Goal: Task Accomplishment & Management: Use online tool/utility

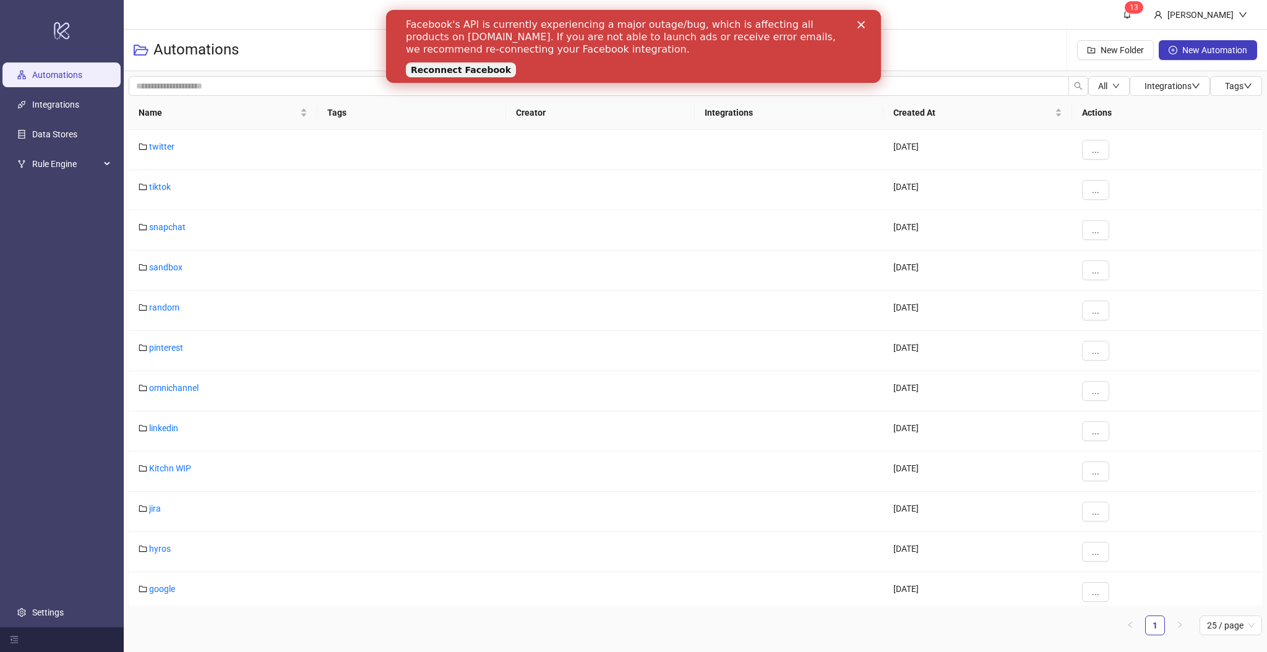
click at [450, 68] on link "Reconnect Facebook" at bounding box center [461, 69] width 110 height 15
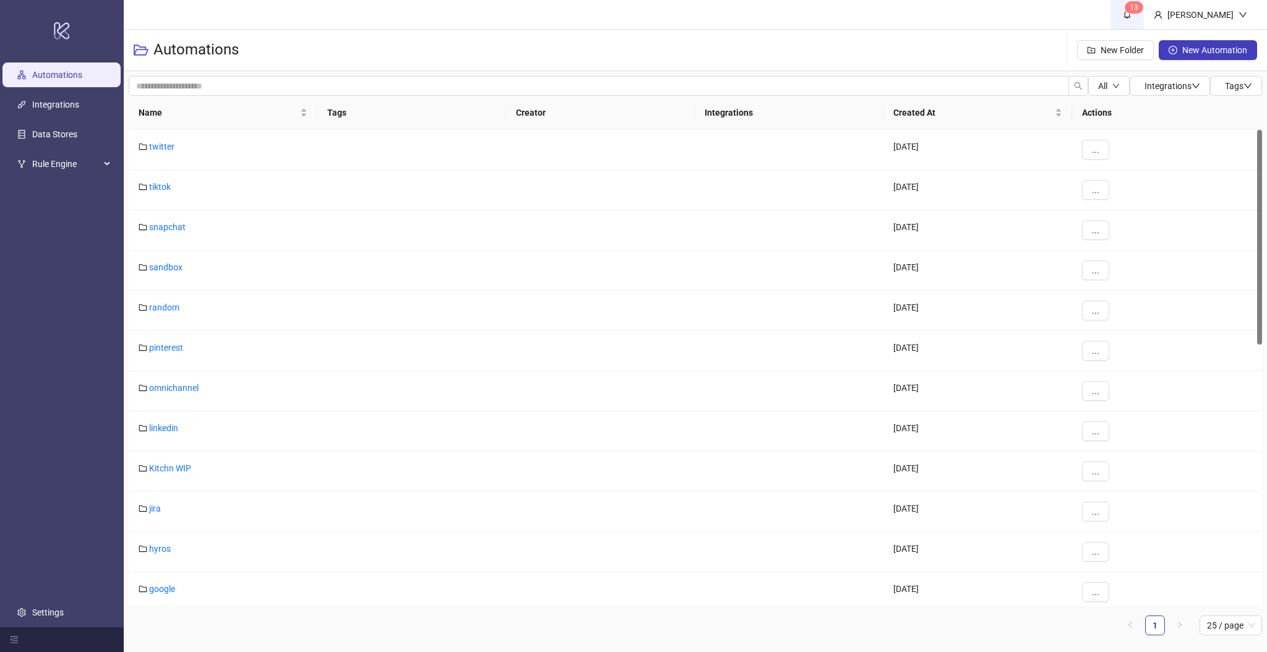
click at [1131, 17] on icon "bell" at bounding box center [1127, 15] width 7 height 9
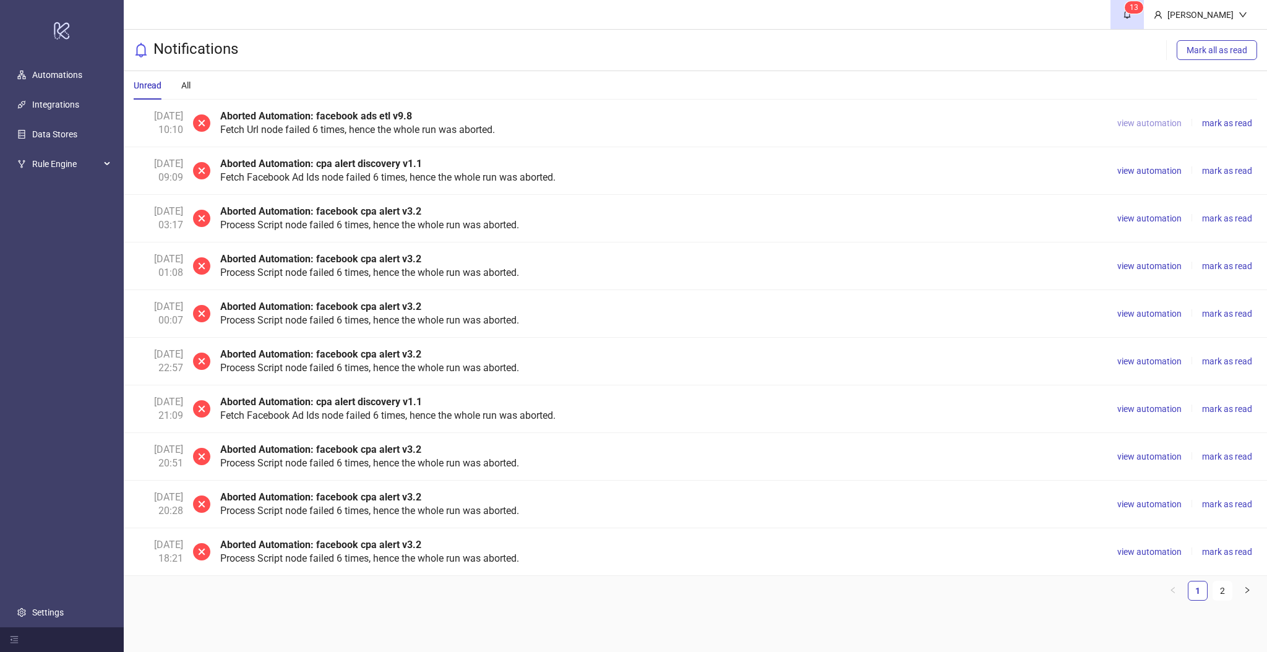
click at [1135, 126] on span "view automation" at bounding box center [1149, 123] width 64 height 10
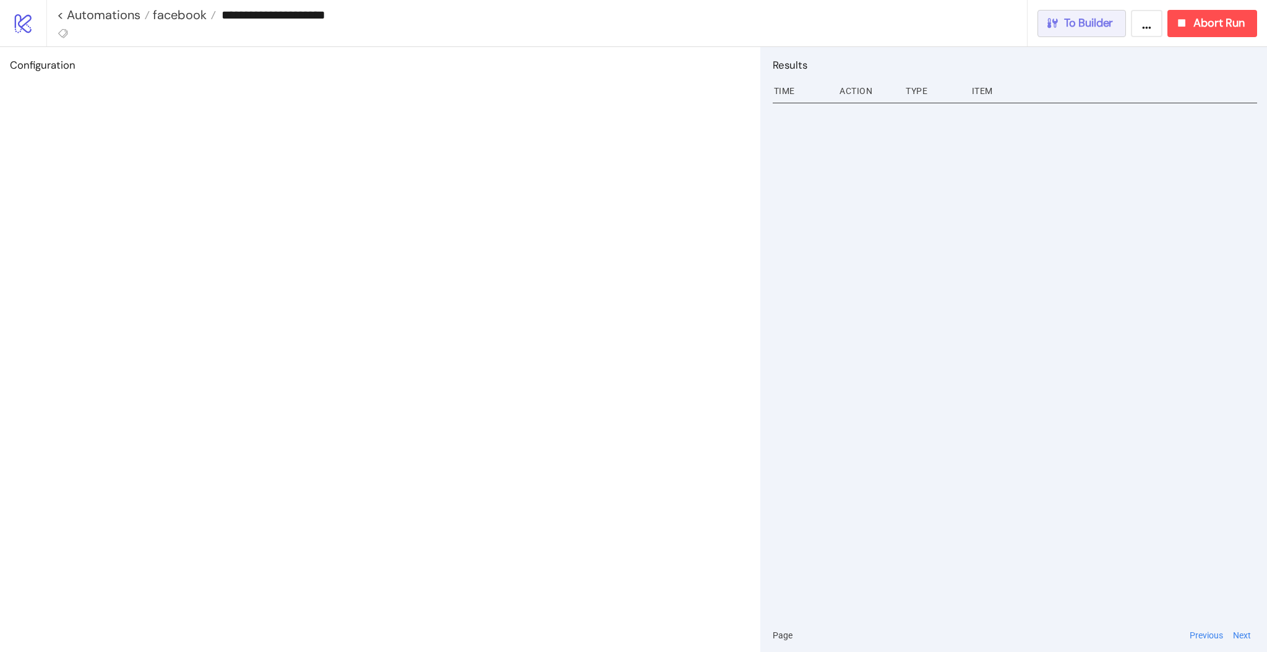
click at [1080, 32] on button "To Builder" at bounding box center [1081, 23] width 89 height 27
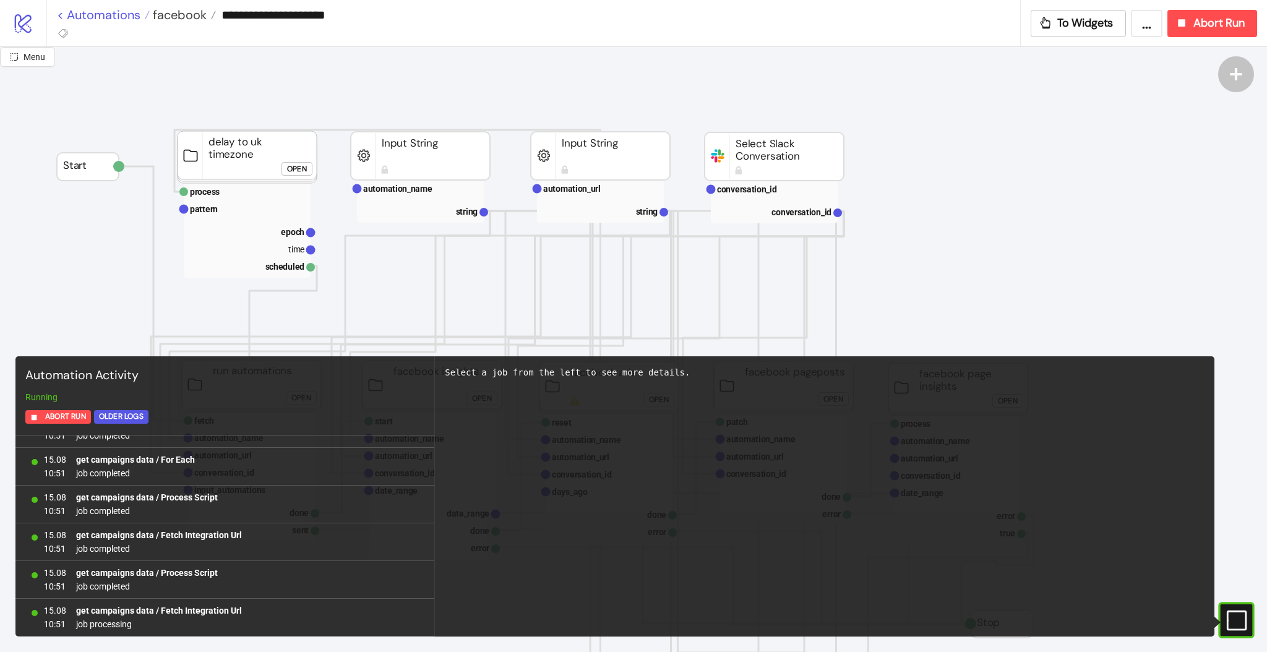
scroll to position [2858, 0]
click at [115, 14] on link "< Automations" at bounding box center [103, 15] width 93 height 12
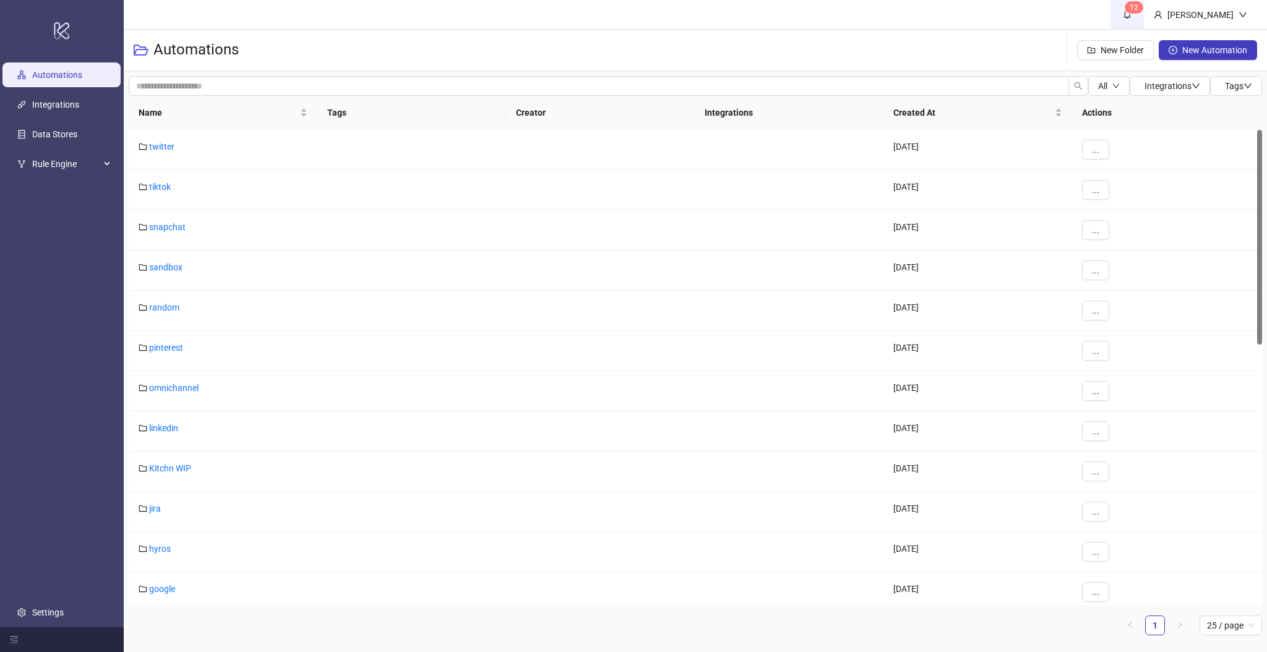
click at [1144, 17] on link "1 2" at bounding box center [1126, 14] width 33 height 29
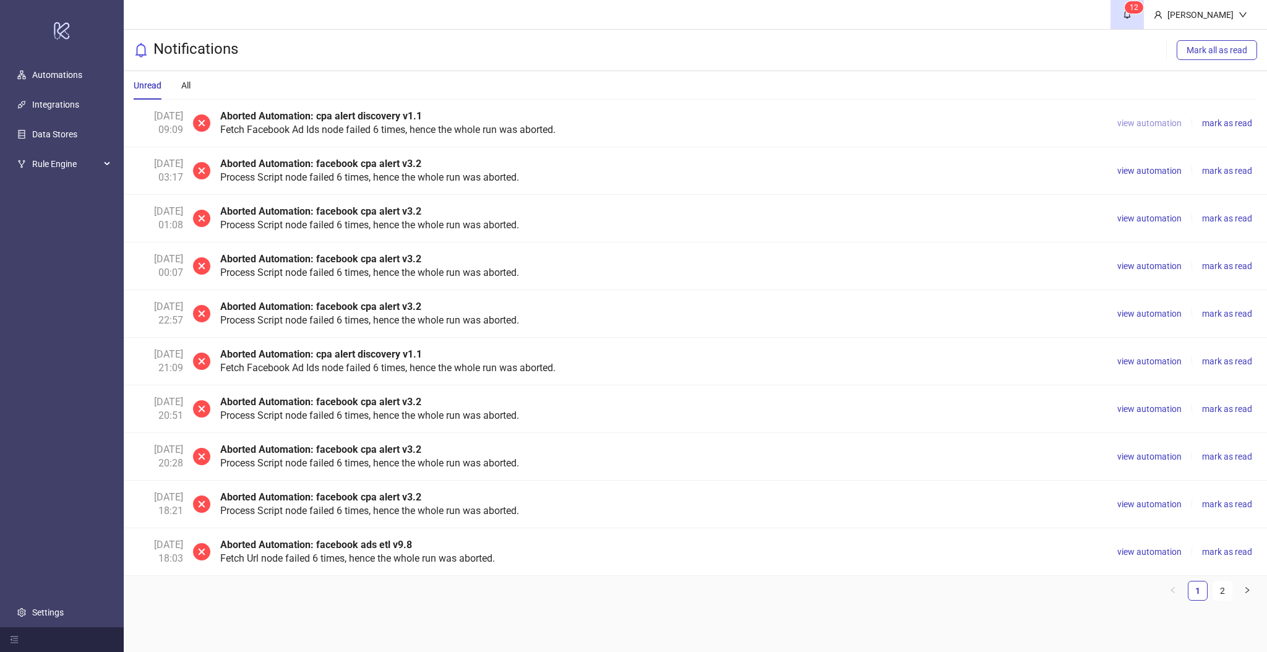
click at [1158, 124] on span "view automation" at bounding box center [1149, 123] width 64 height 10
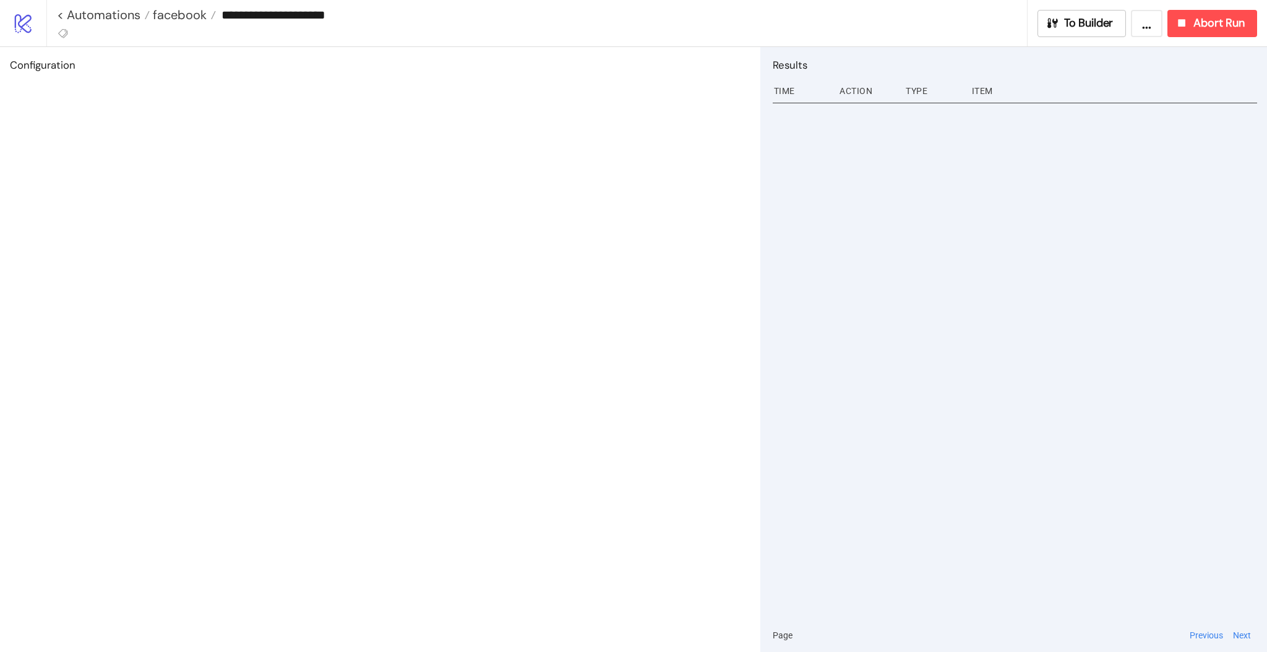
type input "**********"
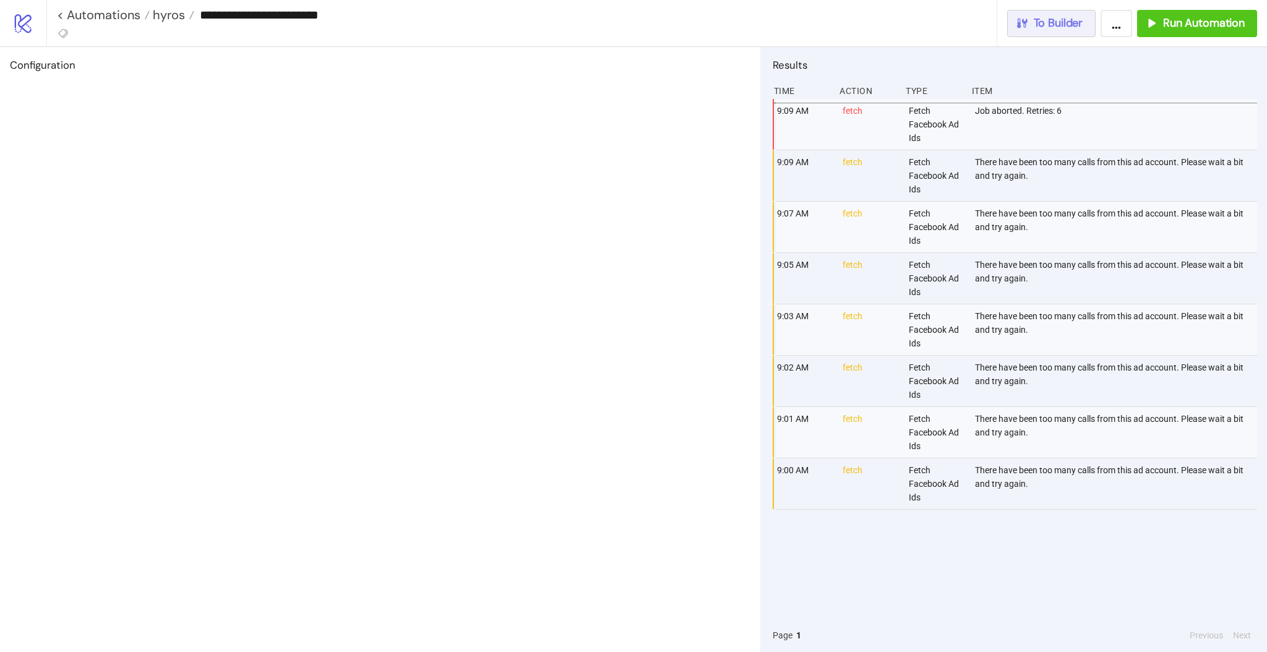
click at [1060, 32] on button "To Builder" at bounding box center [1051, 23] width 89 height 27
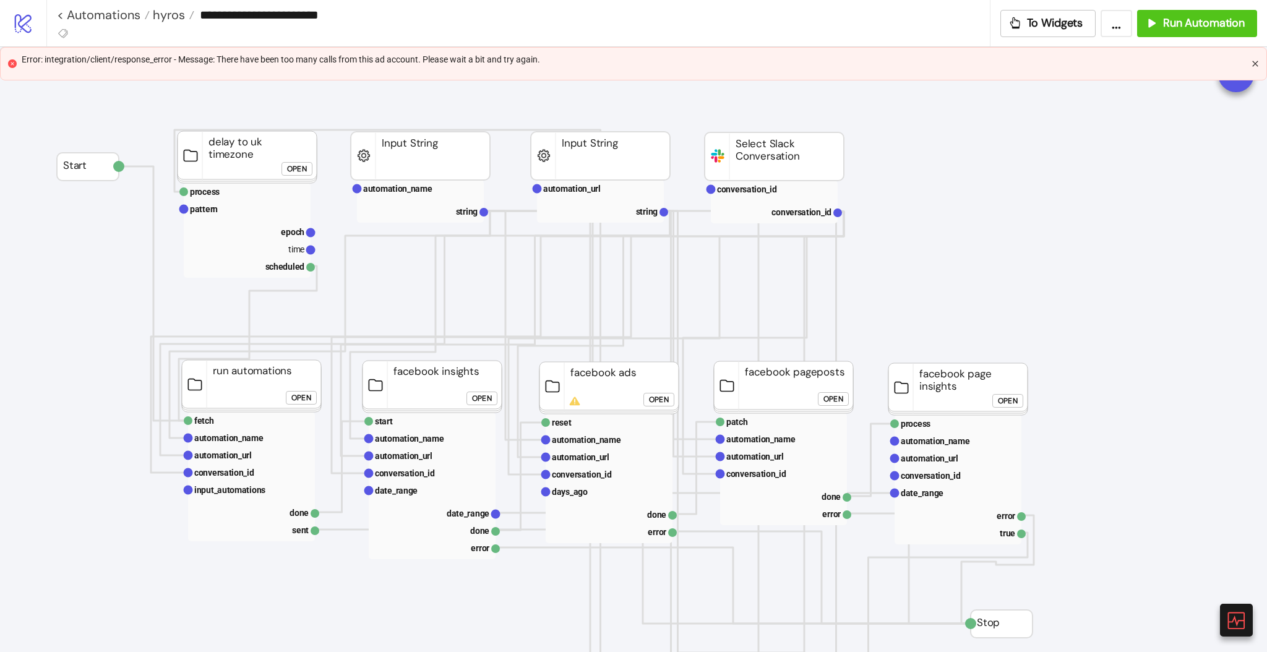
click at [1255, 62] on icon "close" at bounding box center [1255, 63] width 7 height 7
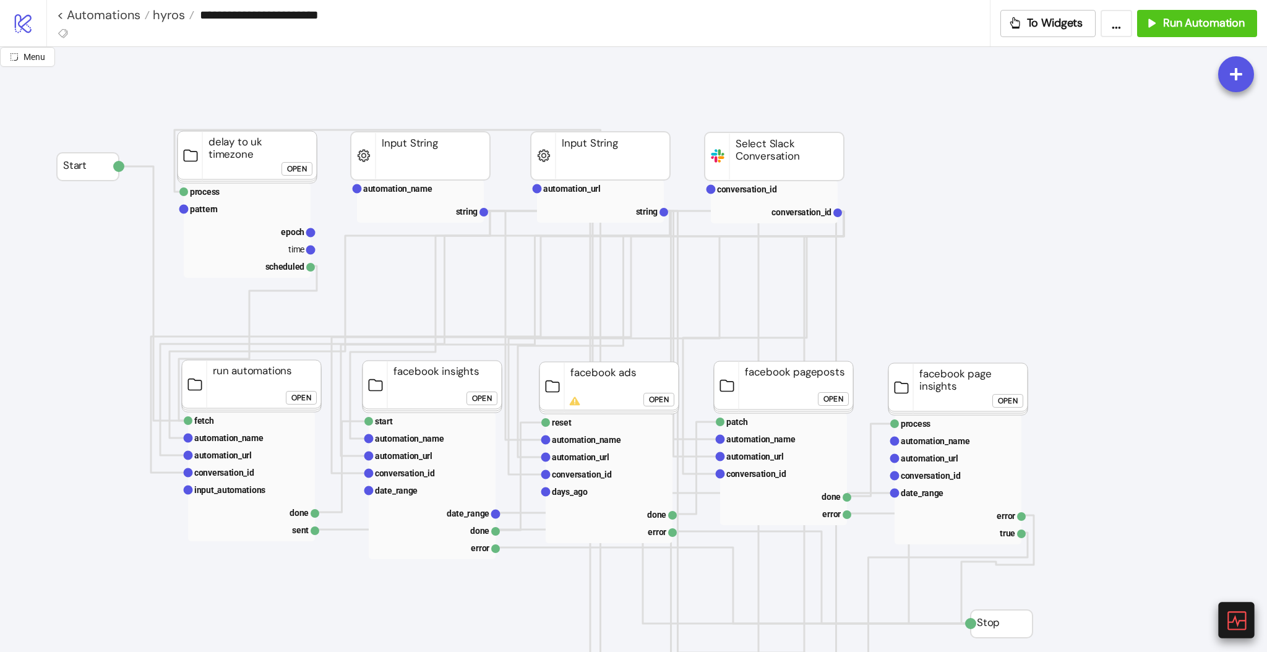
click at [1229, 619] on icon at bounding box center [1236, 620] width 22 height 22
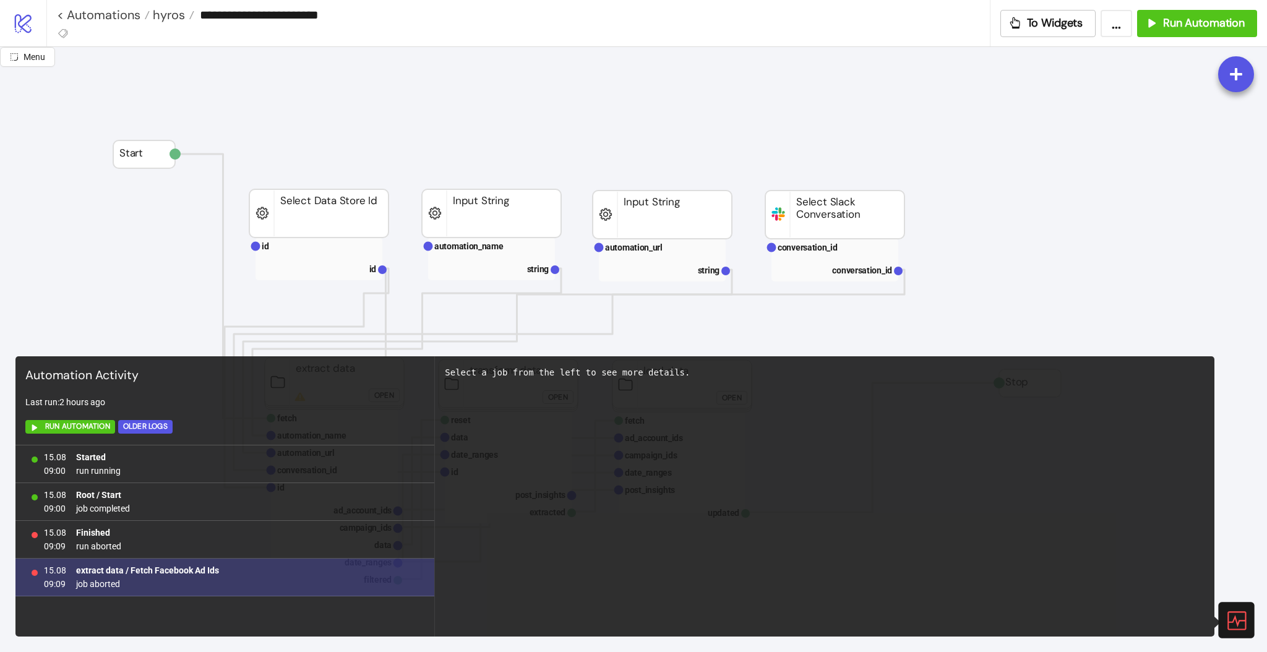
click at [179, 569] on b "extract data / Fetch Facebook Ad Ids" at bounding box center [147, 570] width 143 height 10
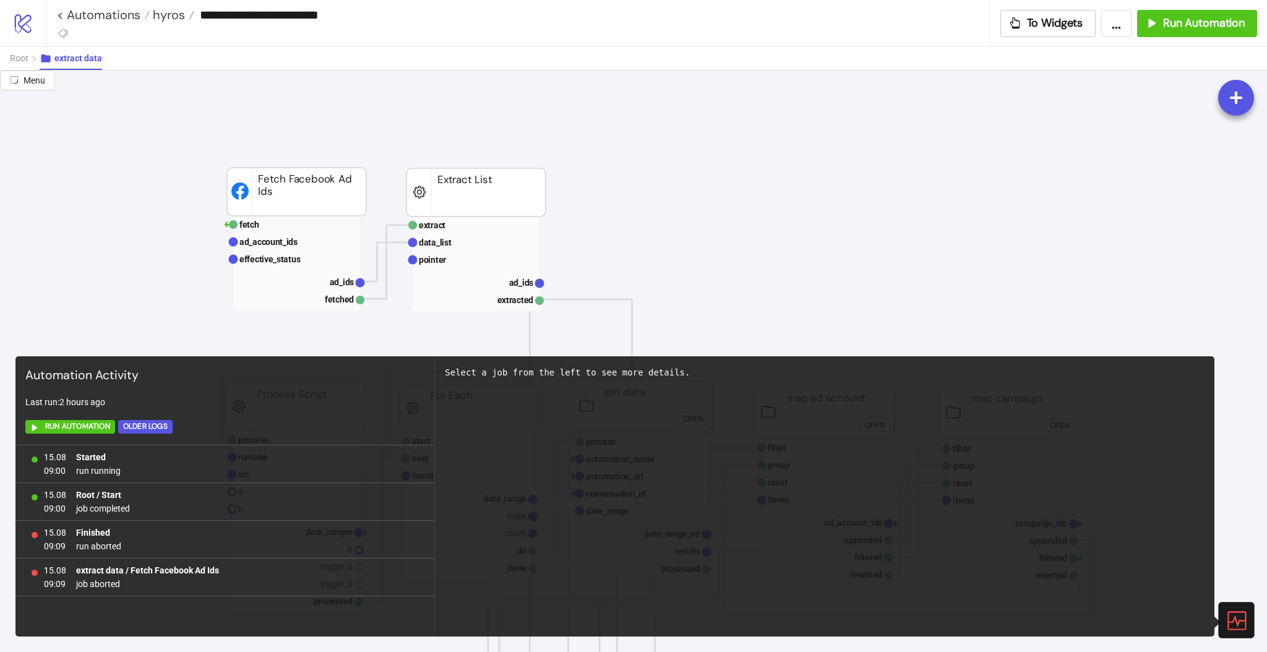
click at [1234, 615] on icon at bounding box center [1236, 620] width 22 height 22
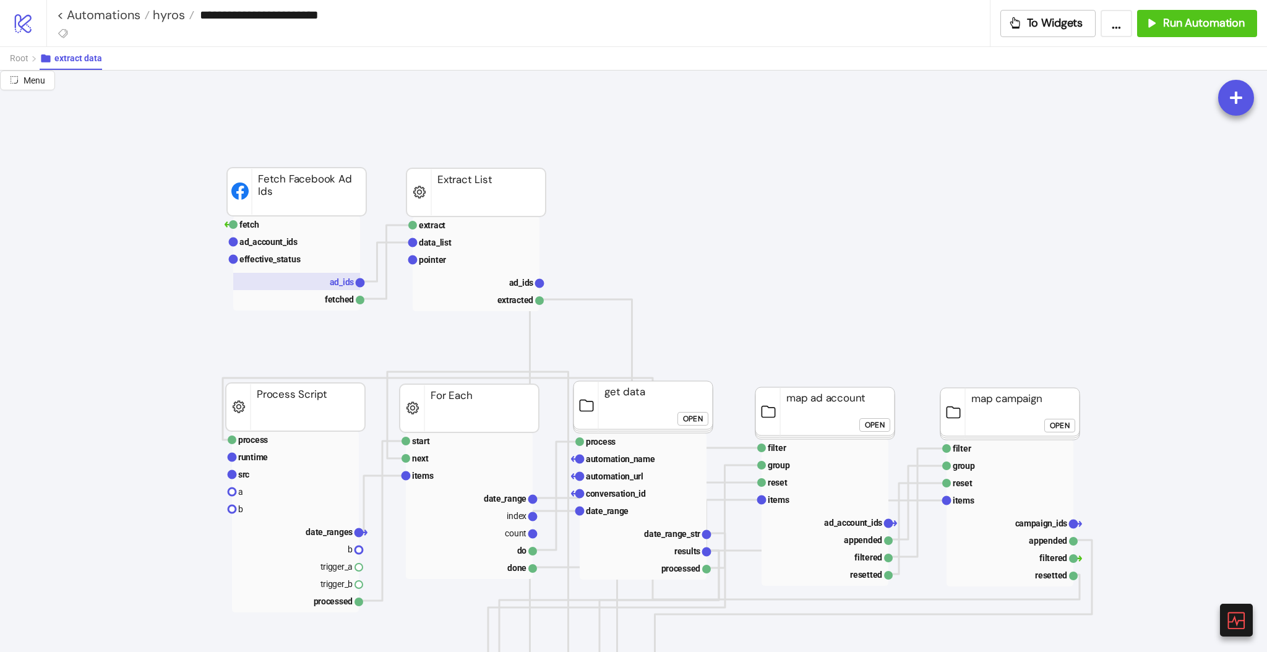
click at [329, 275] on rect at bounding box center [296, 281] width 127 height 17
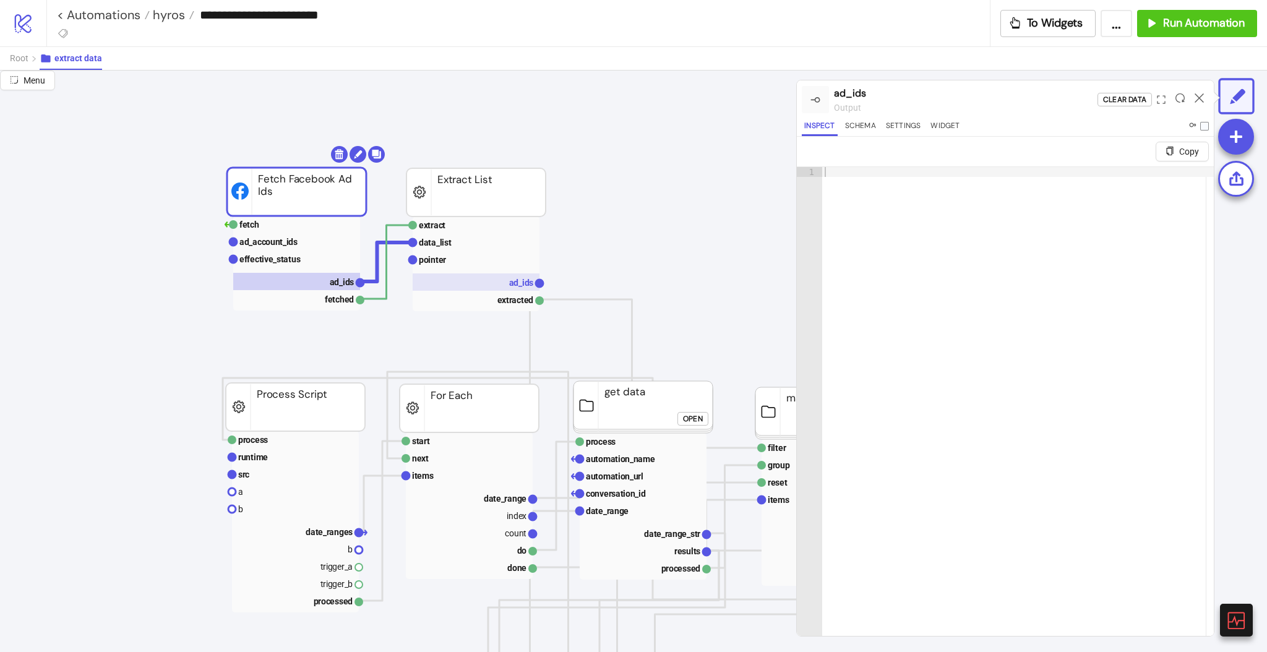
click at [485, 285] on rect at bounding box center [476, 281] width 127 height 17
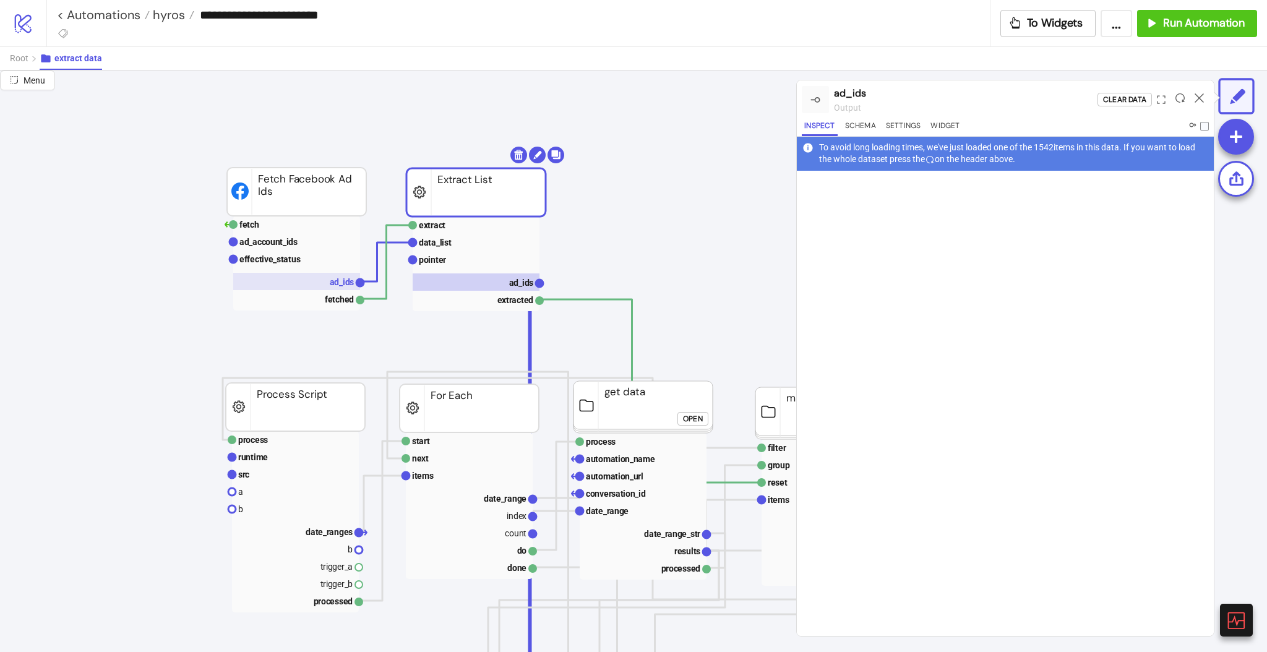
click at [337, 283] on text "ad_ids" at bounding box center [342, 282] width 25 height 10
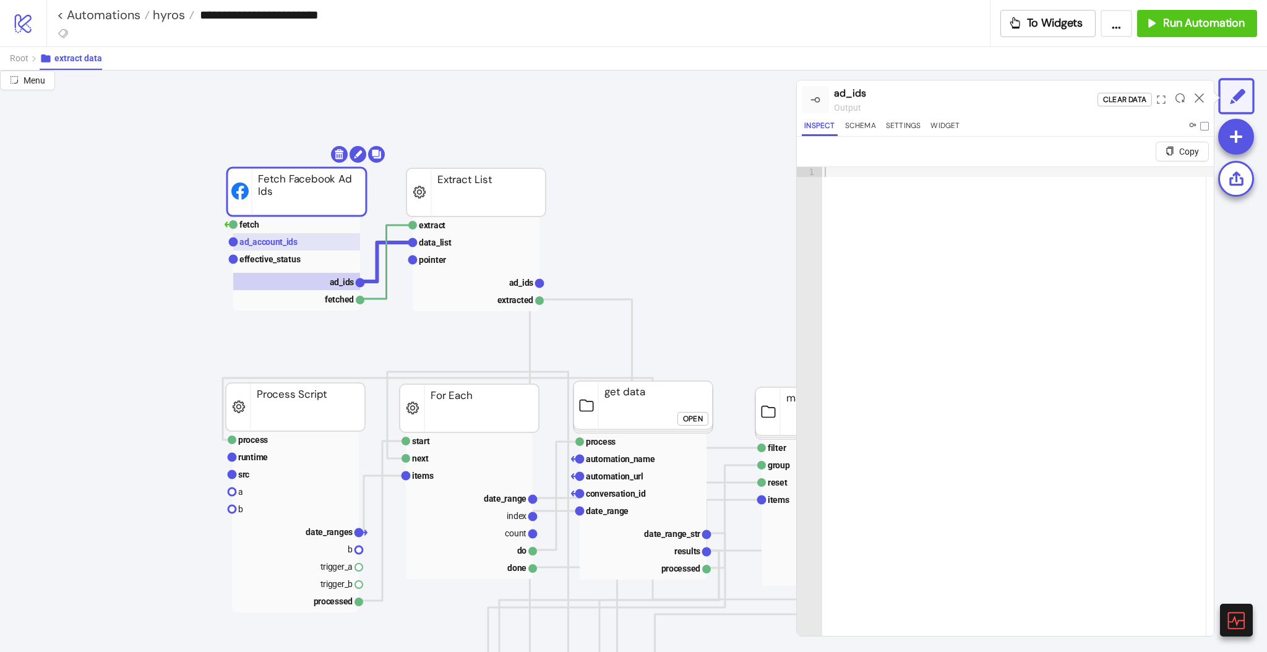
click at [279, 243] on text "ad_account_ids" at bounding box center [268, 242] width 58 height 10
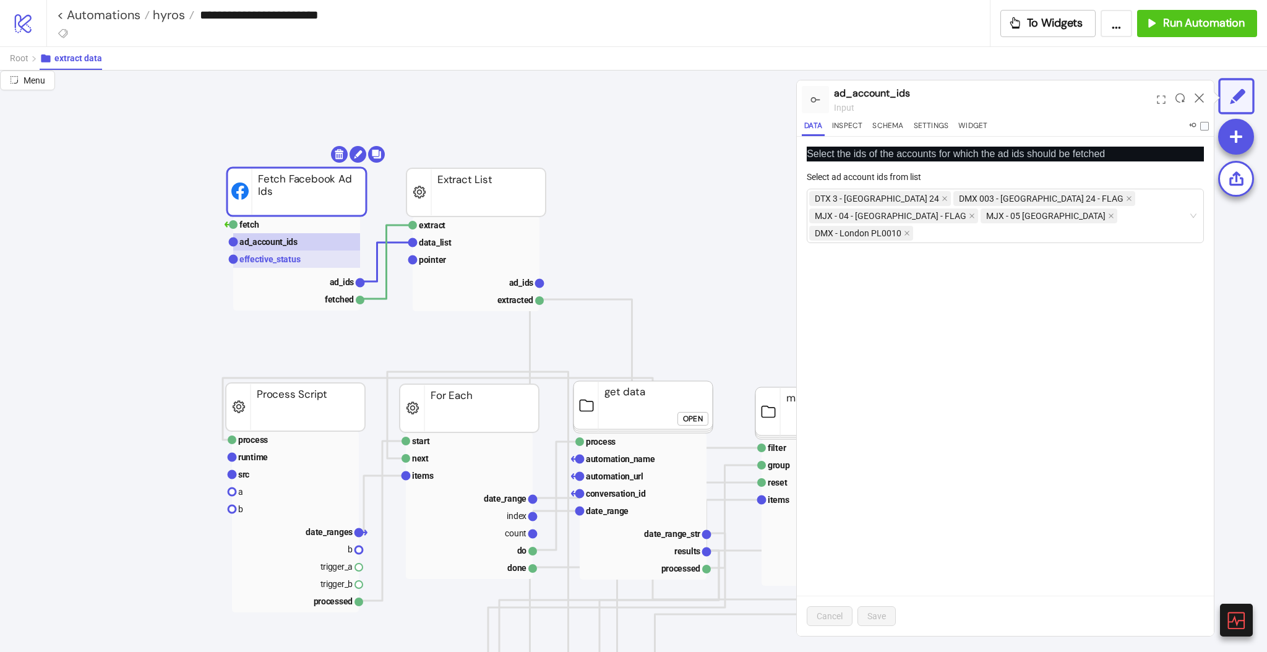
click at [306, 259] on rect at bounding box center [296, 259] width 127 height 17
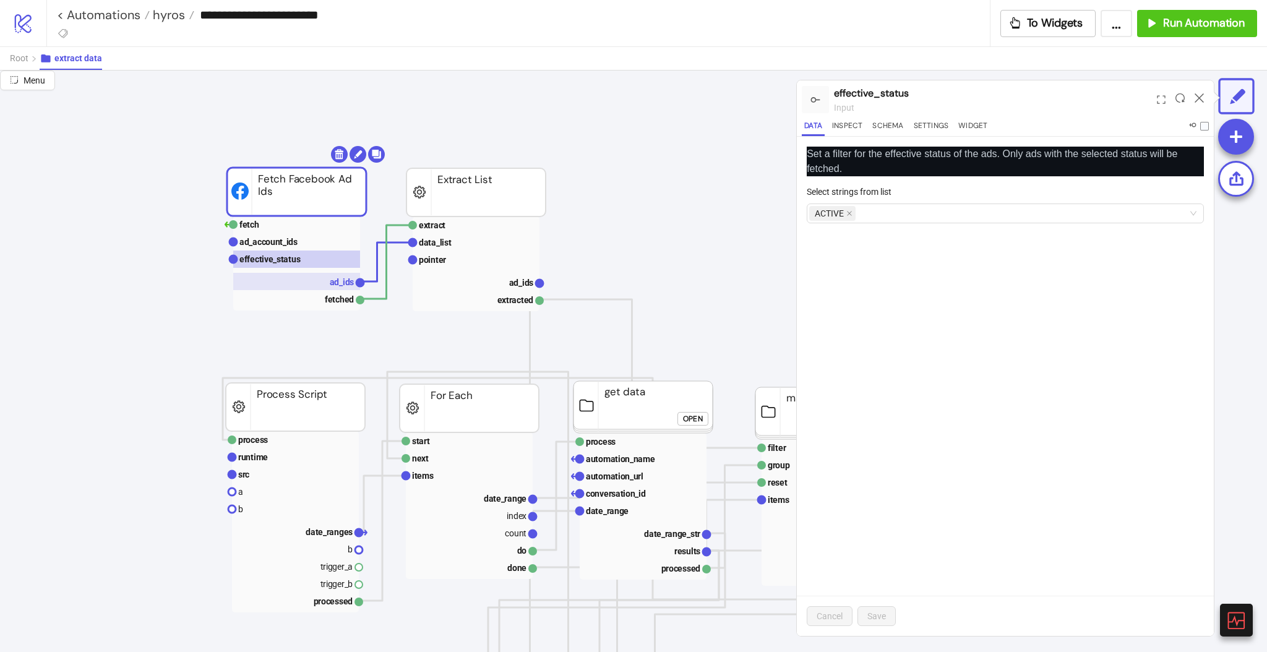
click at [339, 285] on text "ad_ids" at bounding box center [342, 282] width 25 height 10
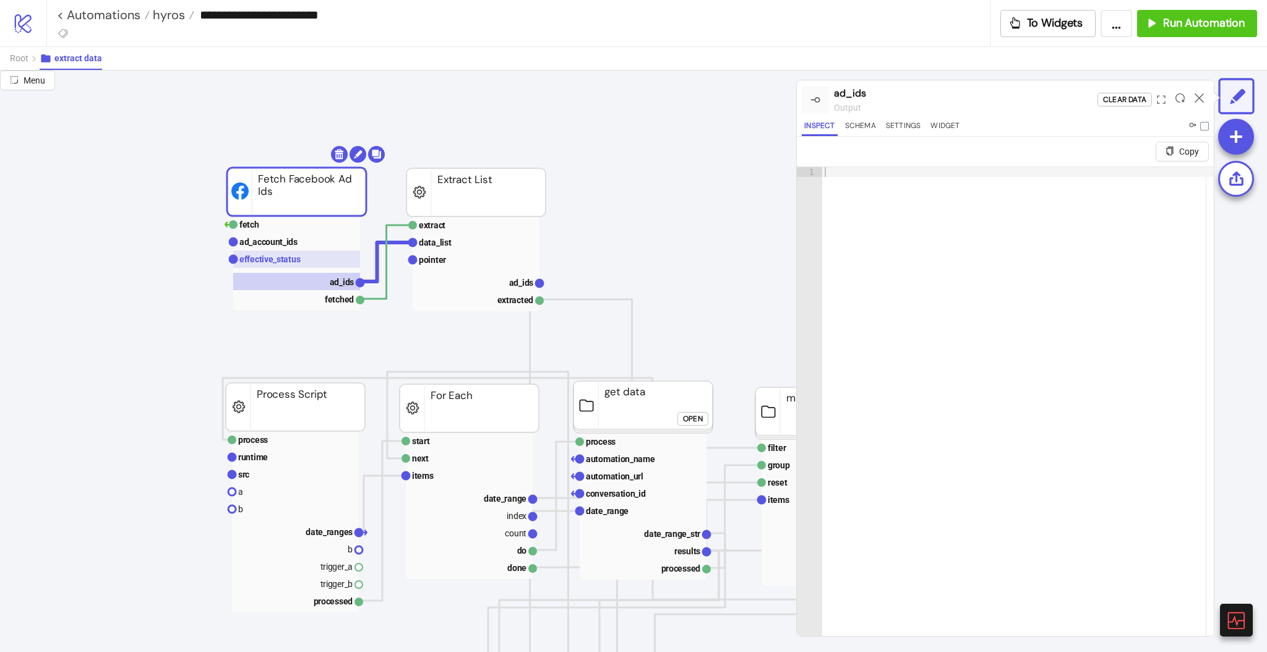
click at [291, 256] on text "effective_status" at bounding box center [269, 259] width 61 height 10
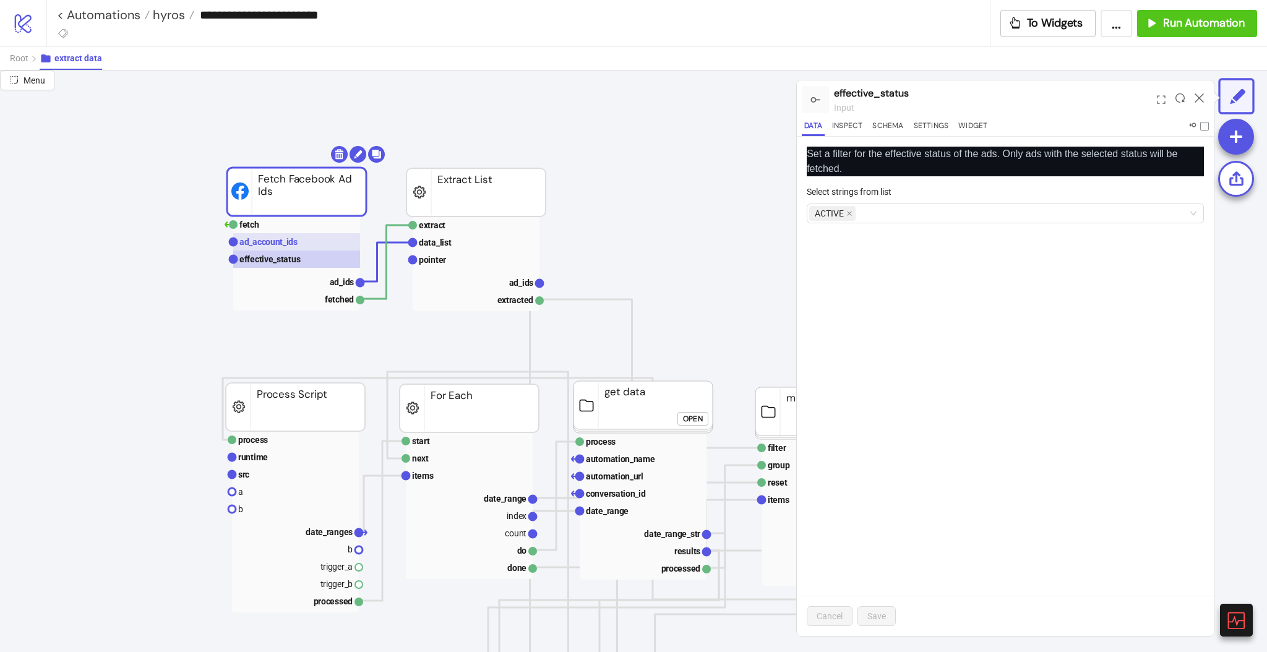
click at [280, 242] on text "ad_account_ids" at bounding box center [268, 242] width 58 height 10
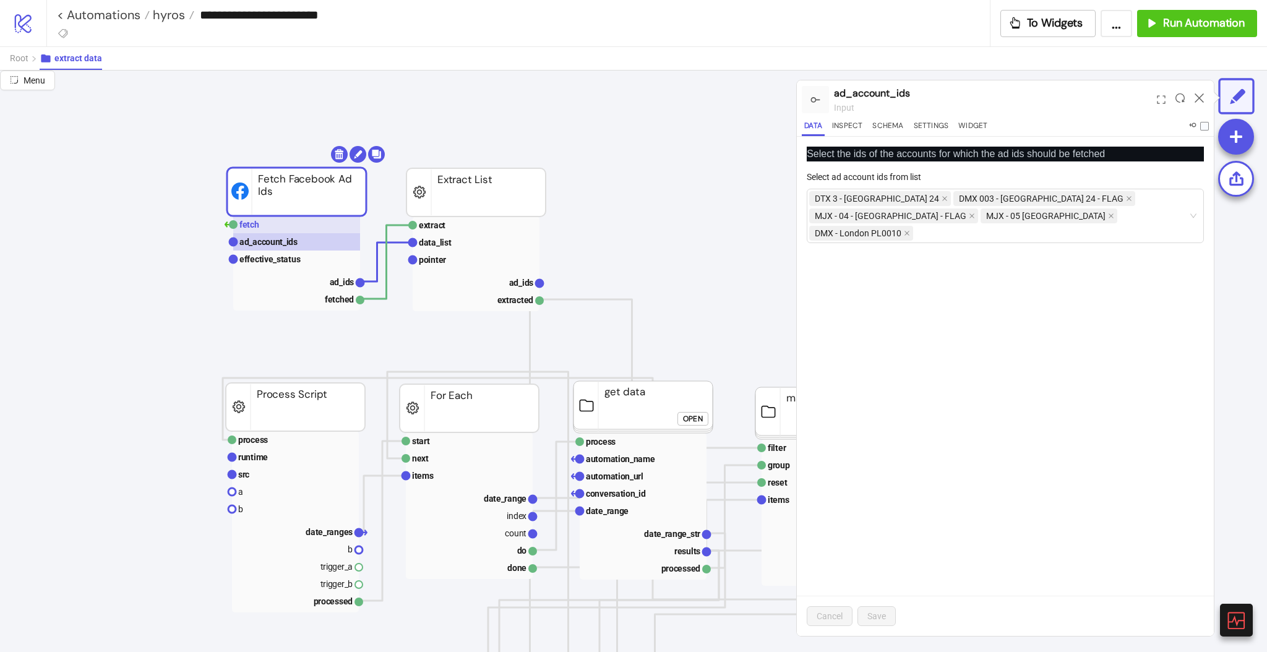
click at [270, 230] on rect at bounding box center [296, 224] width 127 height 17
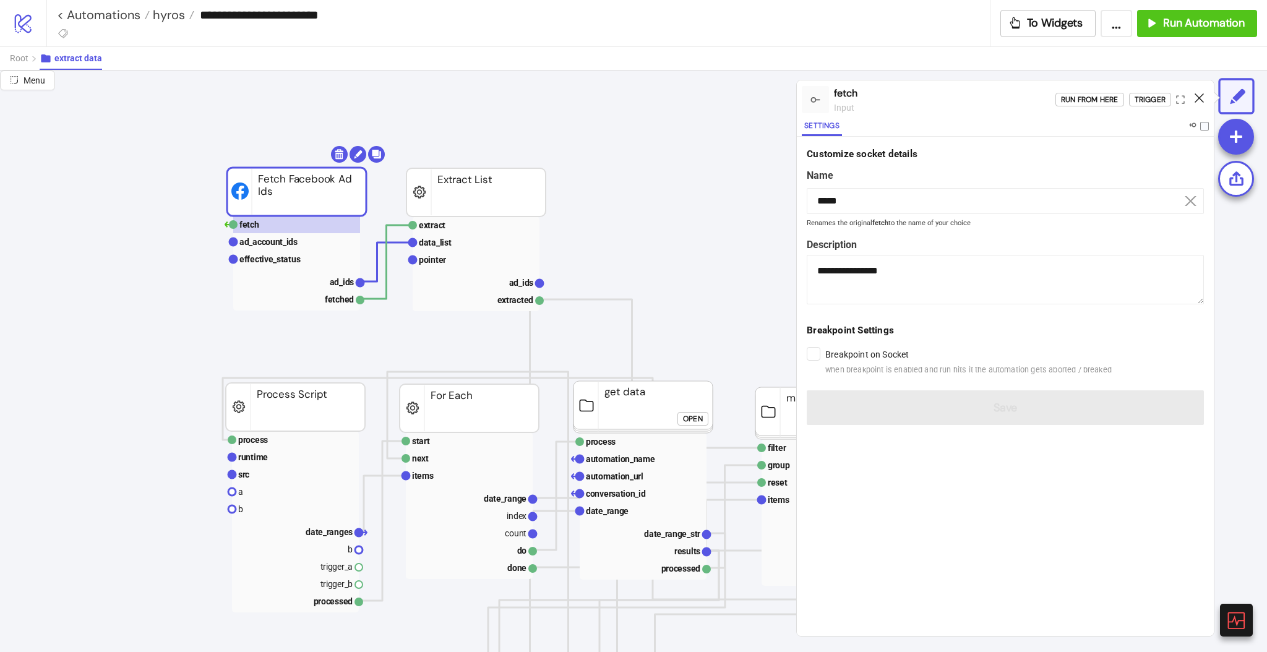
click at [1200, 96] on icon at bounding box center [1199, 97] width 9 height 9
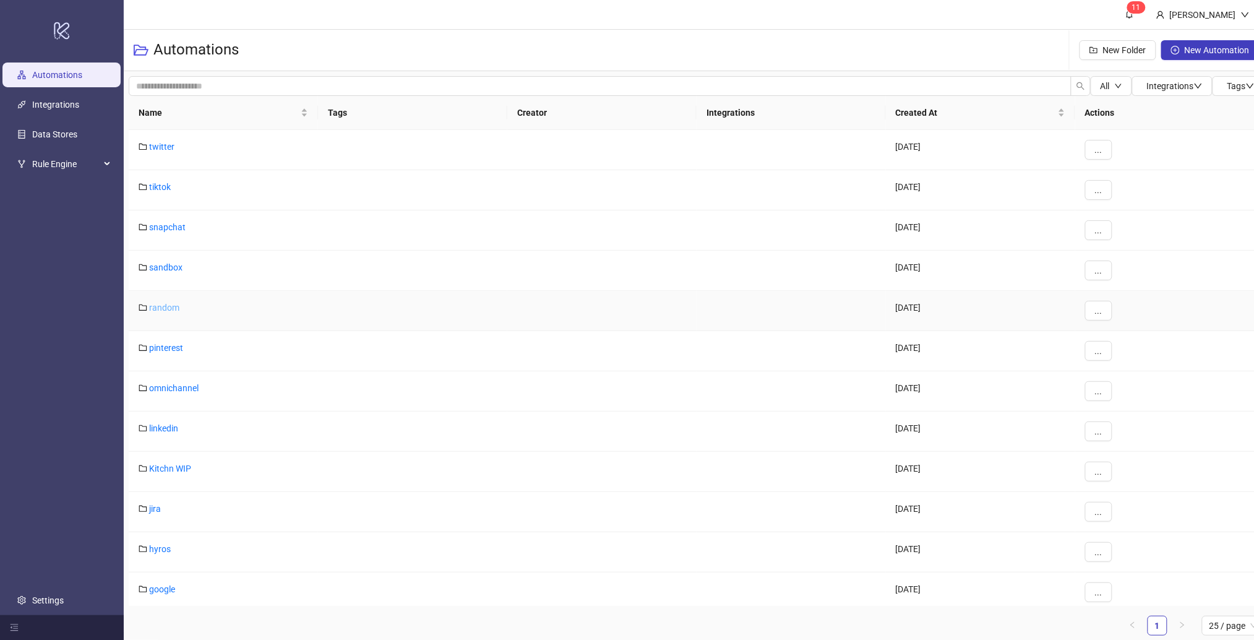
click at [171, 307] on link "random" at bounding box center [164, 308] width 30 height 10
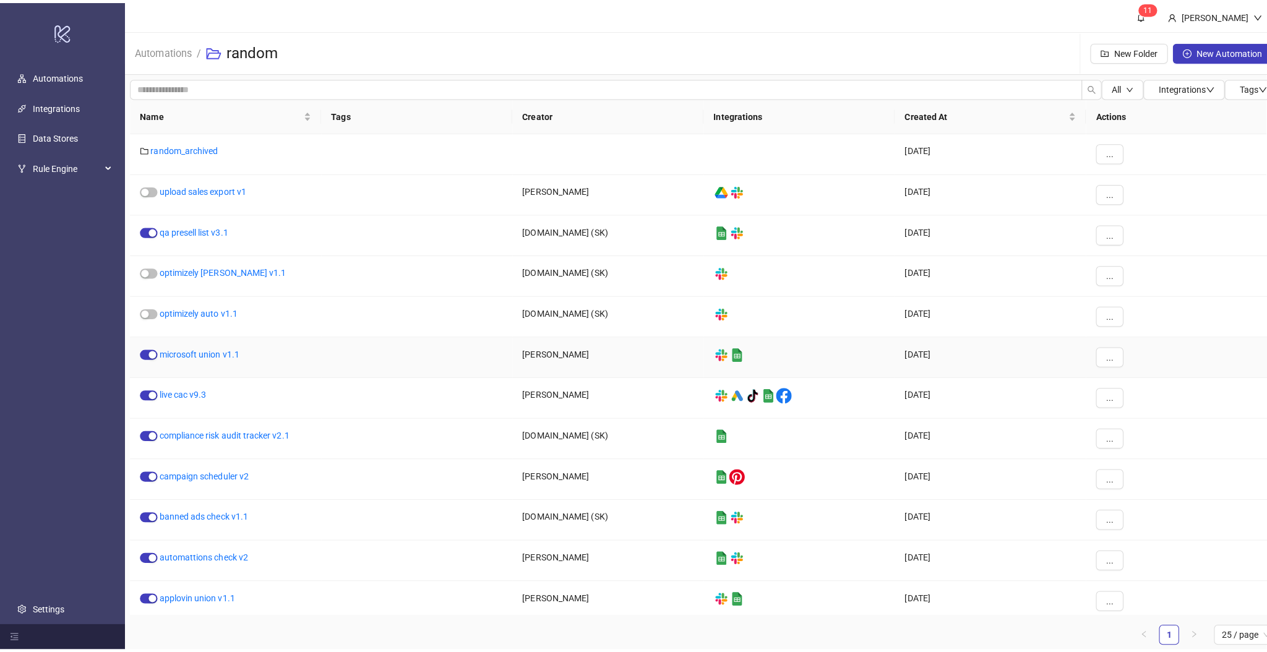
scroll to position [6, 0]
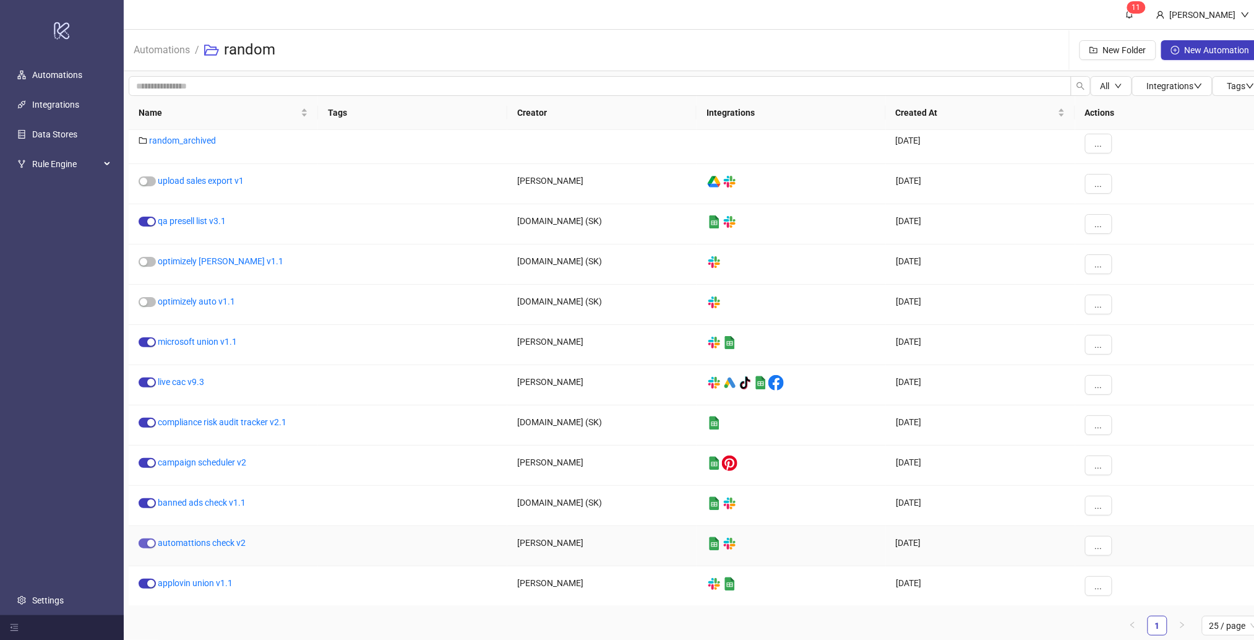
click at [144, 545] on span "button" at bounding box center [147, 543] width 17 height 10
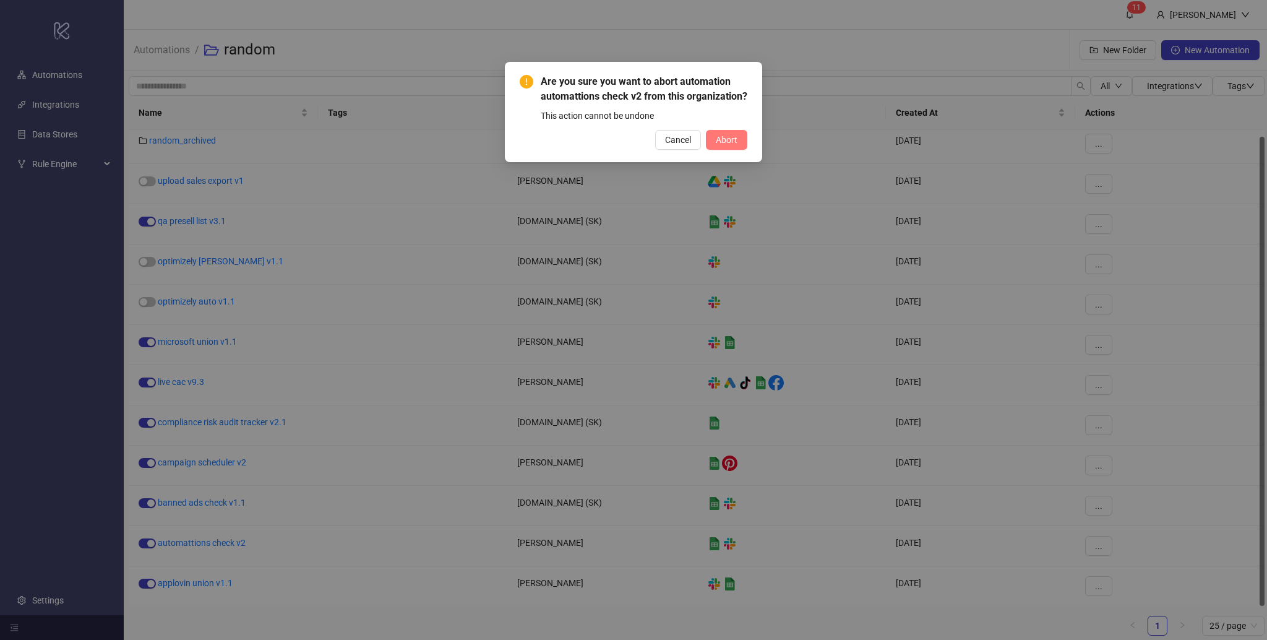
click at [739, 150] on button "Abort" at bounding box center [726, 140] width 41 height 20
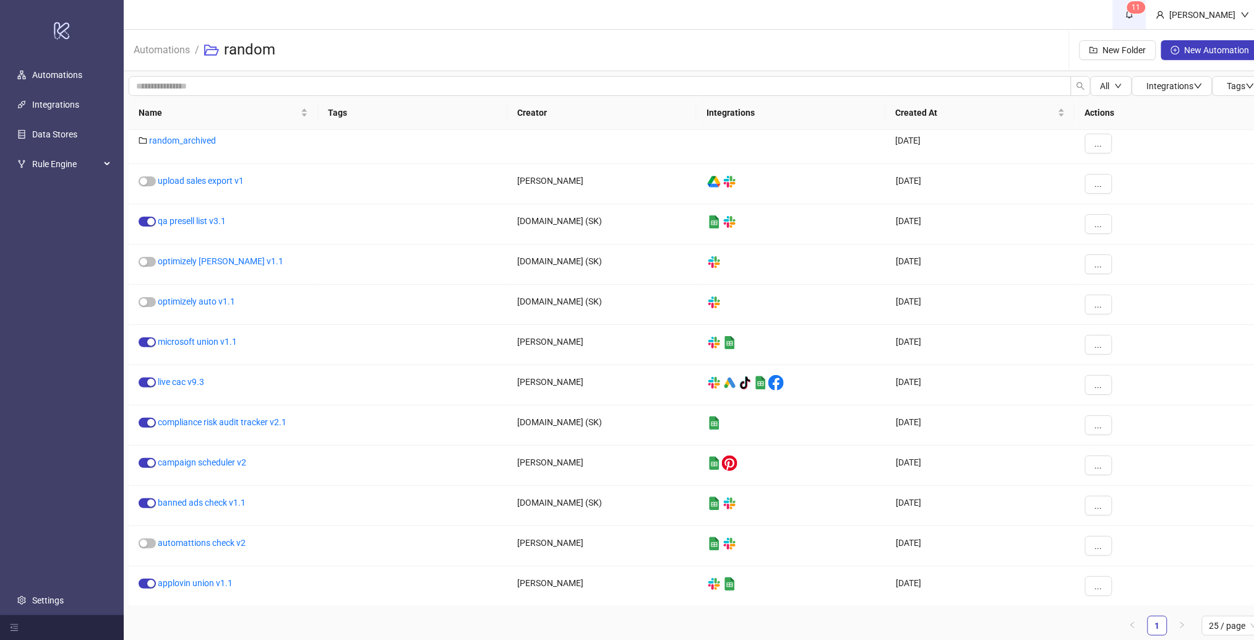
click at [1146, 17] on link "1 1" at bounding box center [1129, 14] width 33 height 29
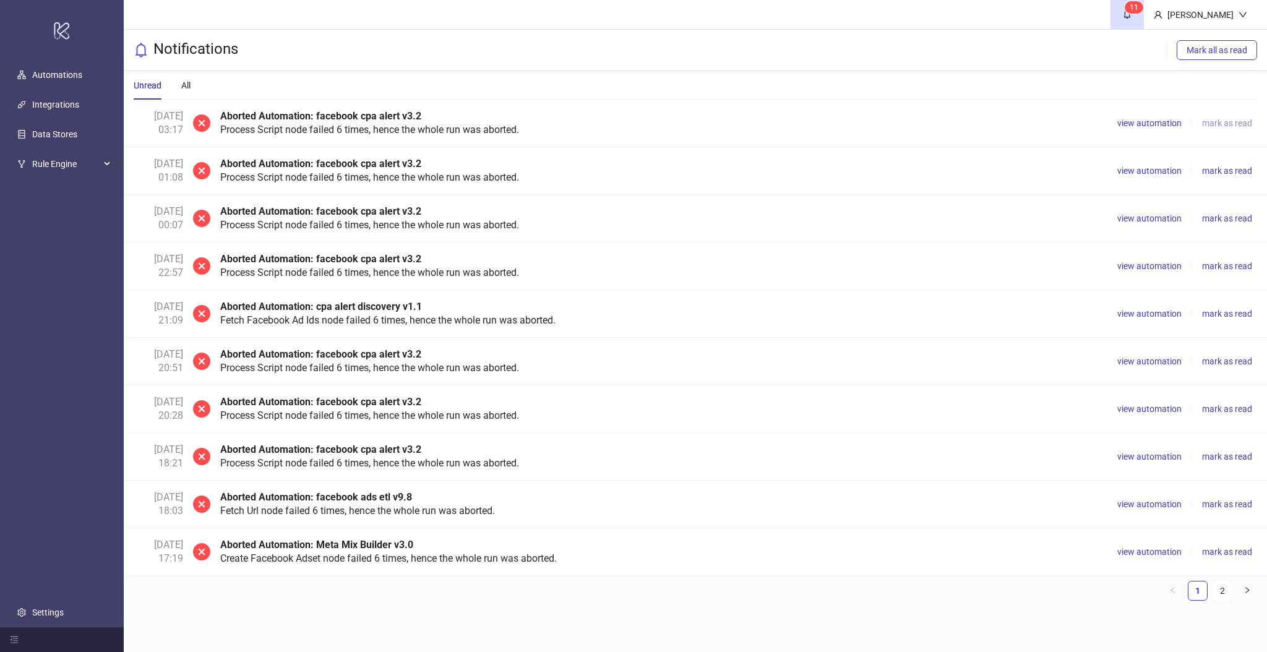
click at [1229, 126] on span "mark as read" at bounding box center [1227, 123] width 50 height 10
click at [1230, 126] on span "mark as read" at bounding box center [1227, 123] width 50 height 10
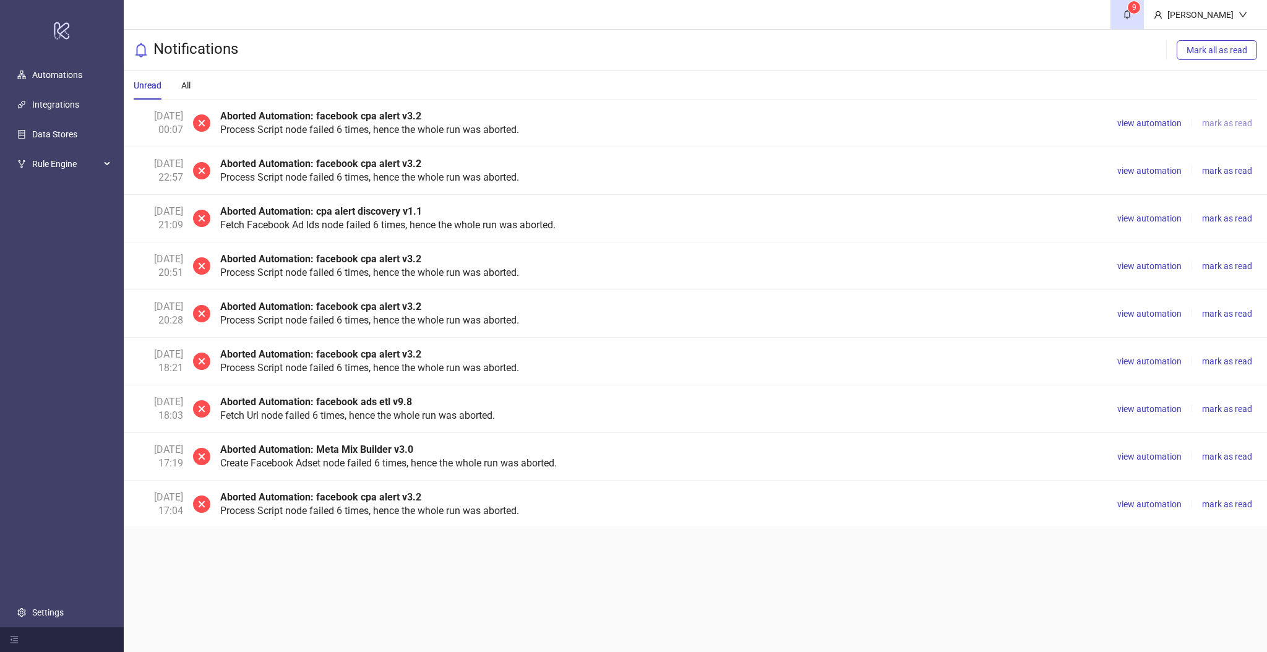
click at [1230, 126] on span "mark as read" at bounding box center [1227, 123] width 50 height 10
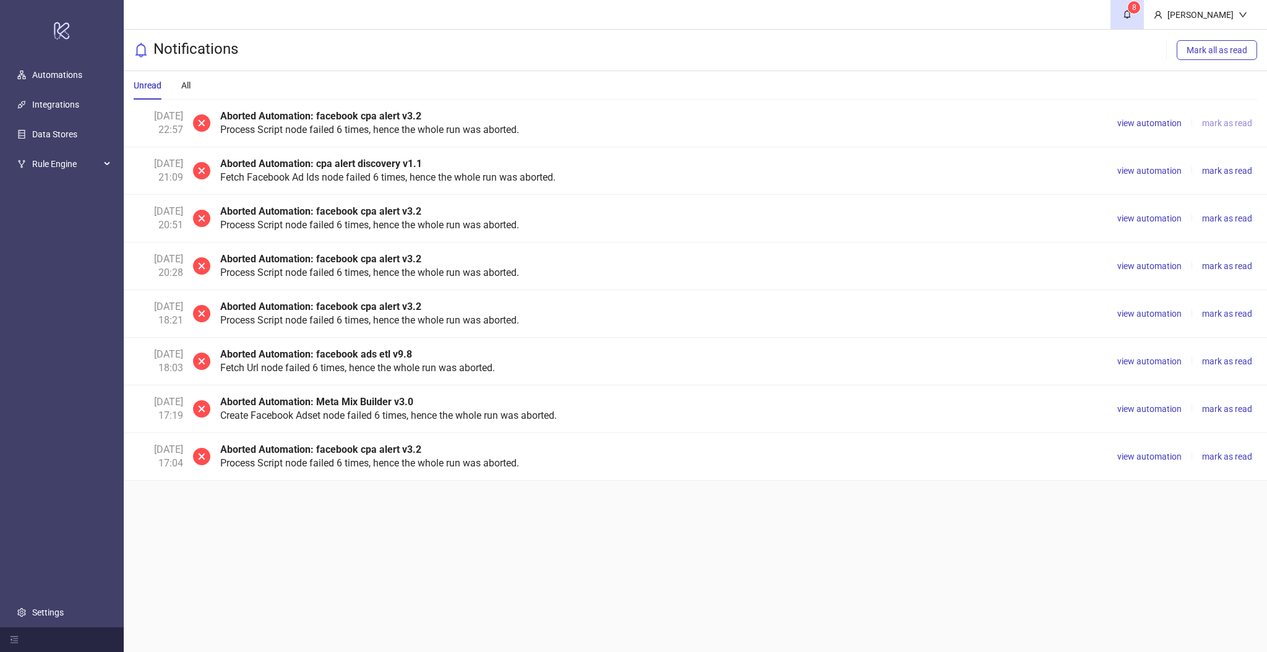
click at [1230, 126] on span "mark as read" at bounding box center [1227, 123] width 50 height 10
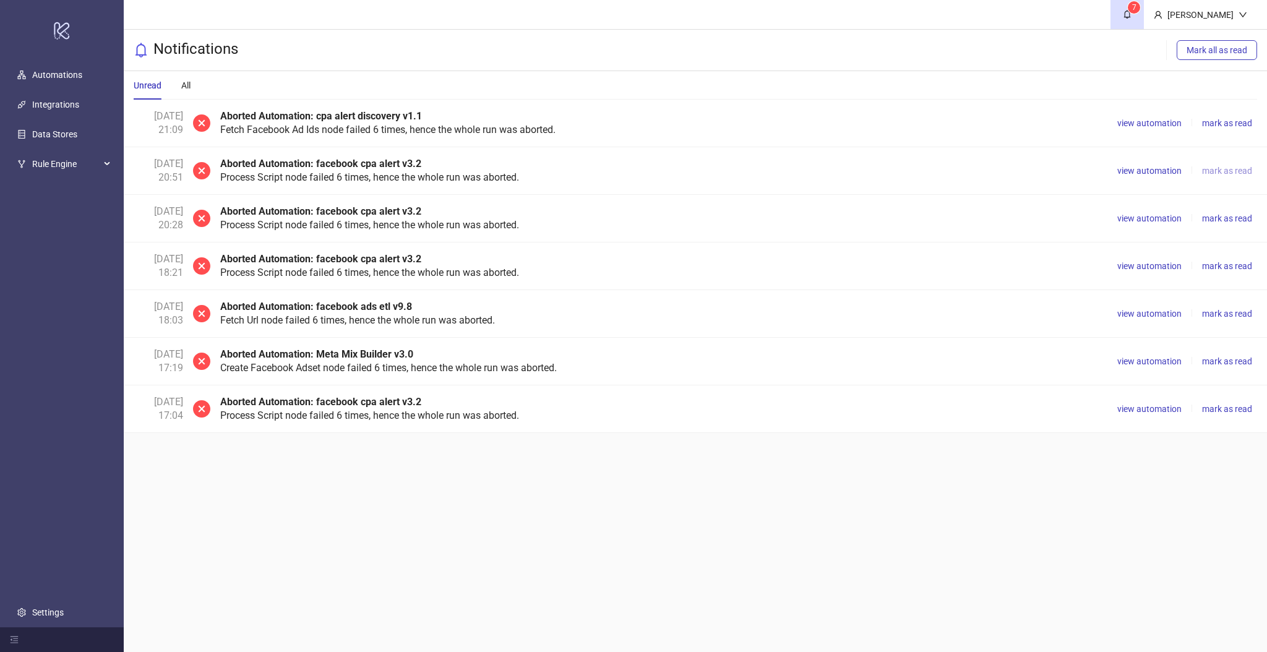
click at [1228, 168] on span "mark as read" at bounding box center [1227, 171] width 50 height 10
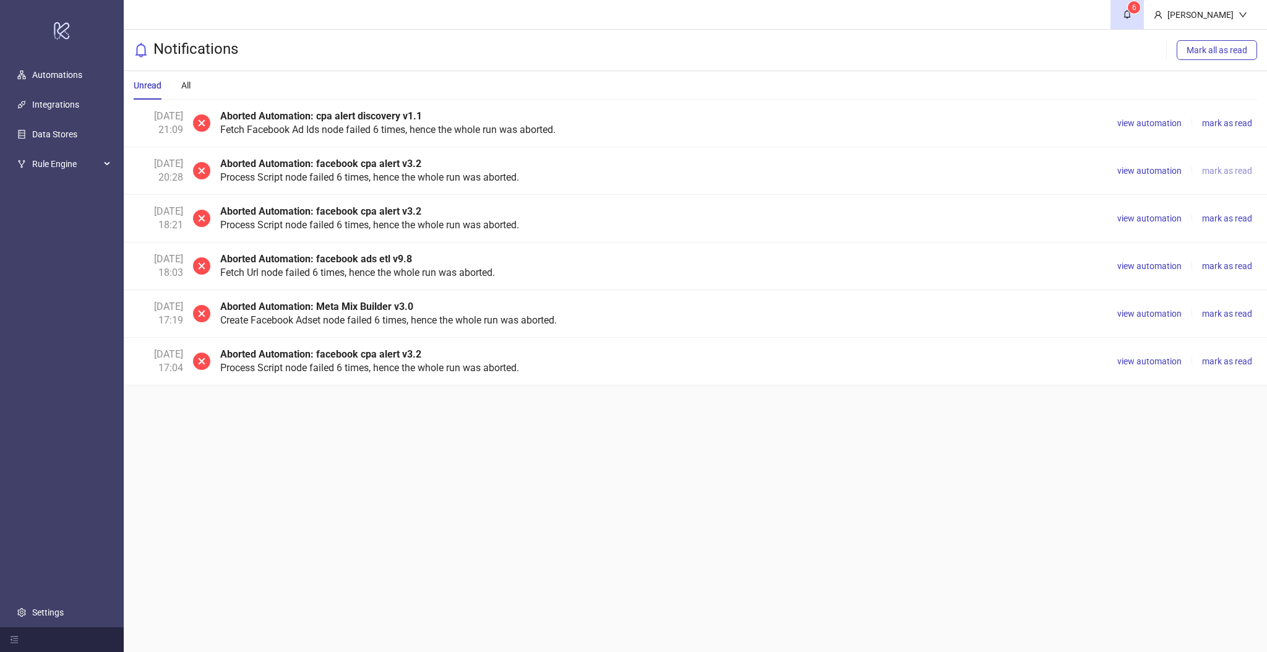
click at [1228, 168] on span "mark as read" at bounding box center [1227, 171] width 50 height 10
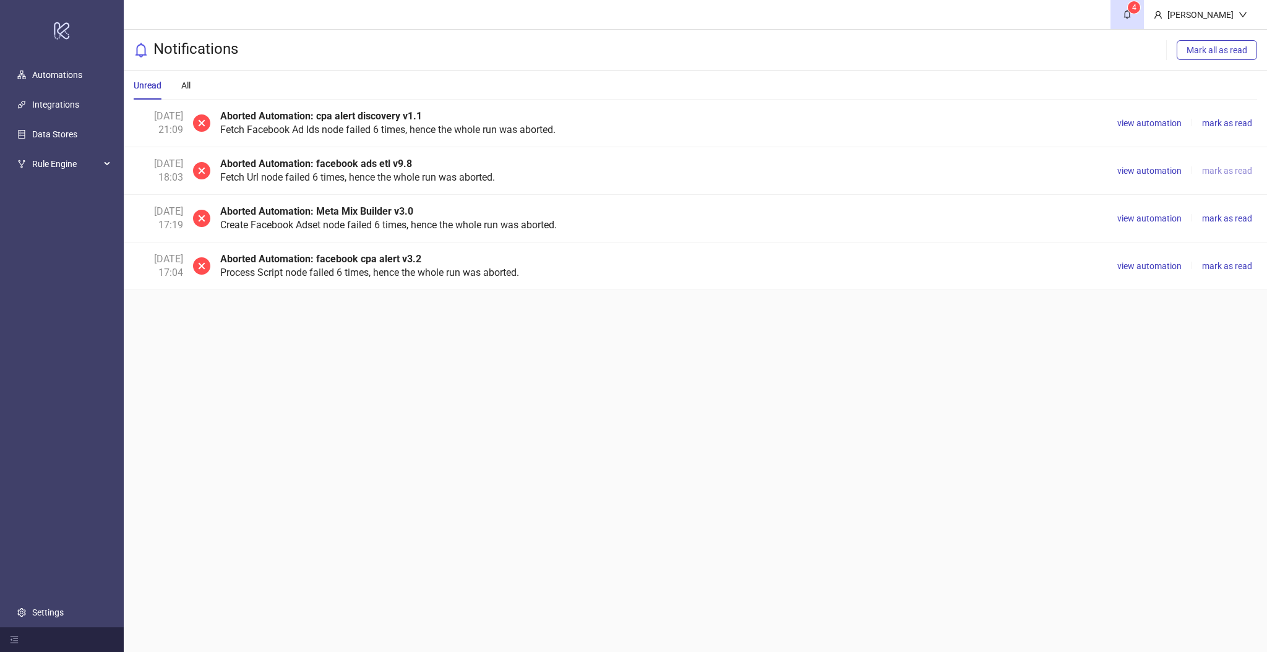
click at [1209, 170] on span "mark as read" at bounding box center [1227, 171] width 50 height 10
click at [1211, 167] on span "mark as read" at bounding box center [1227, 171] width 50 height 10
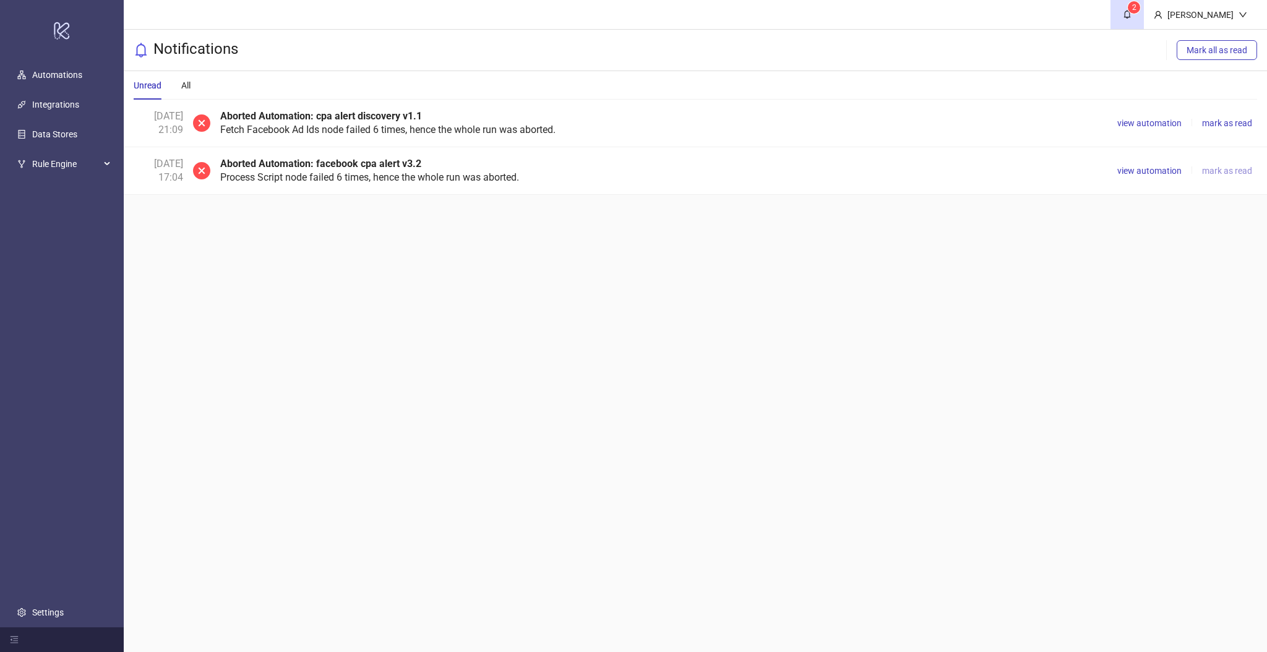
click at [1211, 167] on span "mark as read" at bounding box center [1227, 171] width 50 height 10
click at [1156, 124] on span "view automation" at bounding box center [1149, 123] width 64 height 10
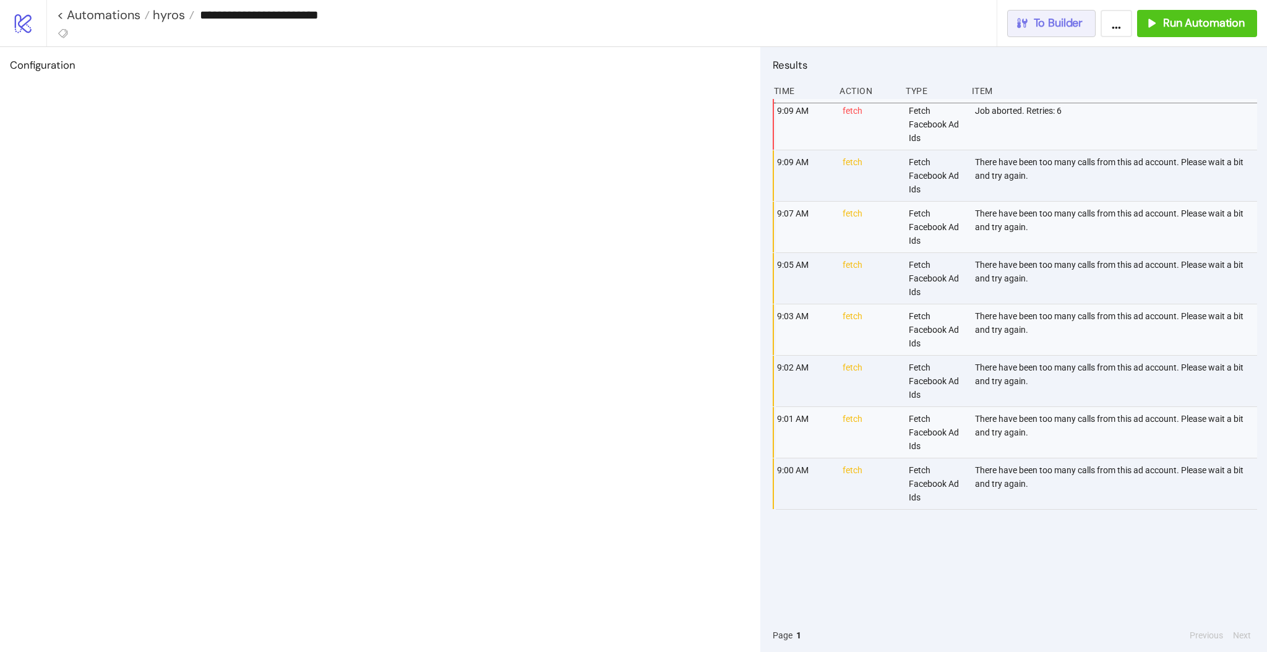
click at [1055, 28] on span "To Builder" at bounding box center [1058, 23] width 49 height 14
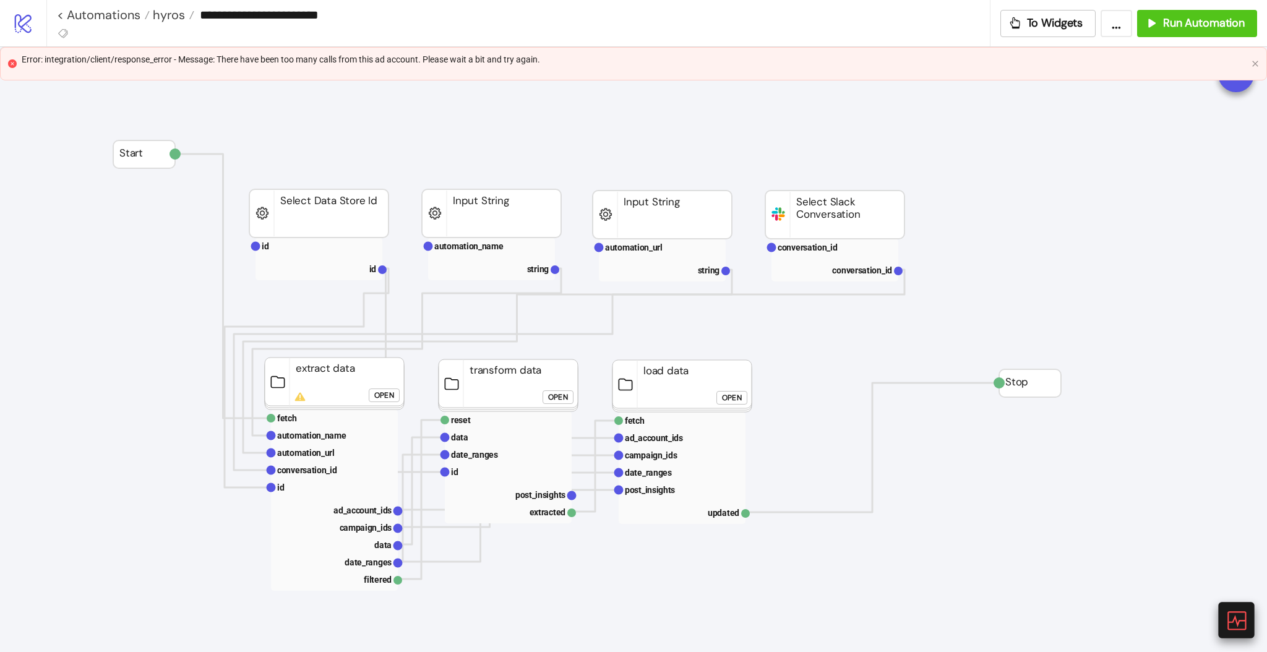
click at [1239, 619] on icon at bounding box center [1236, 620] width 22 height 22
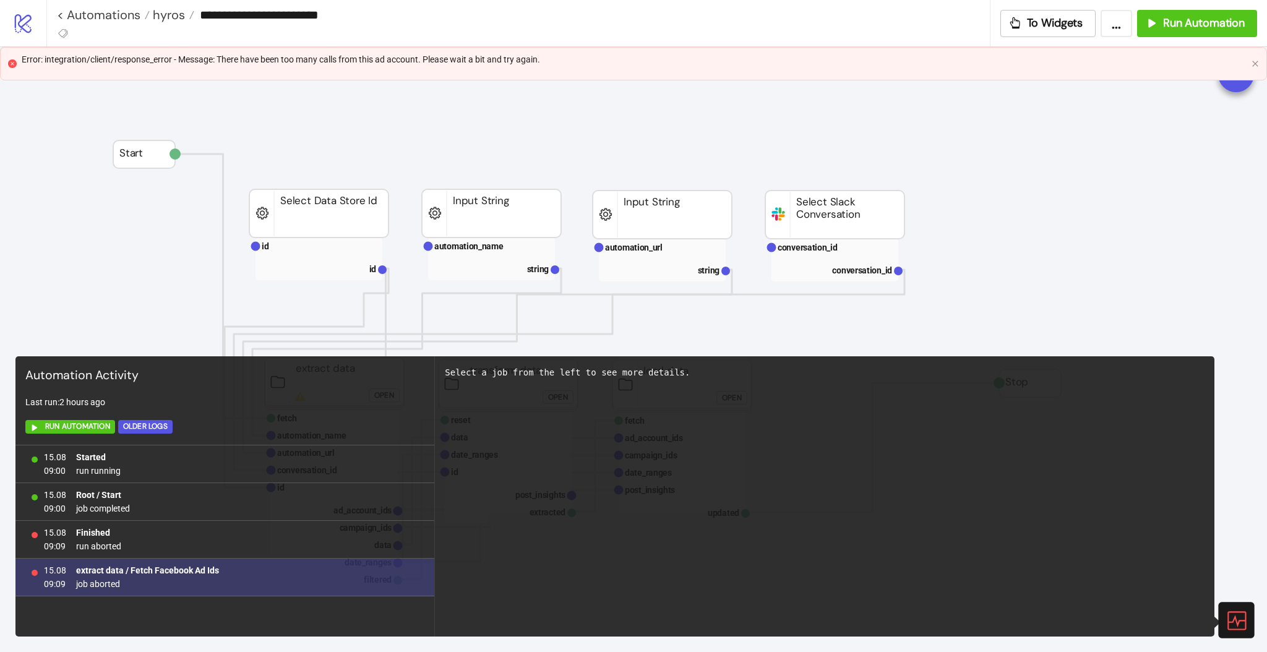
click at [106, 583] on span "job aborted" at bounding box center [147, 584] width 143 height 14
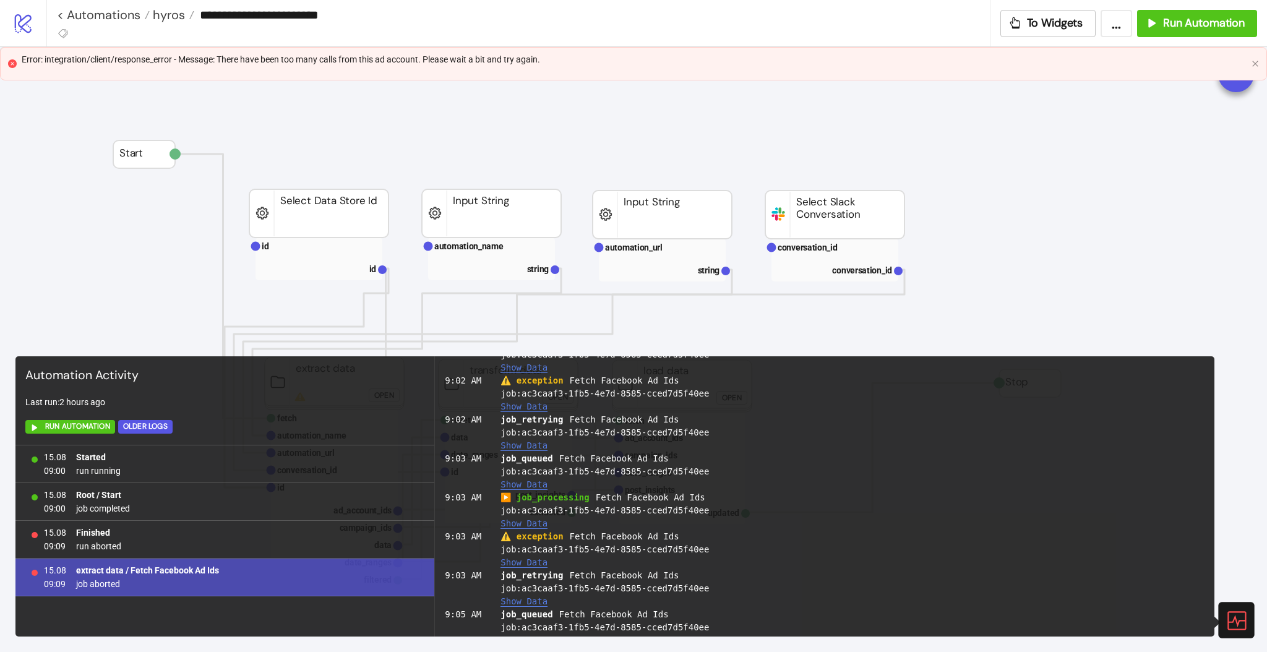
scroll to position [412, 0]
click at [526, 561] on button "Show Data" at bounding box center [523, 561] width 47 height 11
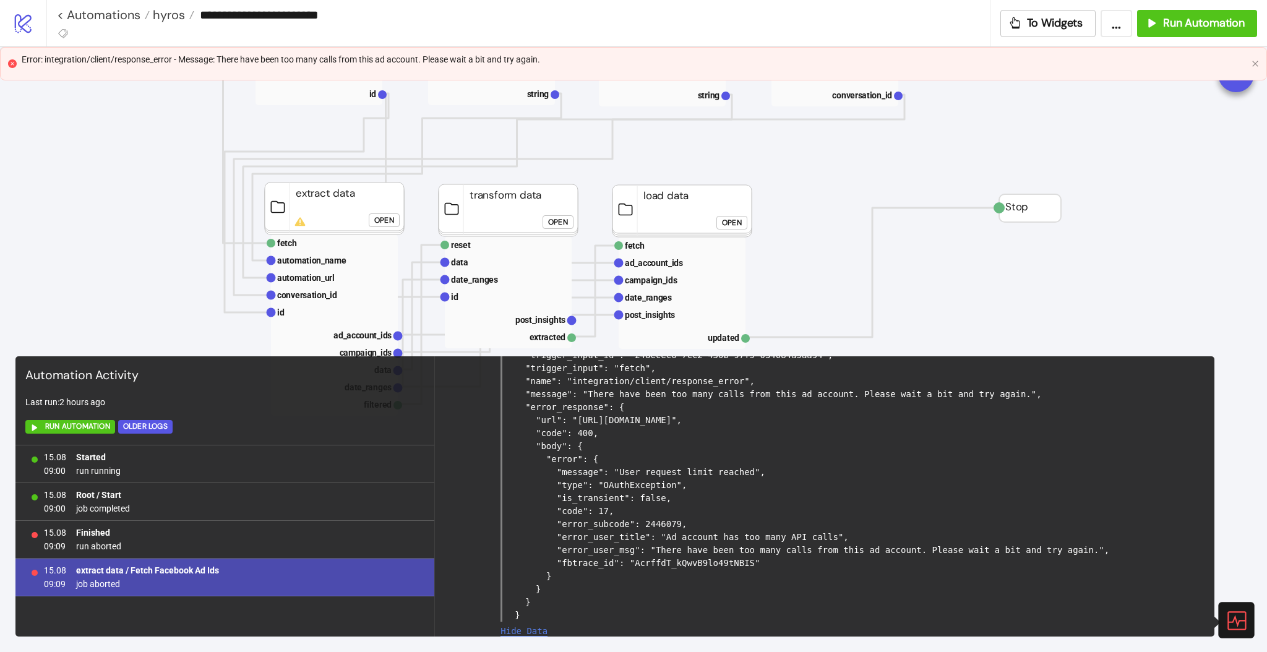
scroll to position [165, 0]
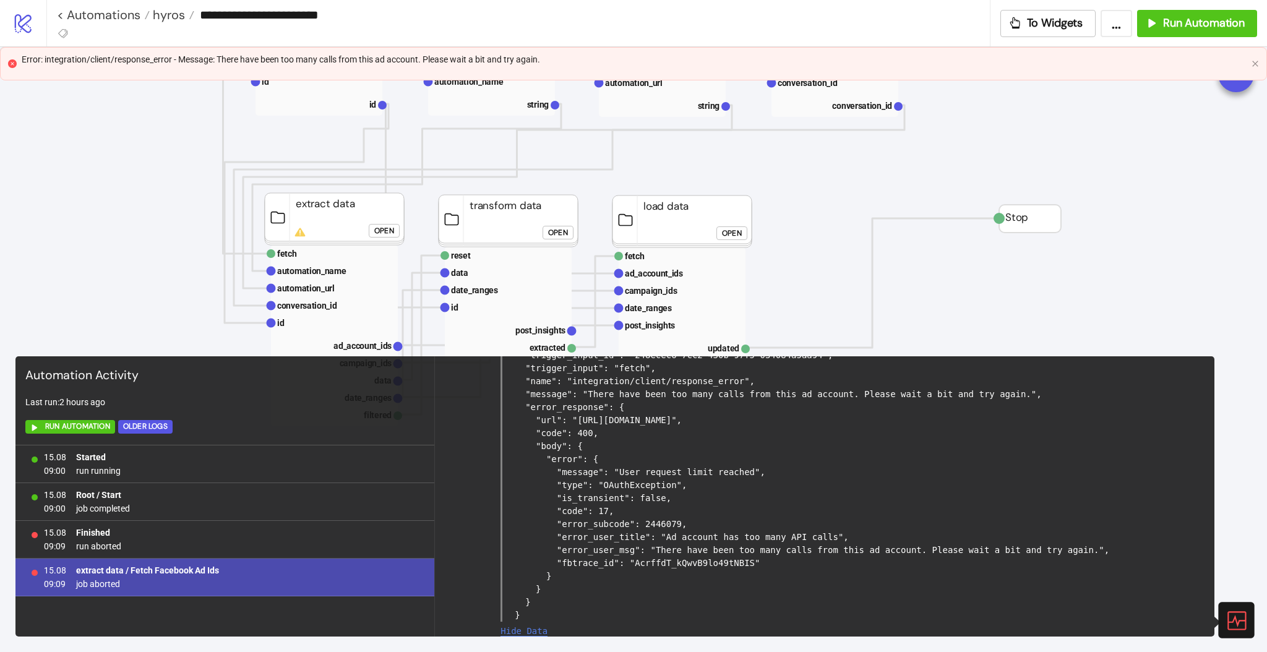
click at [160, 570] on b "extract data / Fetch Facebook Ad Ids" at bounding box center [147, 570] width 143 height 10
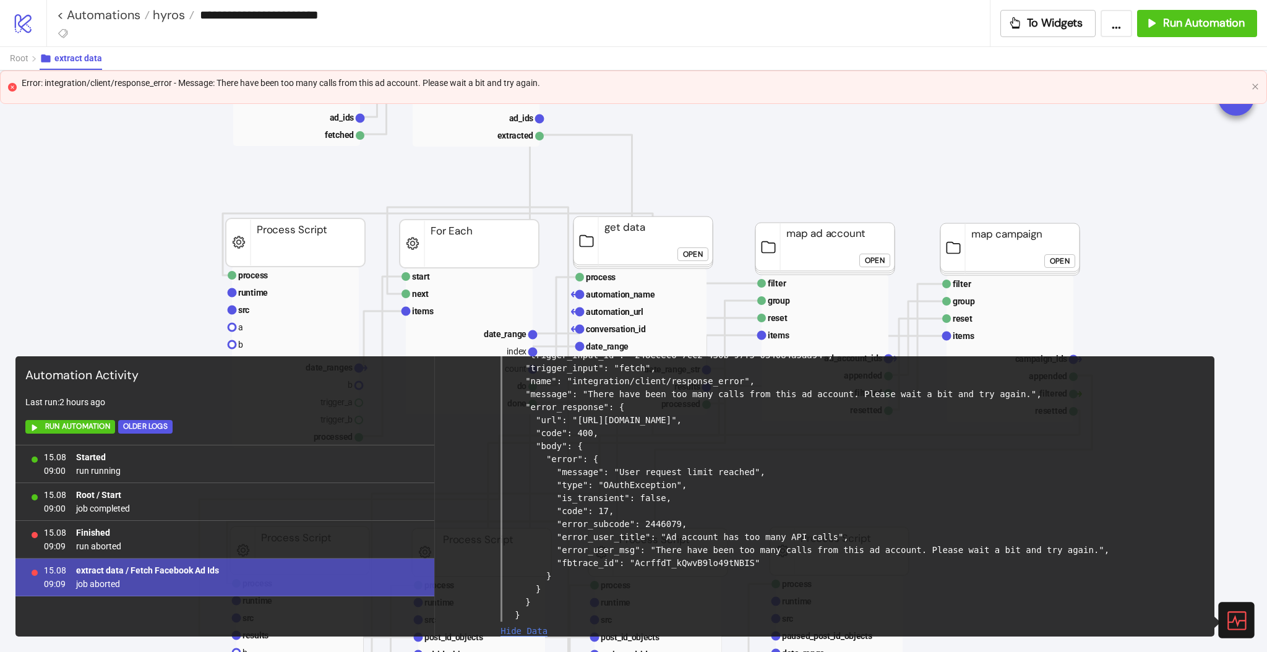
click at [1220, 622] on div at bounding box center [1236, 620] width 36 height 36
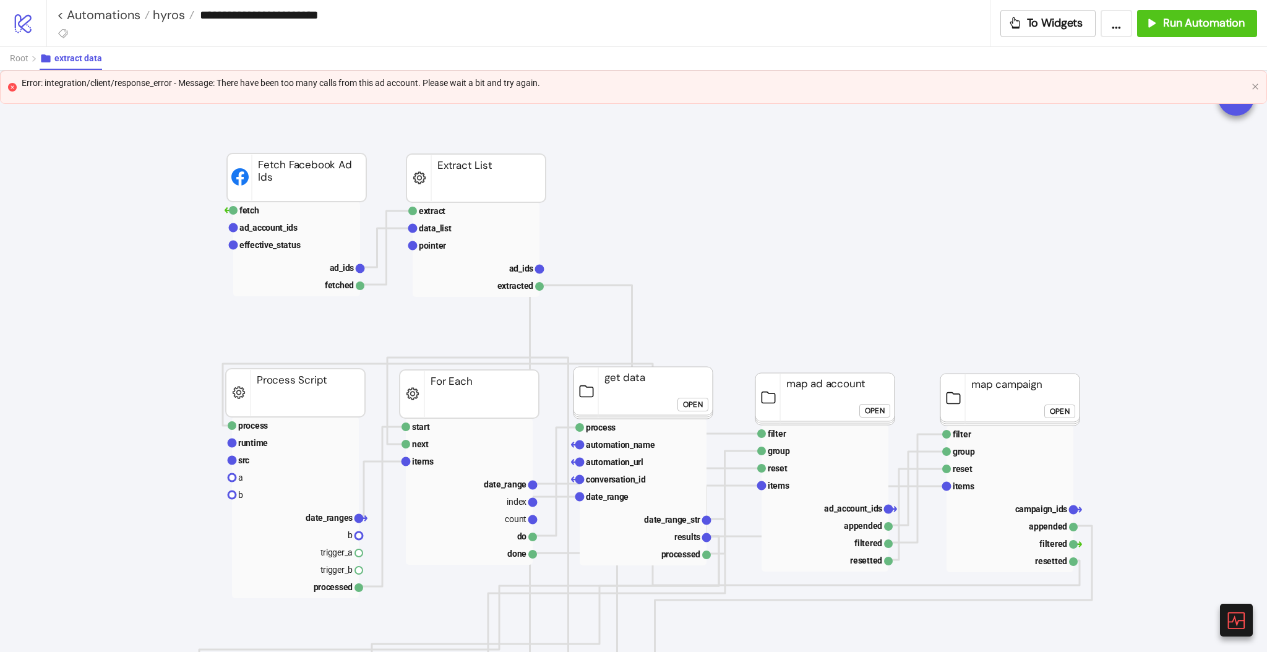
scroll to position [0, 0]
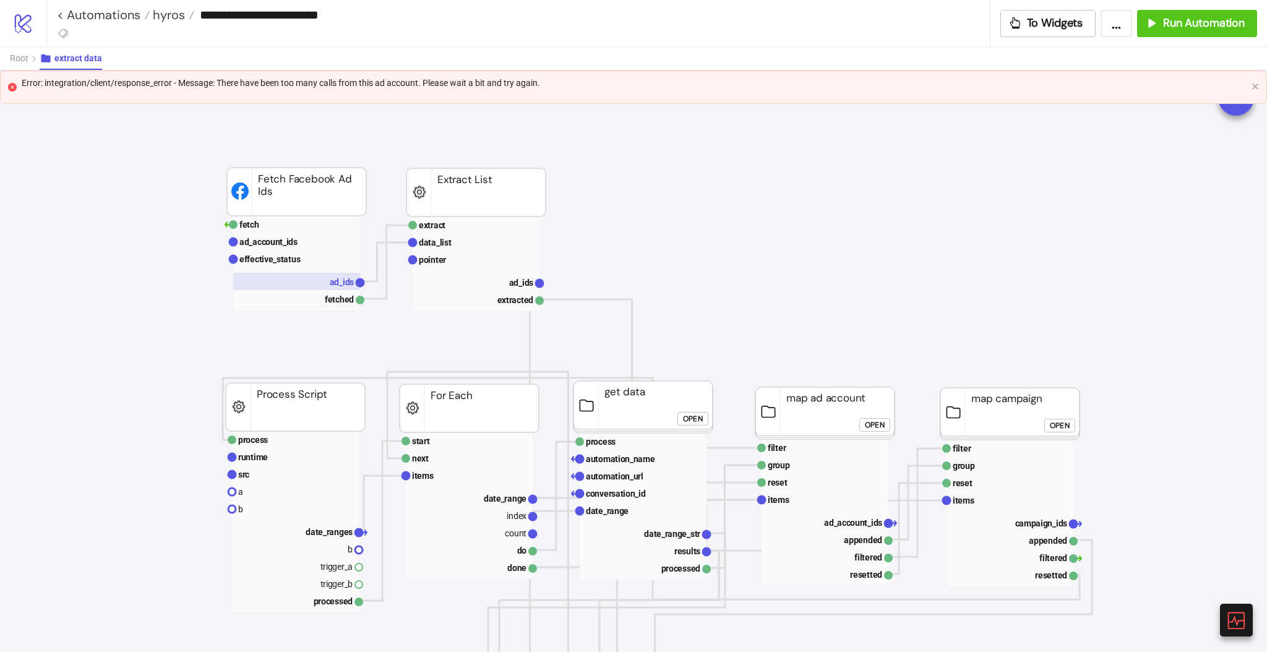
click at [339, 278] on text "ad_ids" at bounding box center [342, 282] width 25 height 10
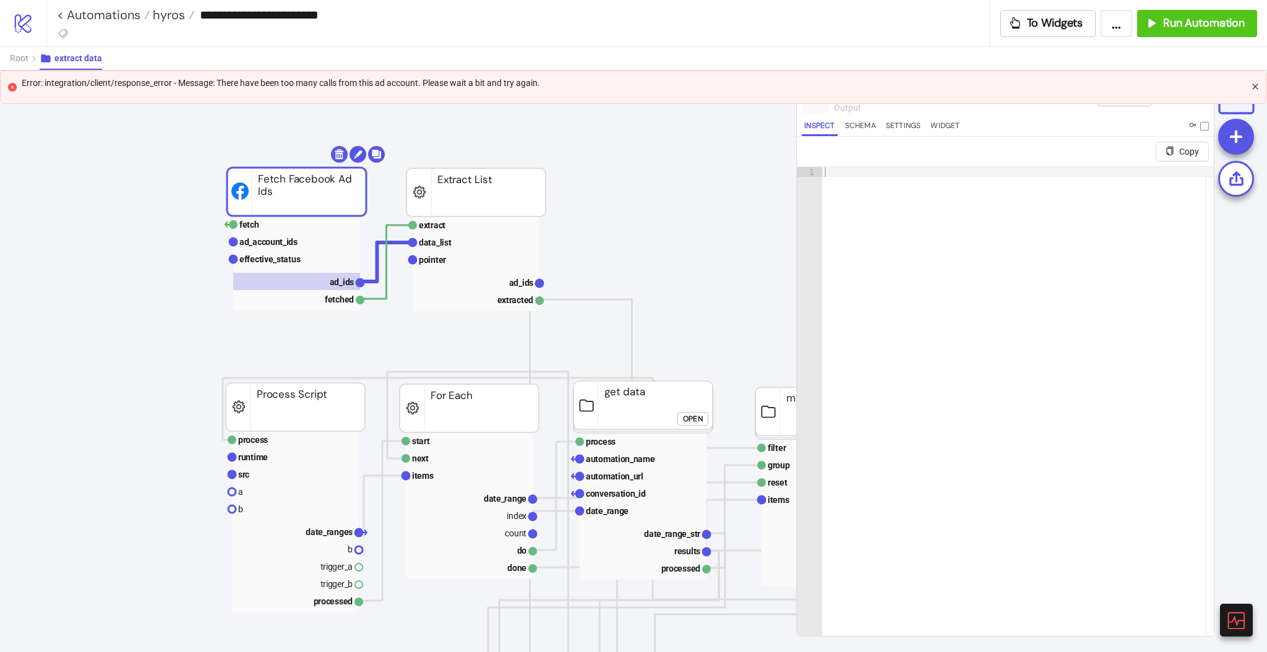
click at [1253, 89] on icon "close" at bounding box center [1255, 86] width 7 height 7
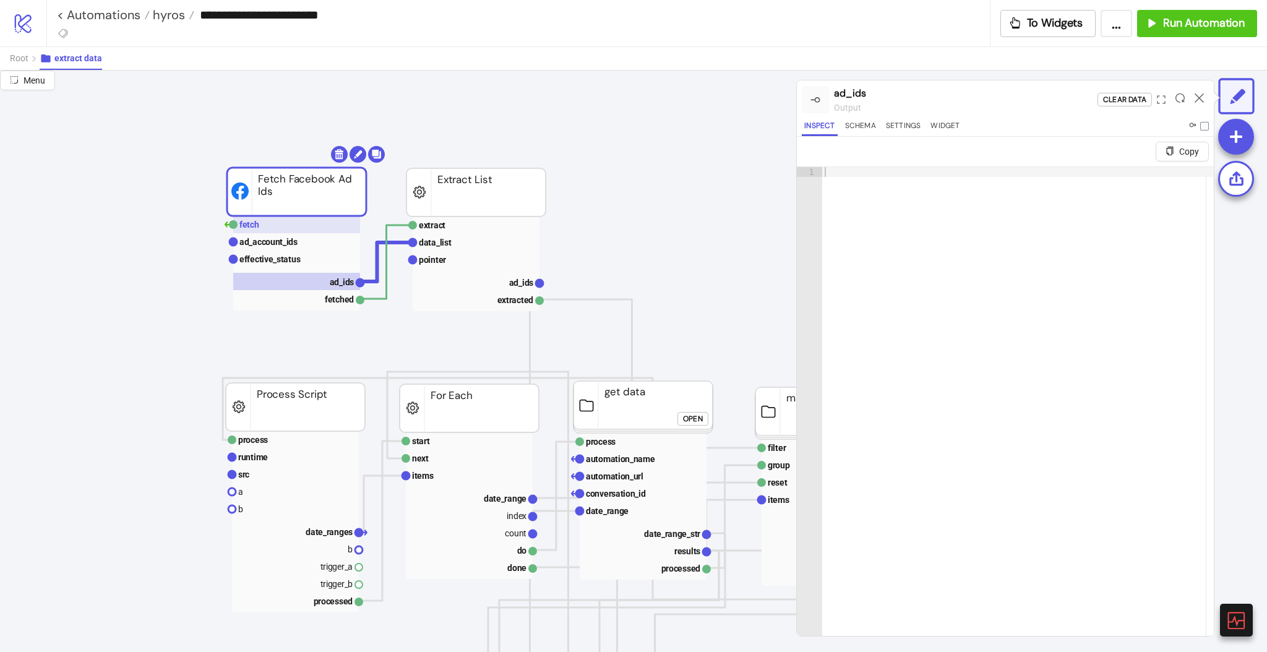
click at [263, 232] on rect at bounding box center [296, 224] width 127 height 17
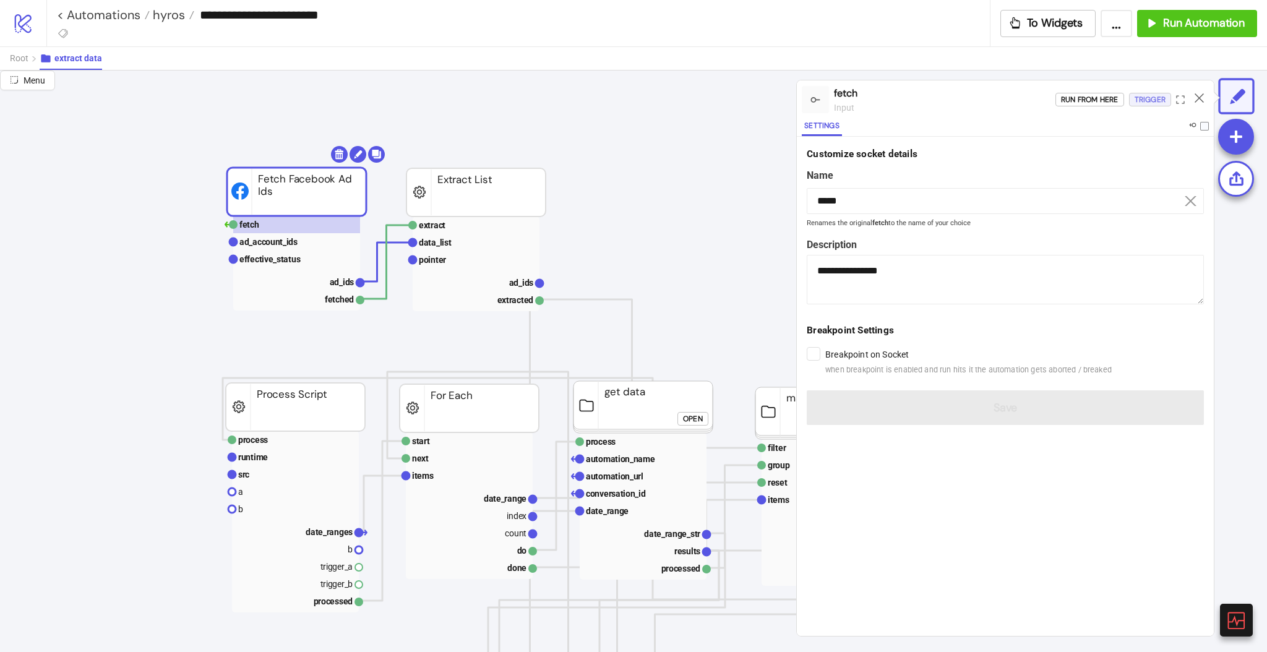
click at [1148, 99] on div "Trigger" at bounding box center [1150, 100] width 31 height 14
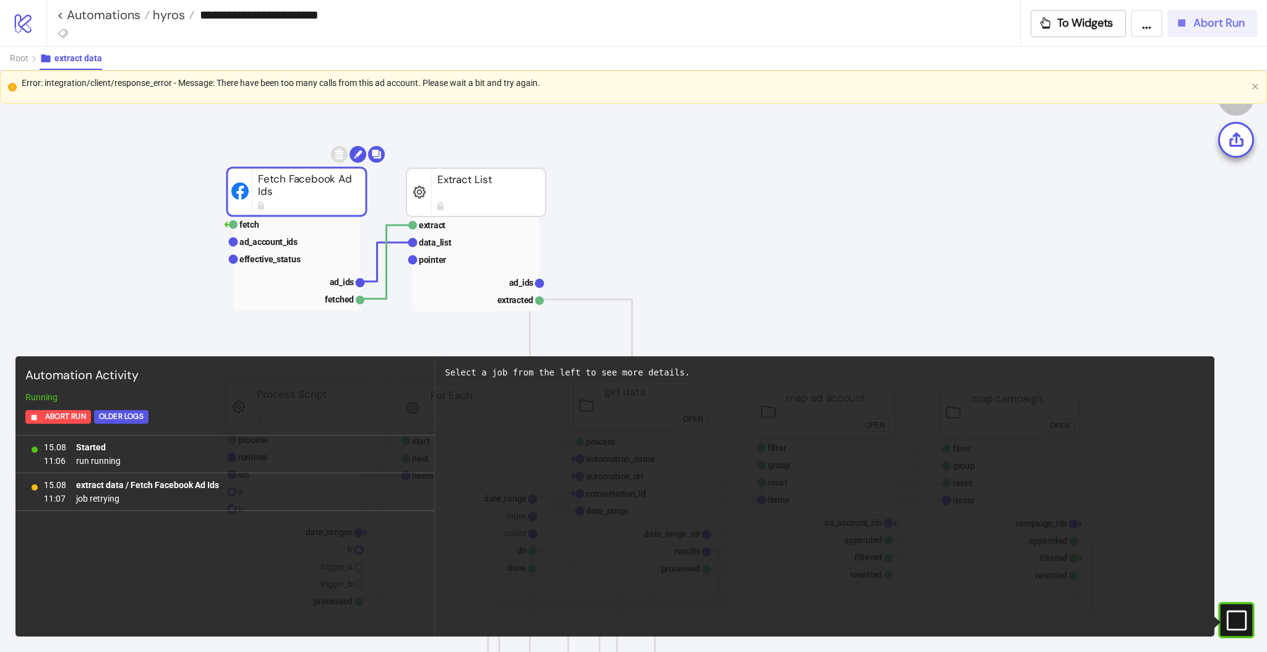
click at [1203, 33] on button "Abort Run" at bounding box center [1212, 23] width 90 height 27
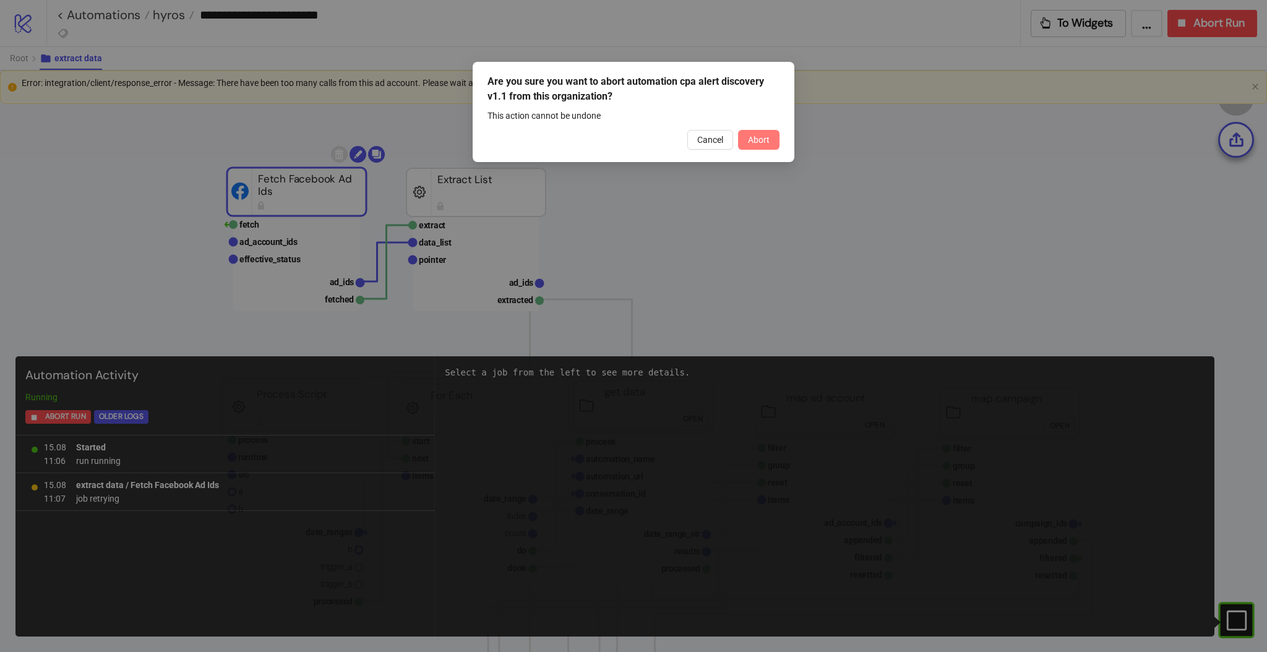
click at [770, 144] on button "Abort" at bounding box center [758, 140] width 41 height 20
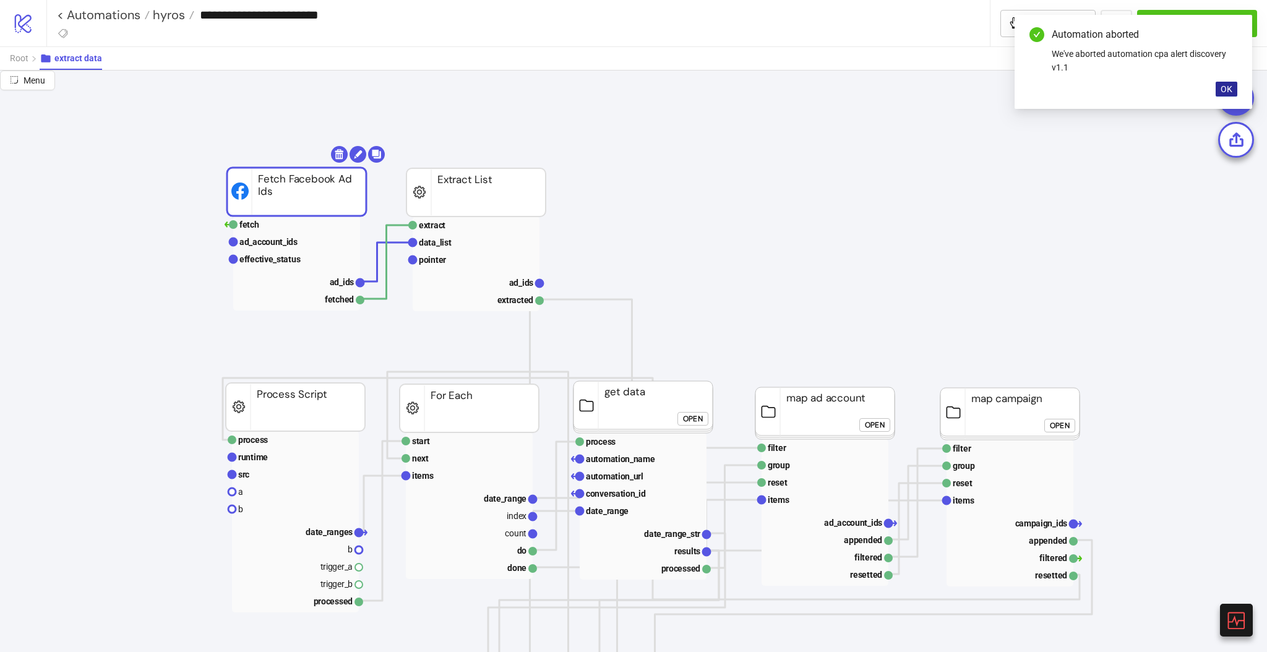
click at [1226, 88] on span "OK" at bounding box center [1227, 89] width 12 height 10
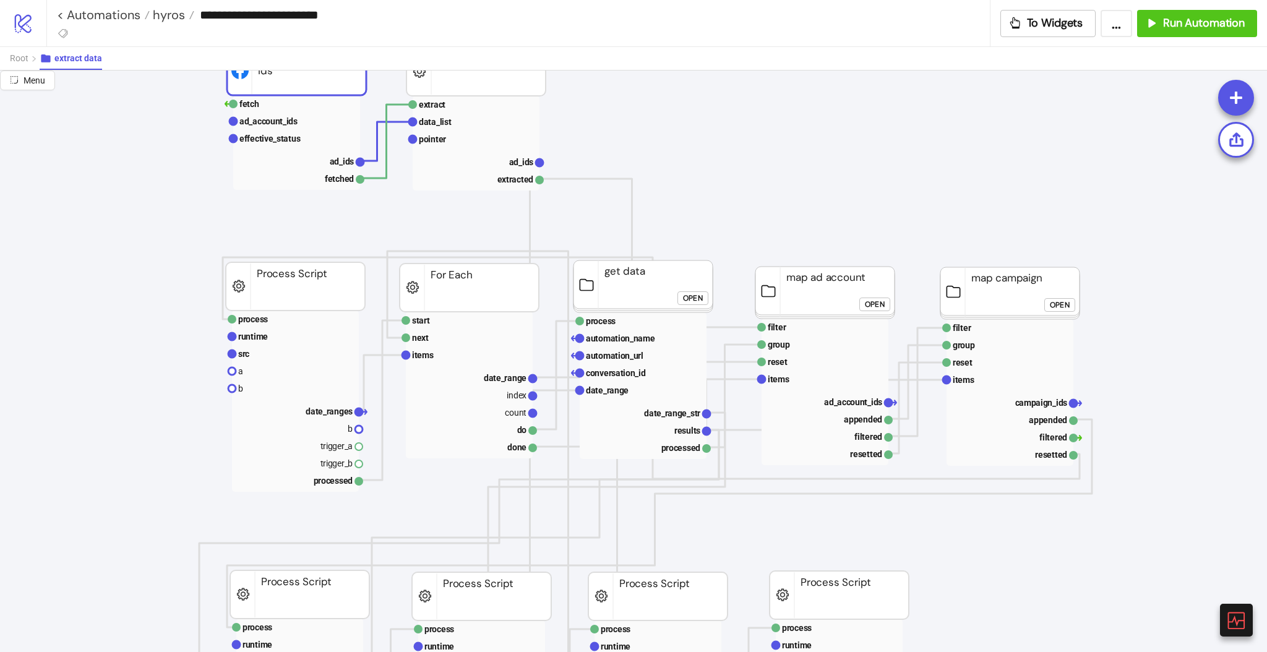
scroll to position [165, 0]
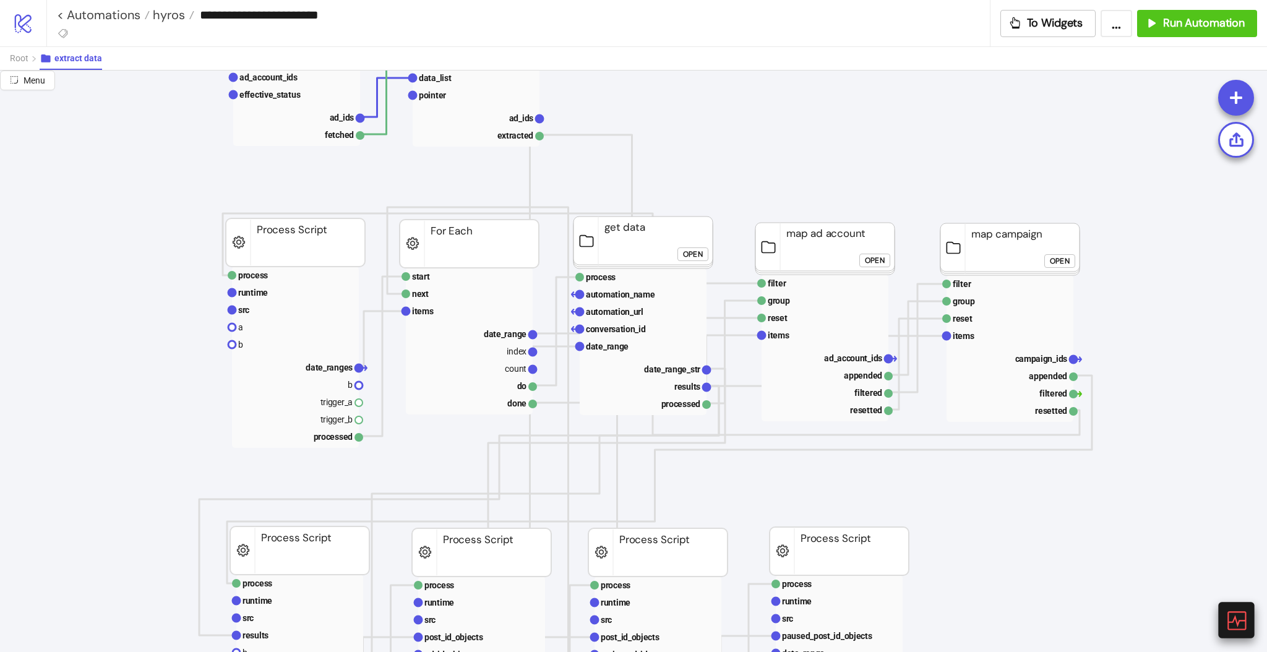
click at [1224, 614] on div at bounding box center [1236, 620] width 36 height 36
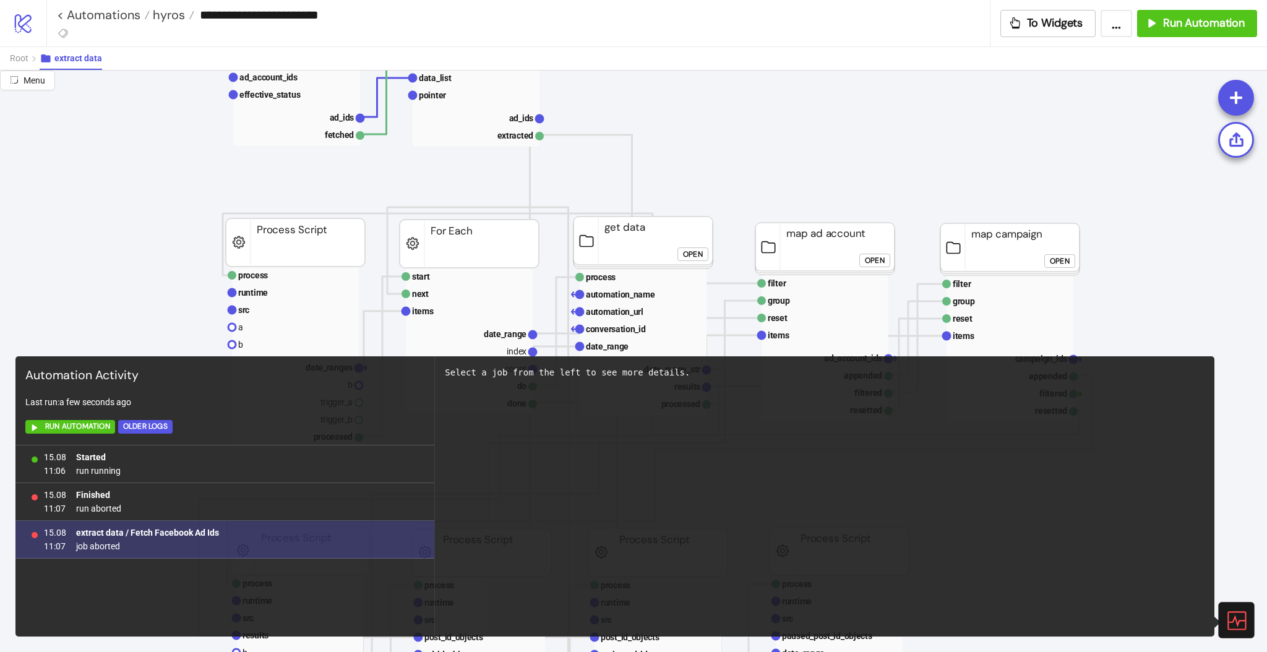
click at [140, 530] on b "extract data / Fetch Facebook Ad Ids" at bounding box center [147, 533] width 143 height 10
click at [118, 544] on span "job aborted" at bounding box center [147, 546] width 143 height 14
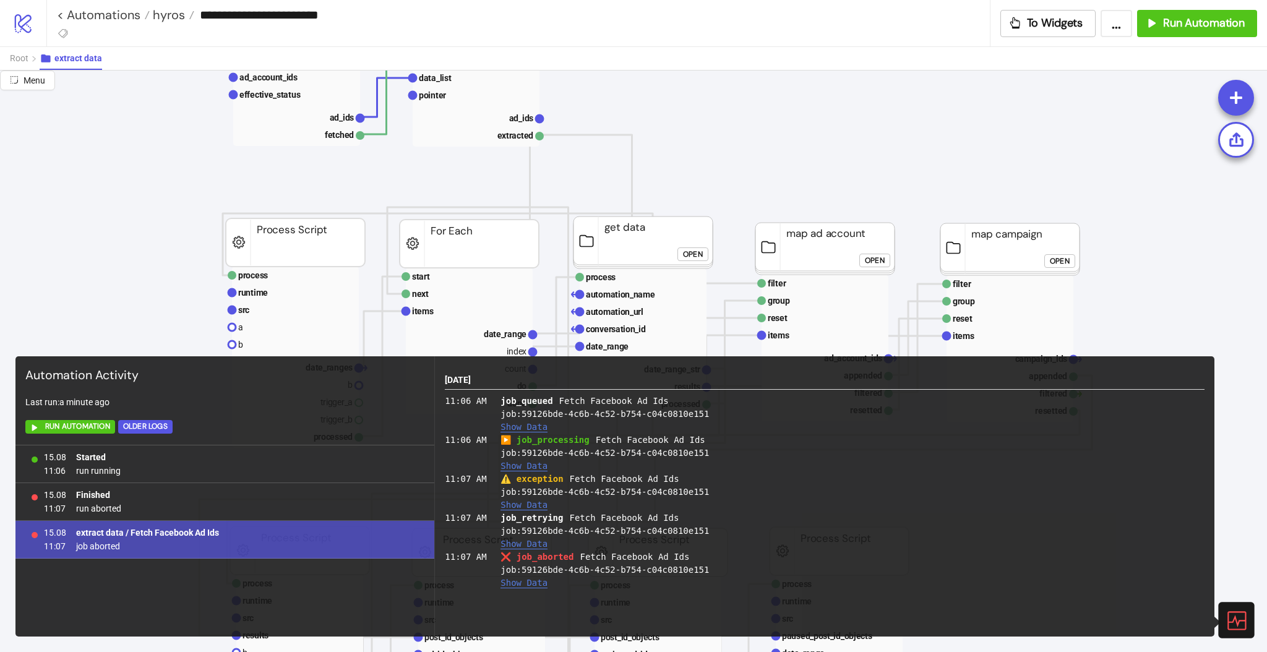
click at [517, 504] on button "Show Data" at bounding box center [523, 505] width 47 height 11
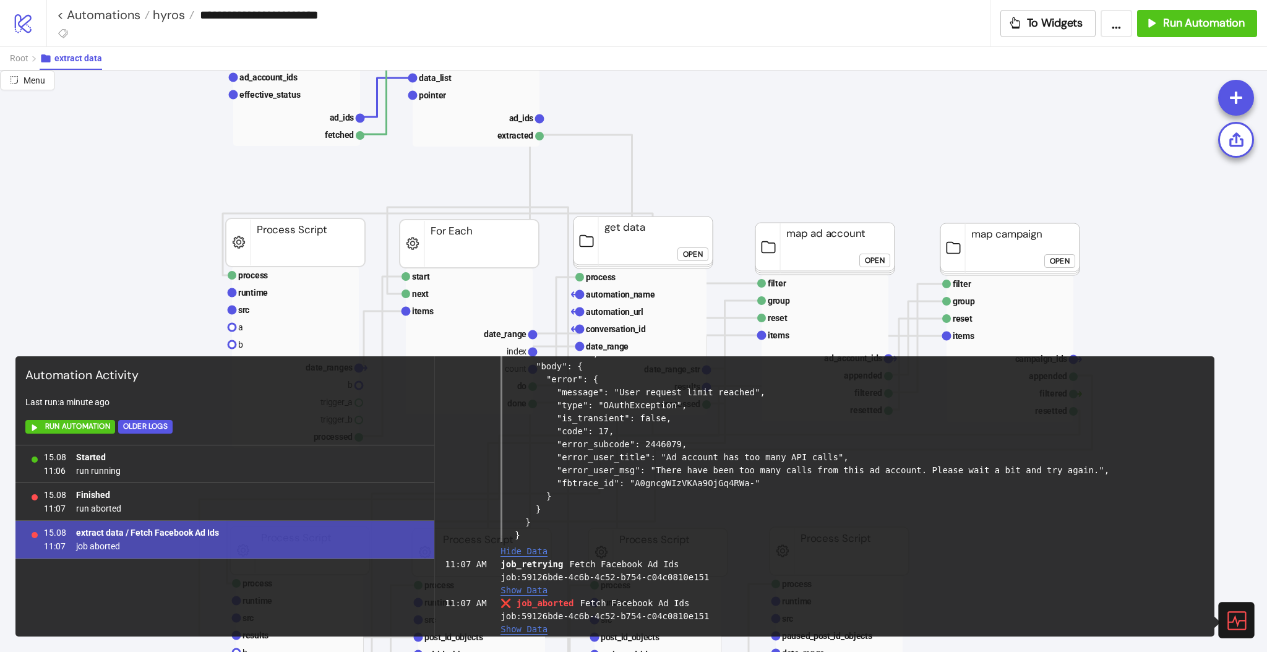
scroll to position [280, 0]
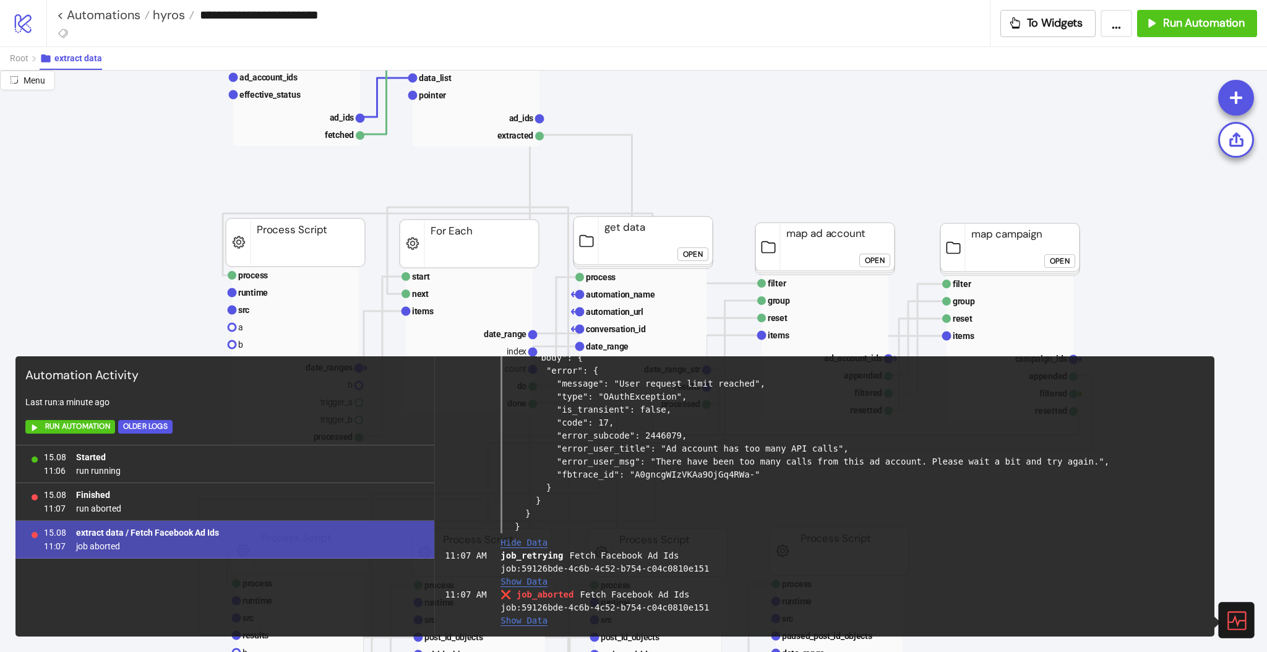
drag, startPoint x: 1051, startPoint y: 461, endPoint x: 637, endPoint y: 464, distance: 413.9
click at [637, 464] on div "{ "node_title": "Fetch Facebook Ad Ids", "group_title": "extract data", "trigge…" at bounding box center [852, 377] width 704 height 312
copy div ""There have been too many calls from this ad account. Please wait a bit and try…"
click at [740, 510] on div "{ "node_title": "Fetch Facebook Ad Ids", "group_title": "extract data", "trigge…" at bounding box center [852, 377] width 704 height 312
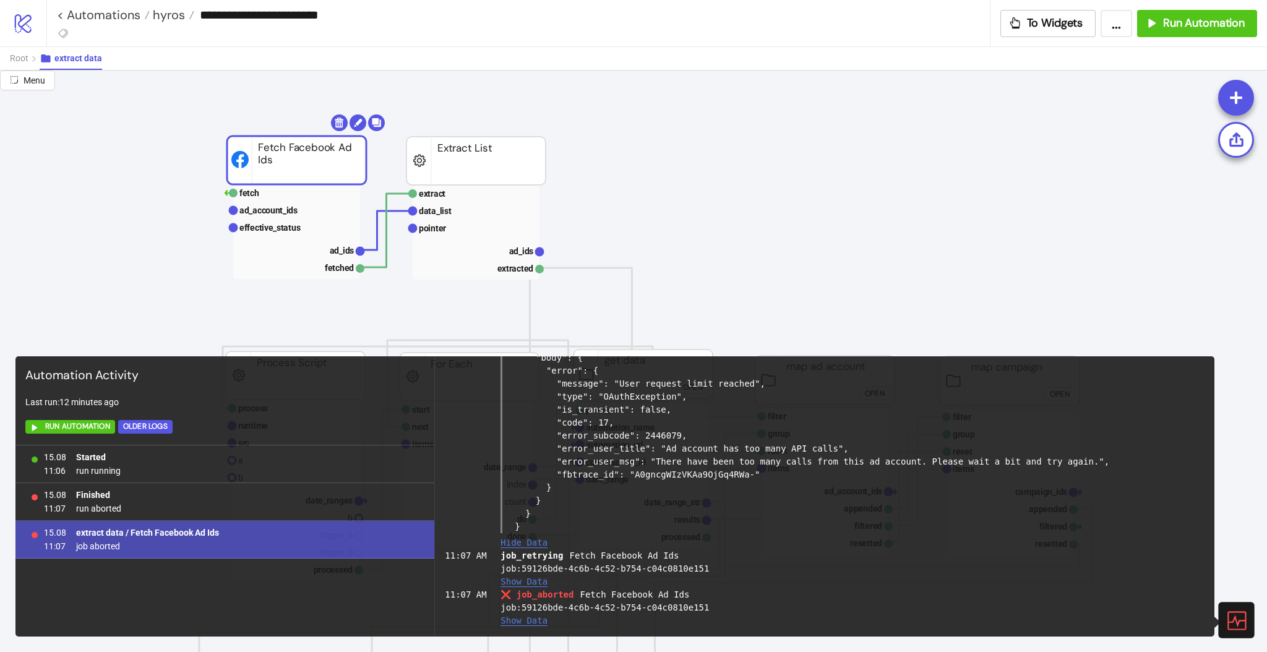
scroll to position [0, 0]
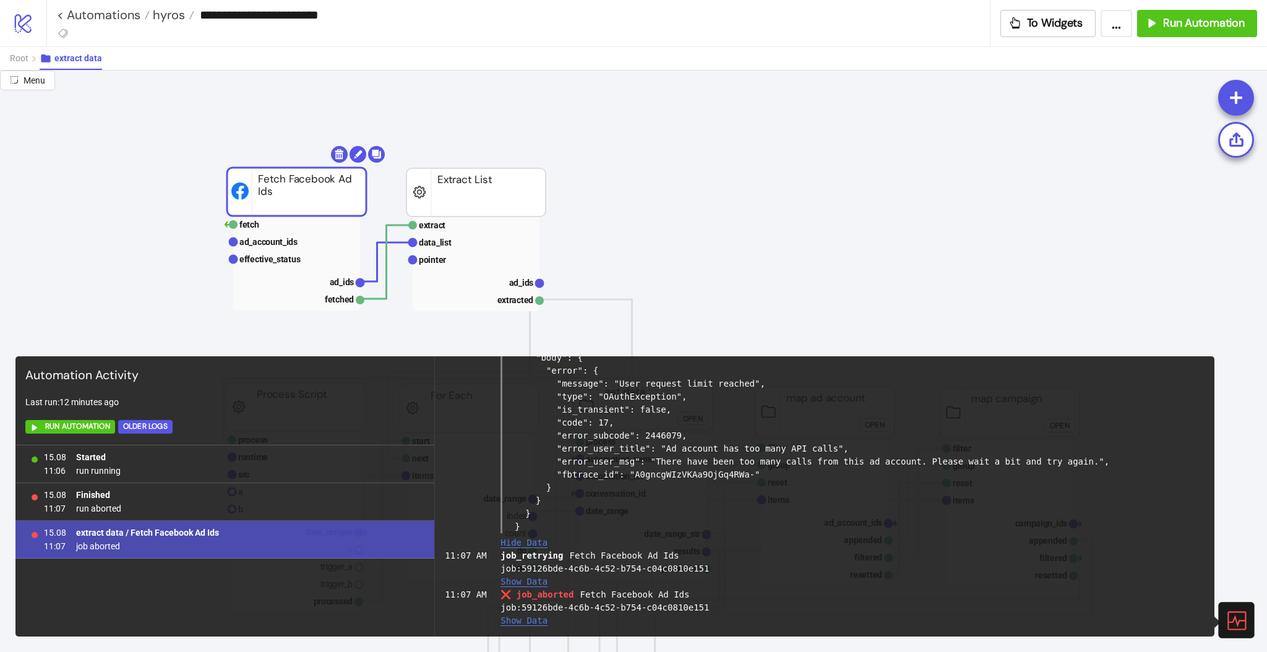
click at [1232, 619] on icon at bounding box center [1236, 620] width 22 height 22
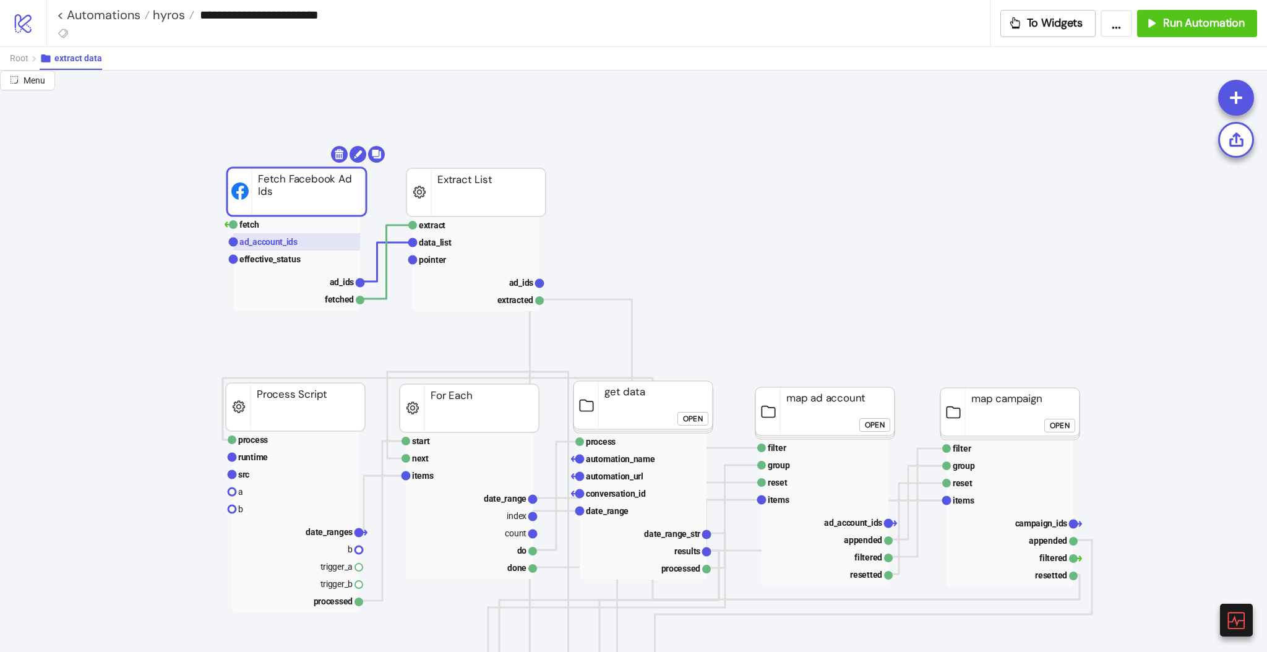
click at [258, 240] on text "ad_account_ids" at bounding box center [268, 242] width 58 height 10
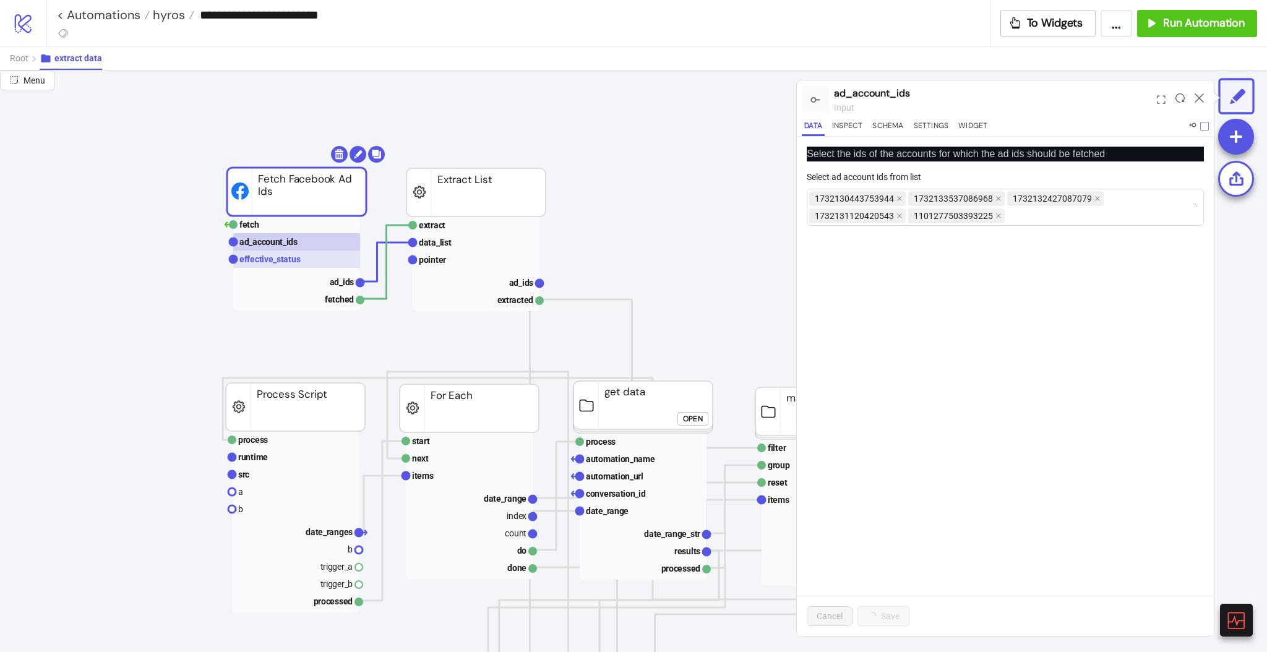
click at [270, 255] on text "effective_status" at bounding box center [269, 259] width 61 height 10
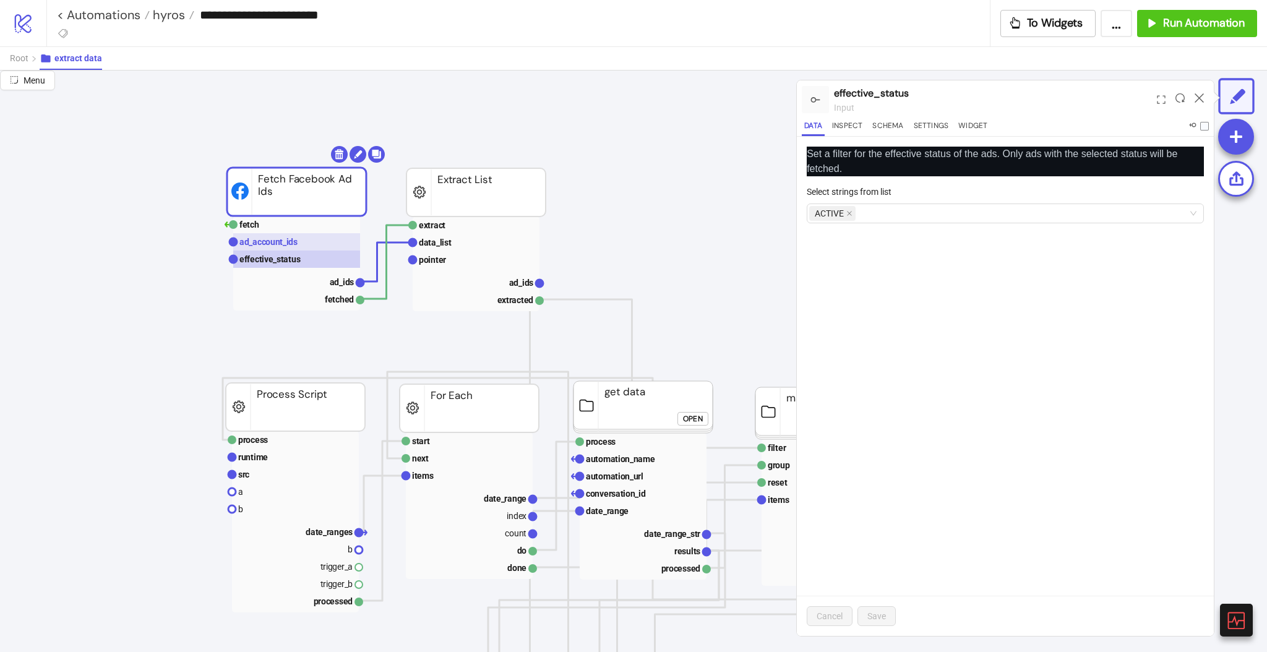
click at [270, 243] on text "ad_account_ids" at bounding box center [268, 242] width 58 height 10
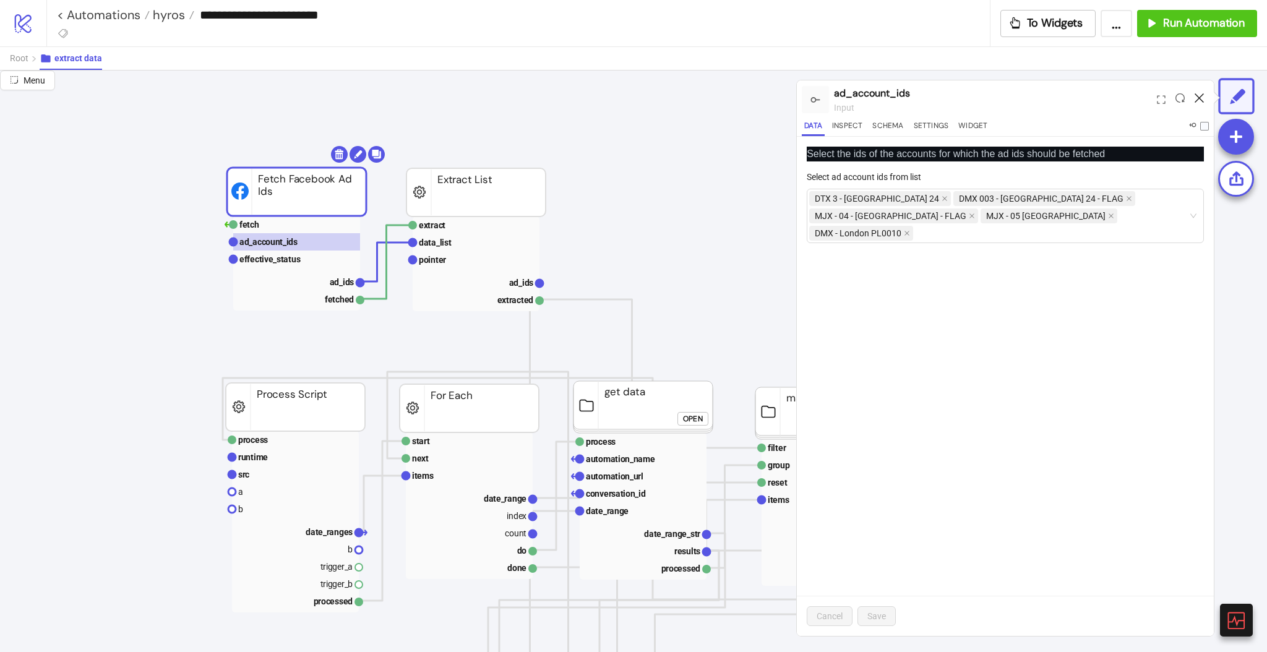
click at [1198, 99] on icon at bounding box center [1199, 97] width 9 height 9
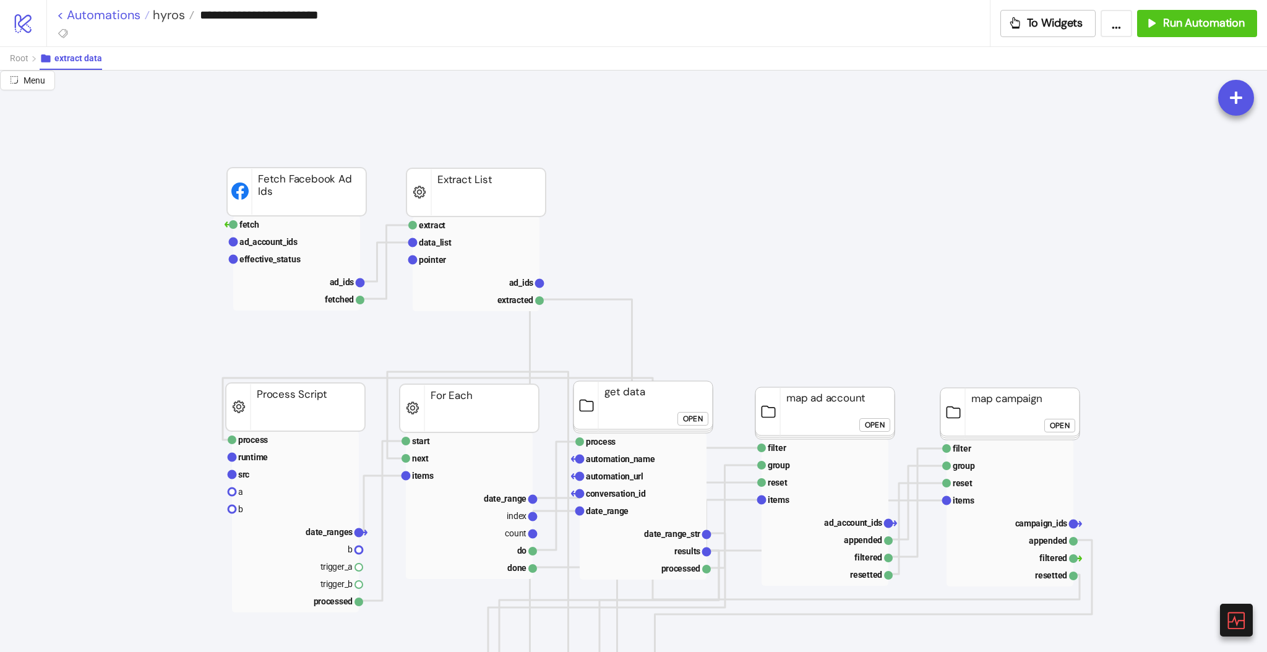
click at [114, 17] on link "< Automations" at bounding box center [103, 15] width 93 height 12
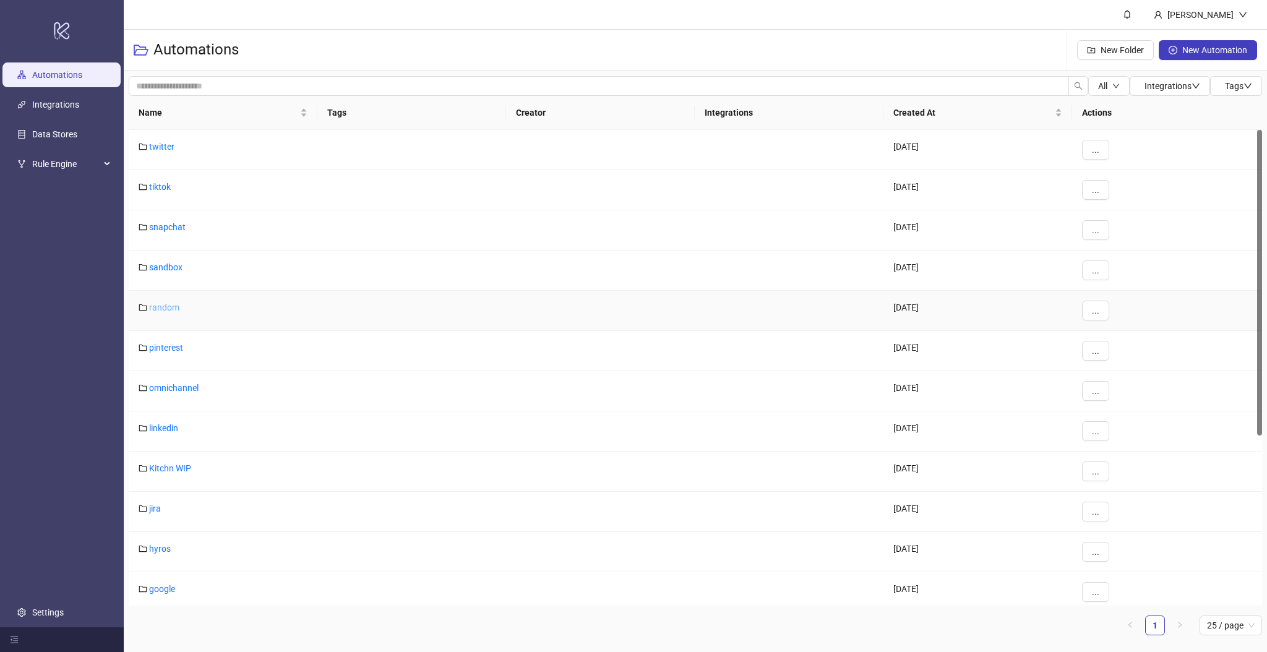
click at [173, 304] on link "random" at bounding box center [164, 308] width 30 height 10
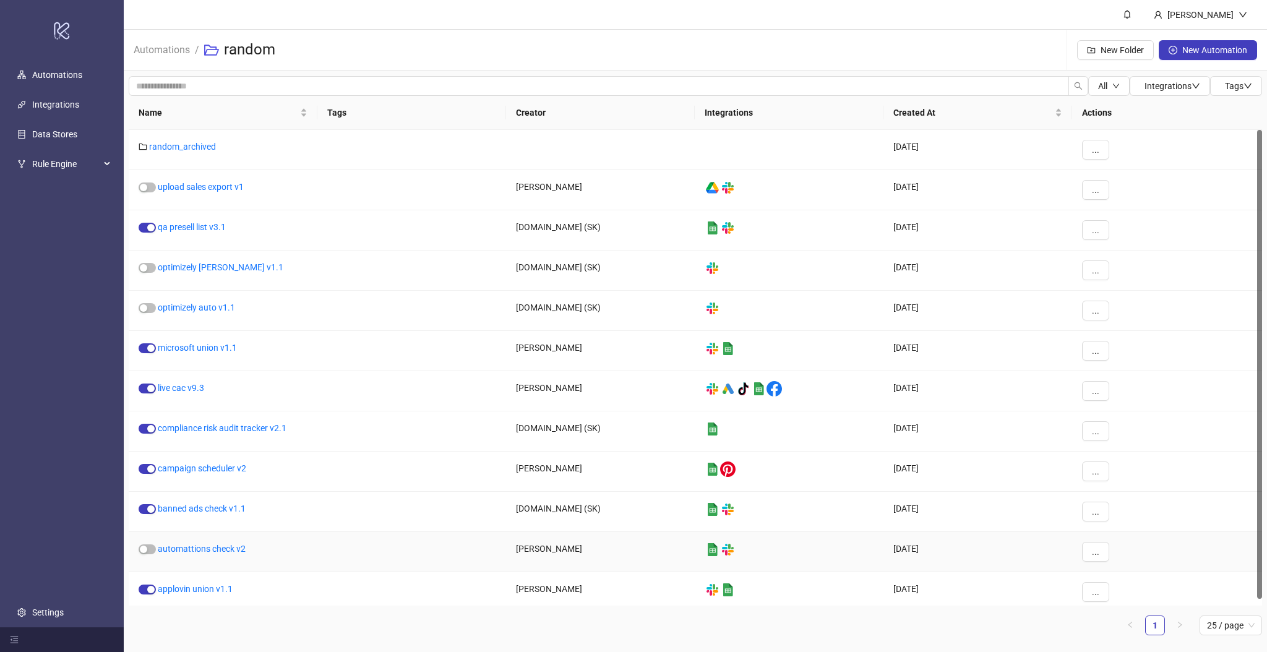
click at [148, 544] on div "automattions check v2" at bounding box center [223, 552] width 189 height 40
click at [148, 547] on span "button" at bounding box center [147, 549] width 17 height 10
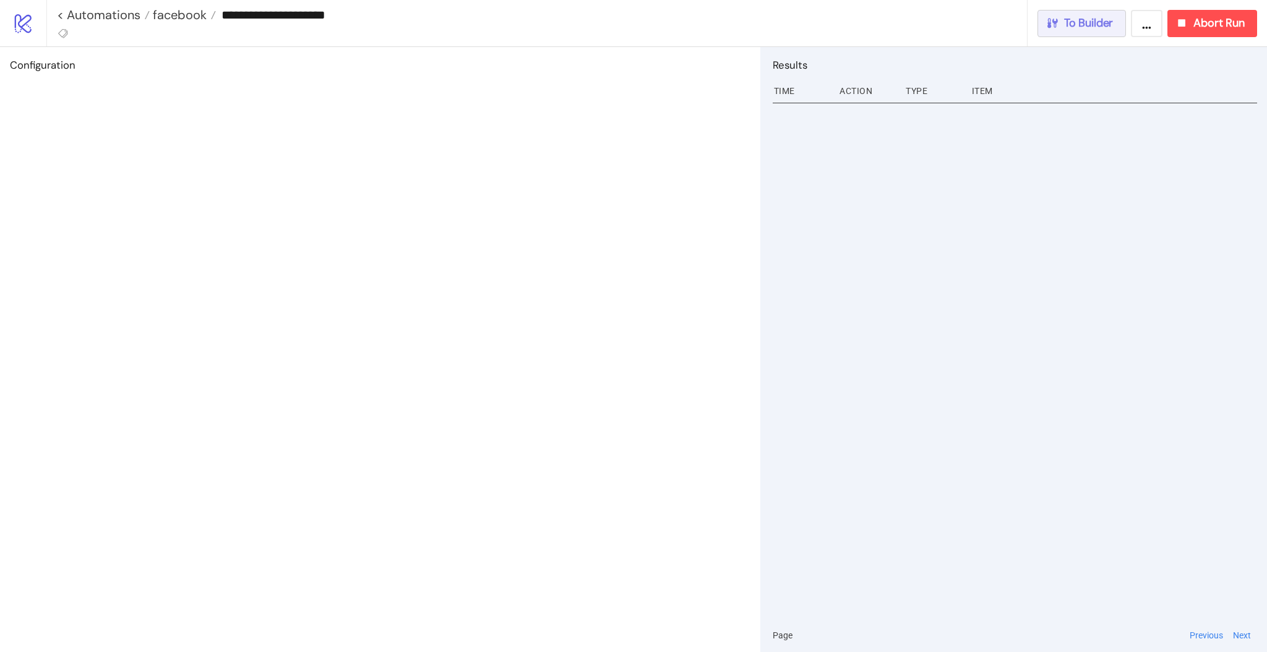
click at [1093, 30] on button "To Builder" at bounding box center [1081, 23] width 89 height 27
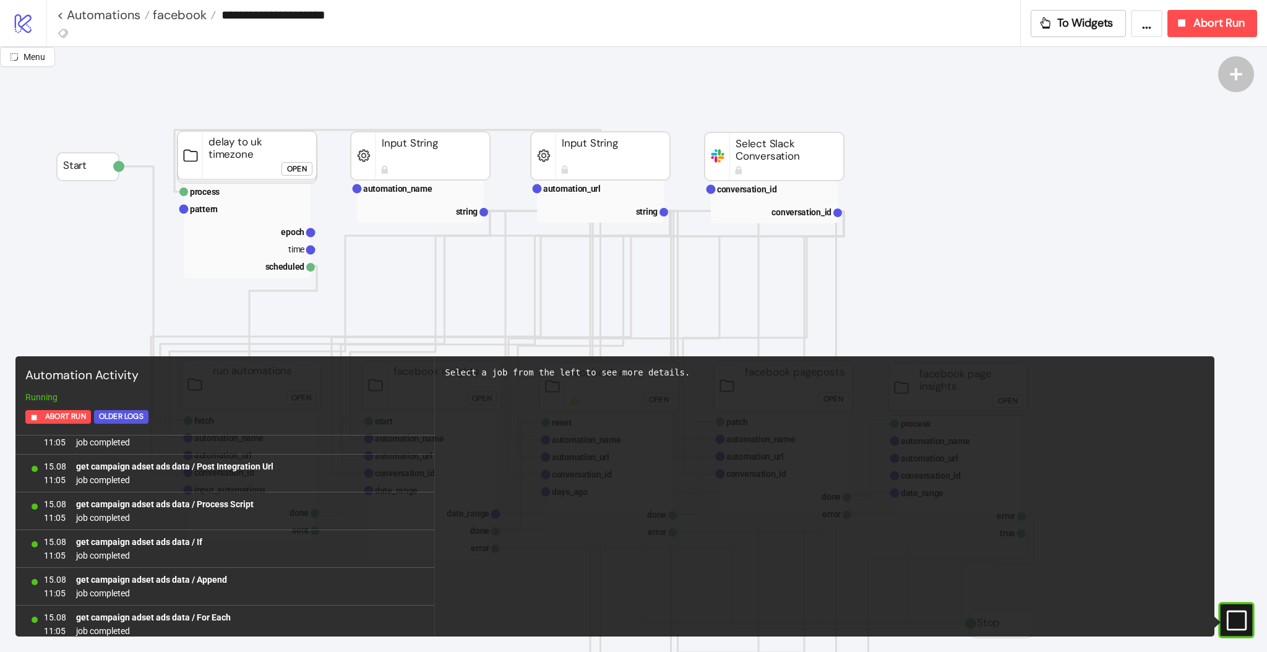
scroll to position [28776, 0]
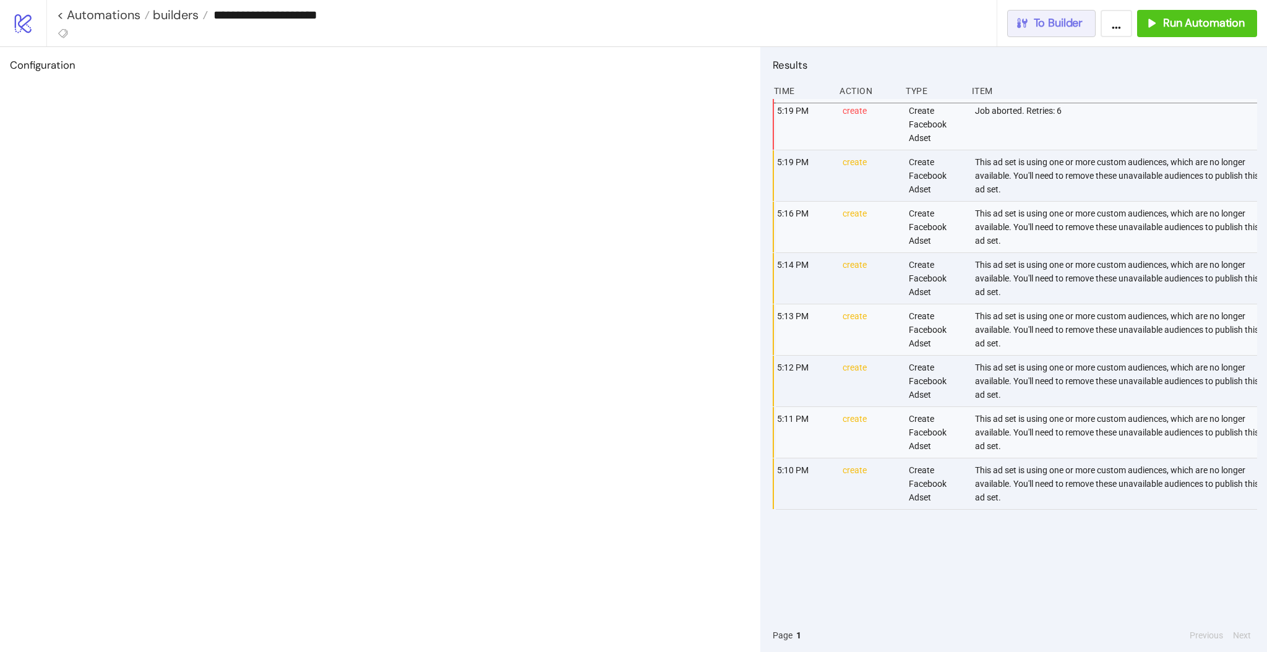
click at [1045, 26] on span "To Builder" at bounding box center [1058, 23] width 49 height 14
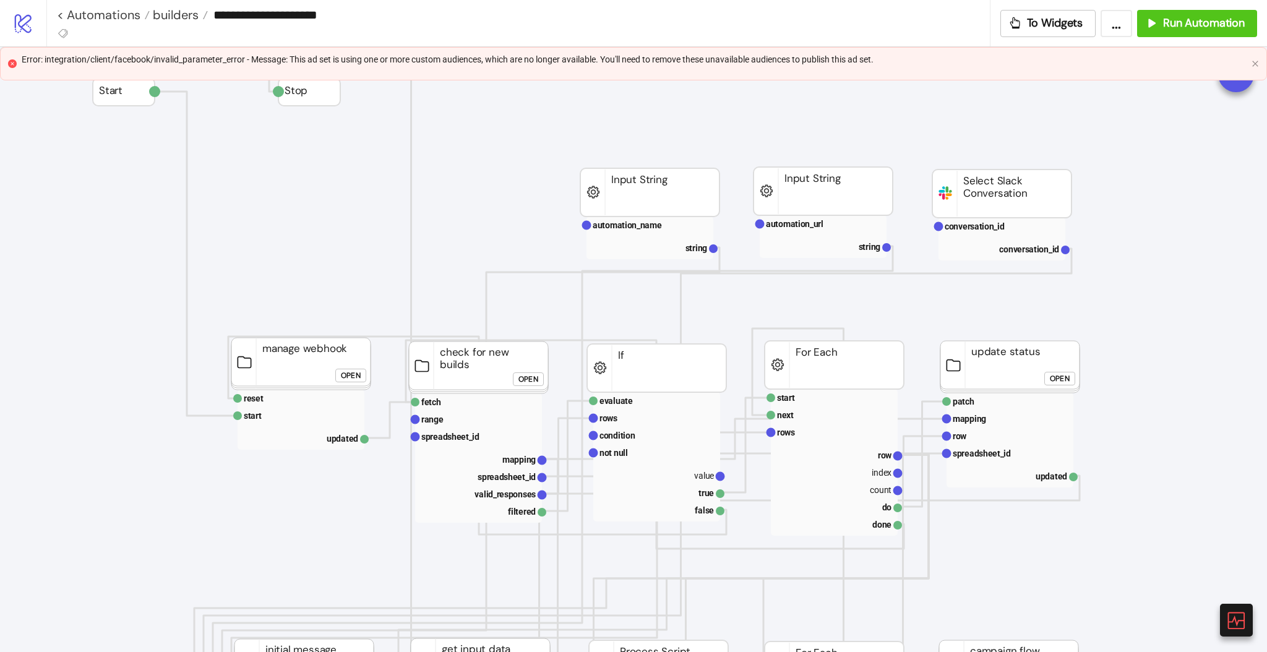
click at [843, 54] on div "Error: integration/client/facebook/invalid_parameter_error - Message: This ad s…" at bounding box center [634, 60] width 1225 height 14
copy div "Error: integration/client/facebook/invalid_parameter_error - Message: This ad s…"
click at [904, 67] on div "Error: integration/client/facebook/invalid_parameter_error - Message: This ad s…" at bounding box center [634, 64] width 1225 height 22
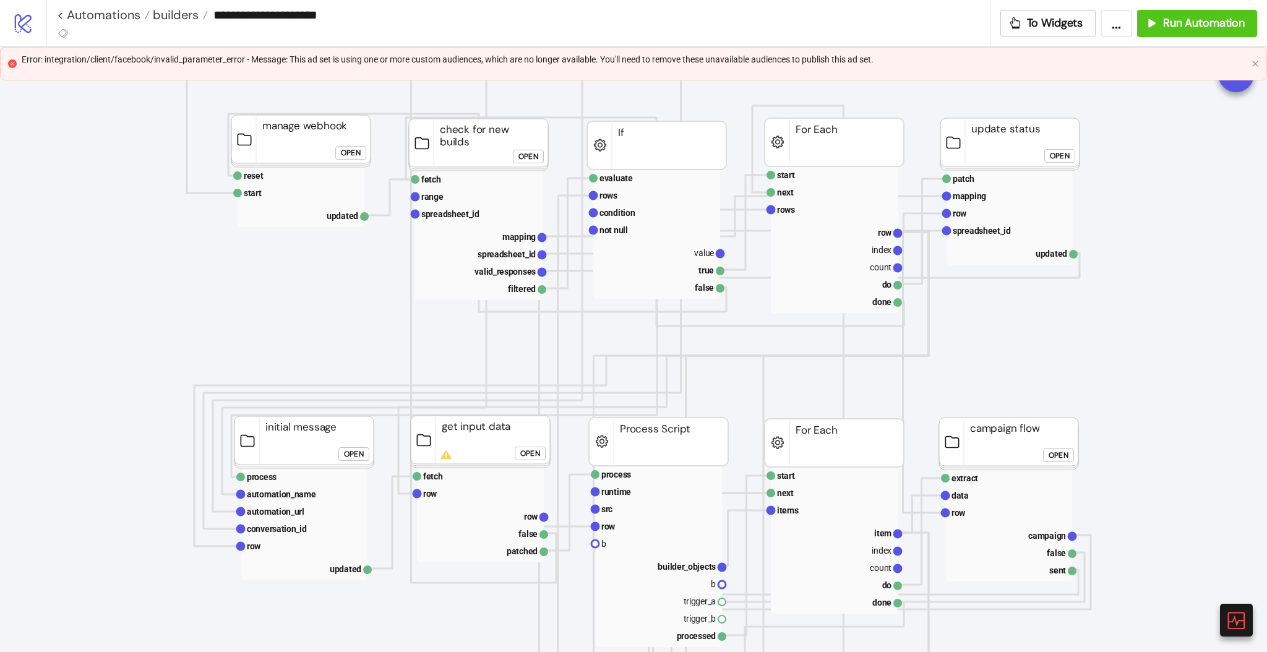
scroll to position [165, 0]
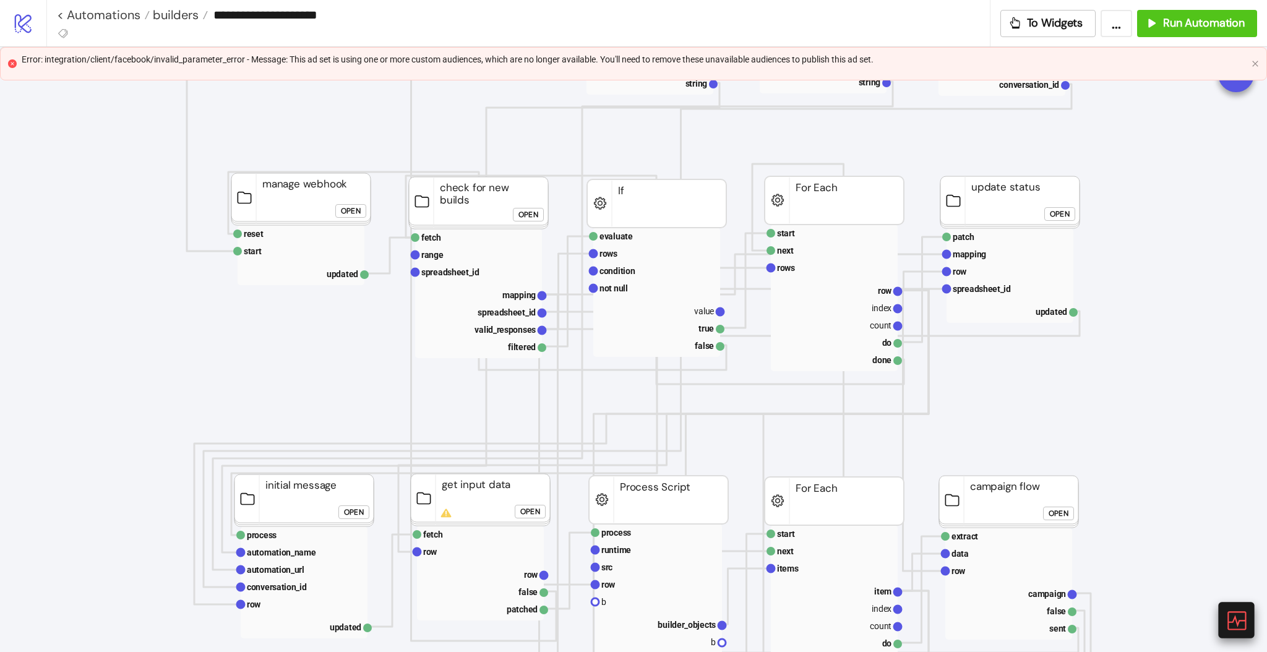
click at [1232, 612] on icon at bounding box center [1236, 620] width 19 height 19
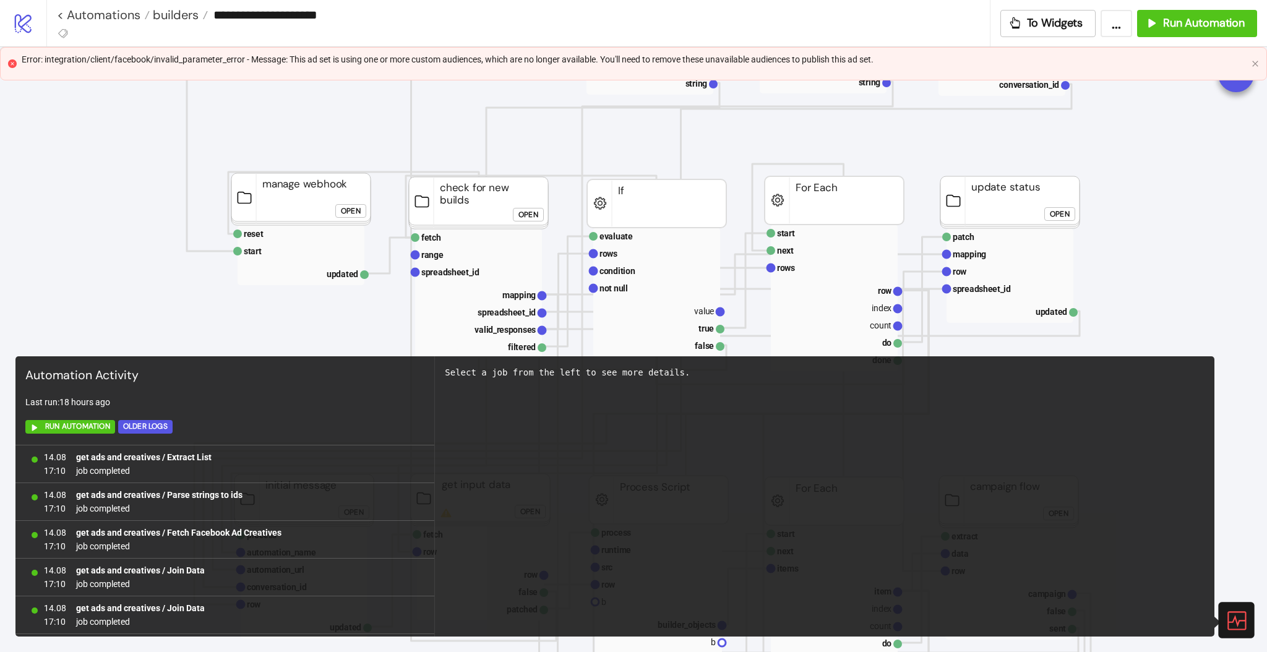
scroll to position [791, 0]
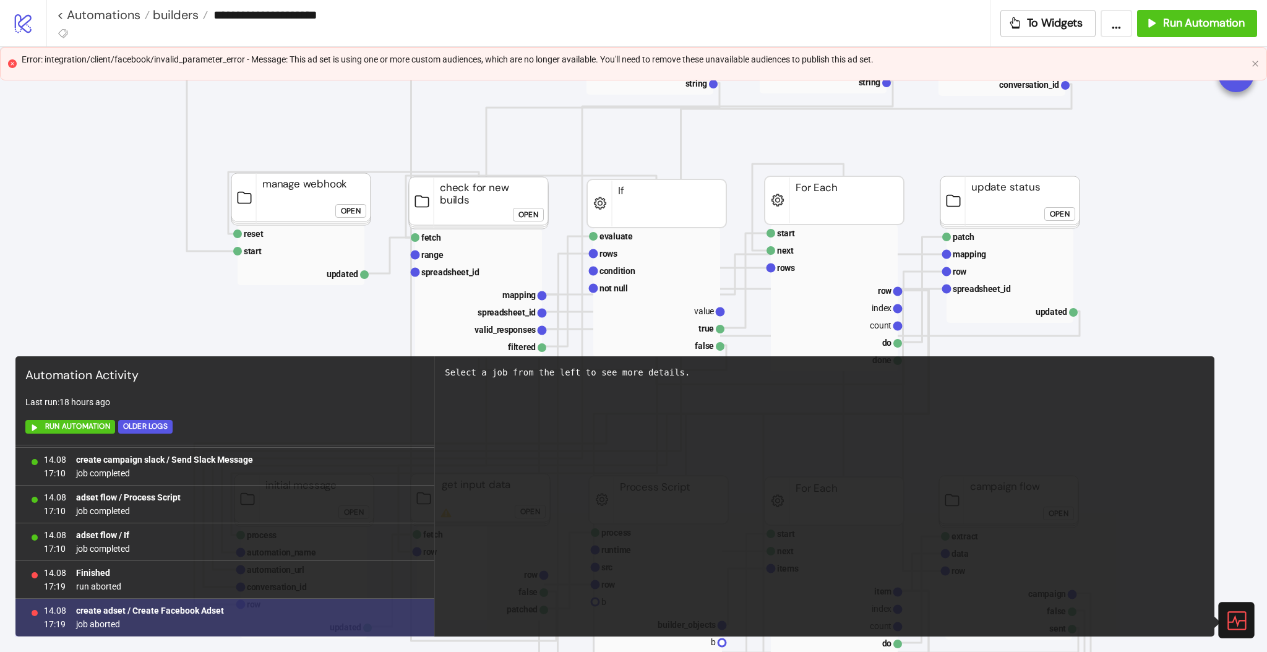
click at [194, 608] on b "create adset / Create Facebook Adset" at bounding box center [150, 611] width 148 height 10
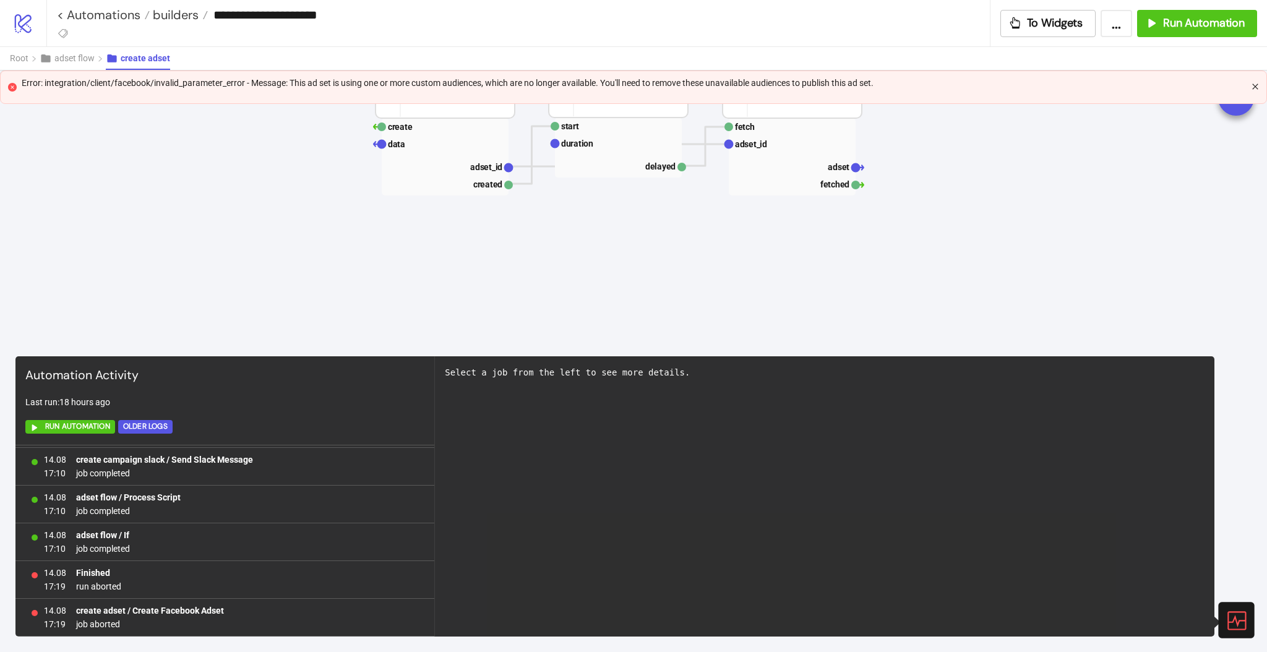
click at [1255, 86] on icon "close" at bounding box center [1255, 87] width 6 height 6
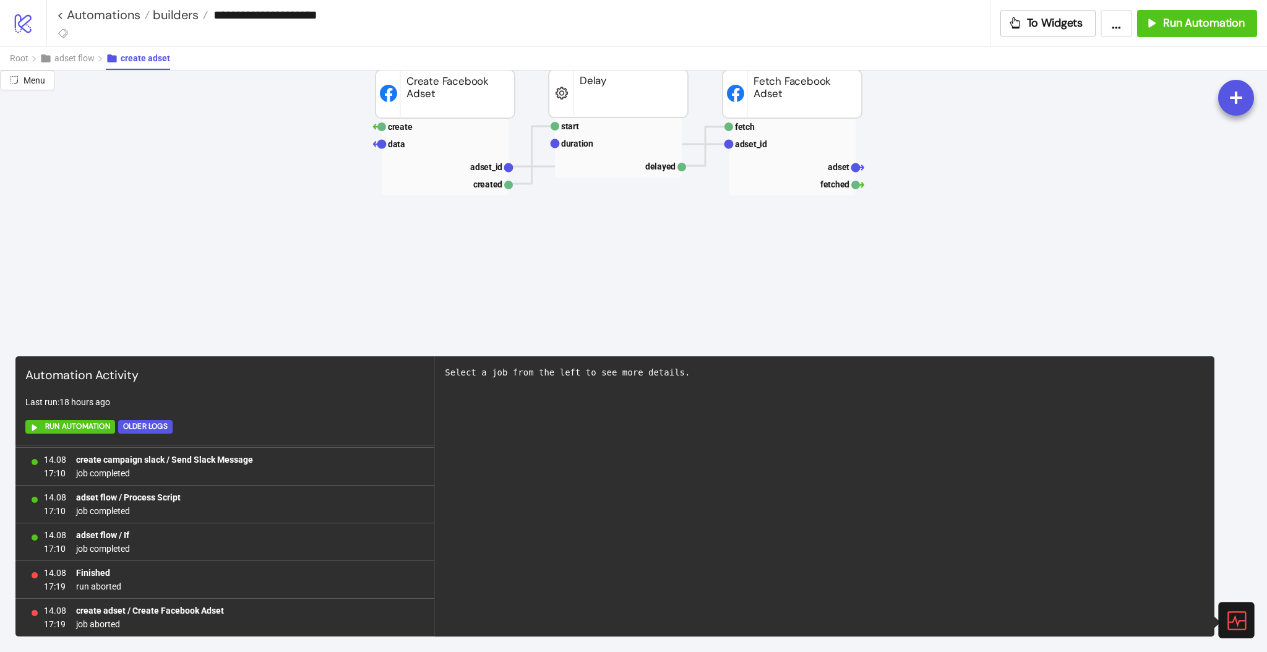
scroll to position [0, 0]
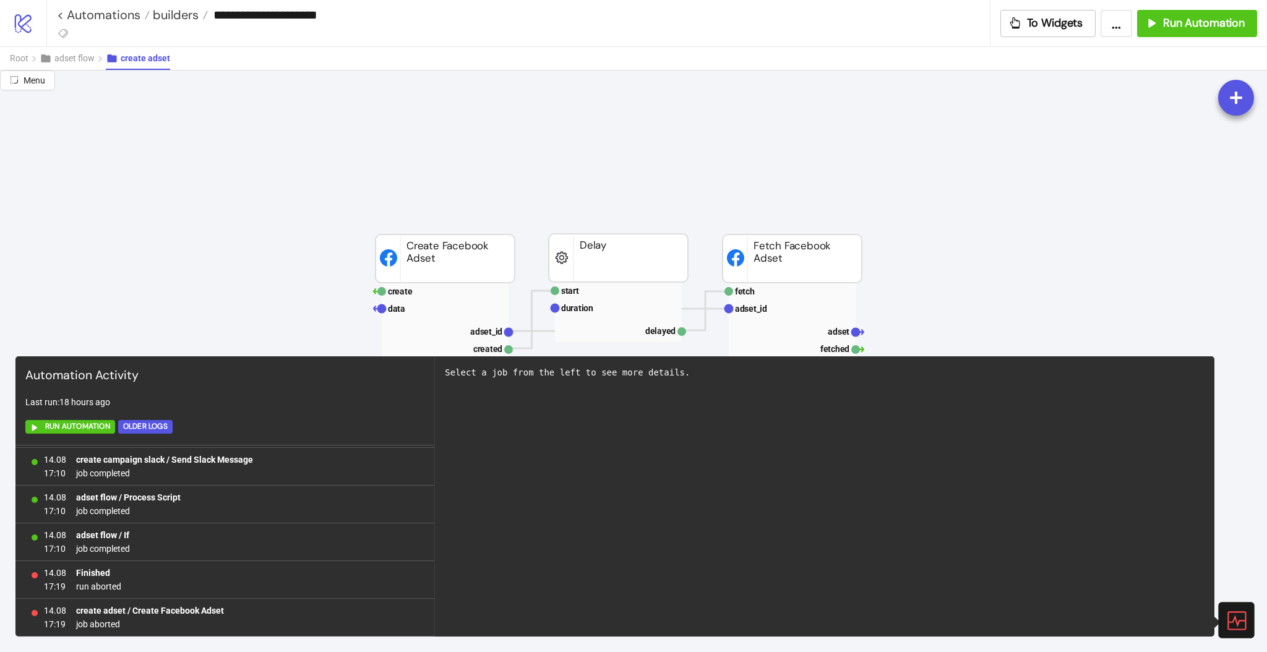
click at [1242, 627] on icon at bounding box center [1236, 620] width 22 height 22
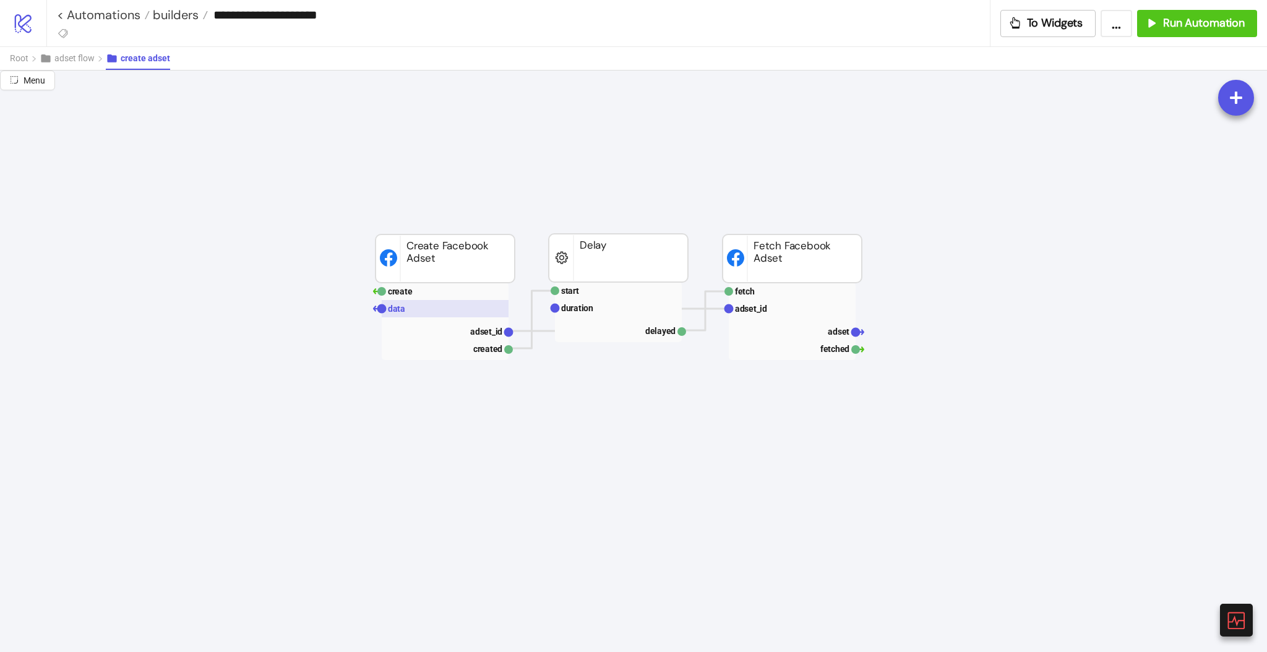
click at [403, 304] on text "data" at bounding box center [396, 309] width 17 height 10
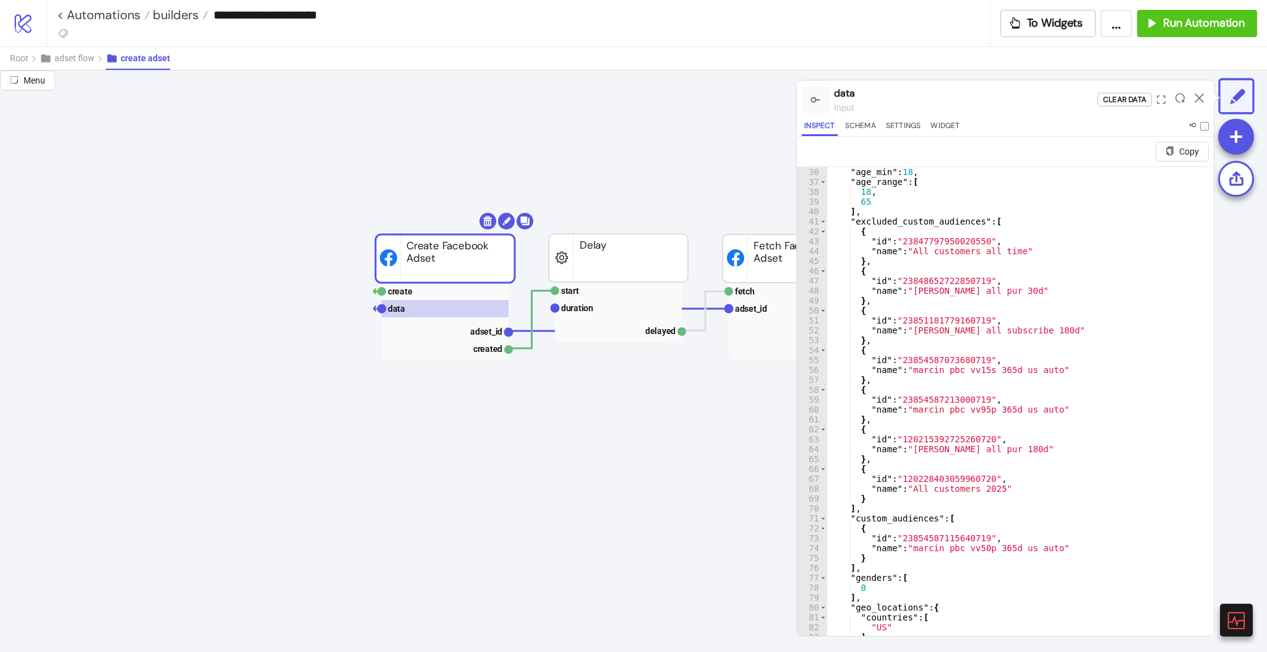
scroll to position [346, 0]
type textarea "**********"
click at [923, 242] on div ""age_min" : 18 , "age_range" : [ 18 , 65 ] , "excluded_custom_audiences" : [ { …" at bounding box center [1014, 427] width 374 height 520
click at [1198, 99] on icon at bounding box center [1199, 97] width 9 height 9
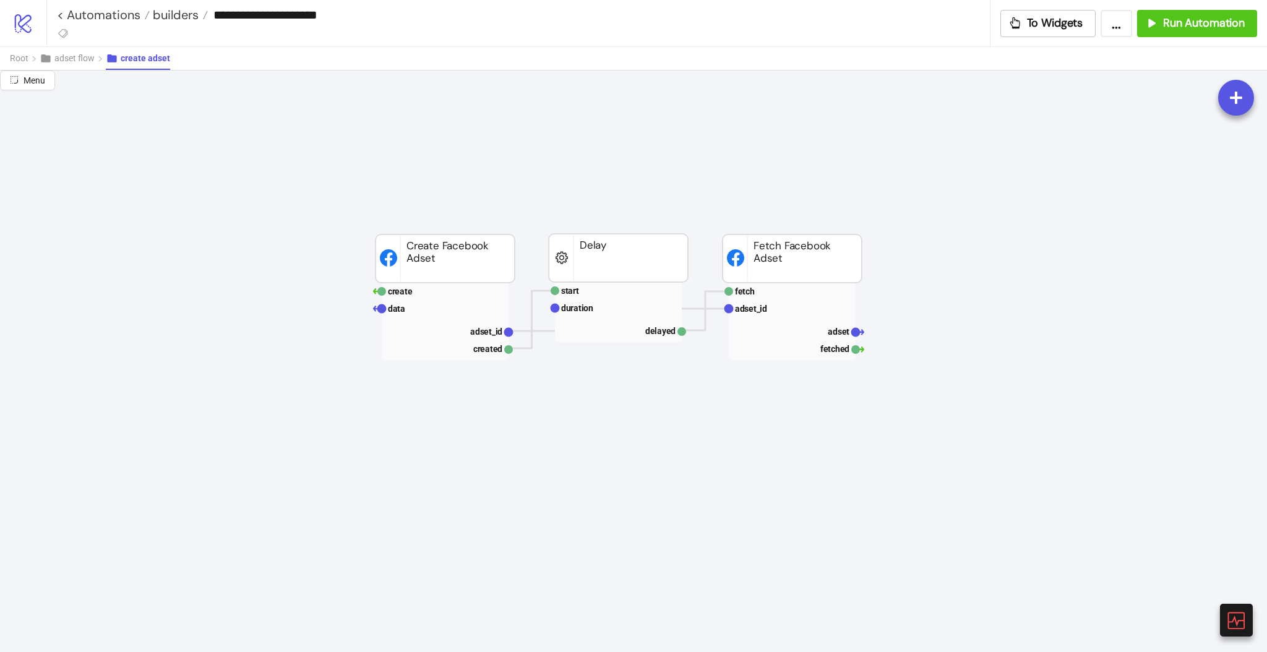
drag, startPoint x: 702, startPoint y: 410, endPoint x: 577, endPoint y: 446, distance: 130.0
click at [1191, 27] on span "Run Automation" at bounding box center [1204, 23] width 82 height 14
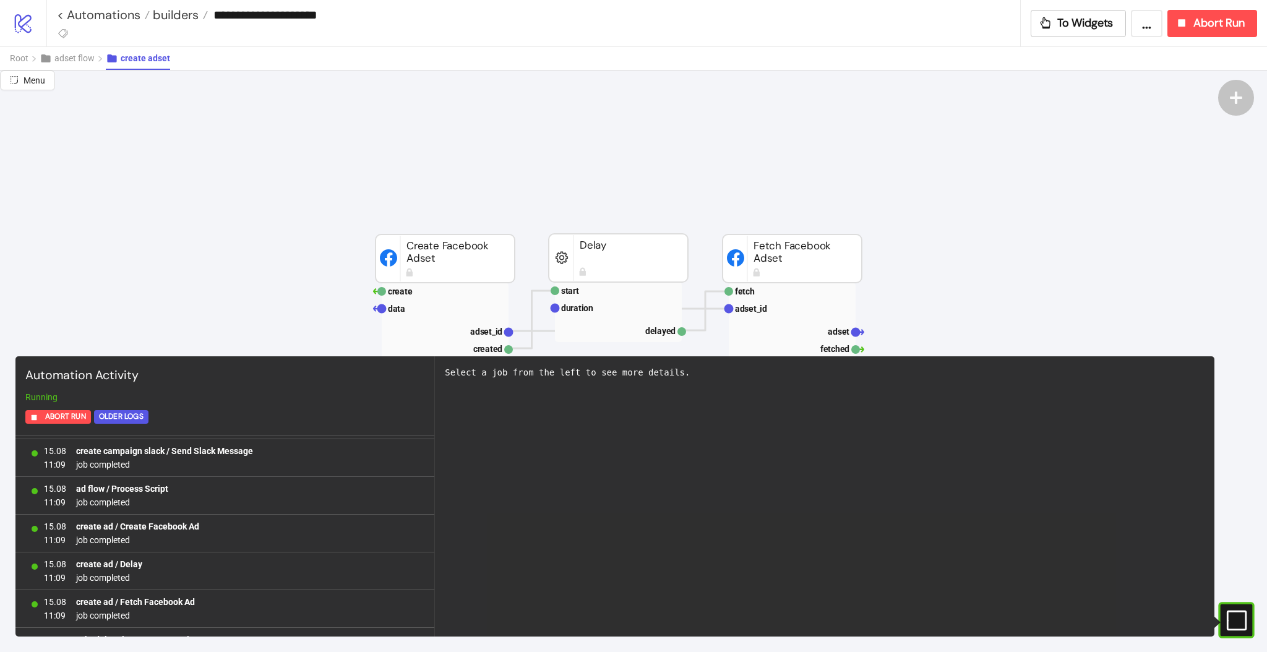
scroll to position [7845, 0]
click at [103, 13] on link "< Automations" at bounding box center [103, 15] width 93 height 12
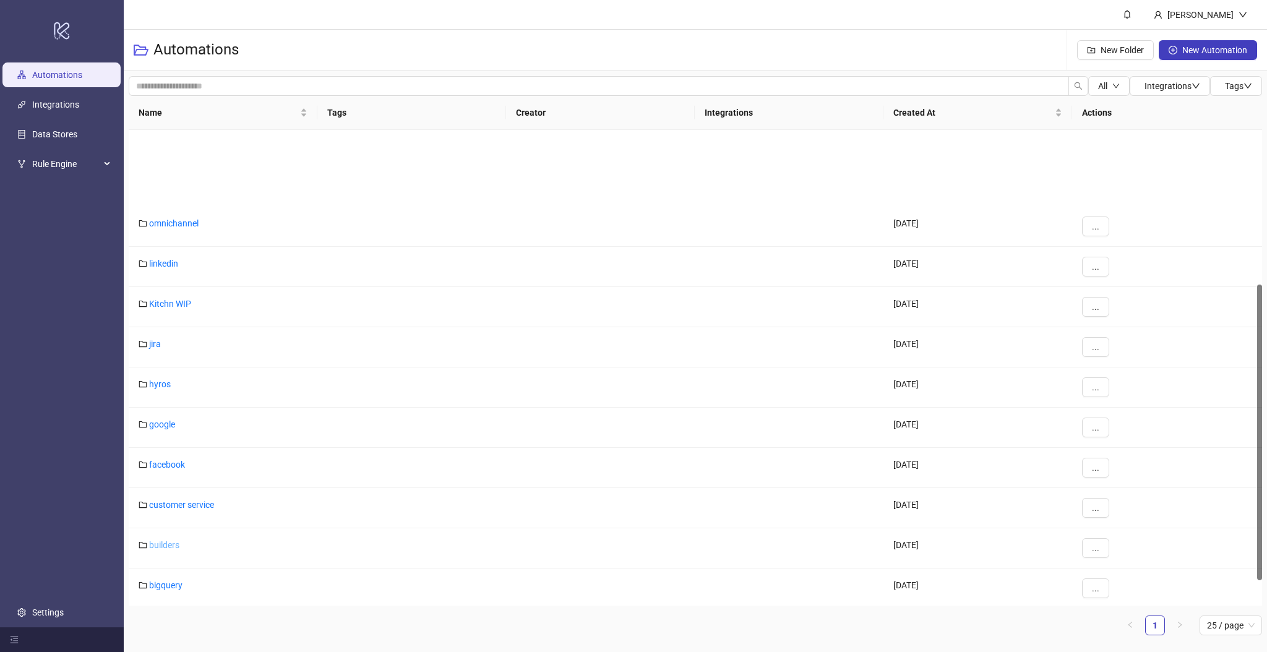
scroll to position [288, 0]
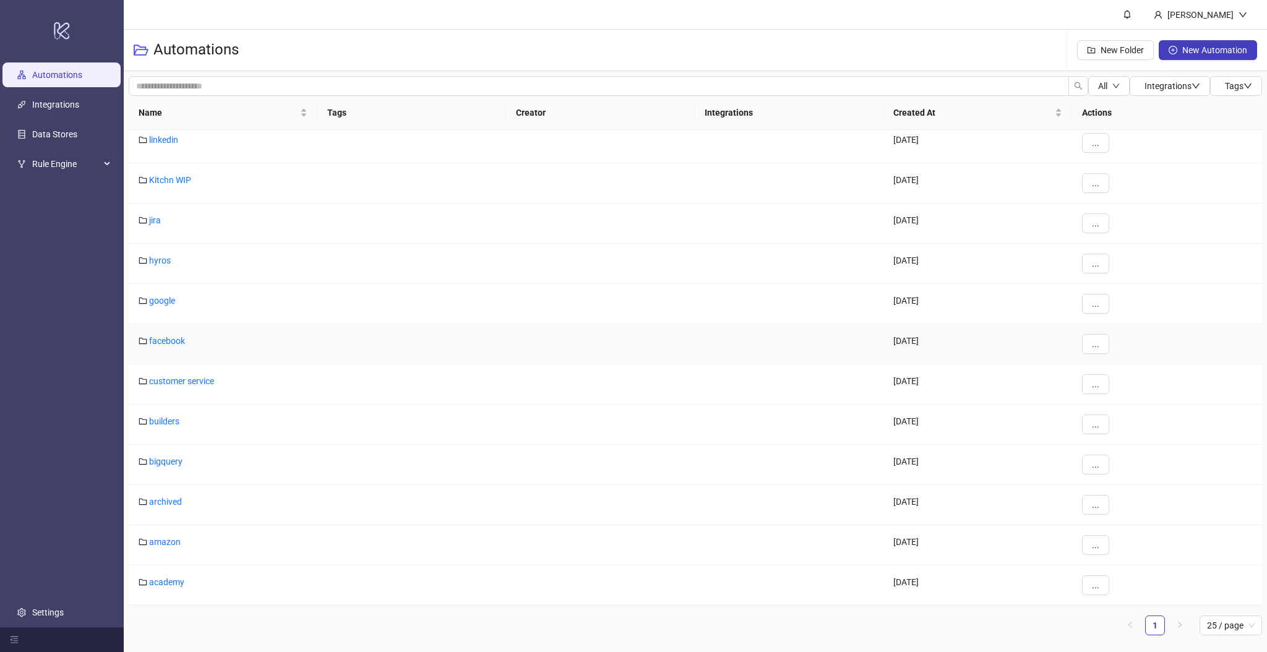
click at [166, 346] on div "facebook" at bounding box center [223, 344] width 189 height 40
click at [165, 343] on link "facebook" at bounding box center [167, 341] width 36 height 10
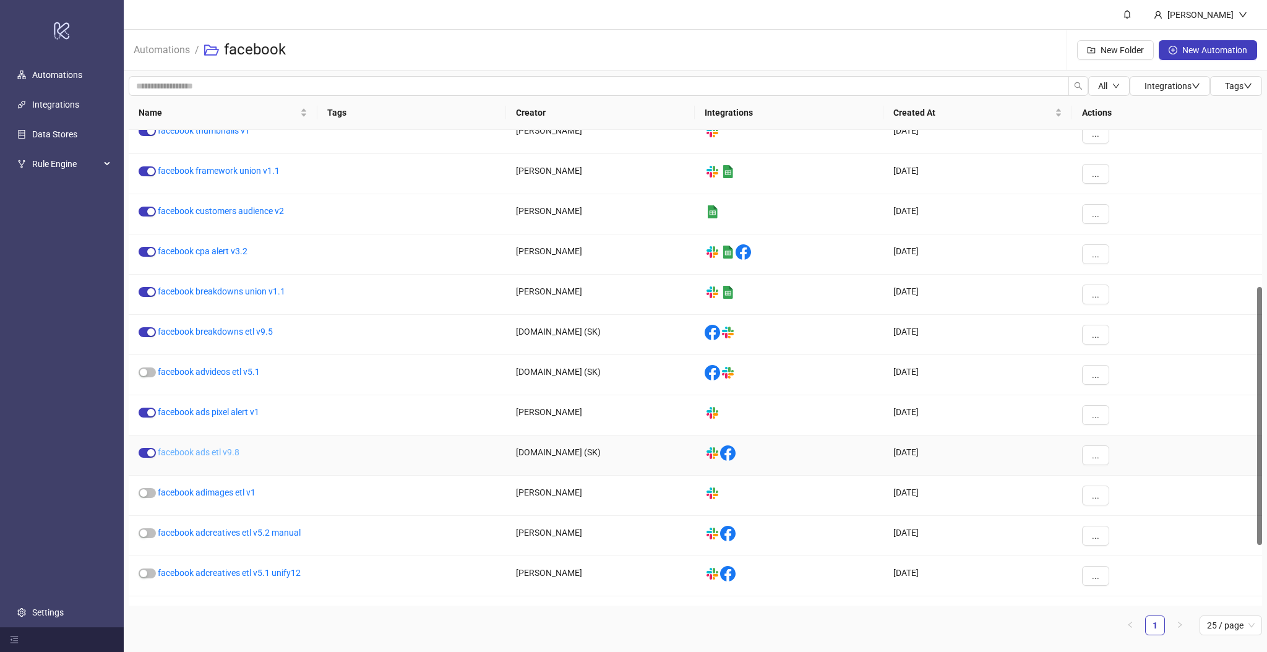
click at [210, 453] on link "facebook ads etl v9.8" at bounding box center [199, 452] width 82 height 10
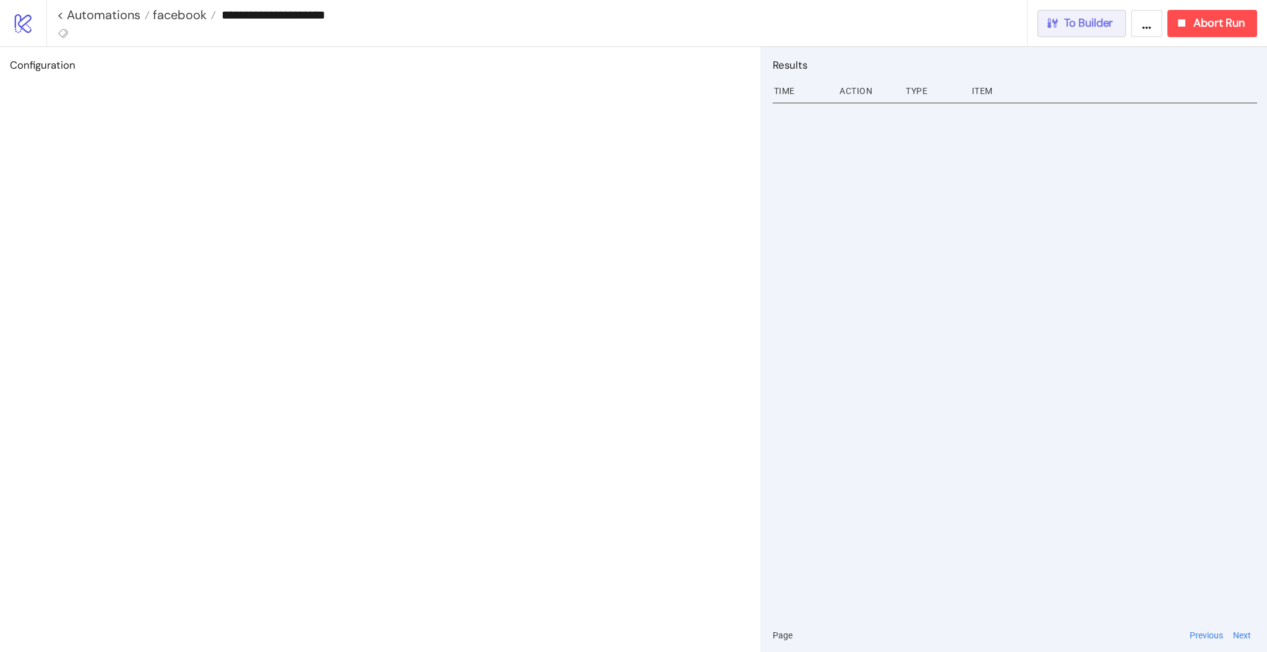
click at [1103, 20] on span "To Builder" at bounding box center [1088, 23] width 49 height 14
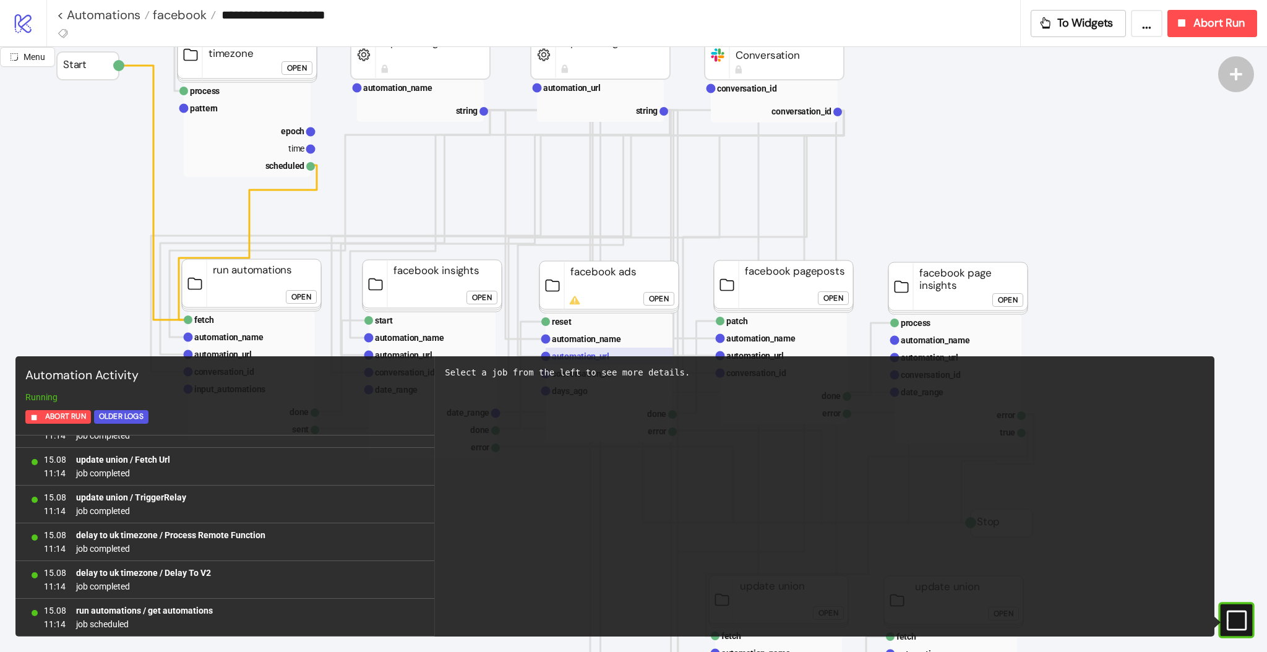
scroll to position [165, 0]
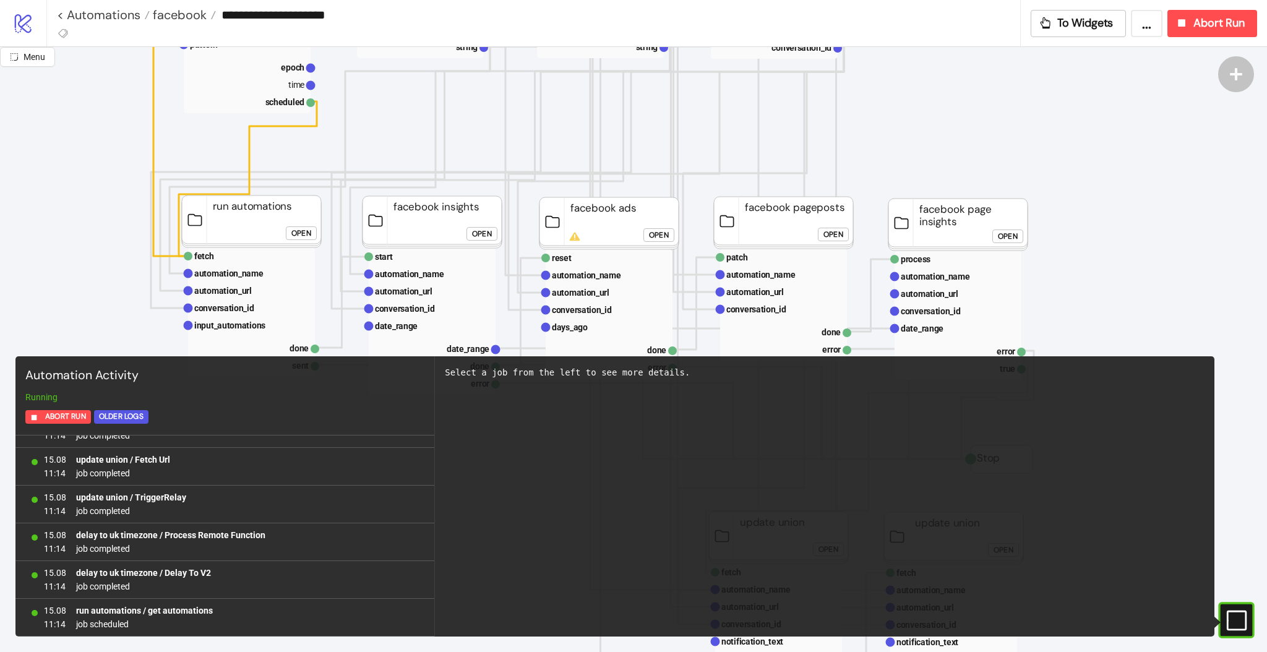
click at [1235, 621] on icon "#e9k1n36qviq57_to { animation: e9k1n36qviq57_to__to 2000ms linear infinite norm…" at bounding box center [1236, 620] width 22 height 22
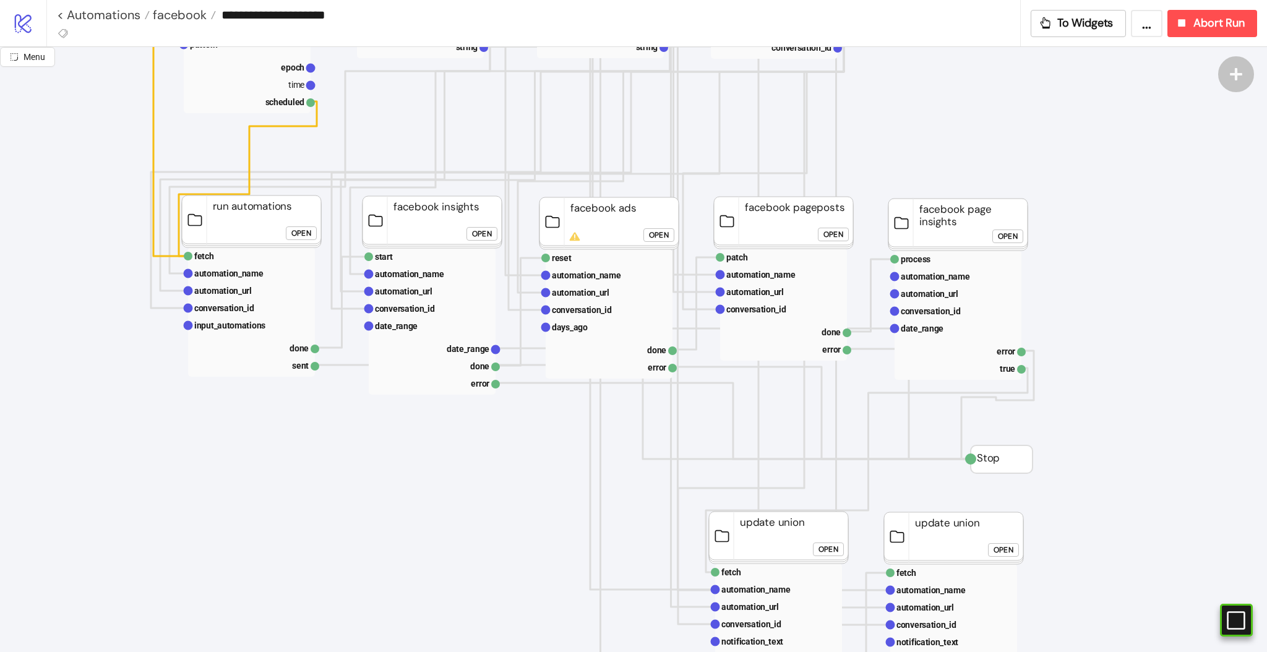
click at [658, 229] on div "Open" at bounding box center [659, 235] width 20 height 14
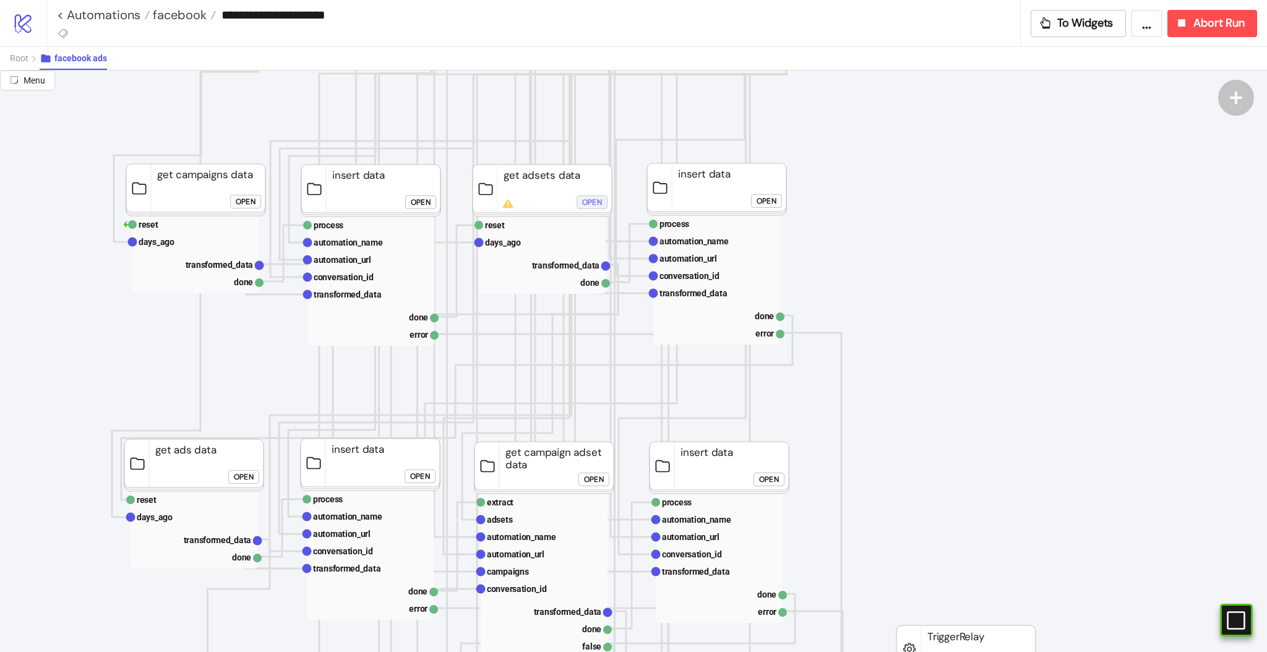
click at [596, 202] on div "Open" at bounding box center [592, 202] width 20 height 14
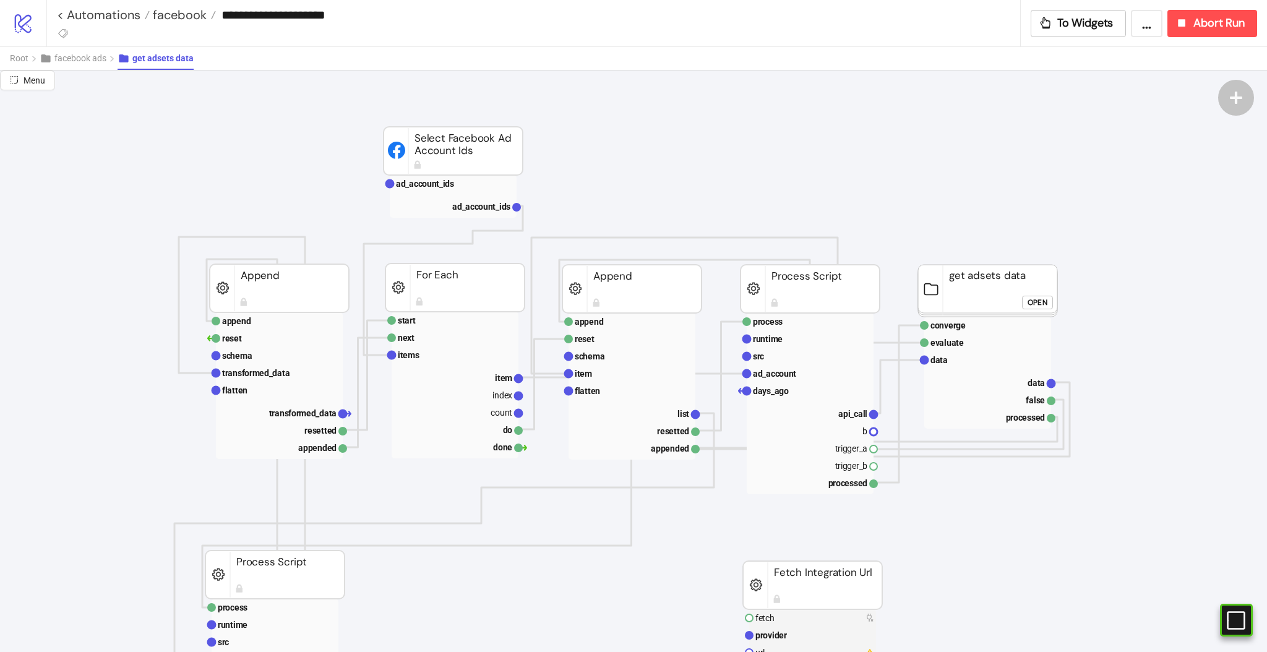
scroll to position [0, 0]
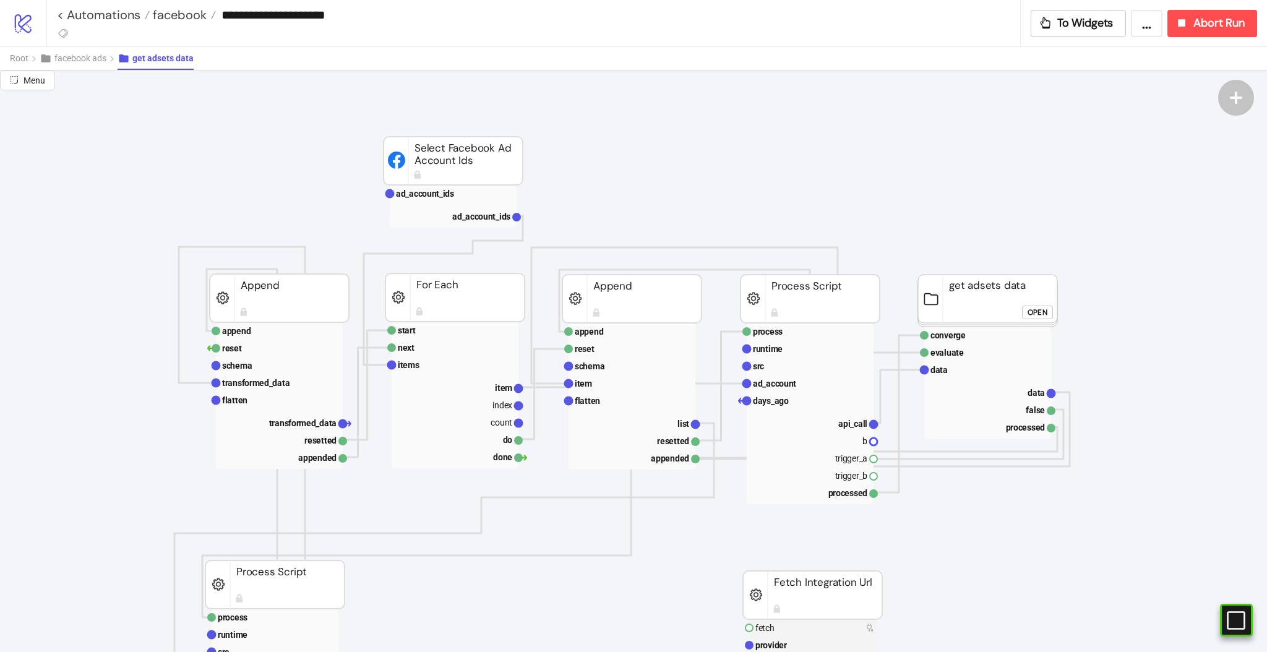
click at [1028, 308] on div "Open" at bounding box center [1038, 312] width 20 height 14
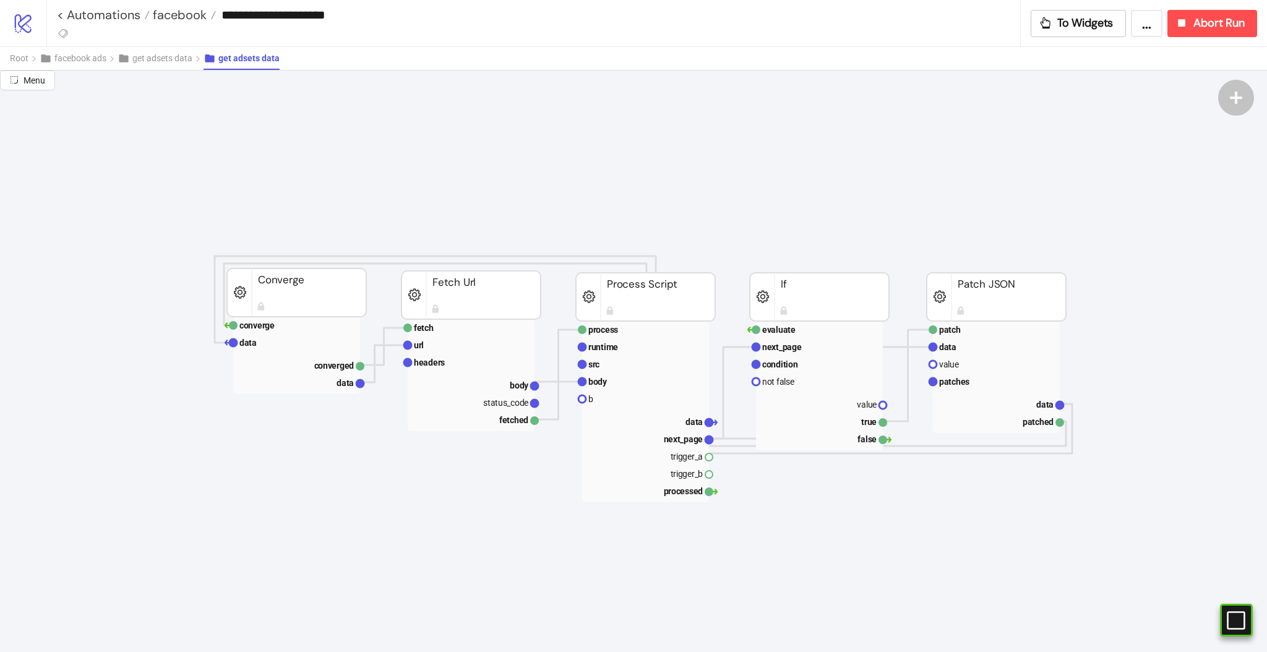
scroll to position [330, 165]
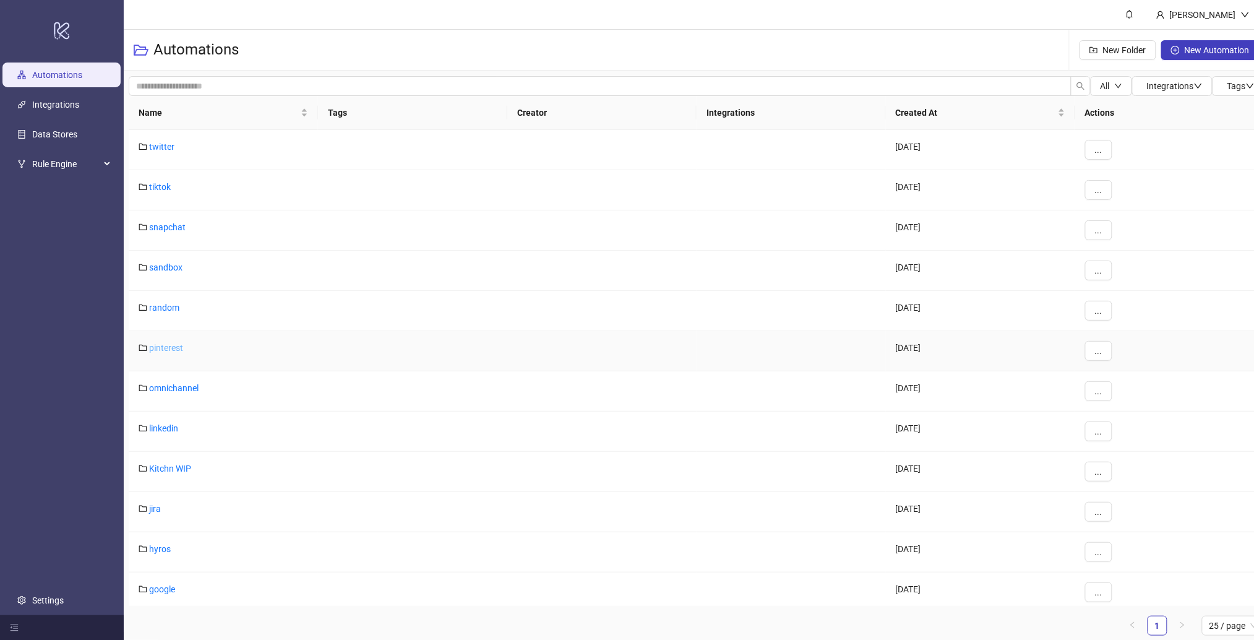
click at [161, 345] on link "pinterest" at bounding box center [166, 348] width 34 height 10
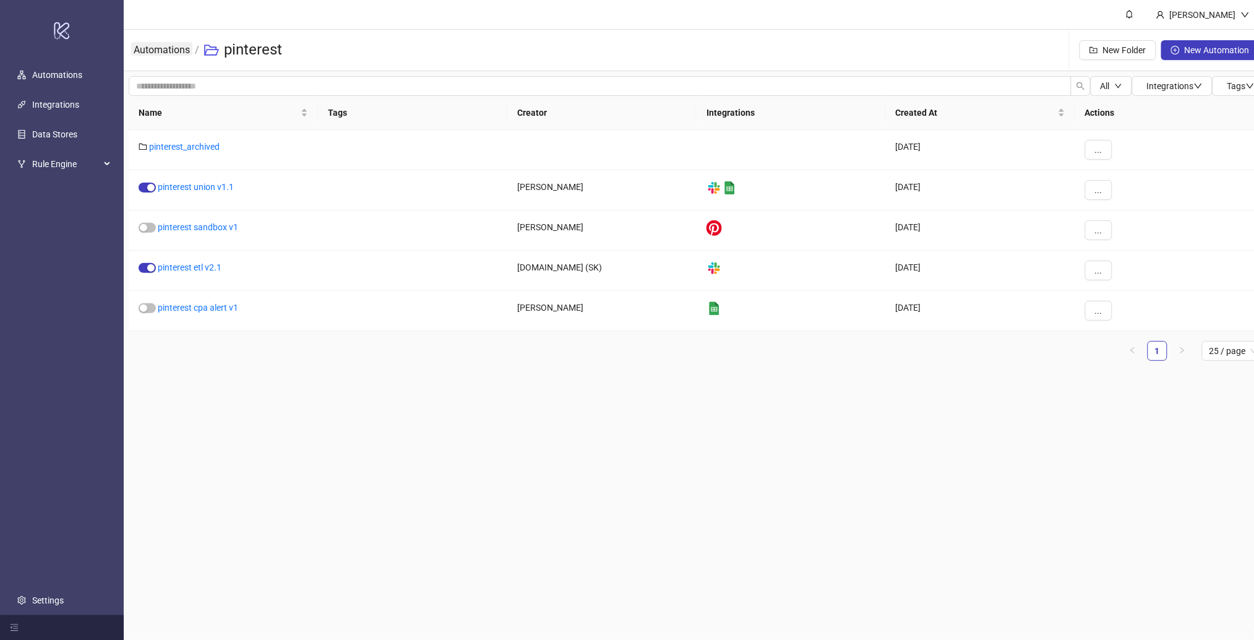
click at [173, 48] on link "Automations" at bounding box center [161, 49] width 61 height 14
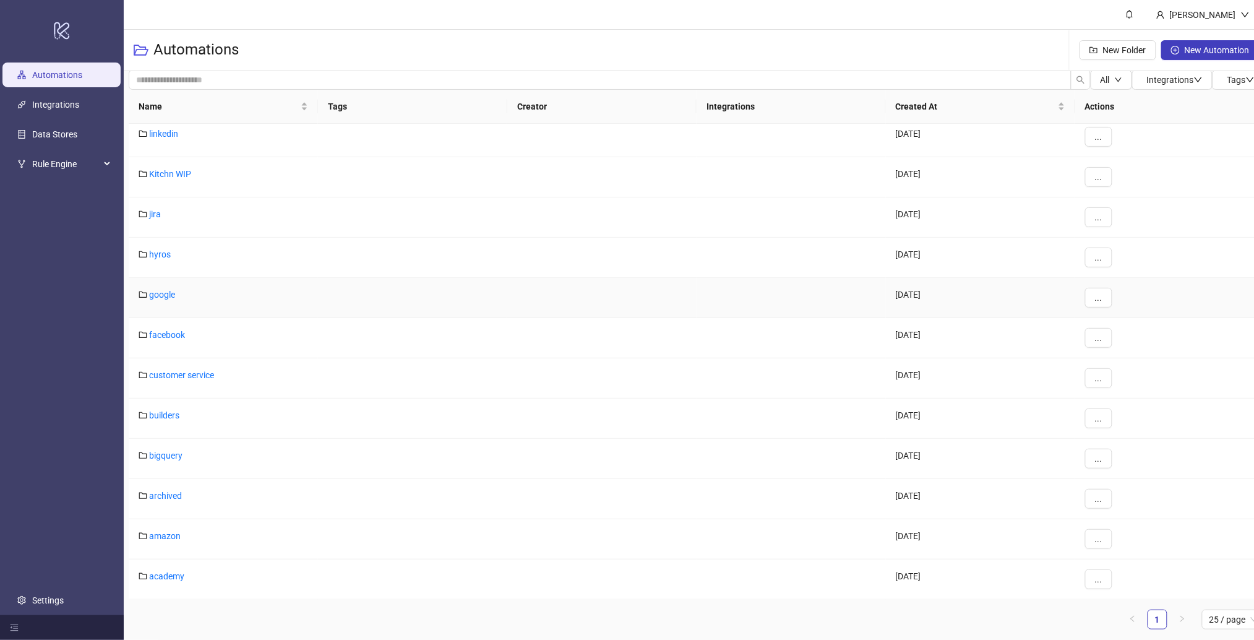
scroll to position [12, 0]
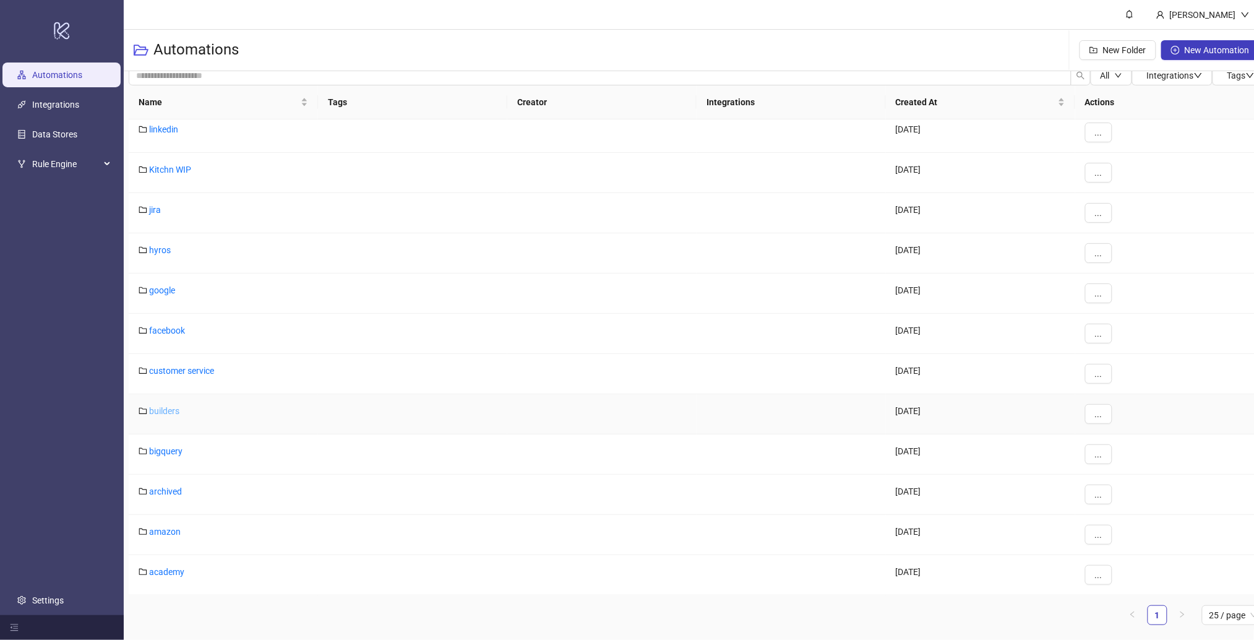
click at [166, 411] on link "builders" at bounding box center [164, 411] width 30 height 10
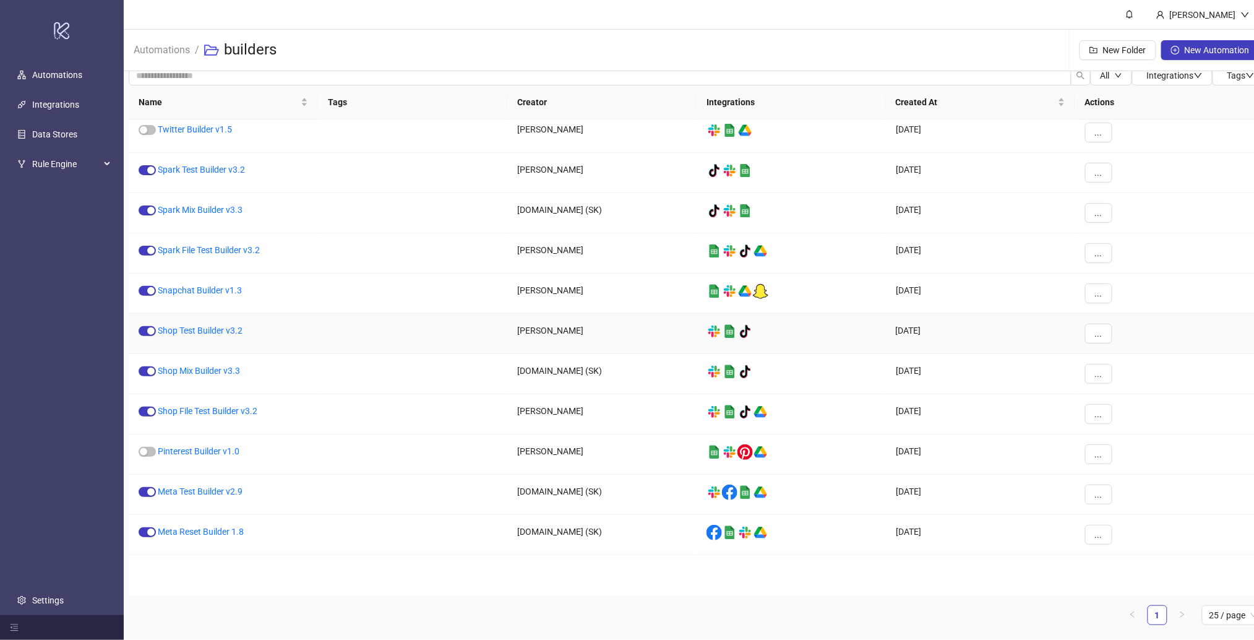
scroll to position [1, 0]
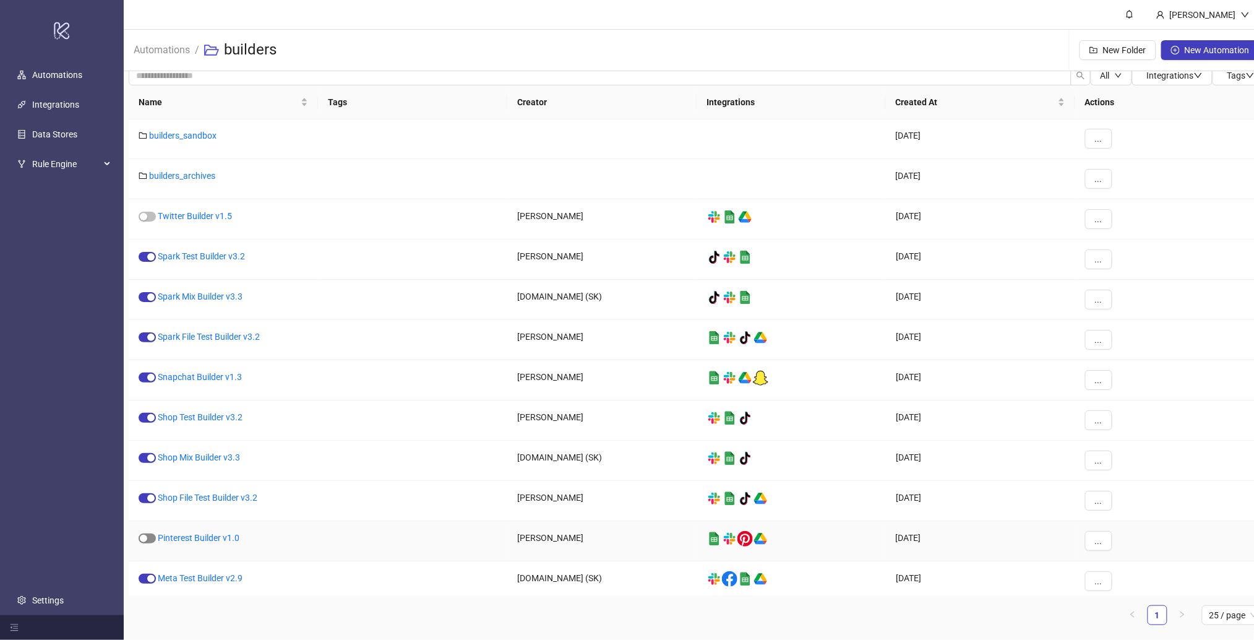
click at [149, 538] on span "button" at bounding box center [147, 538] width 17 height 10
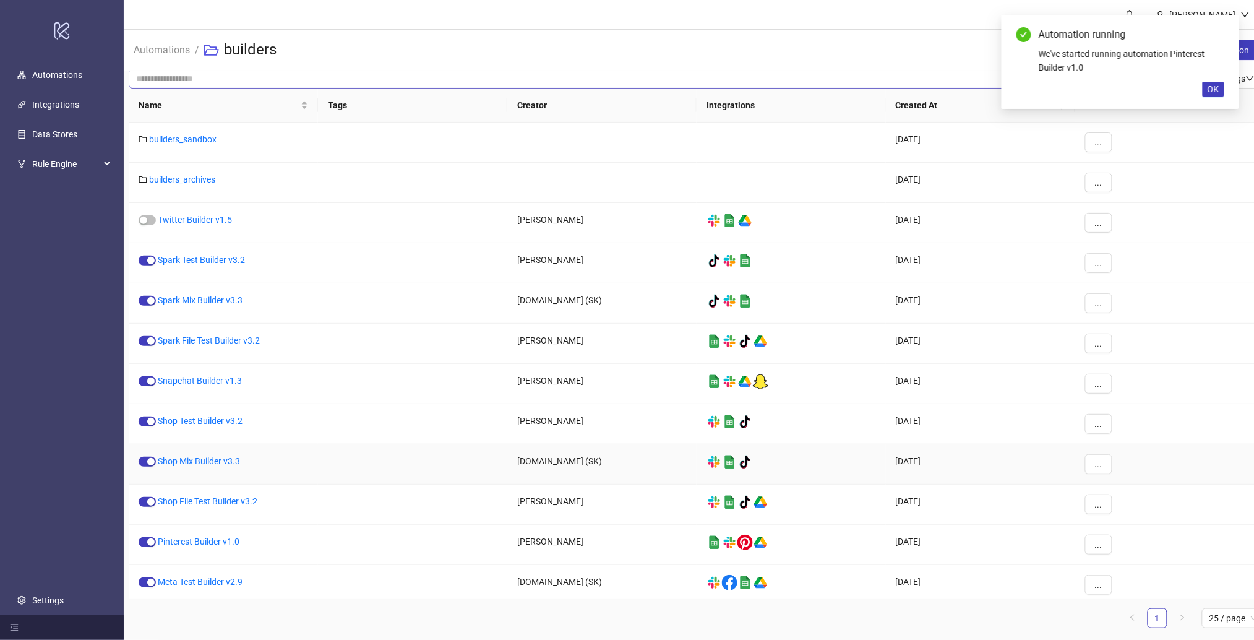
scroll to position [0, 0]
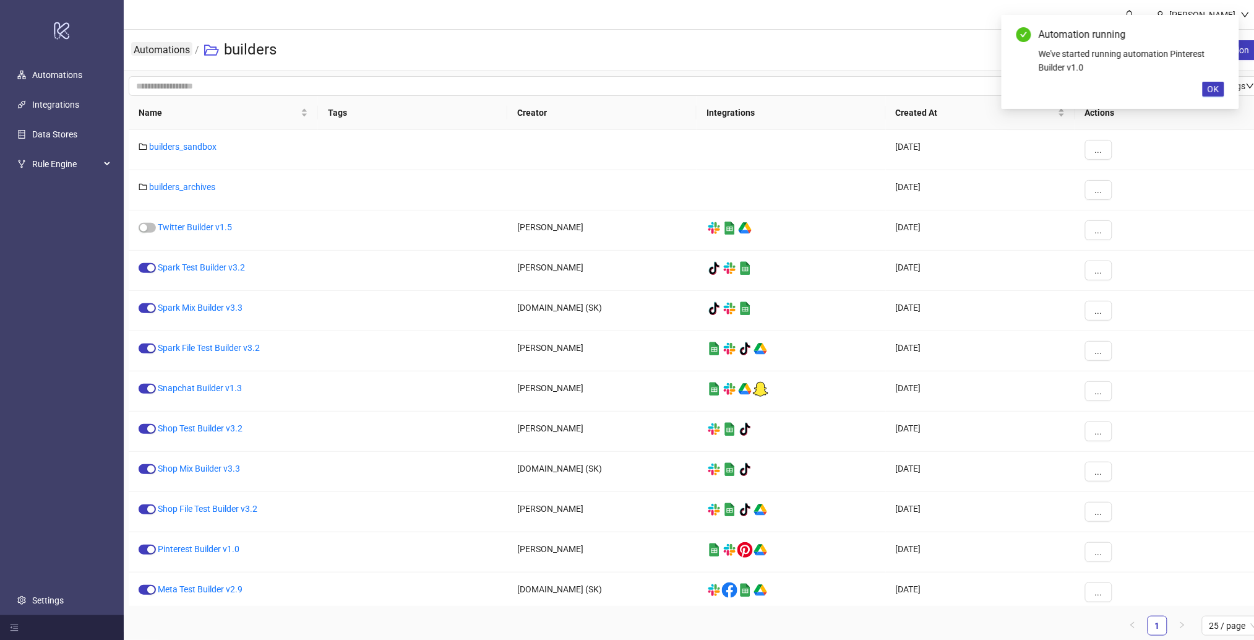
click at [183, 53] on link "Automations" at bounding box center [161, 49] width 61 height 14
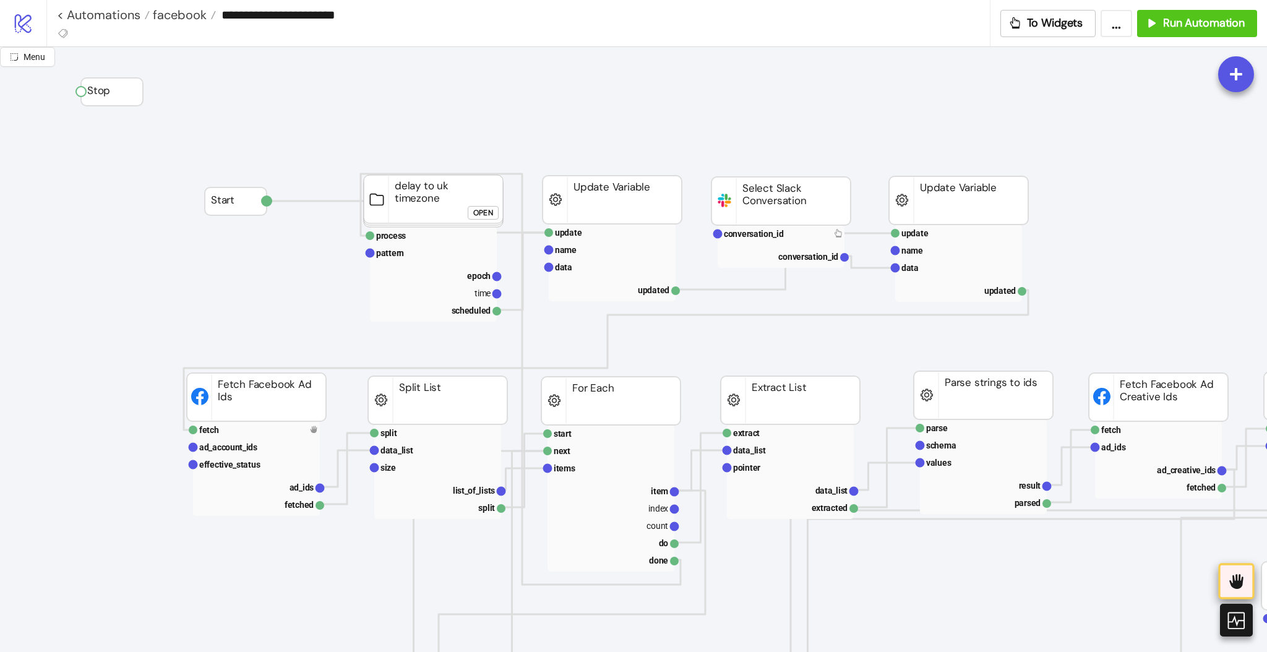
click at [1238, 583] on icon at bounding box center [1236, 581] width 14 height 15
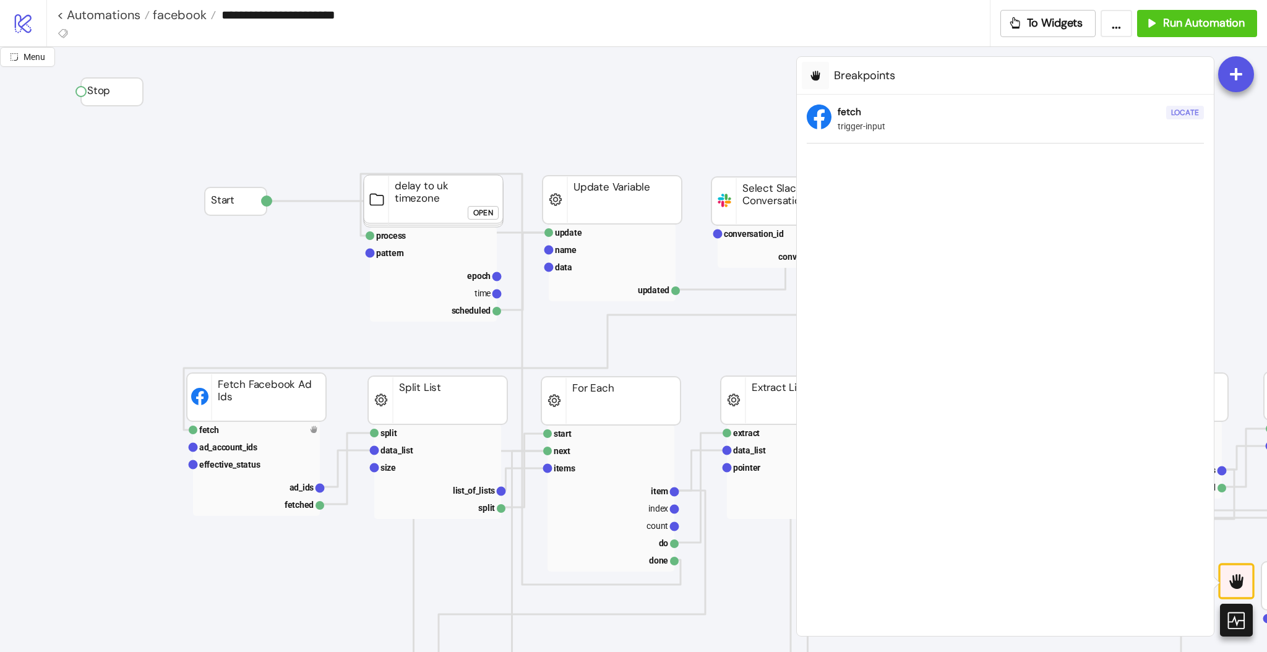
click at [1168, 114] on button "Locate" at bounding box center [1185, 113] width 38 height 14
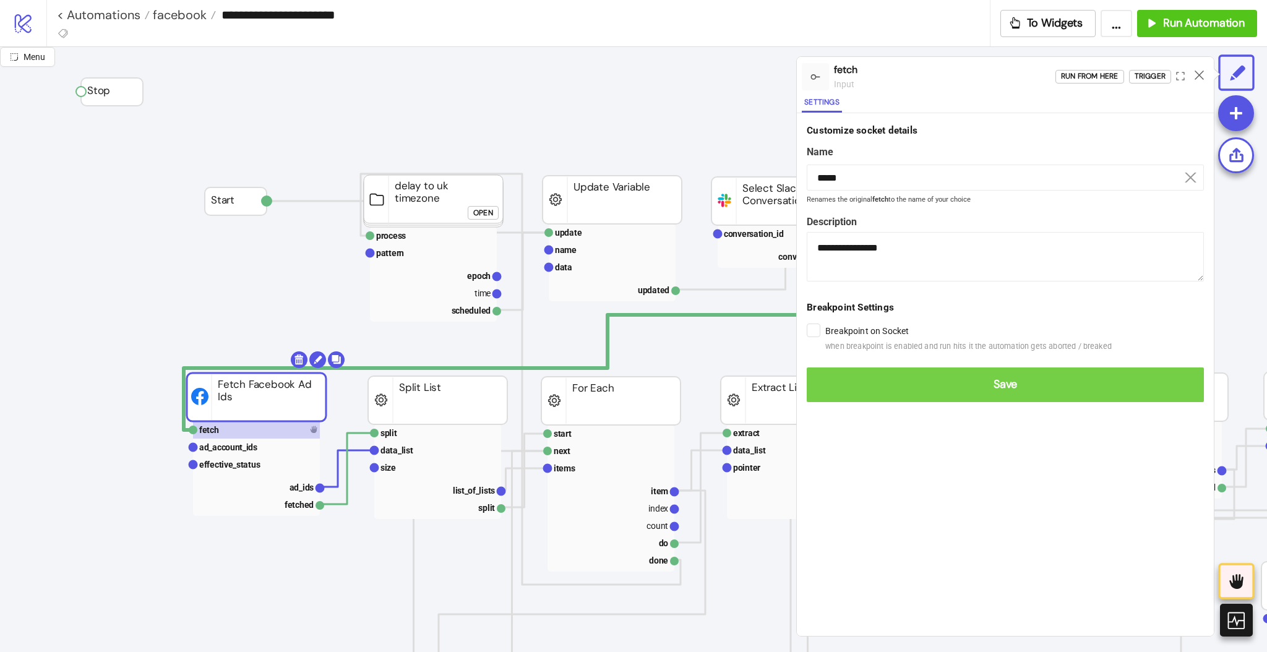
click at [835, 377] on span "Save" at bounding box center [1005, 384] width 377 height 14
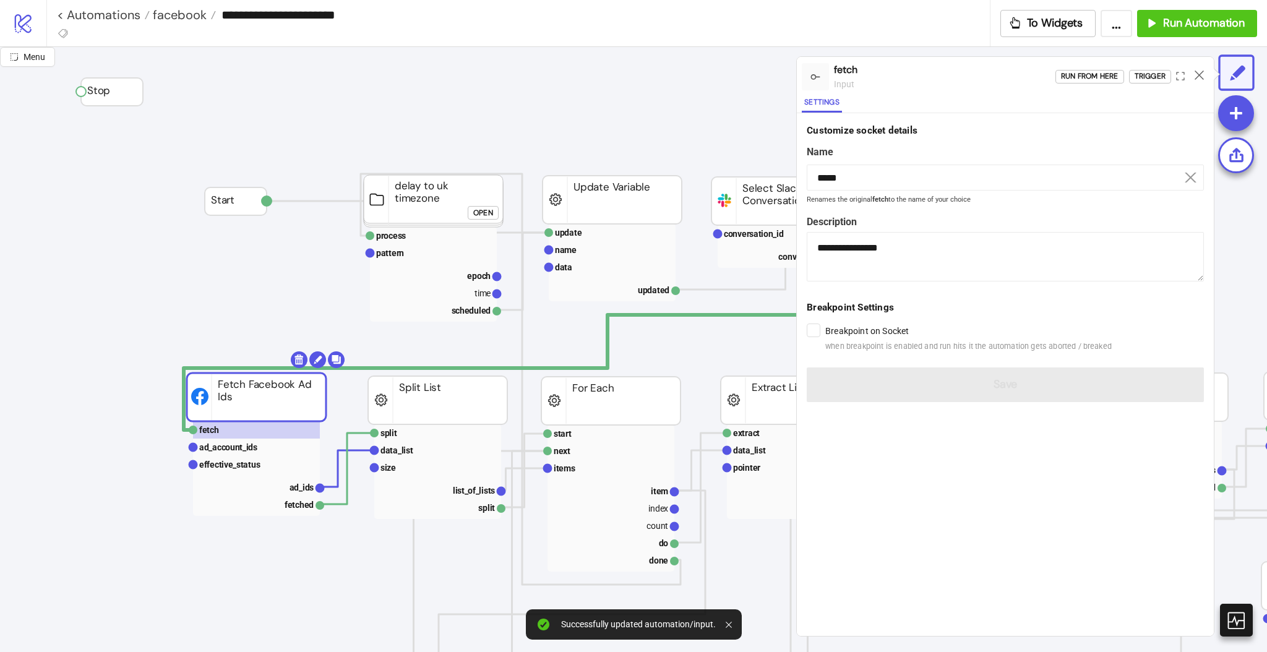
click at [1200, 71] on icon at bounding box center [1199, 75] width 9 height 9
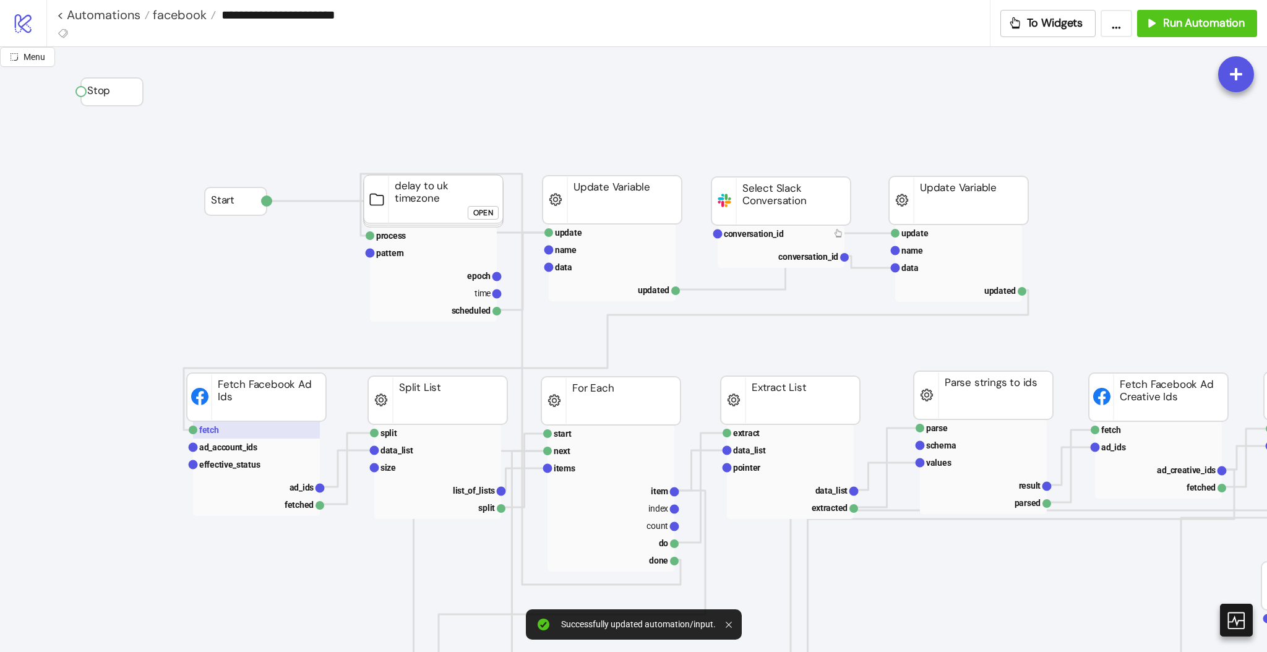
click at [276, 426] on rect at bounding box center [256, 429] width 127 height 17
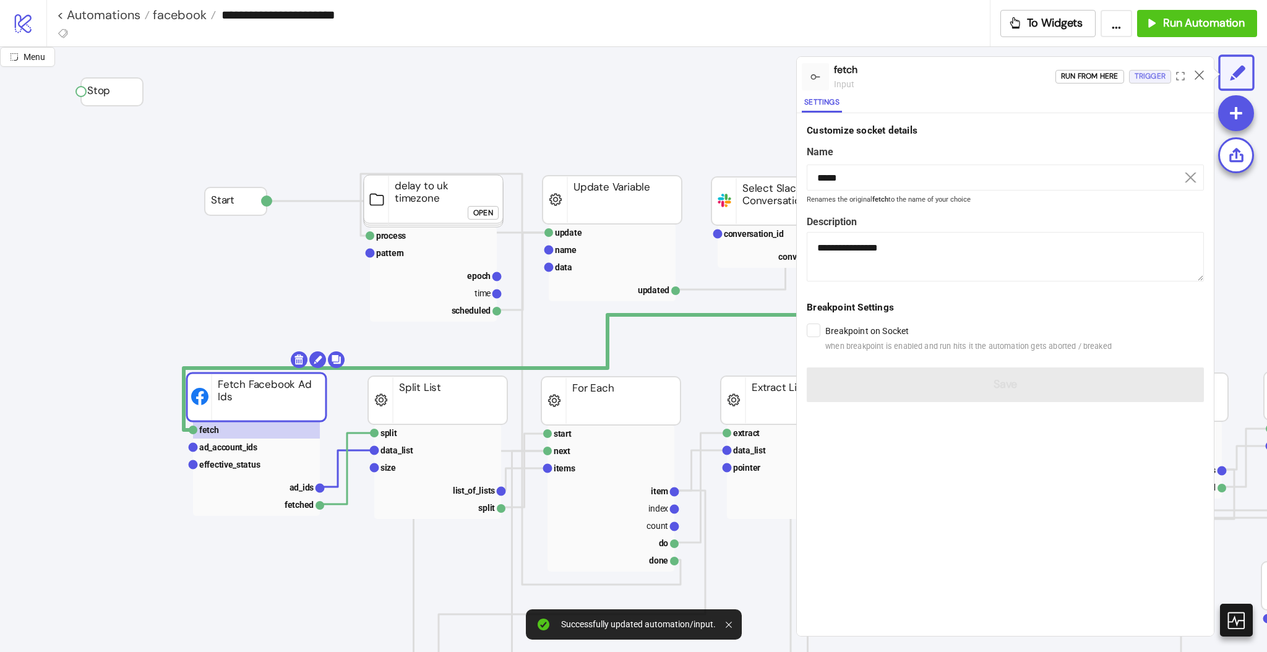
click at [1132, 74] on button "Trigger" at bounding box center [1150, 77] width 42 height 14
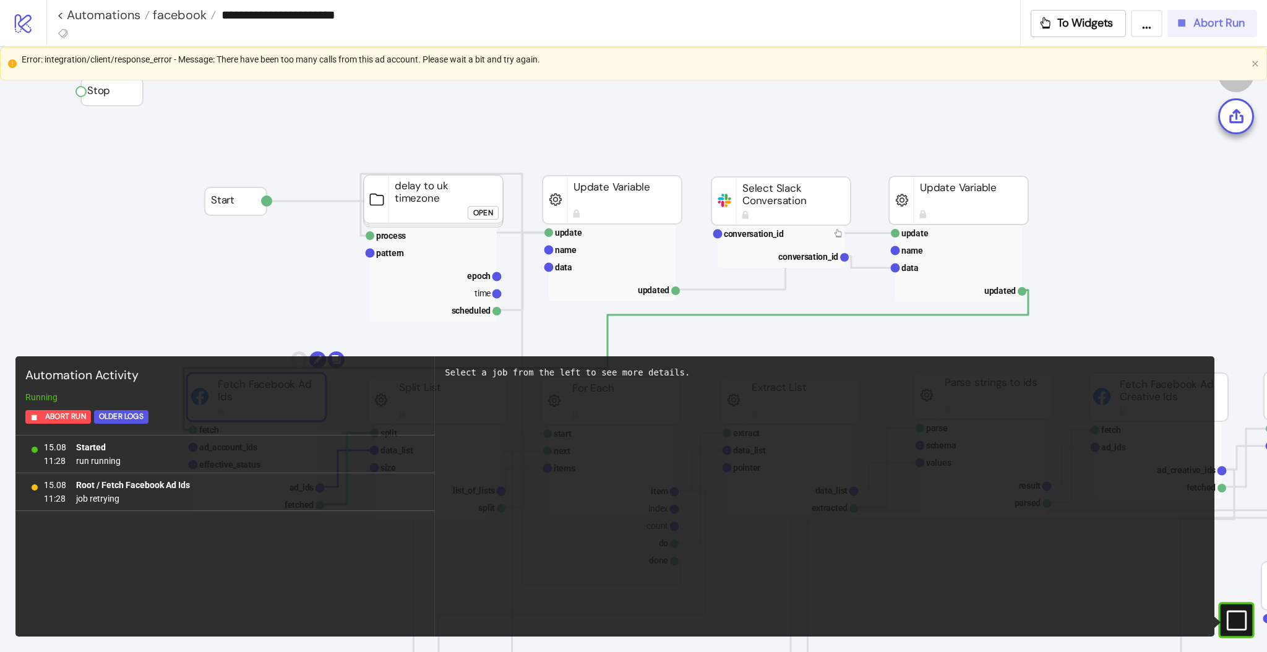
click at [1186, 20] on icon "button" at bounding box center [1182, 23] width 14 height 14
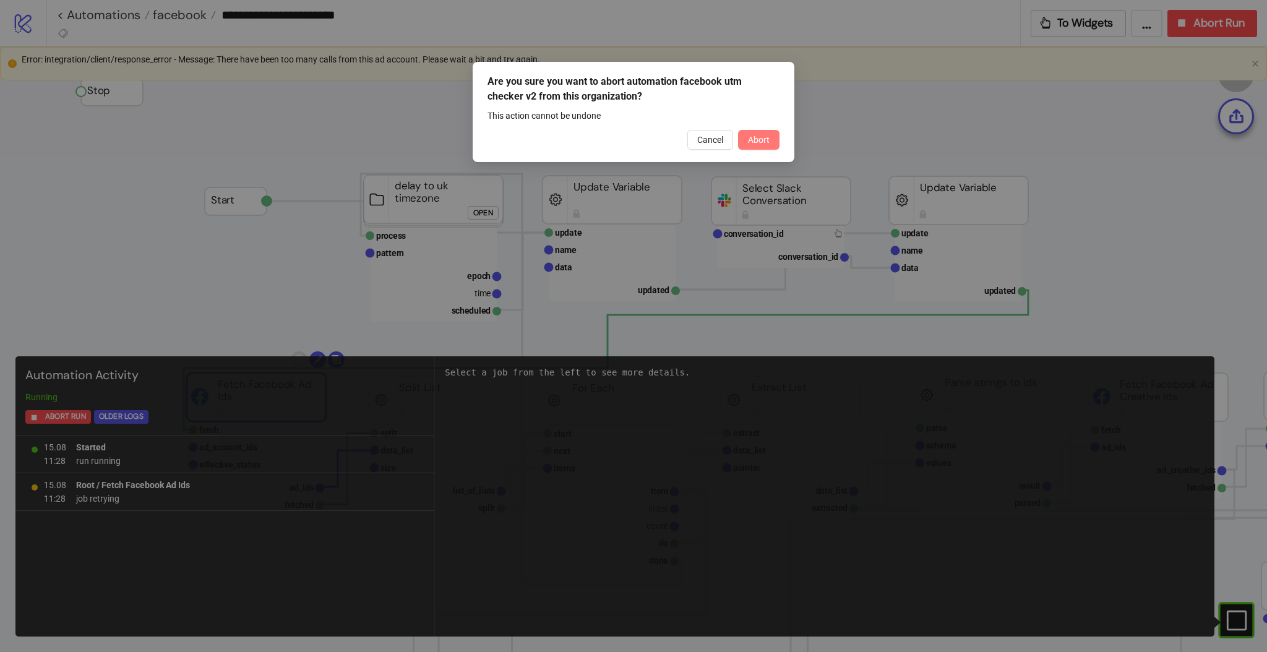
click at [768, 137] on span "Abort" at bounding box center [759, 140] width 22 height 10
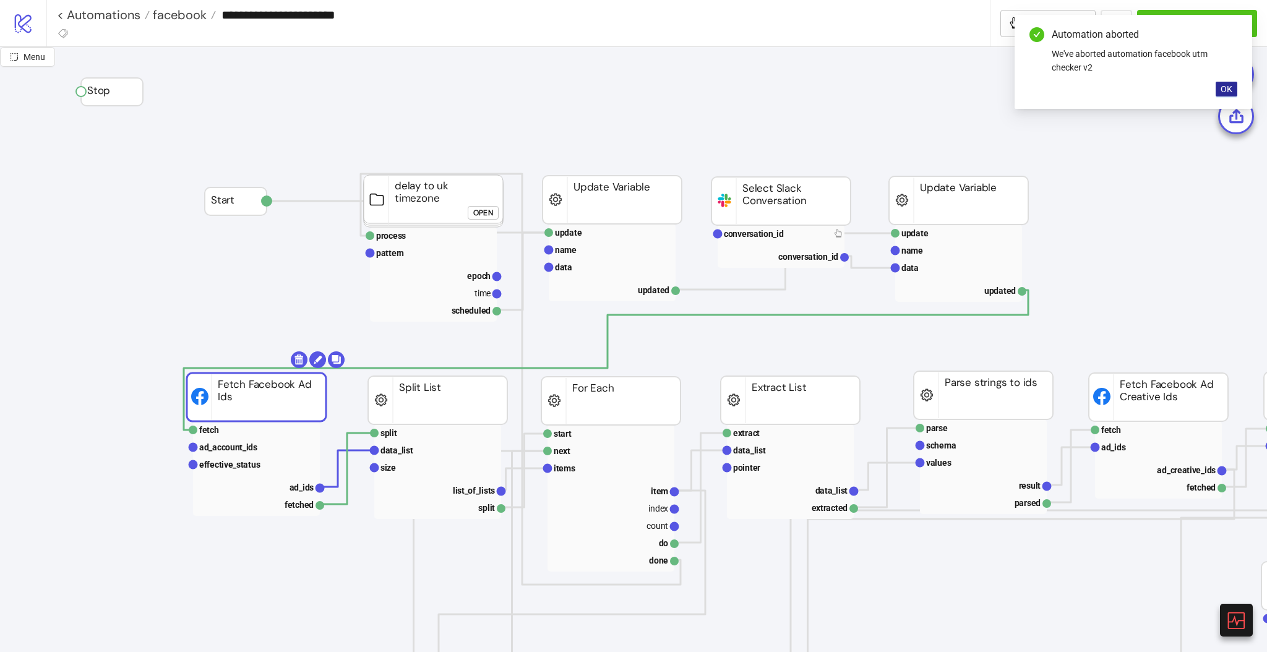
click at [1230, 87] on span "OK" at bounding box center [1227, 89] width 12 height 10
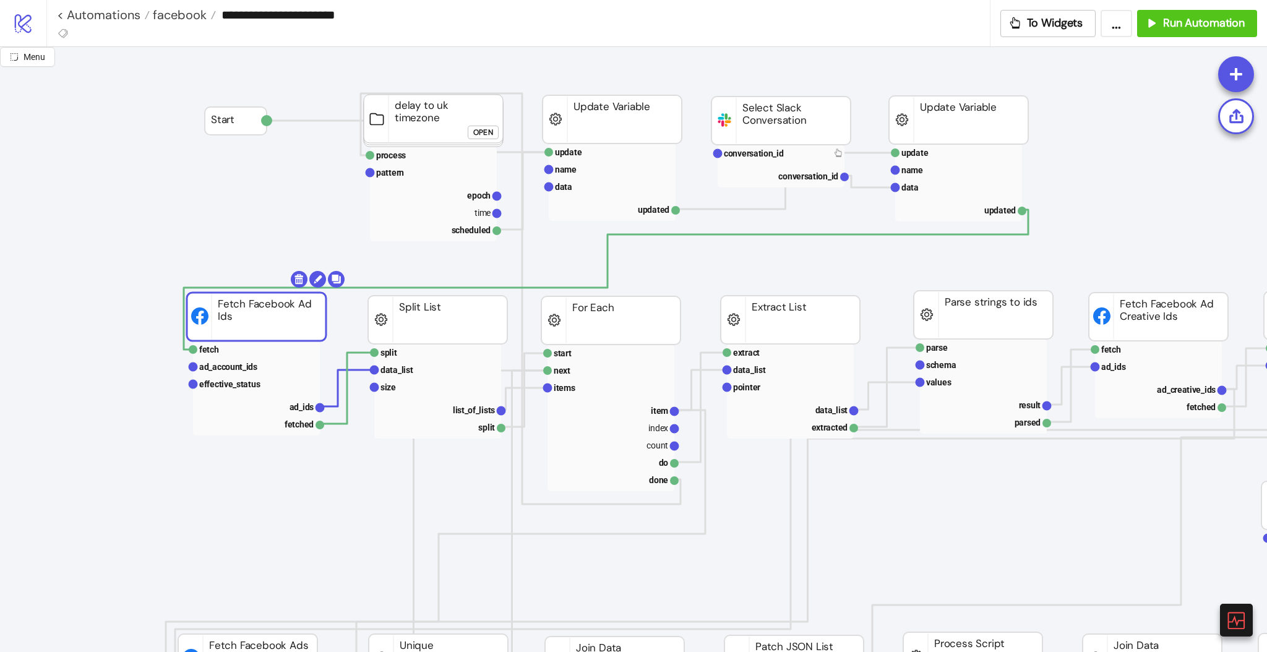
scroll to position [82, 0]
click at [299, 411] on rect at bounding box center [256, 404] width 127 height 17
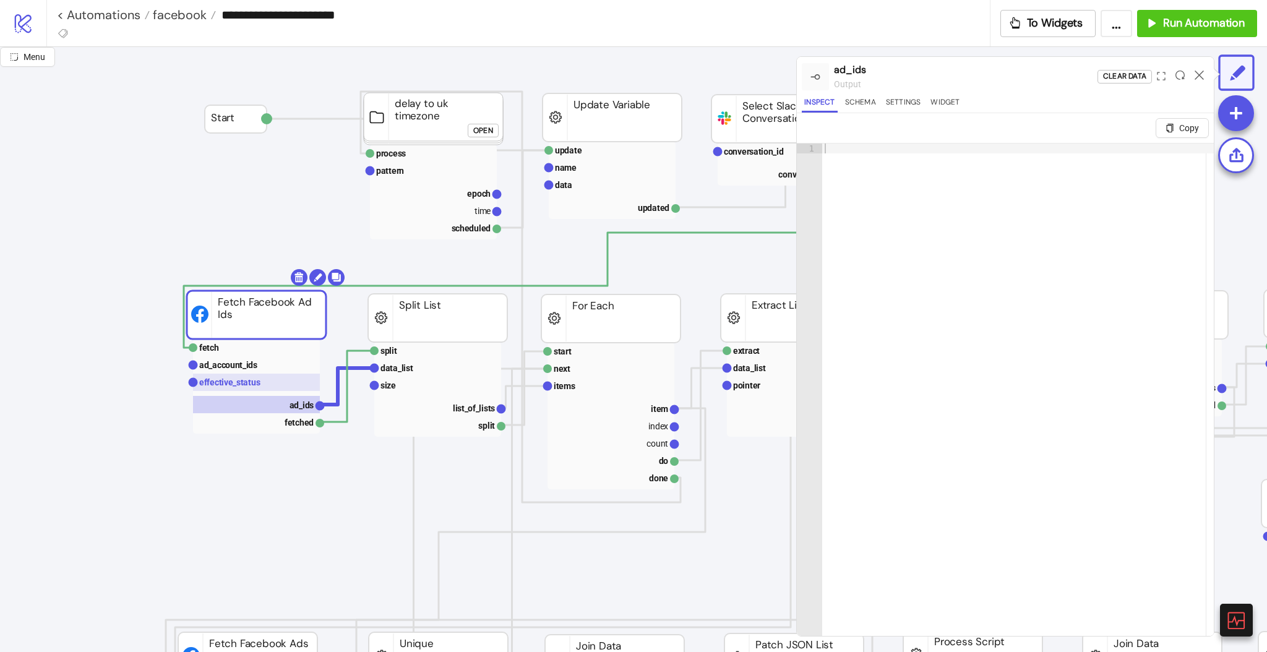
click at [254, 383] on text "effective_status" at bounding box center [229, 382] width 61 height 10
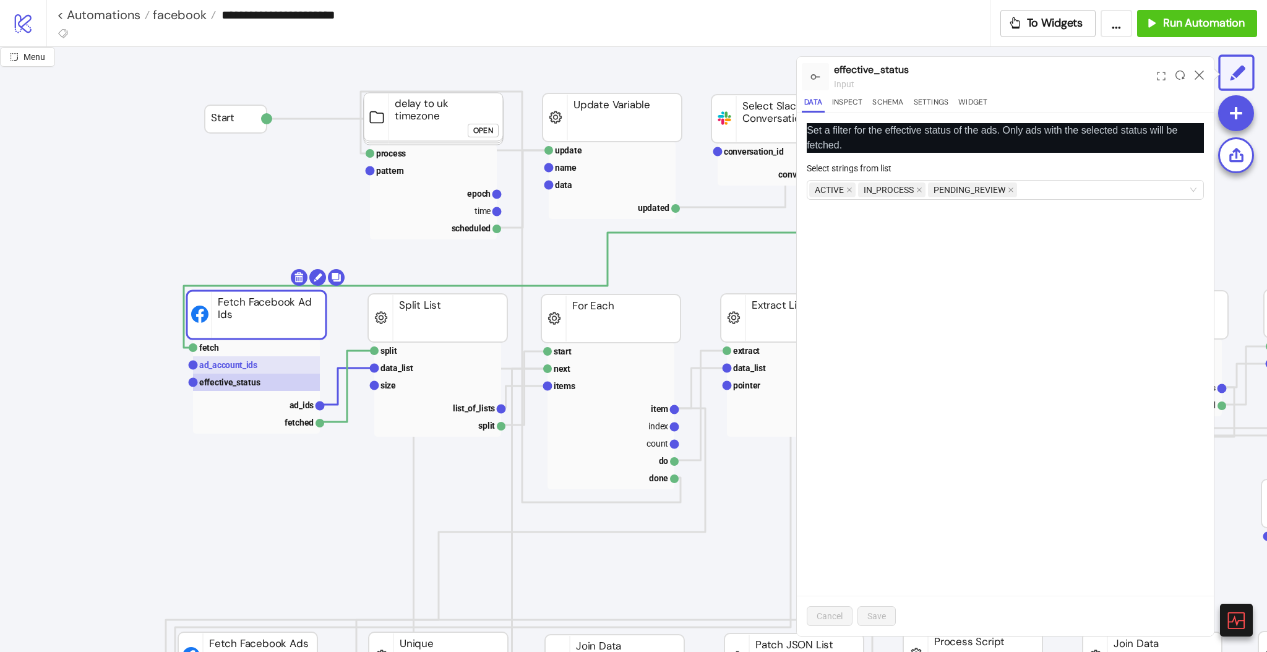
click at [224, 365] on text "ad_account_ids" at bounding box center [228, 365] width 58 height 10
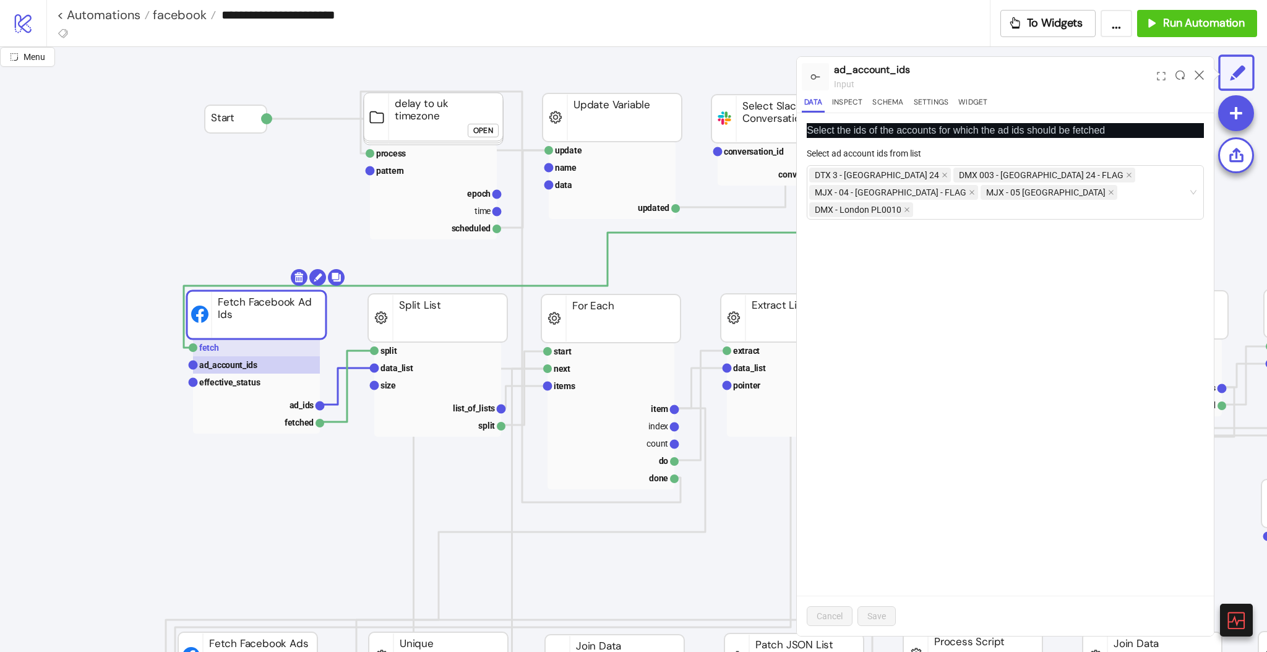
click at [218, 351] on text "fetch" at bounding box center [209, 348] width 20 height 10
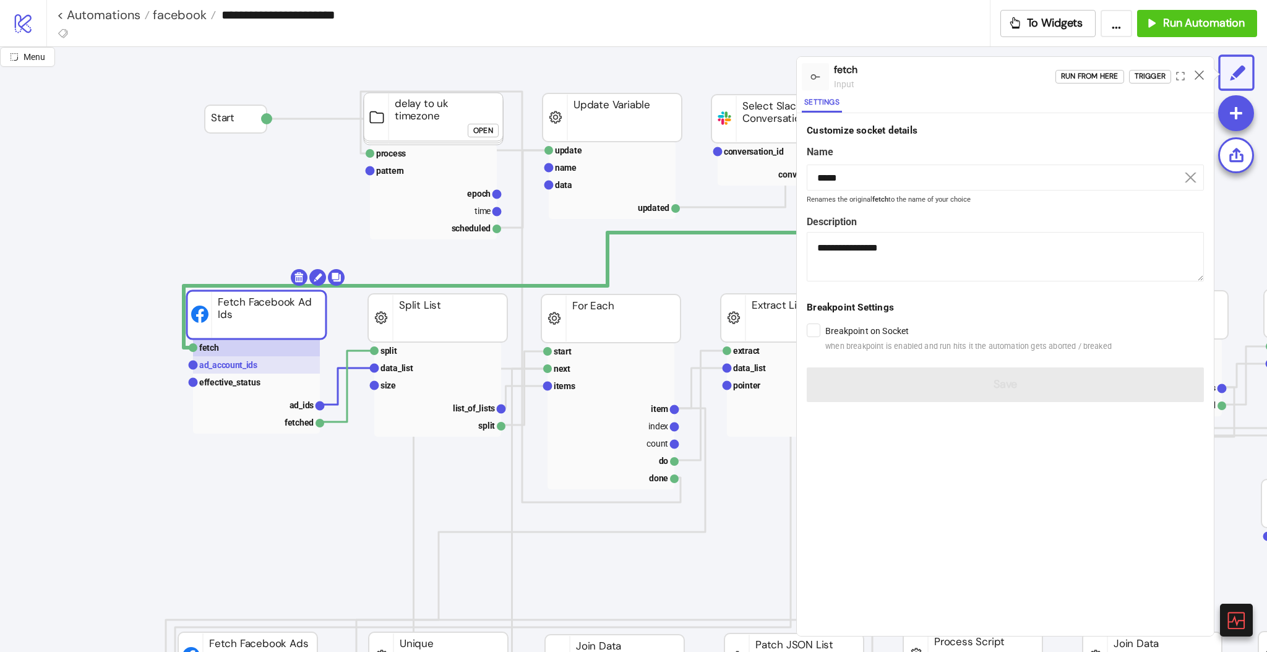
click at [230, 370] on rect at bounding box center [256, 364] width 127 height 17
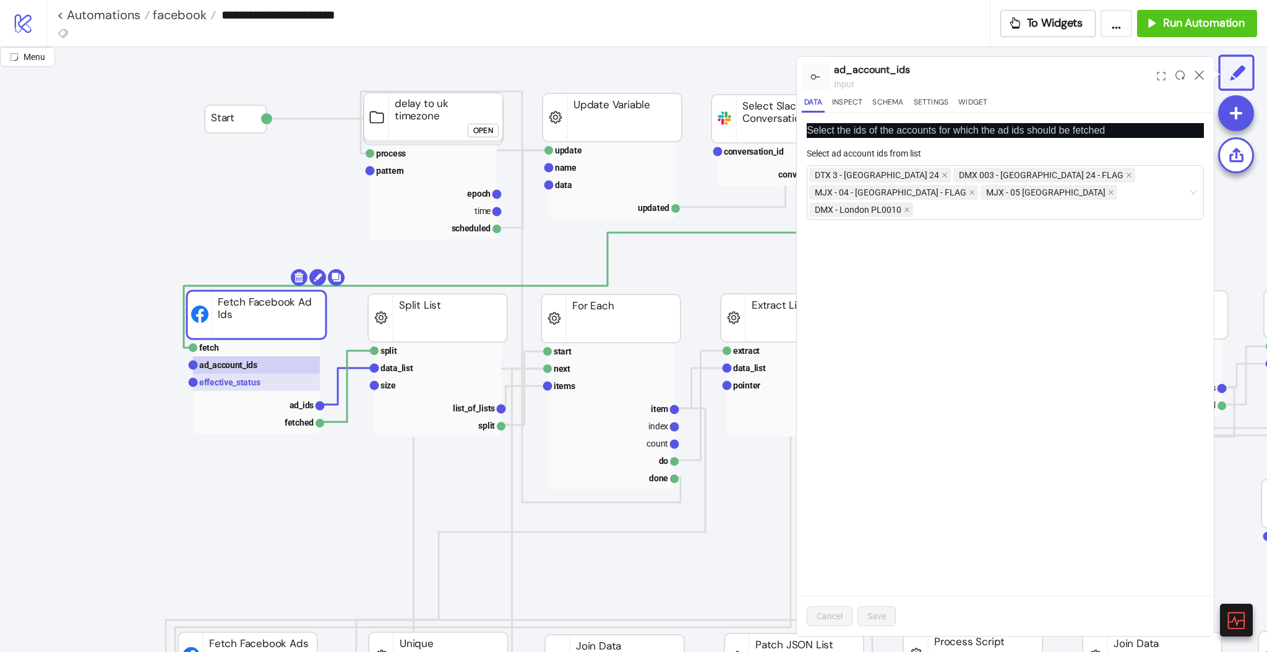
click at [233, 382] on text "effective_status" at bounding box center [229, 382] width 61 height 10
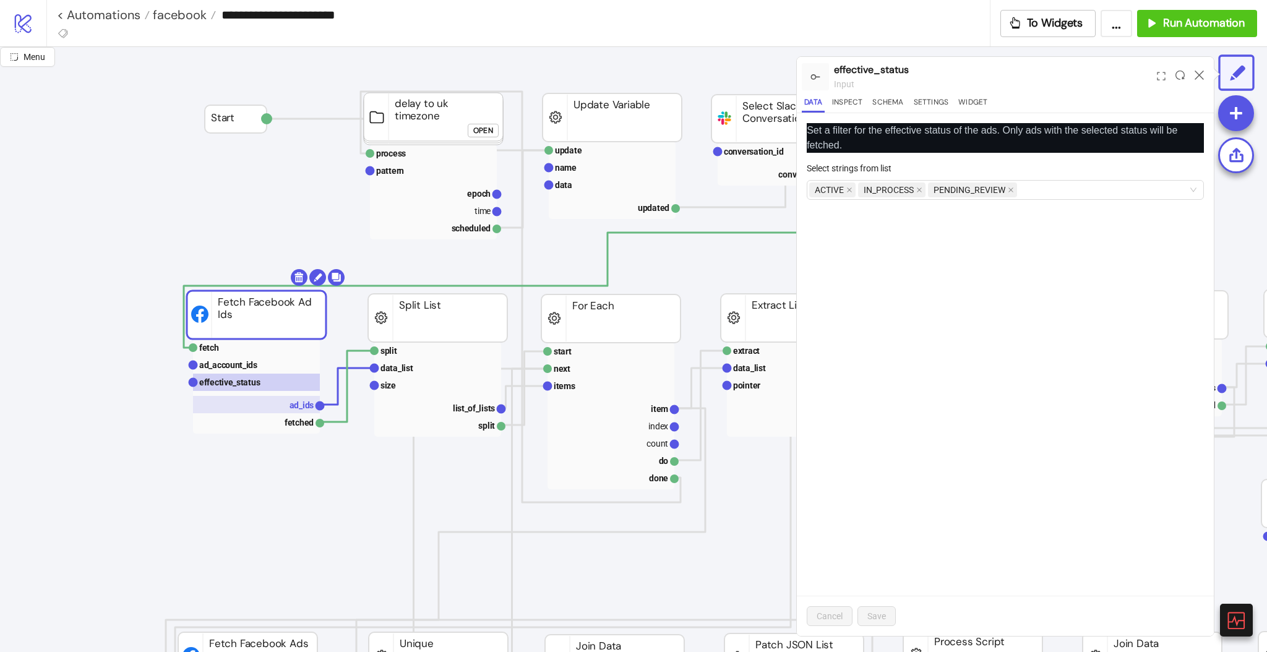
click at [278, 402] on rect at bounding box center [256, 404] width 127 height 17
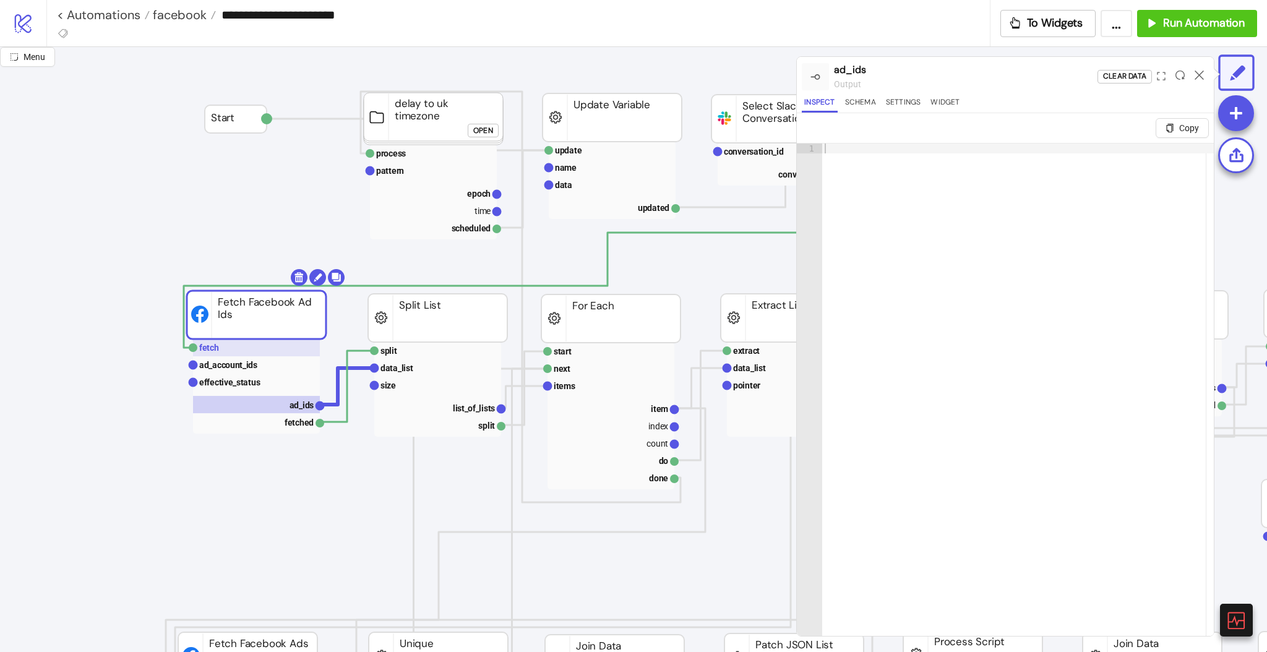
click at [246, 351] on rect at bounding box center [256, 347] width 127 height 17
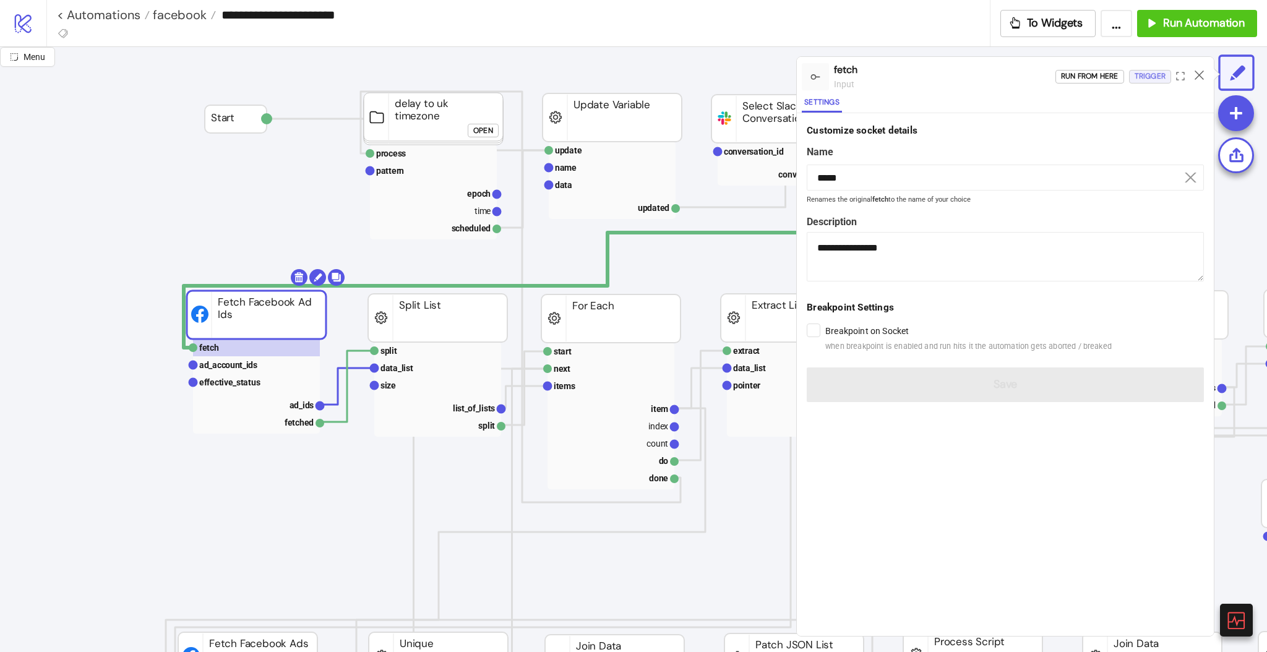
click at [1144, 76] on div "Trigger" at bounding box center [1150, 76] width 31 height 14
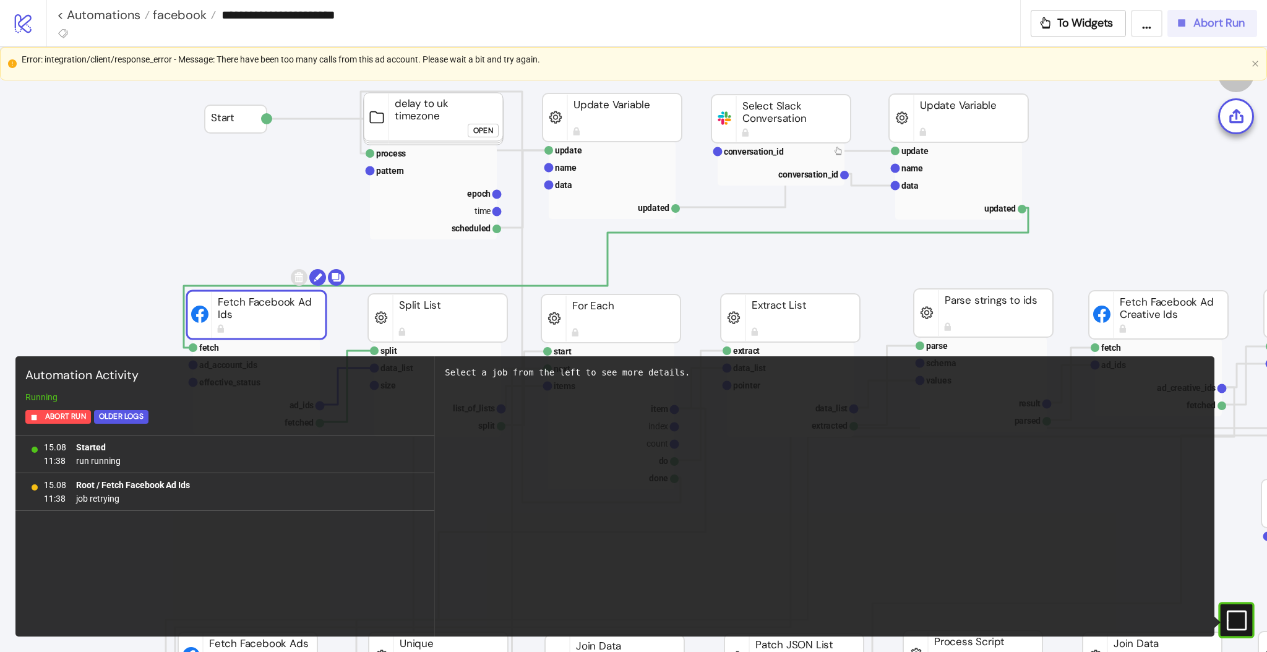
click at [1183, 26] on icon "button" at bounding box center [1182, 22] width 7 height 7
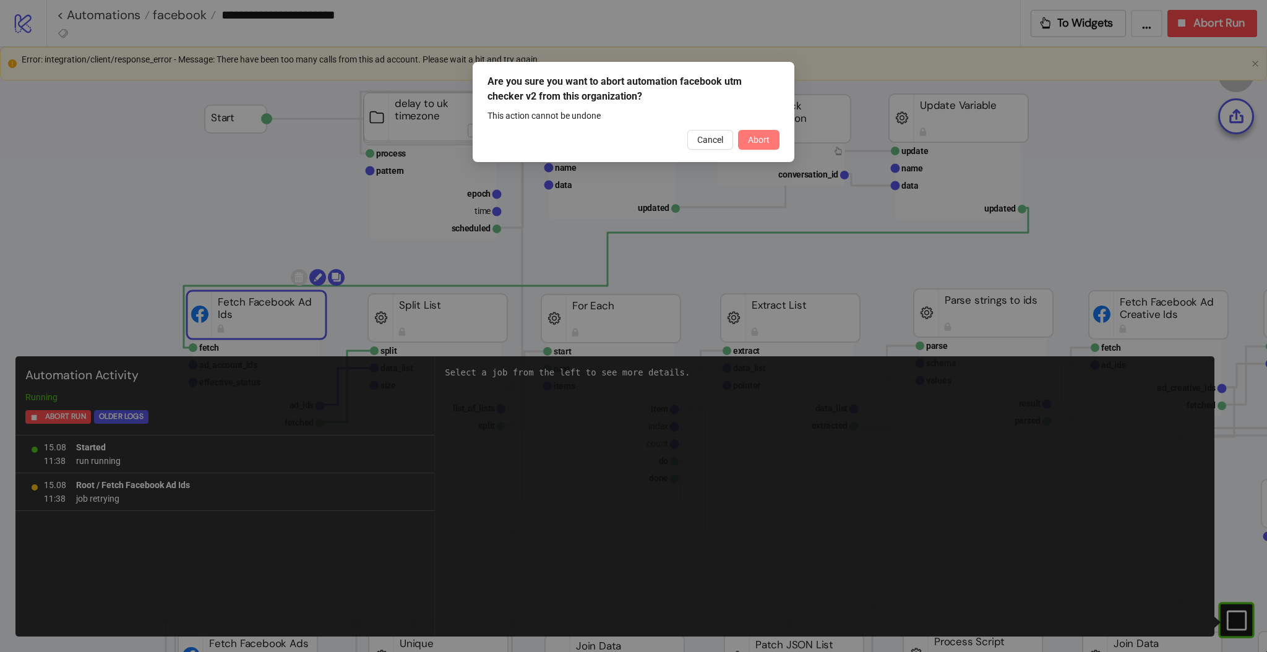
click at [764, 137] on span "Abort" at bounding box center [759, 140] width 22 height 10
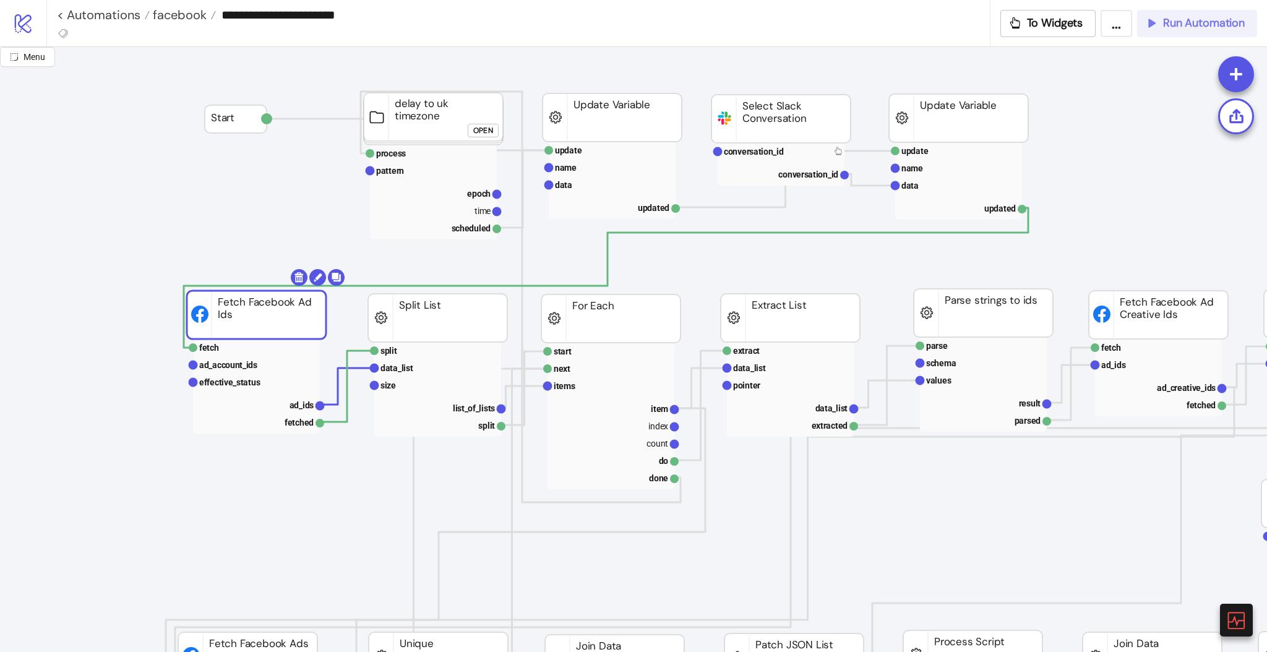
click at [250, 309] on rect at bounding box center [256, 315] width 139 height 48
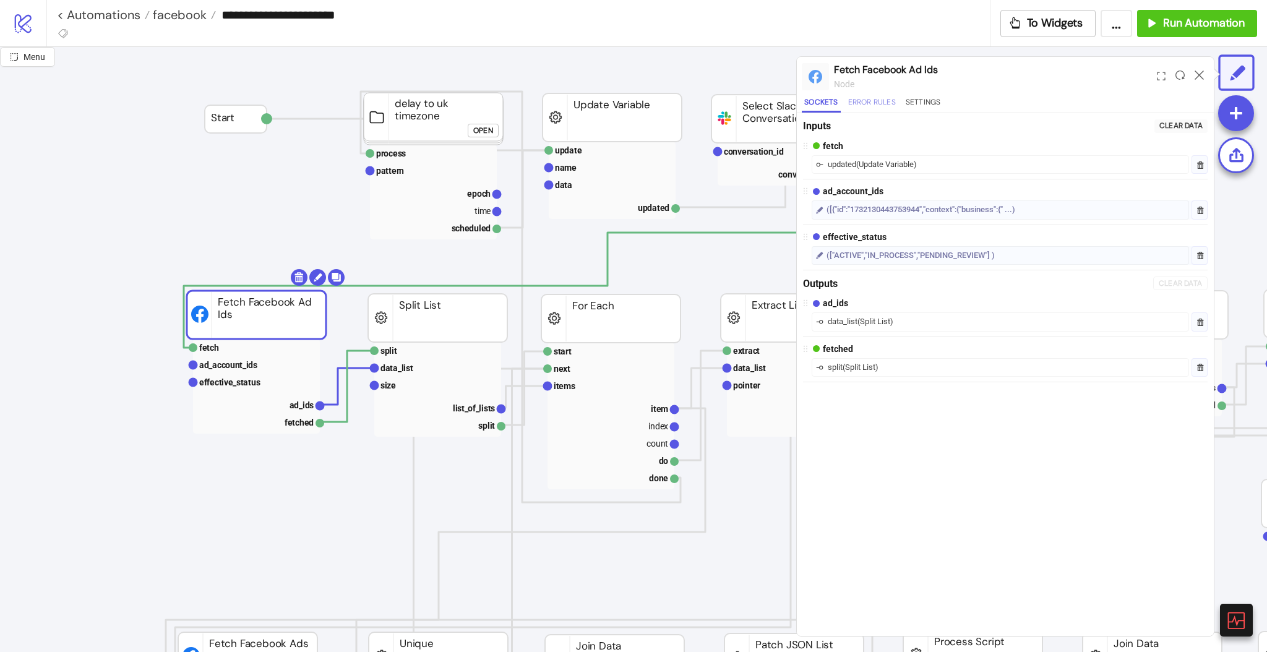
click at [853, 101] on button "Error Rules" at bounding box center [872, 104] width 53 height 17
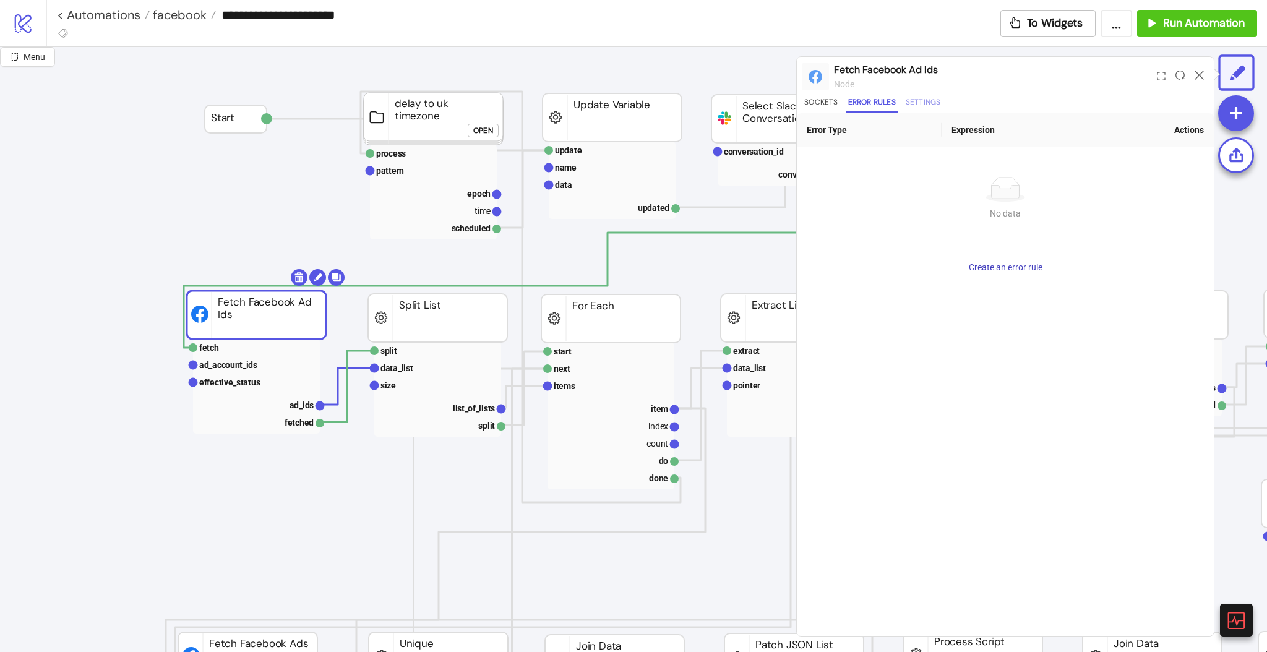
click at [922, 98] on button "Settings" at bounding box center [923, 104] width 40 height 17
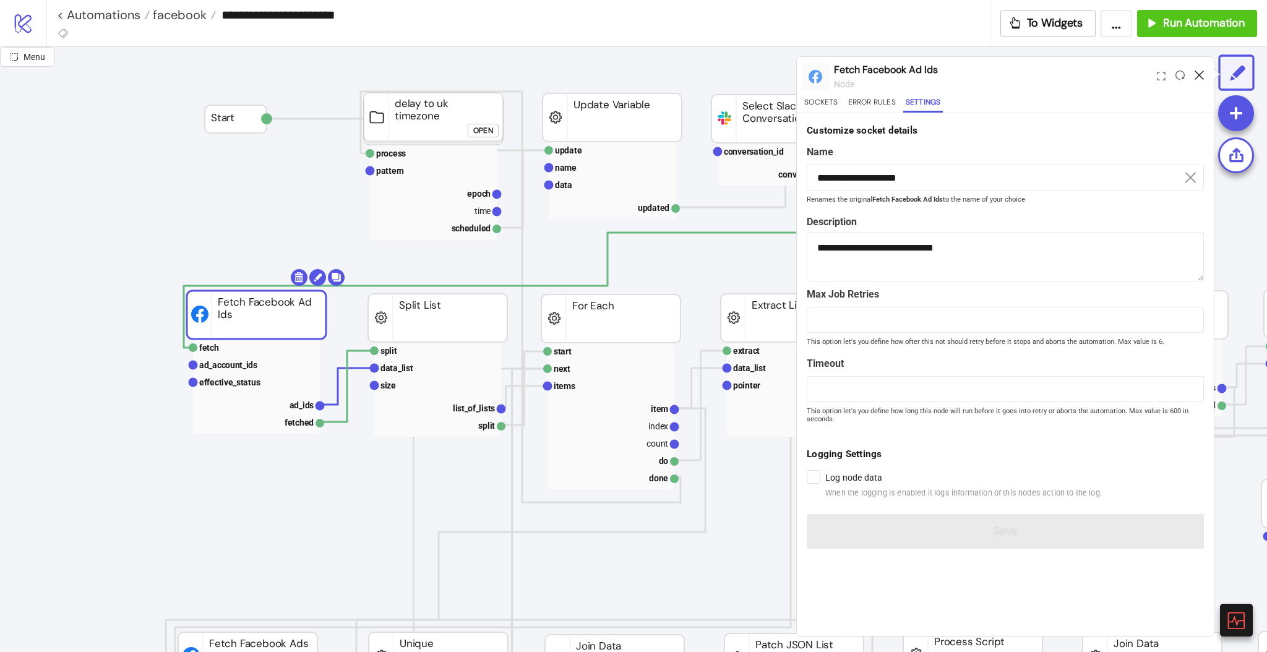
click at [1198, 74] on icon at bounding box center [1199, 75] width 9 height 9
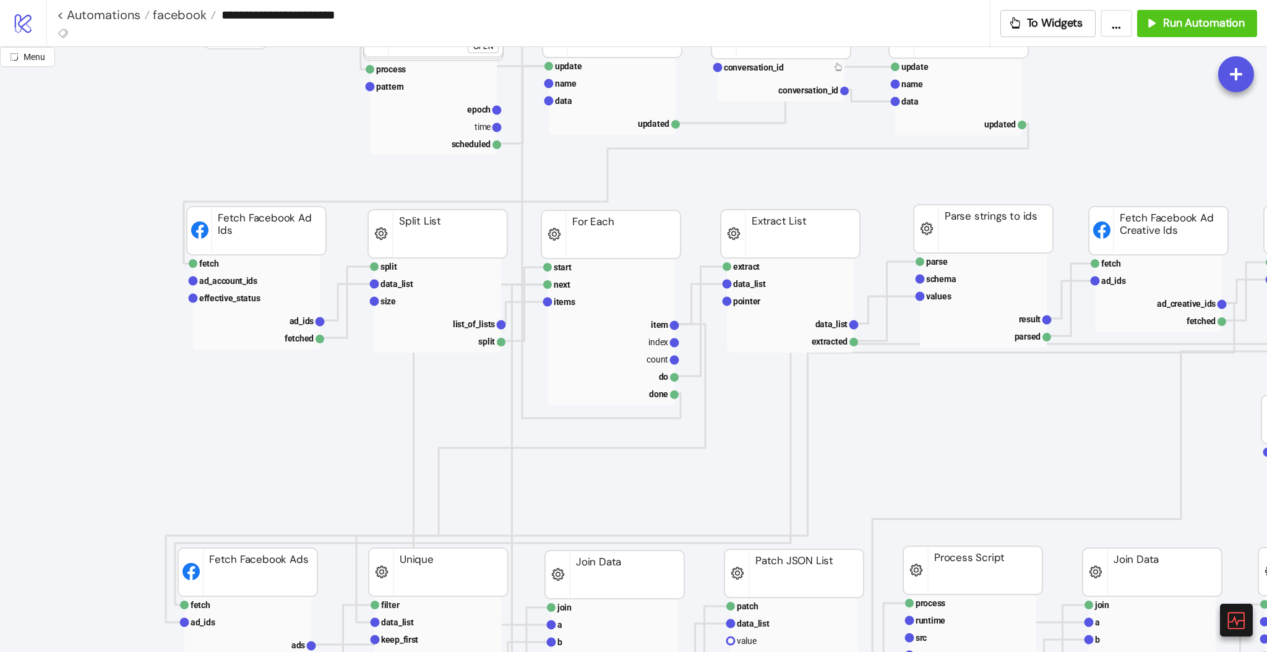
scroll to position [165, 0]
click at [225, 285] on text "ad_account_ids" at bounding box center [228, 283] width 58 height 10
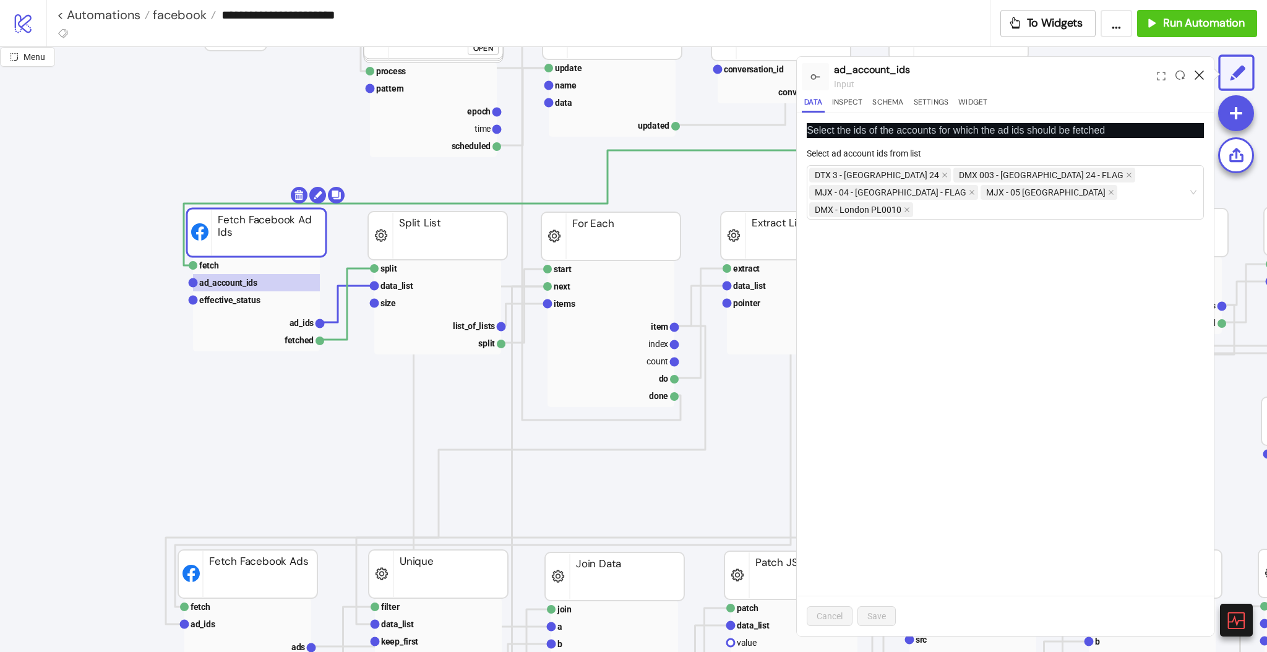
click at [1200, 75] on icon at bounding box center [1199, 75] width 9 height 9
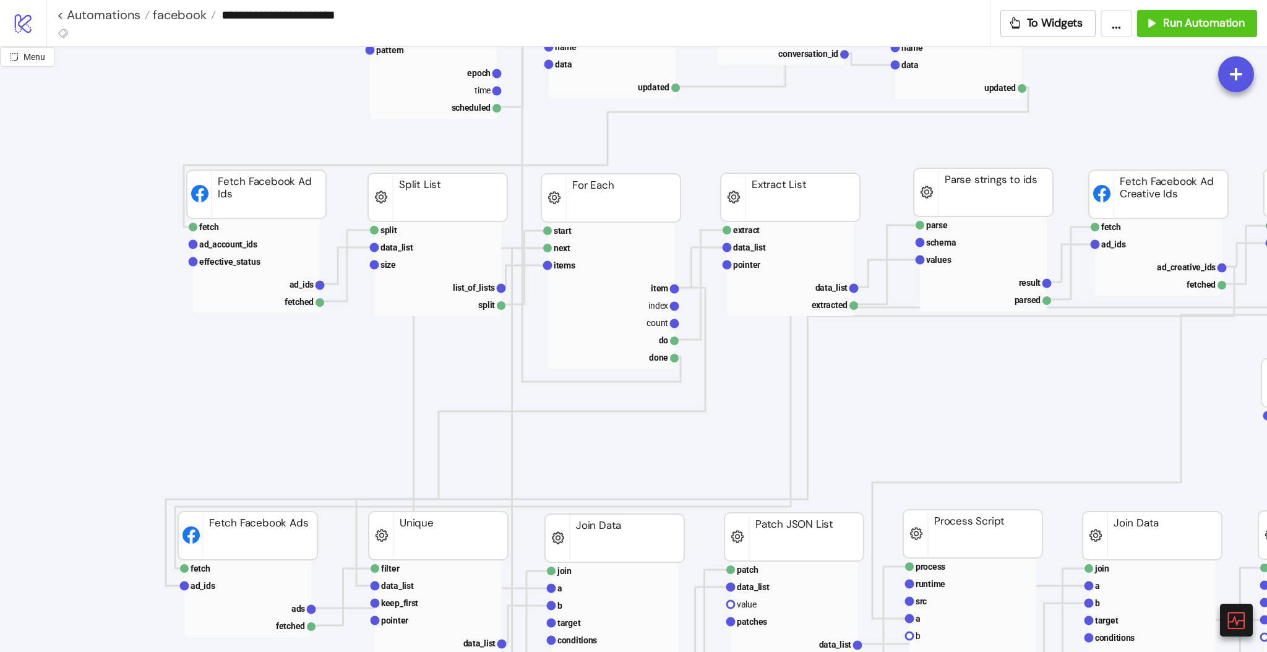
scroll to position [0, 0]
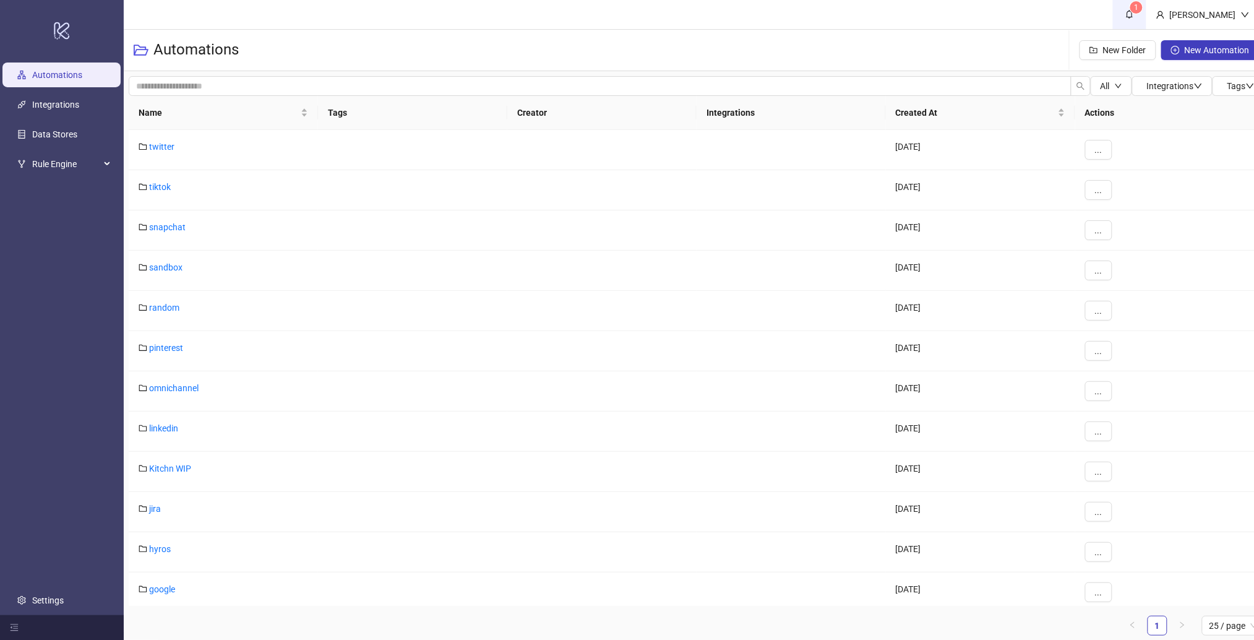
click at [1134, 16] on icon "bell" at bounding box center [1129, 14] width 9 height 9
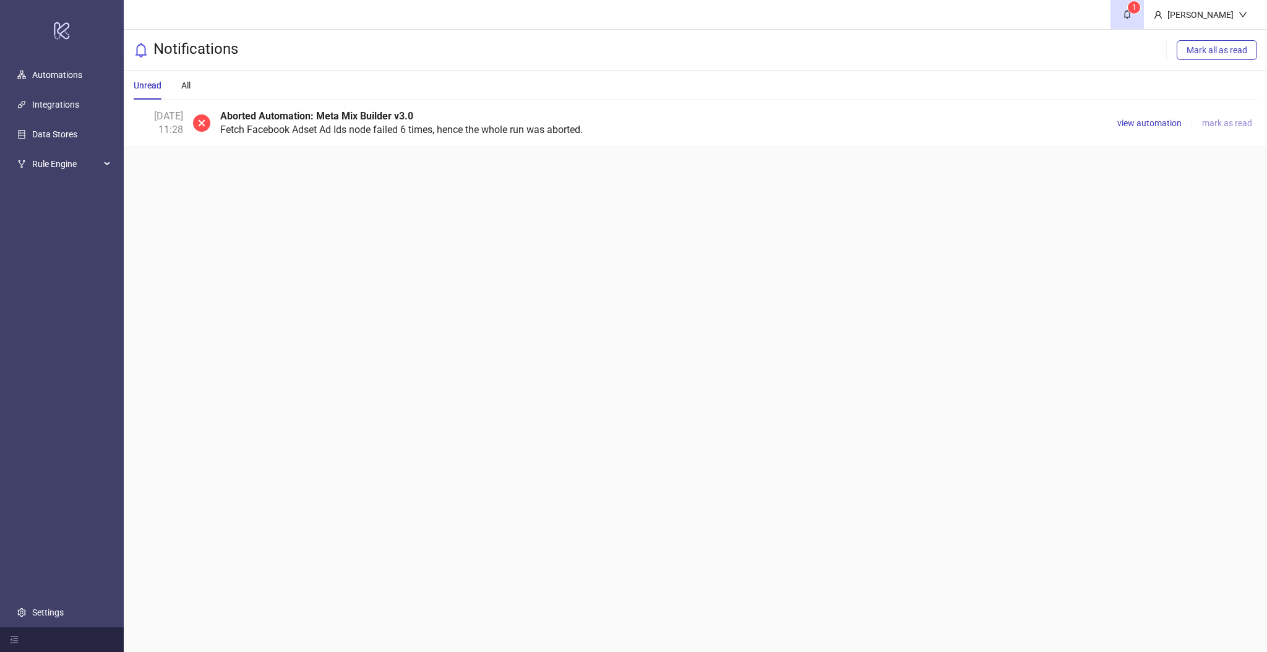
drag, startPoint x: 1140, startPoint y: 124, endPoint x: 1224, endPoint y: 124, distance: 84.1
click at [1224, 124] on span "mark as read" at bounding box center [1227, 123] width 50 height 10
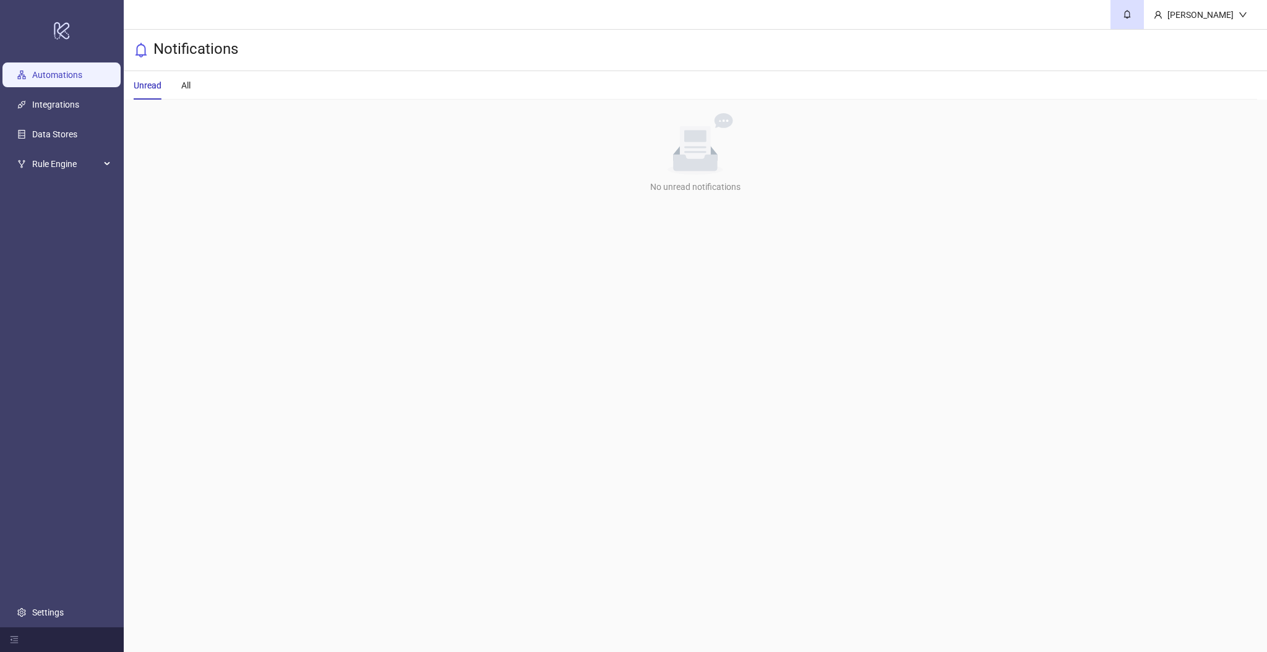
click at [75, 74] on link "Automations" at bounding box center [57, 76] width 50 height 10
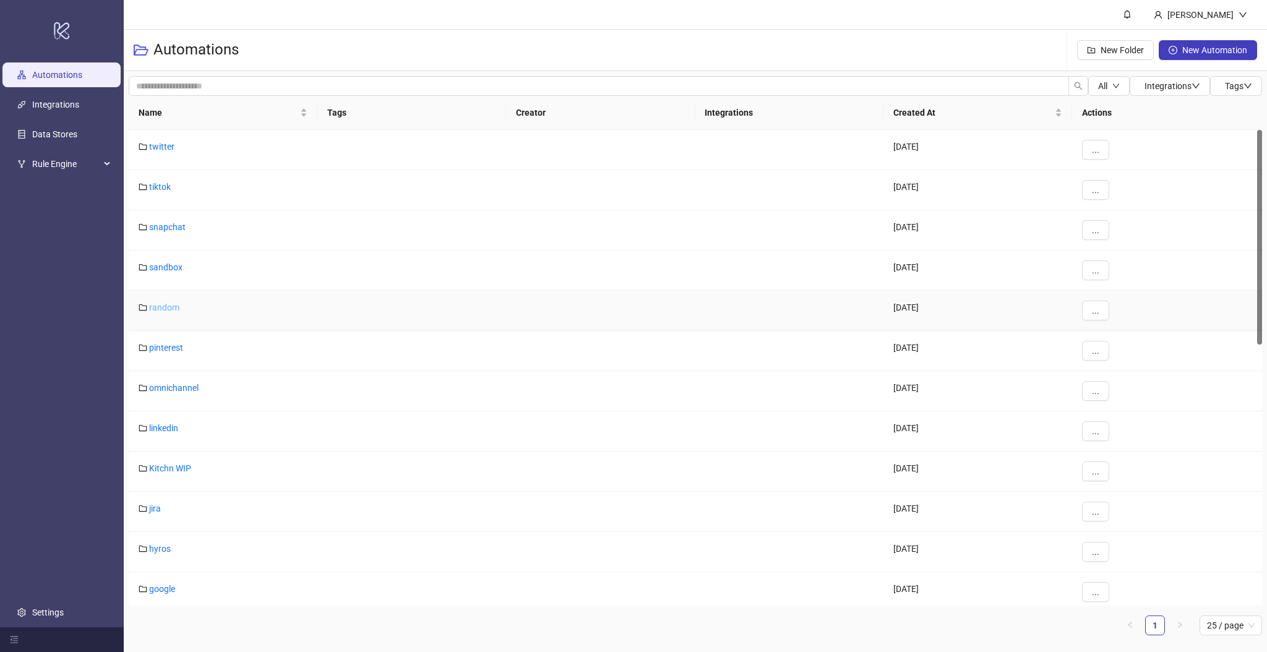
click at [177, 306] on link "random" at bounding box center [164, 308] width 30 height 10
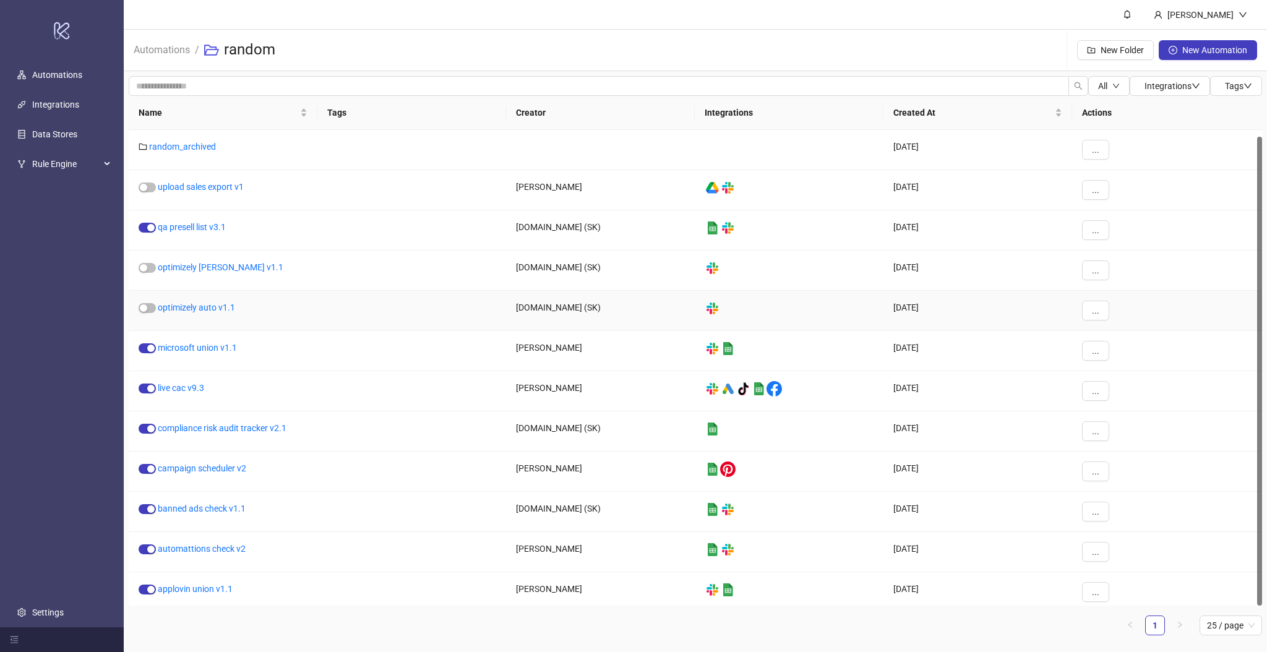
scroll to position [6, 0]
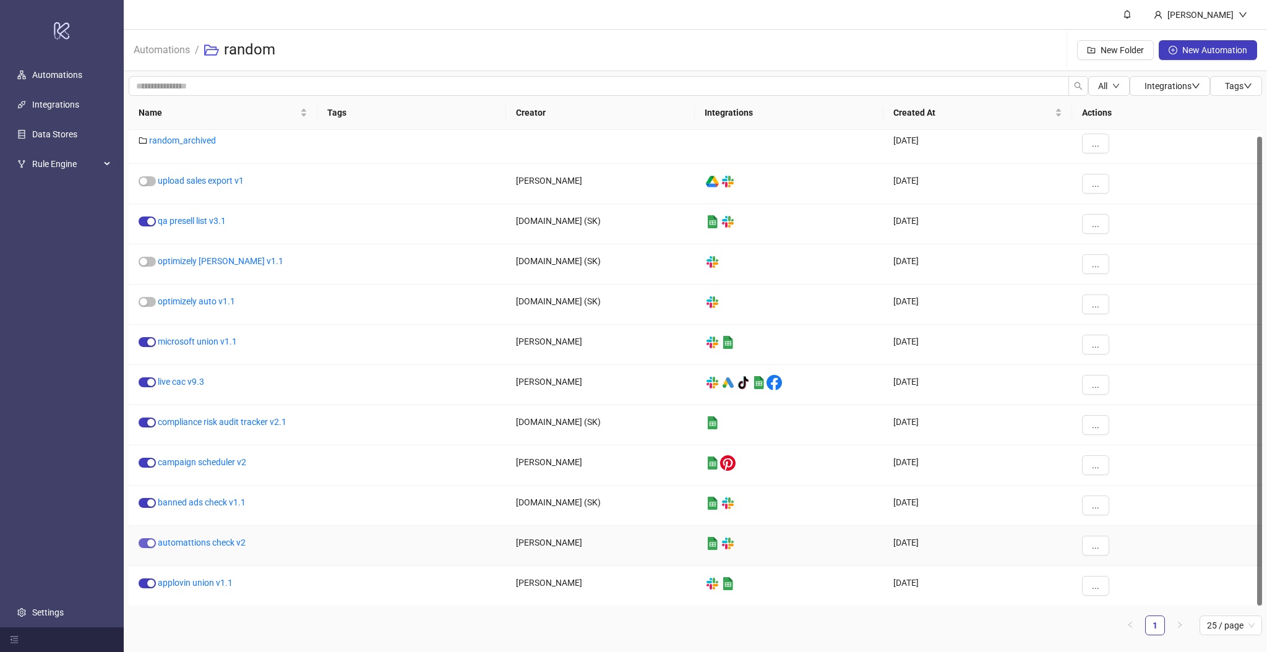
click at [144, 544] on span "button" at bounding box center [147, 543] width 17 height 10
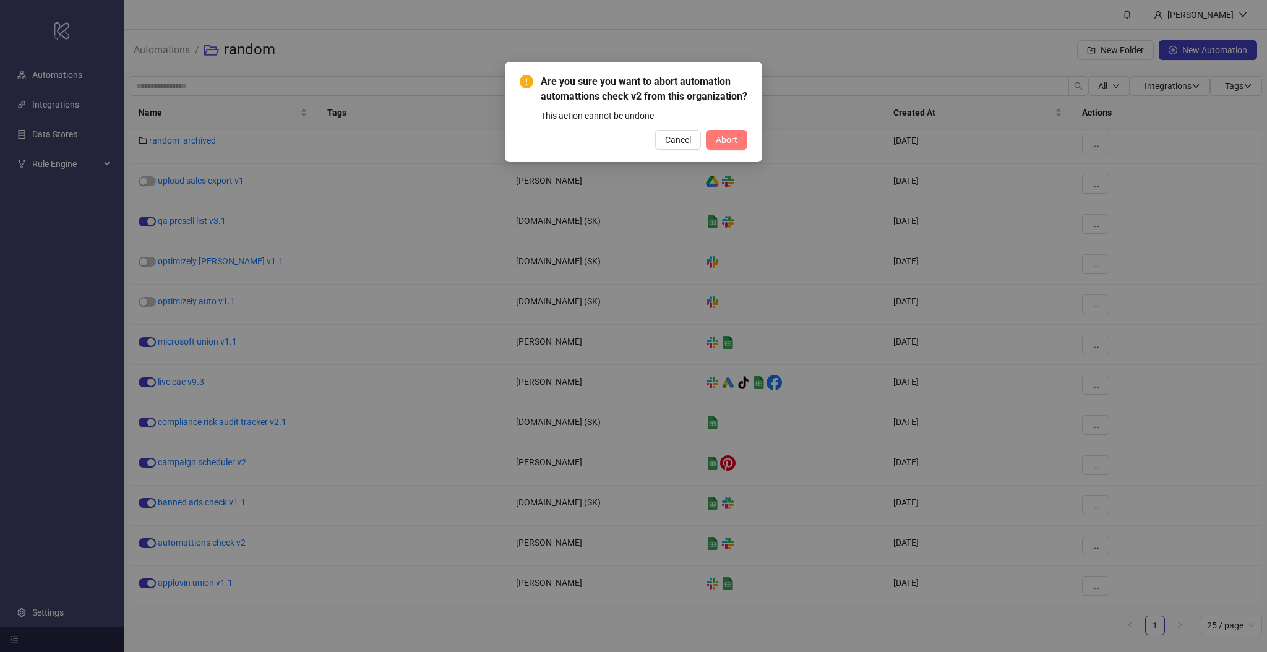
click at [713, 150] on button "Abort" at bounding box center [726, 140] width 41 height 20
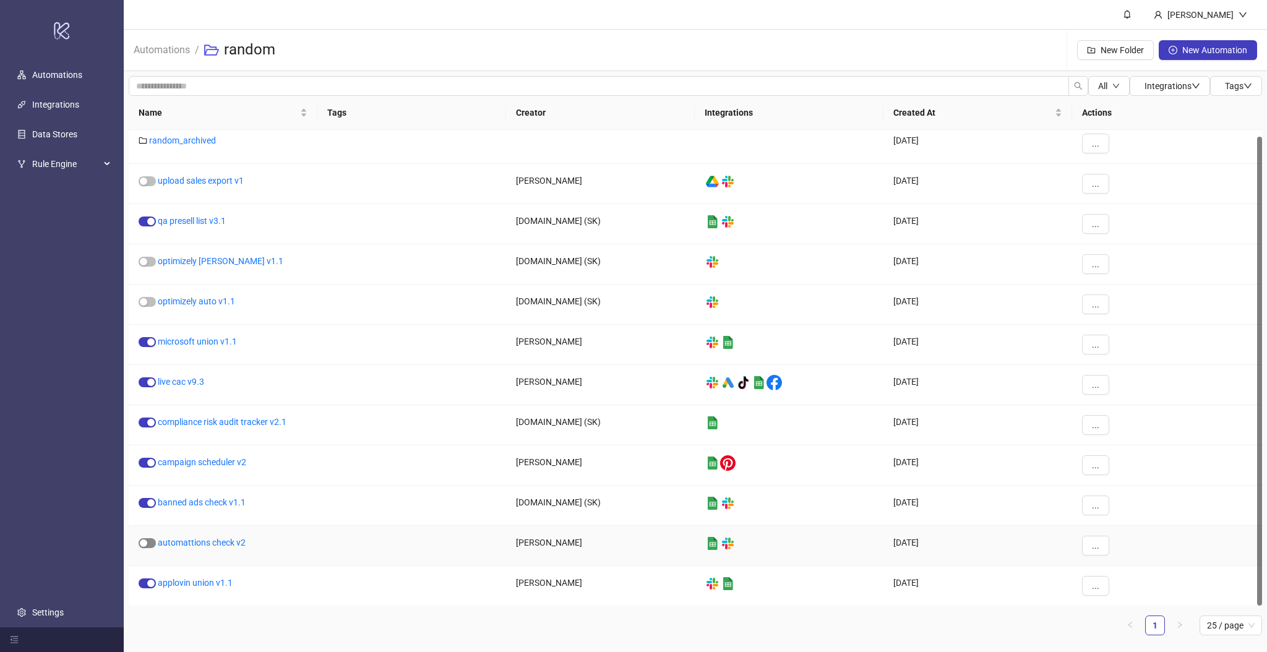
click at [152, 543] on span "button" at bounding box center [147, 543] width 17 height 10
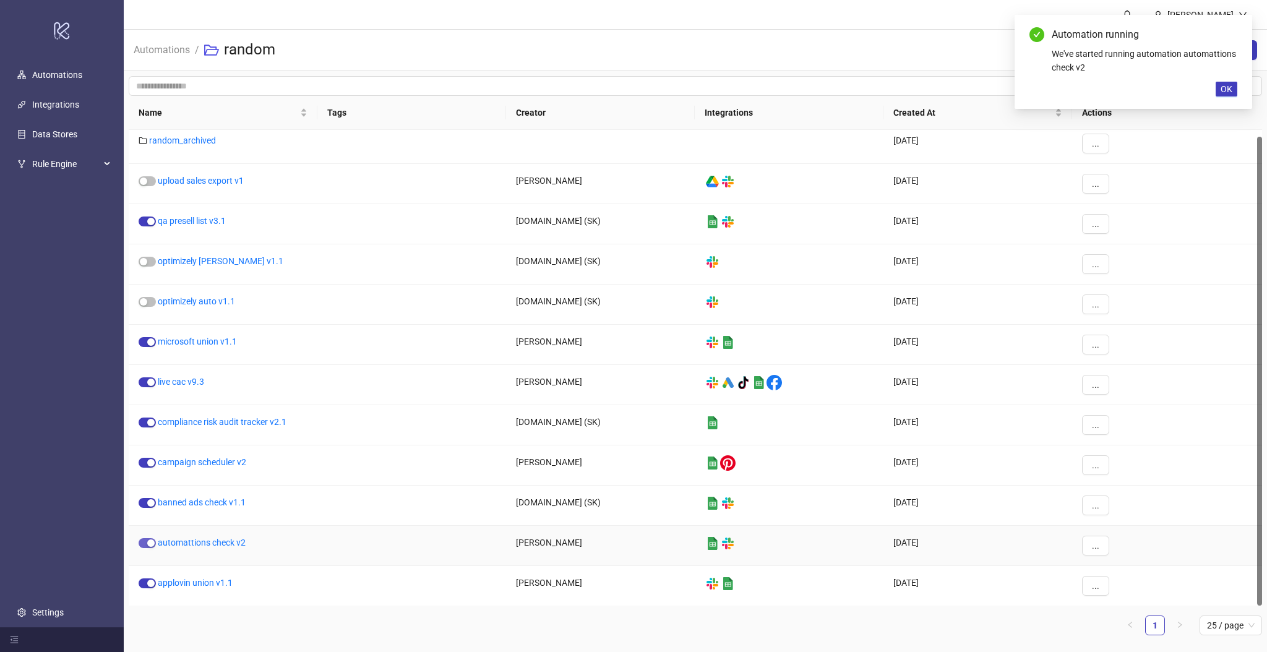
click at [150, 544] on div "button" at bounding box center [150, 542] width 7 height 7
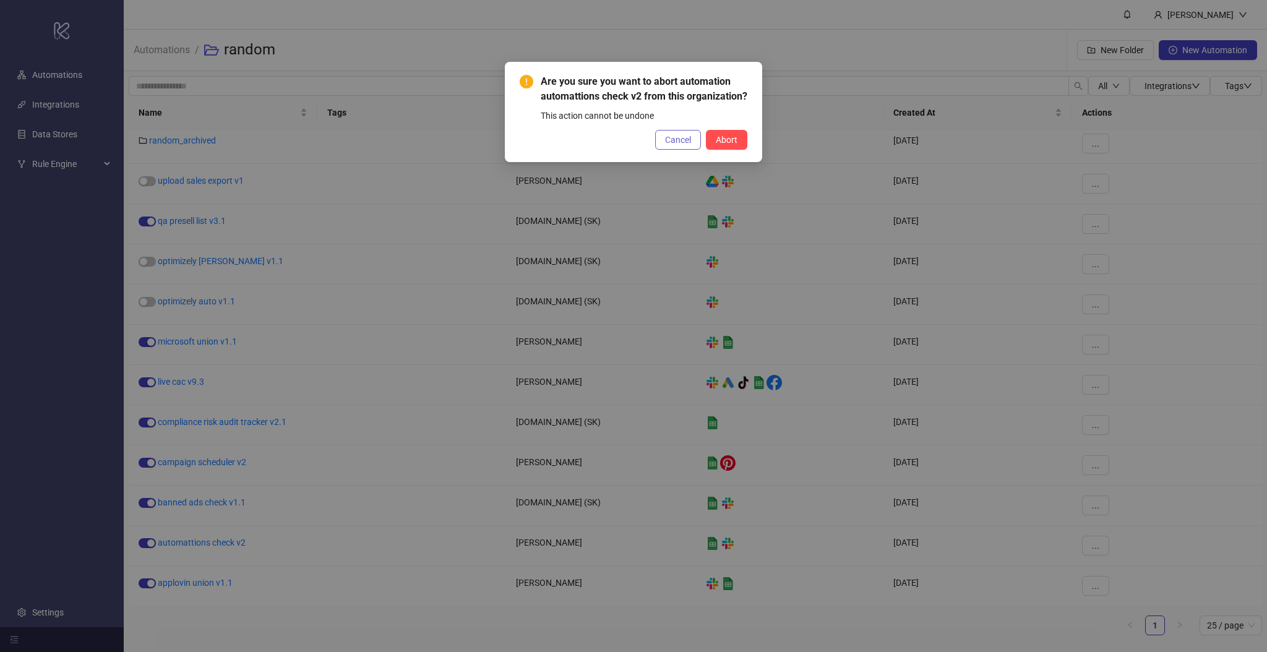
click at [690, 145] on span "Cancel" at bounding box center [678, 140] width 26 height 10
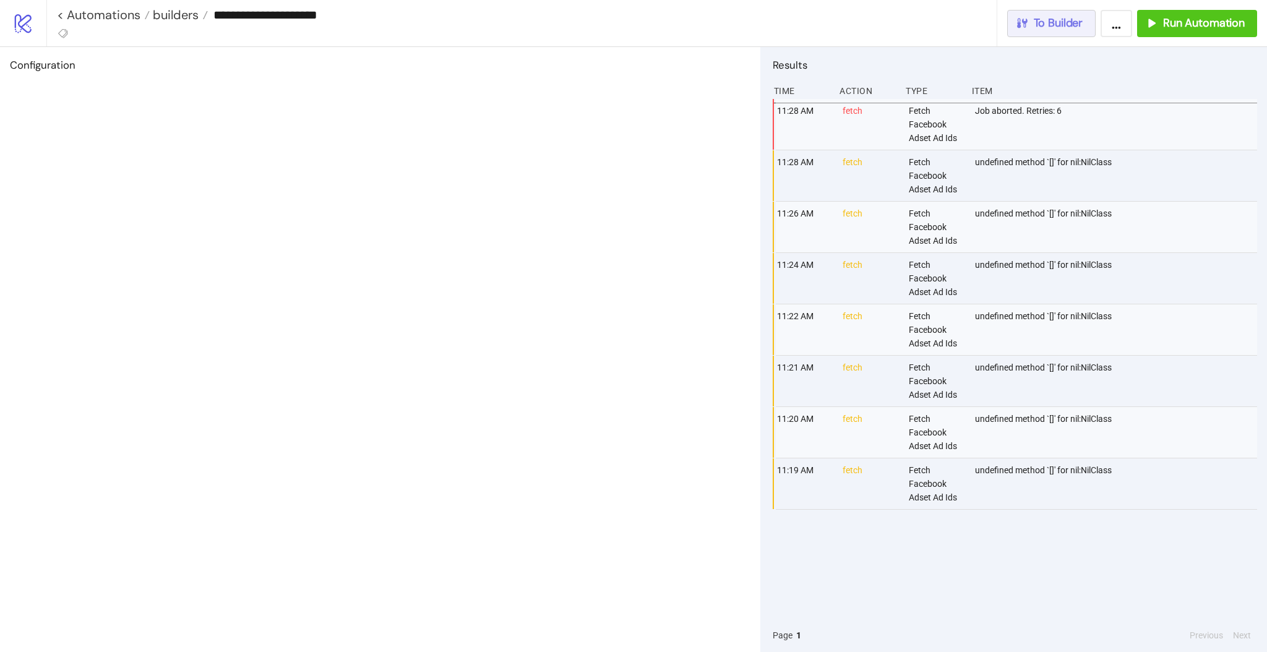
click at [1054, 28] on span "To Builder" at bounding box center [1058, 23] width 49 height 14
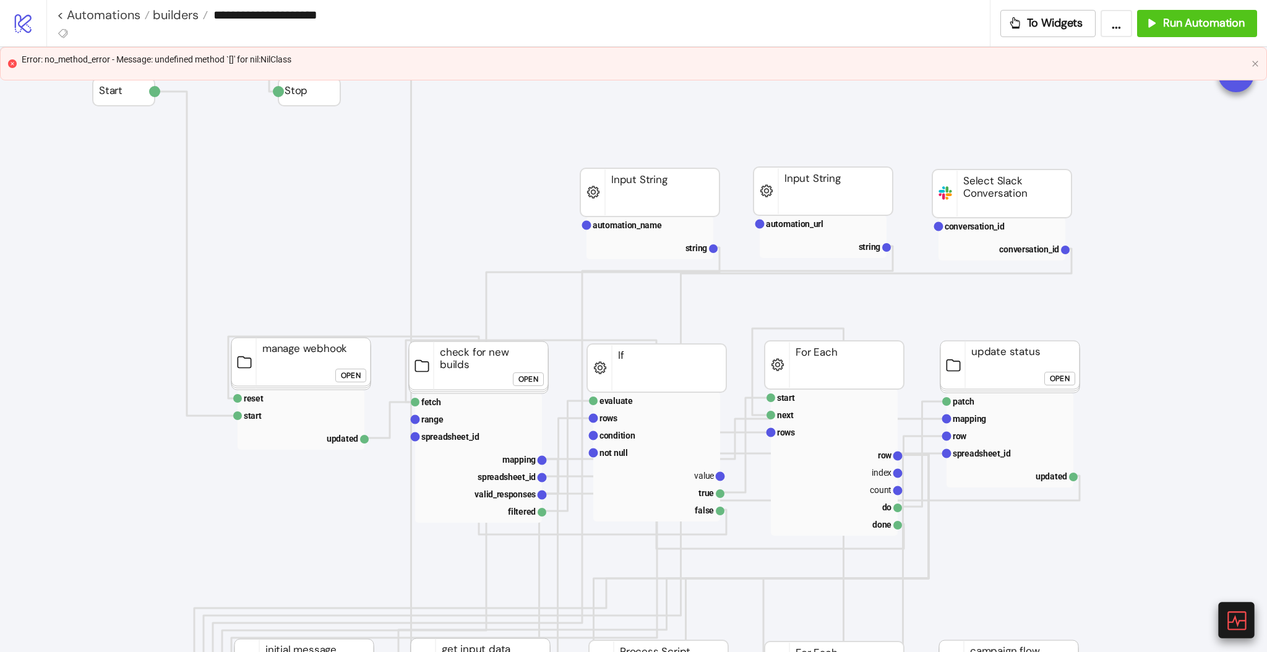
click at [1240, 615] on icon at bounding box center [1236, 620] width 22 height 22
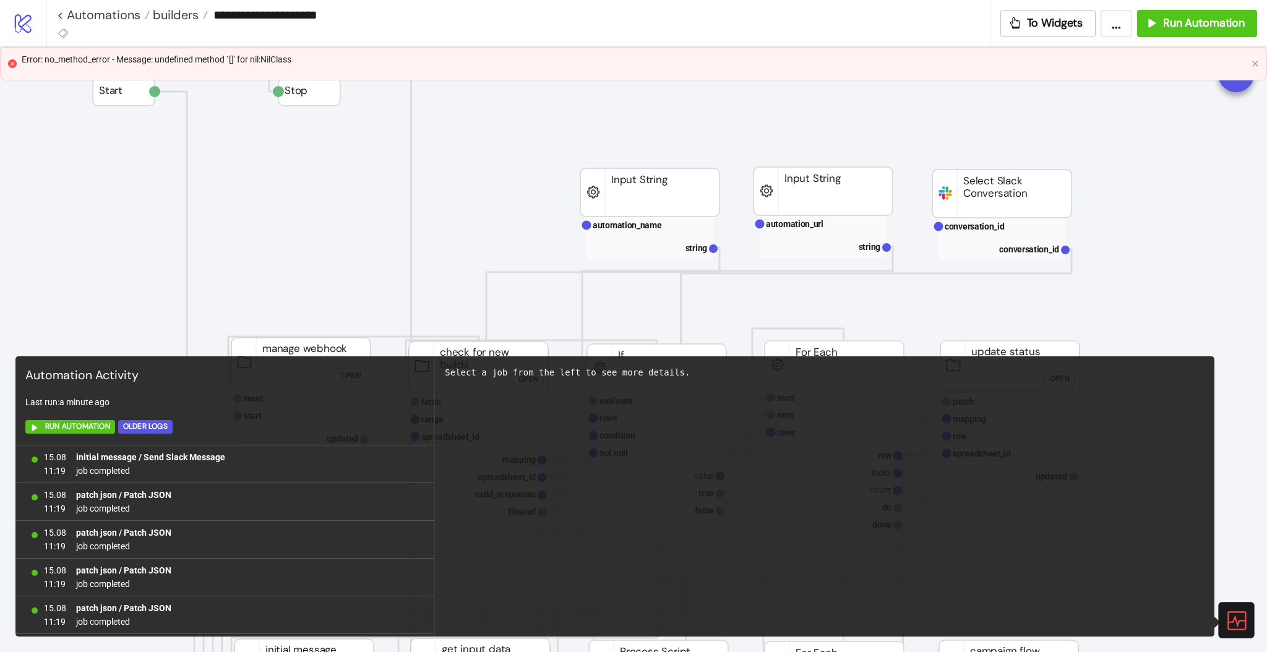
scroll to position [791, 0]
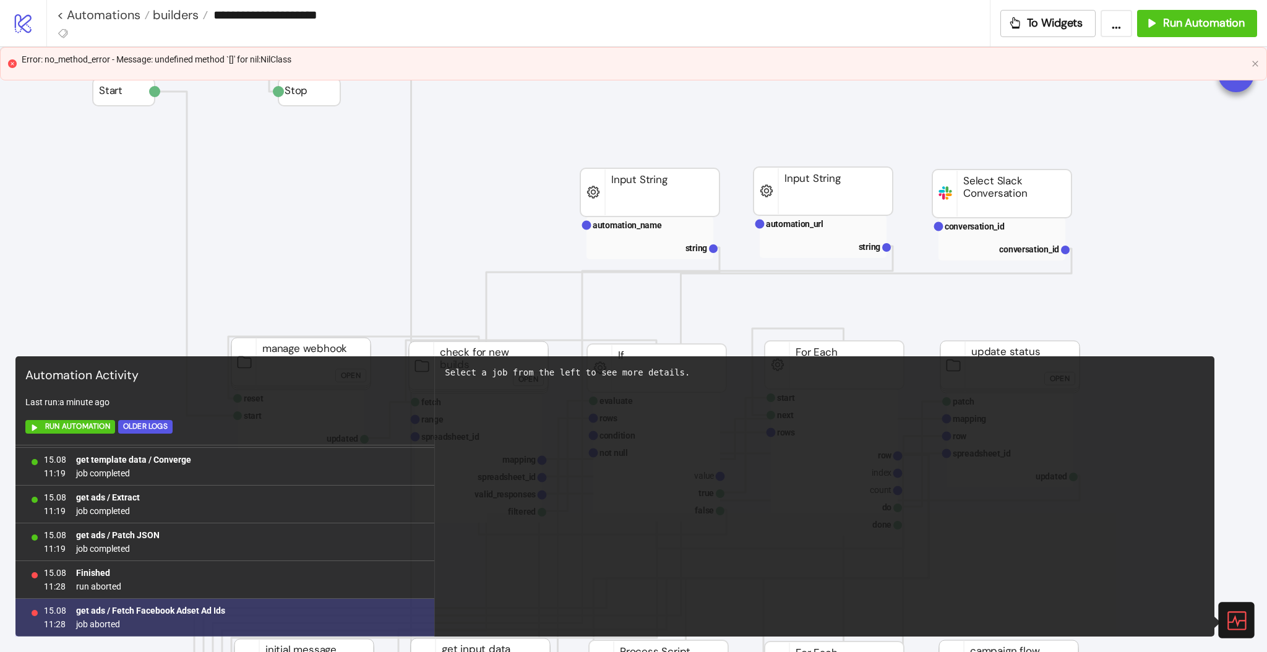
click at [194, 609] on b "get ads / Fetch Facebook Adset Ad Ids" at bounding box center [150, 611] width 149 height 10
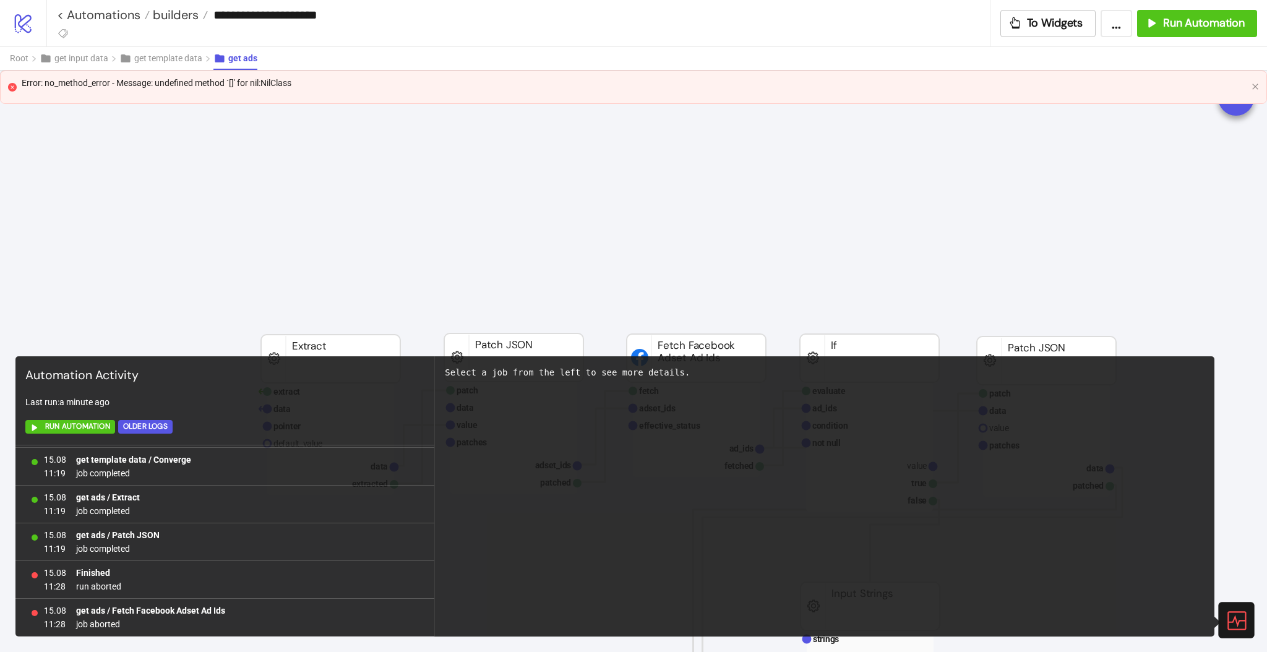
click at [1225, 617] on icon at bounding box center [1236, 620] width 22 height 22
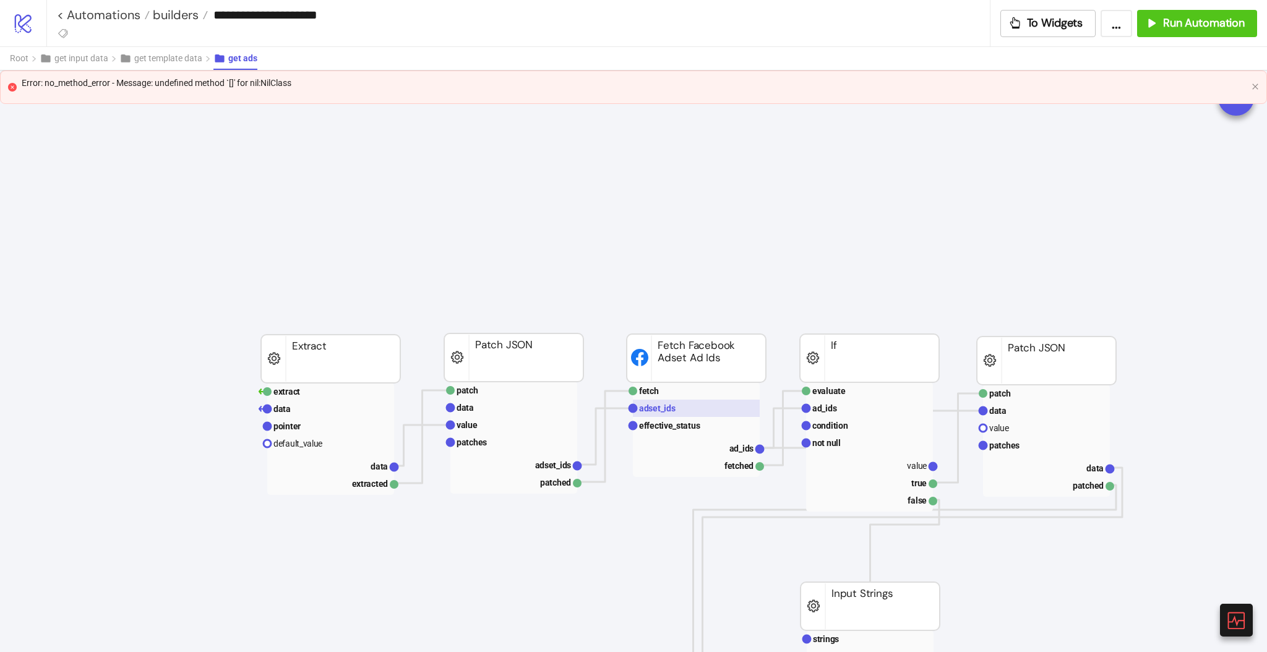
click at [676, 411] on rect at bounding box center [696, 408] width 127 height 17
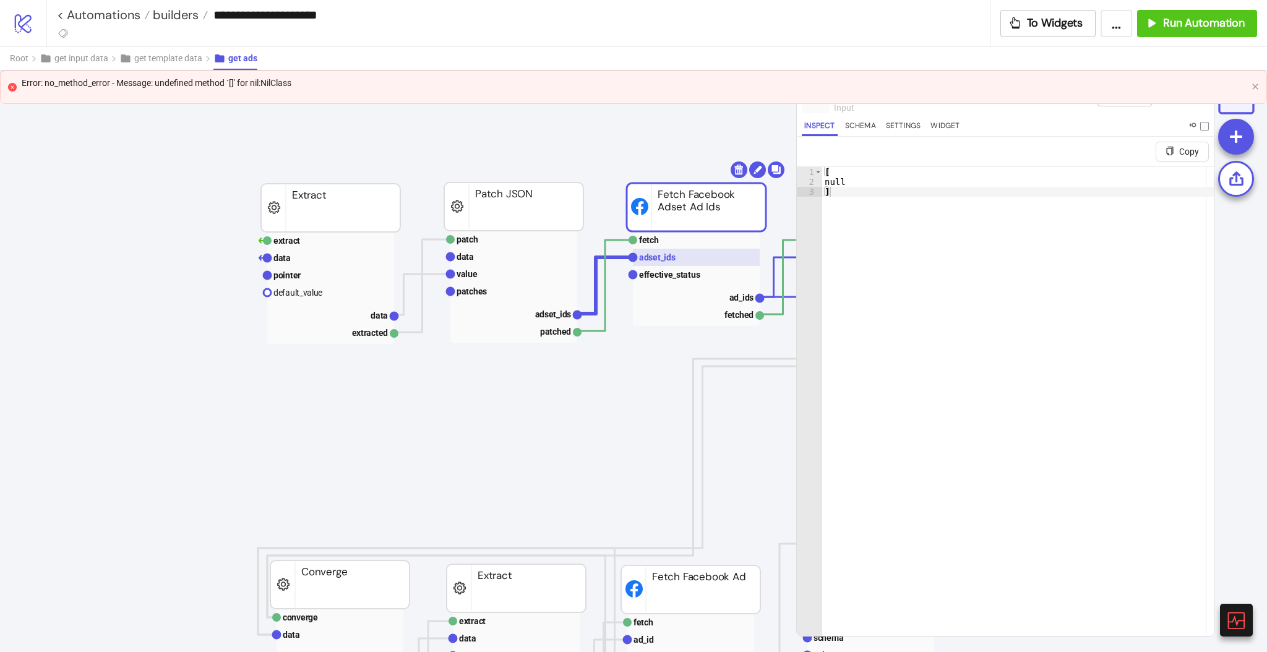
scroll to position [165, 0]
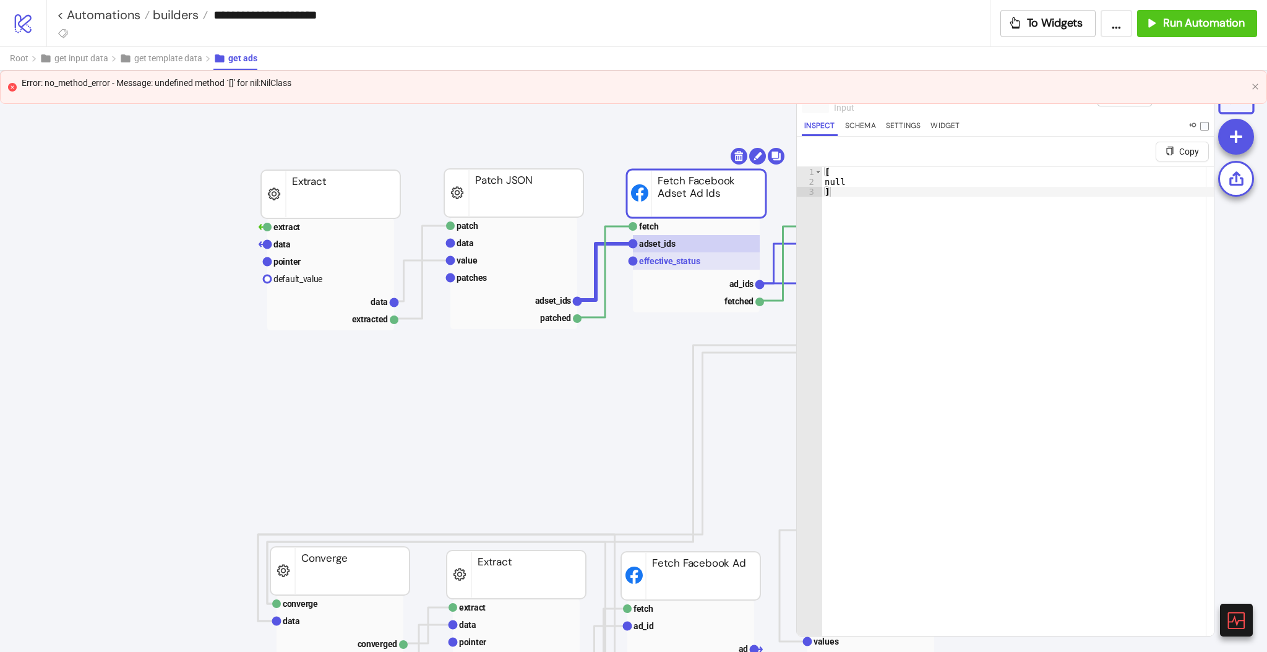
click at [677, 257] on text "effective_status" at bounding box center [669, 261] width 61 height 10
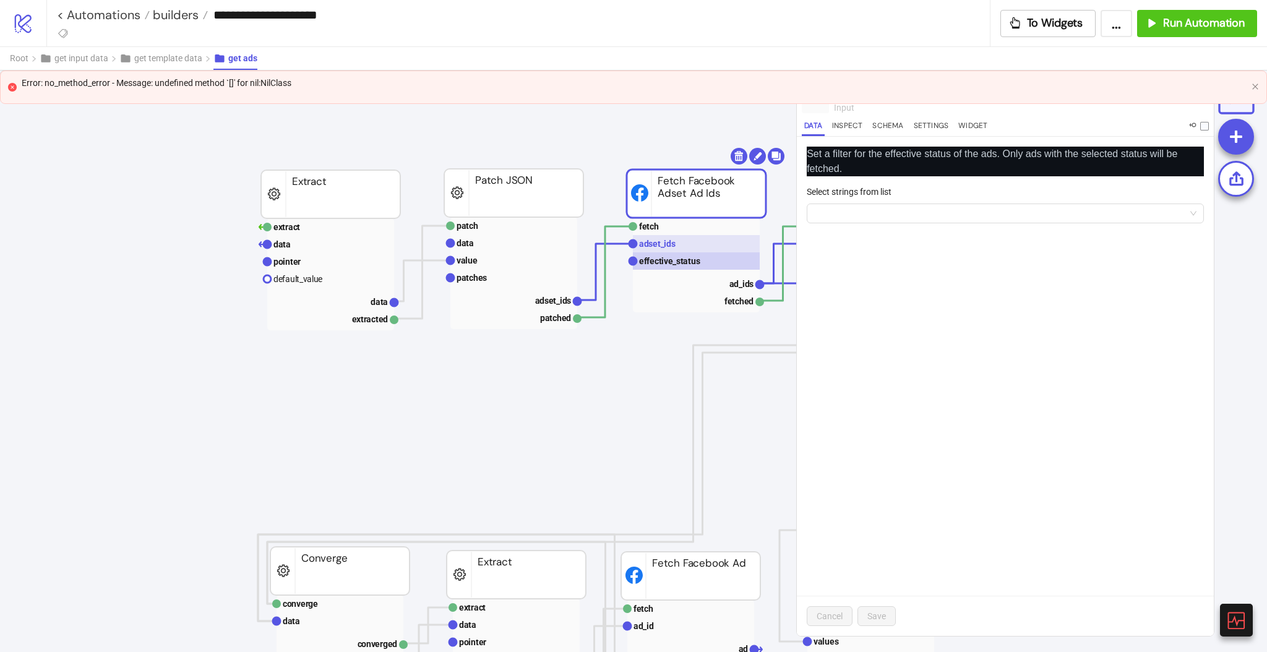
click at [661, 244] on text "adset_ids" at bounding box center [657, 244] width 37 height 10
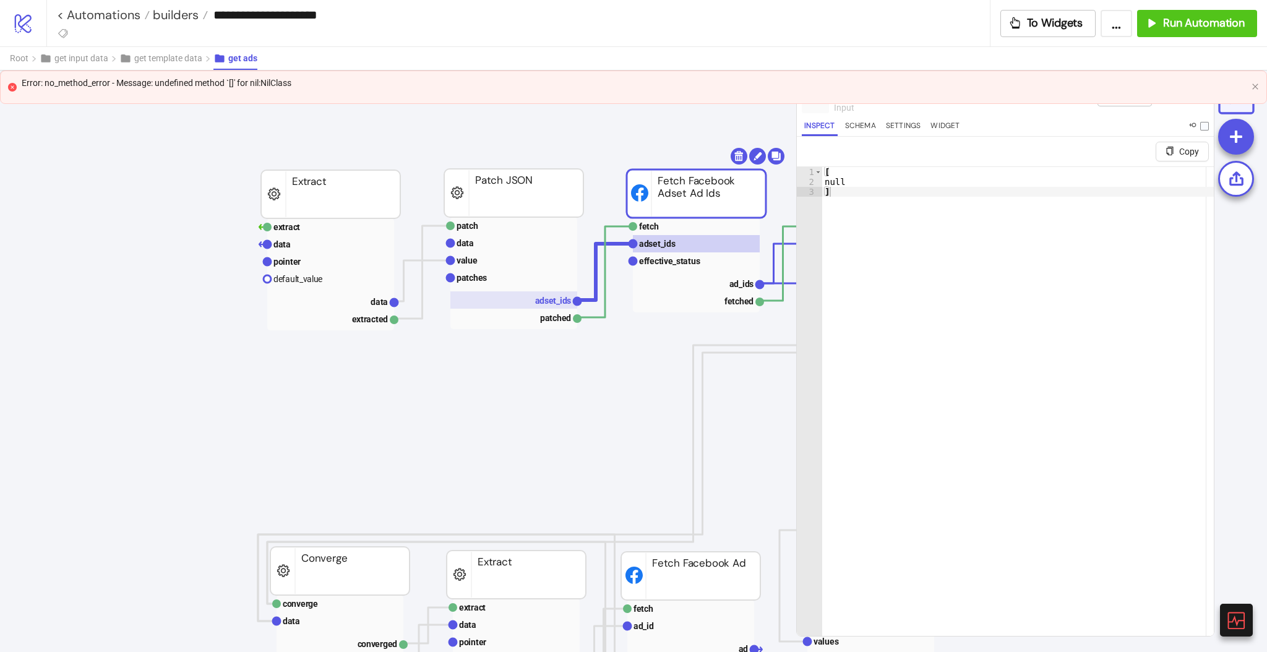
click at [552, 301] on text "adset_ids" at bounding box center [553, 301] width 37 height 10
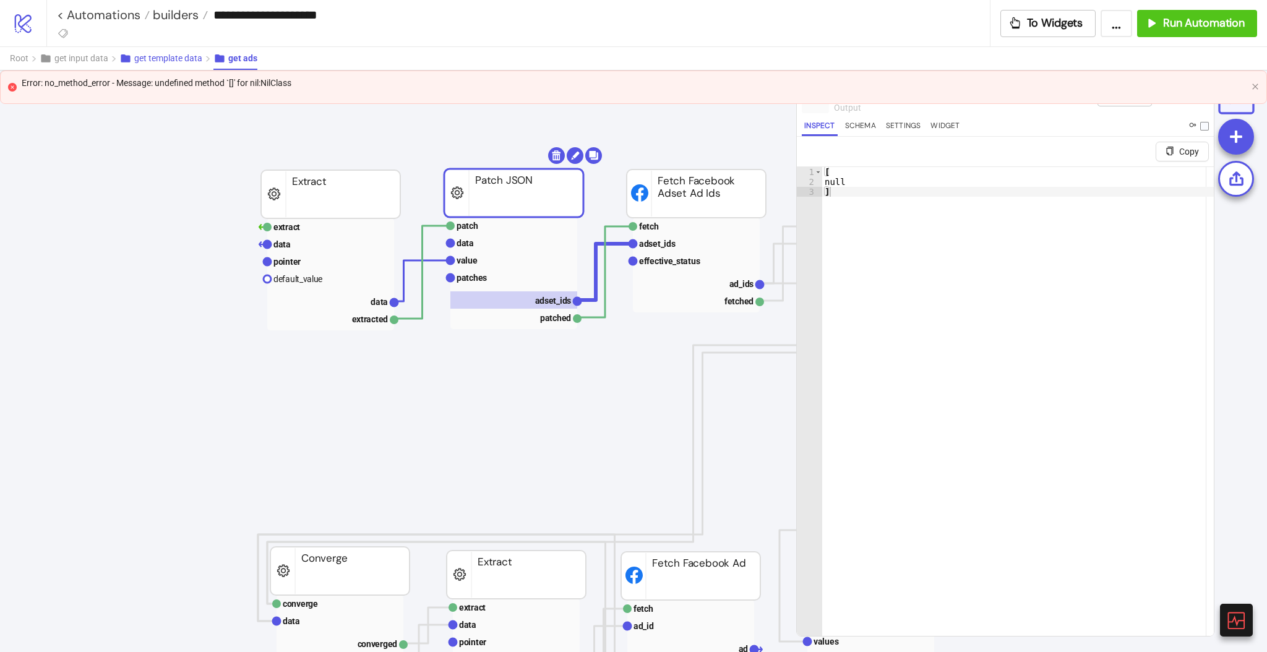
click at [190, 63] on span "get template data" at bounding box center [168, 58] width 68 height 10
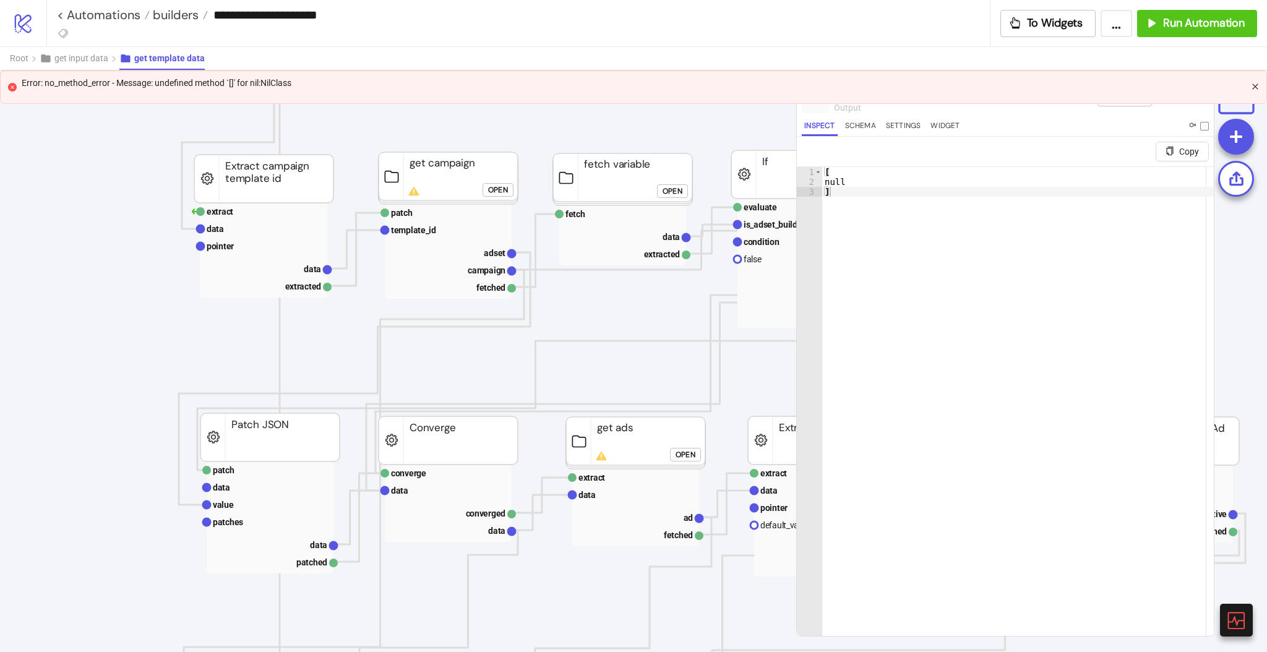
click at [1254, 88] on icon "close" at bounding box center [1255, 86] width 7 height 7
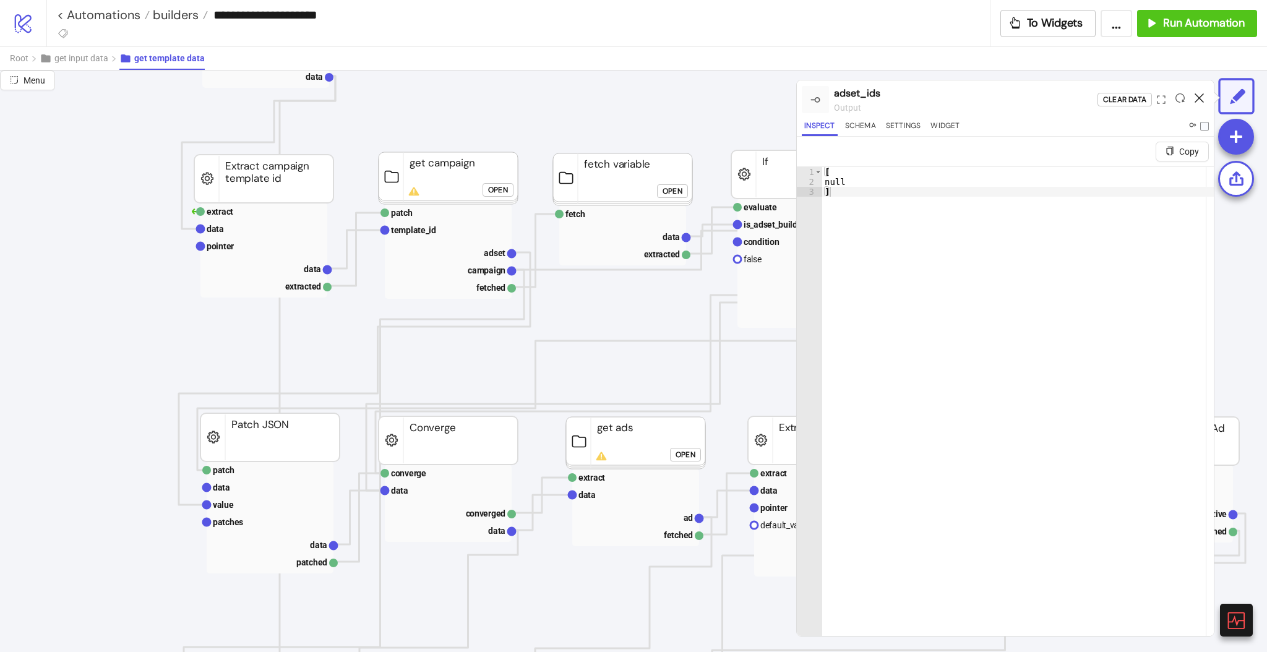
click at [1200, 102] on icon at bounding box center [1199, 97] width 9 height 9
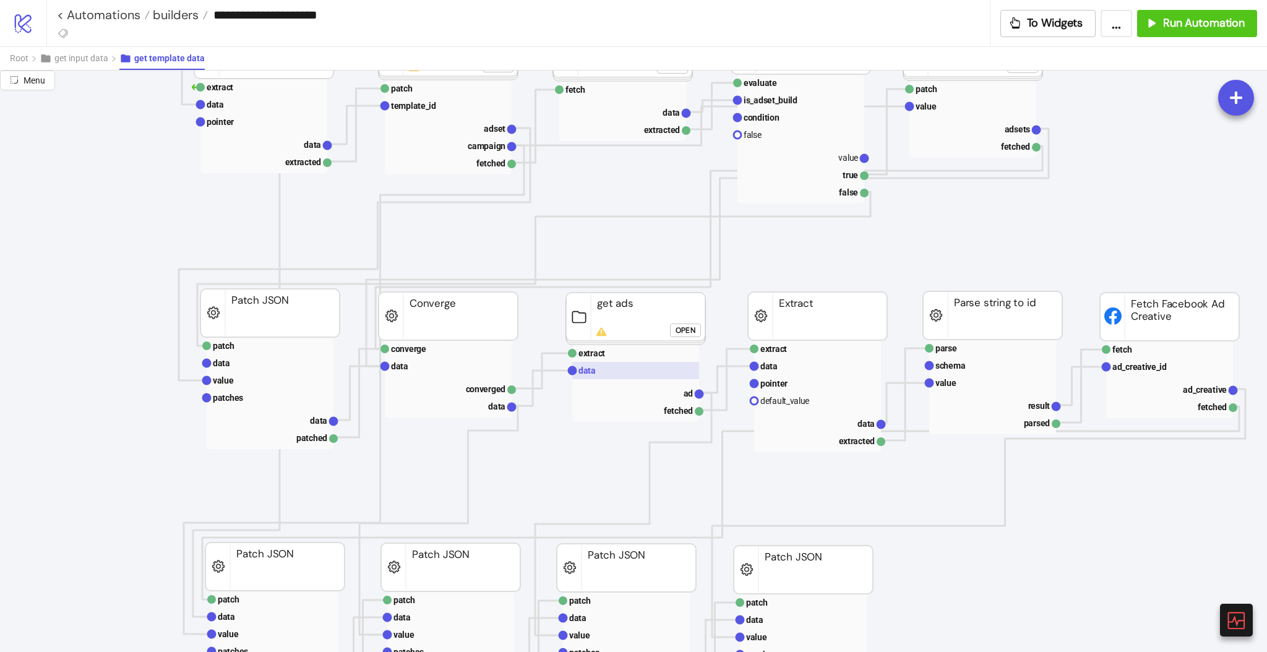
scroll to position [330, 0]
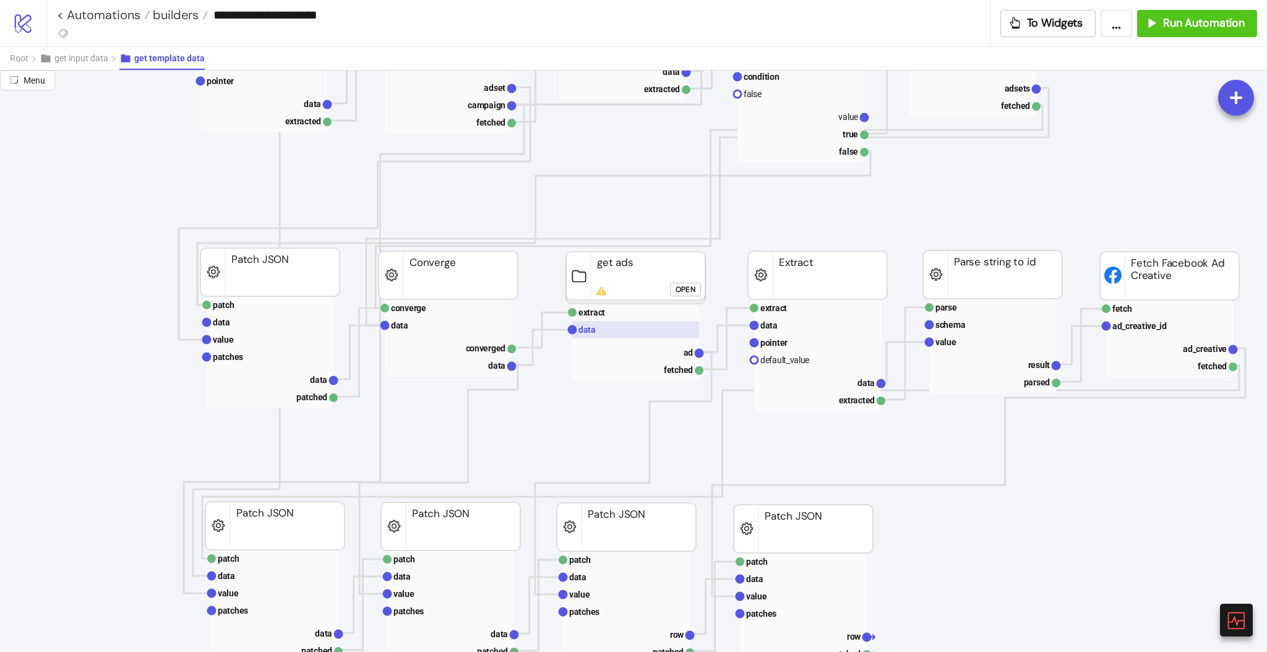
click at [609, 332] on rect at bounding box center [635, 329] width 127 height 17
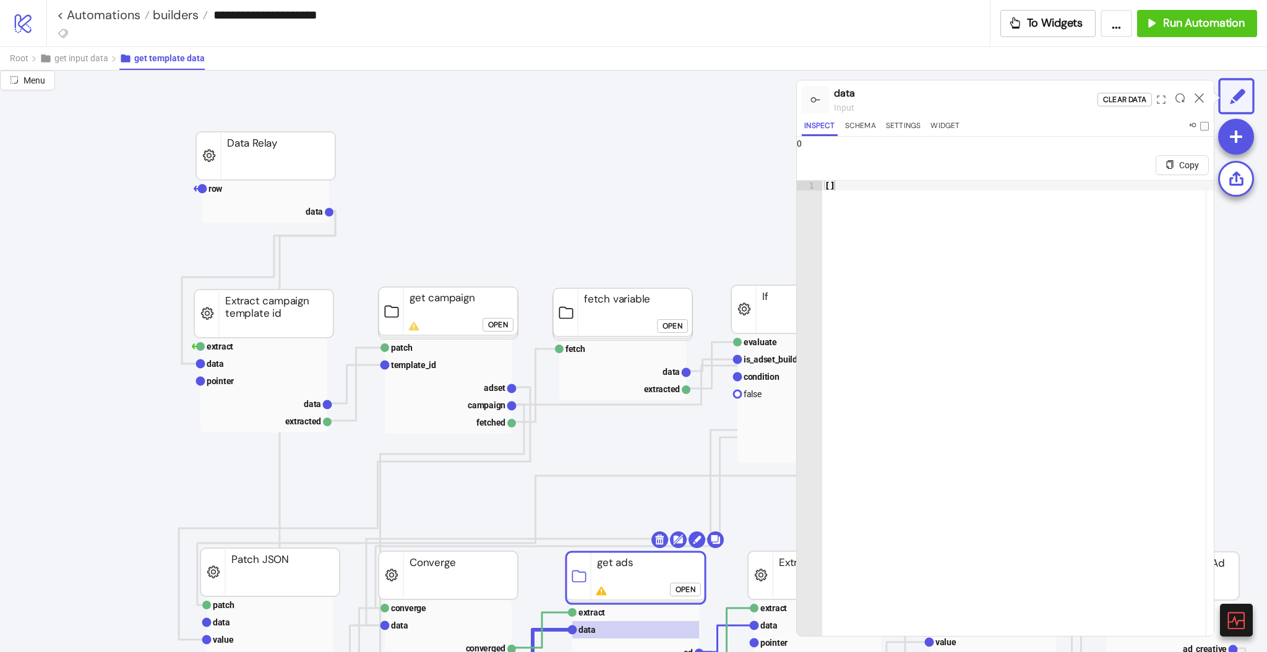
scroll to position [0, 0]
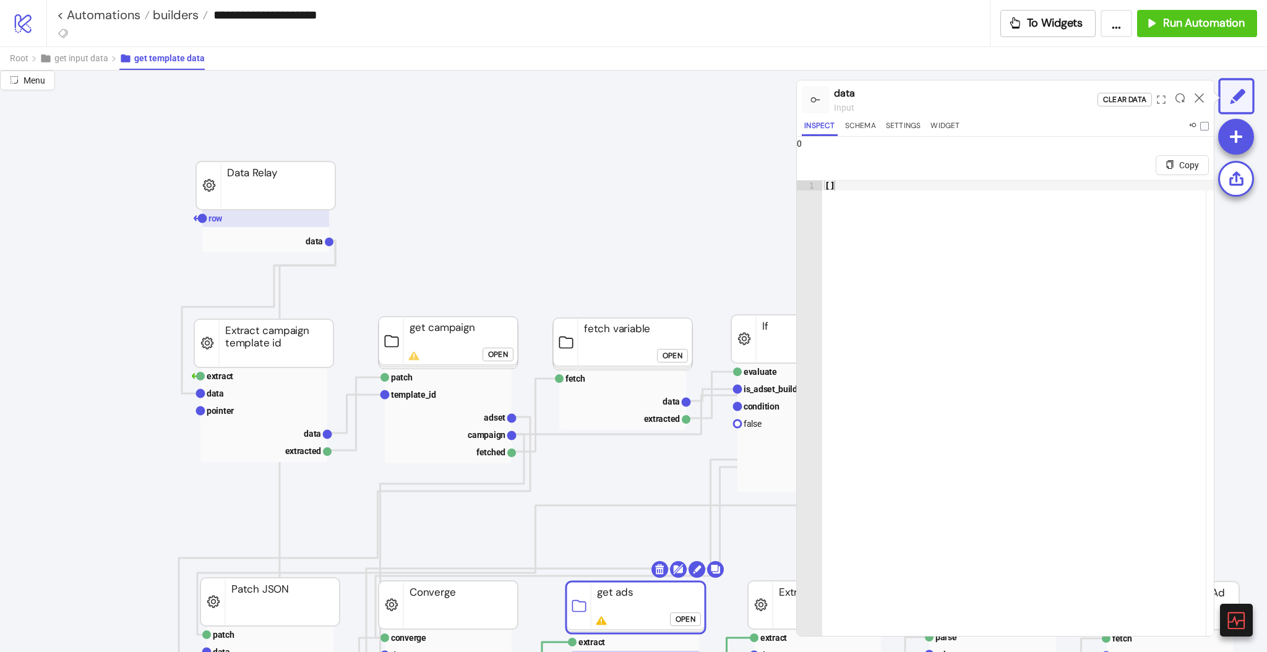
click at [262, 223] on rect at bounding box center [265, 218] width 127 height 17
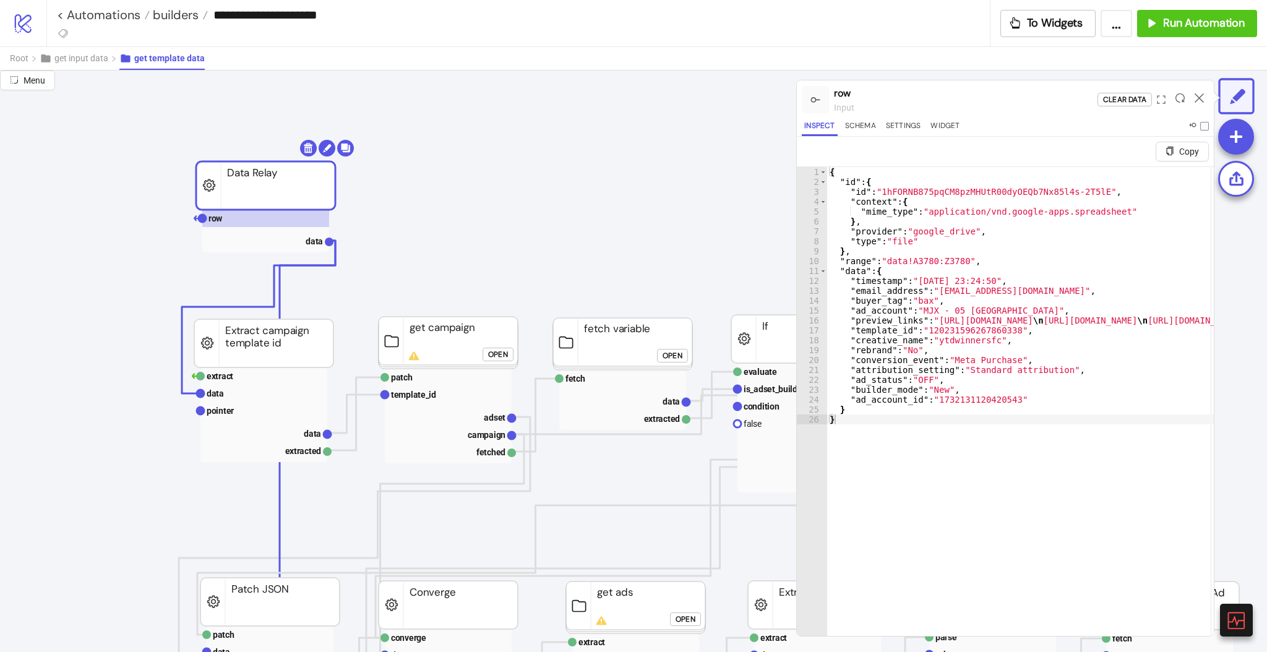
type textarea "**********"
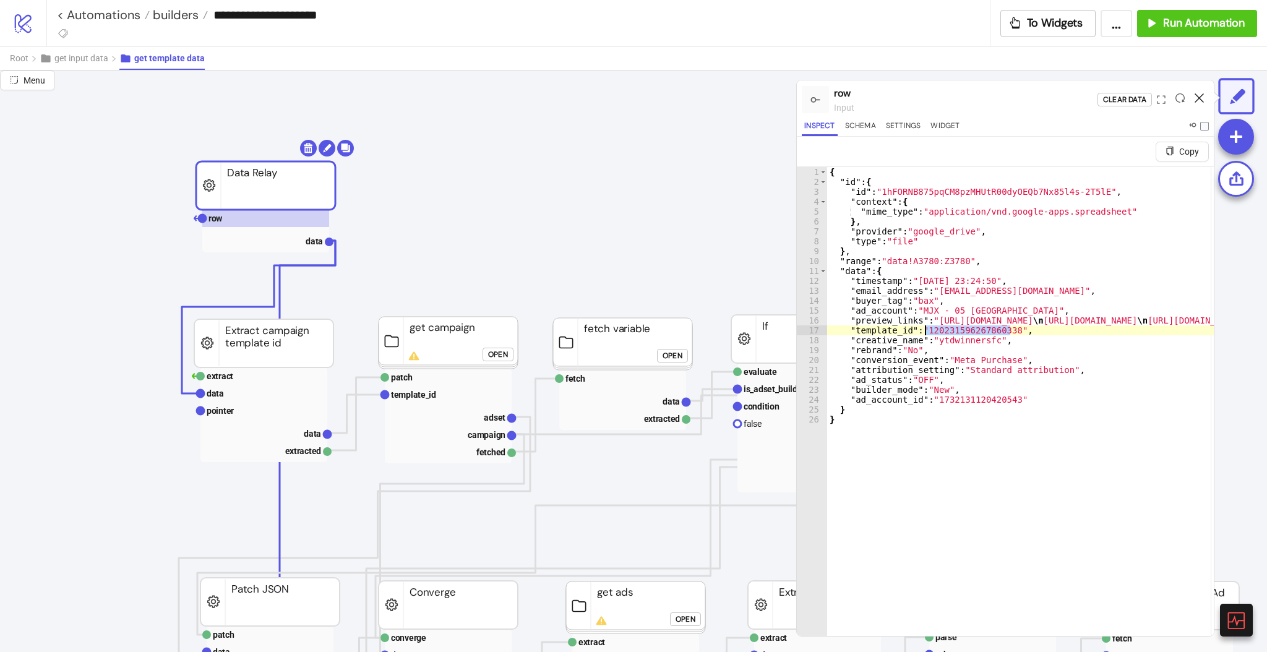
click at [1195, 98] on icon at bounding box center [1199, 97] width 9 height 9
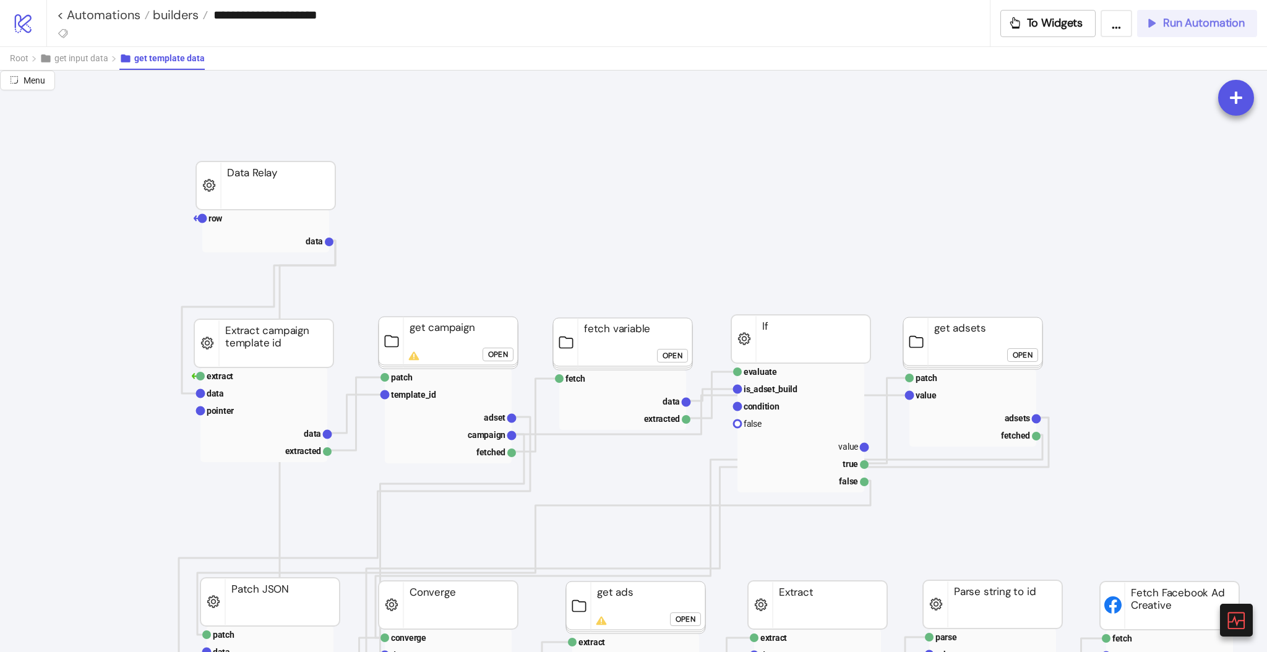
click at [1165, 32] on button "Run Automation" at bounding box center [1197, 23] width 120 height 27
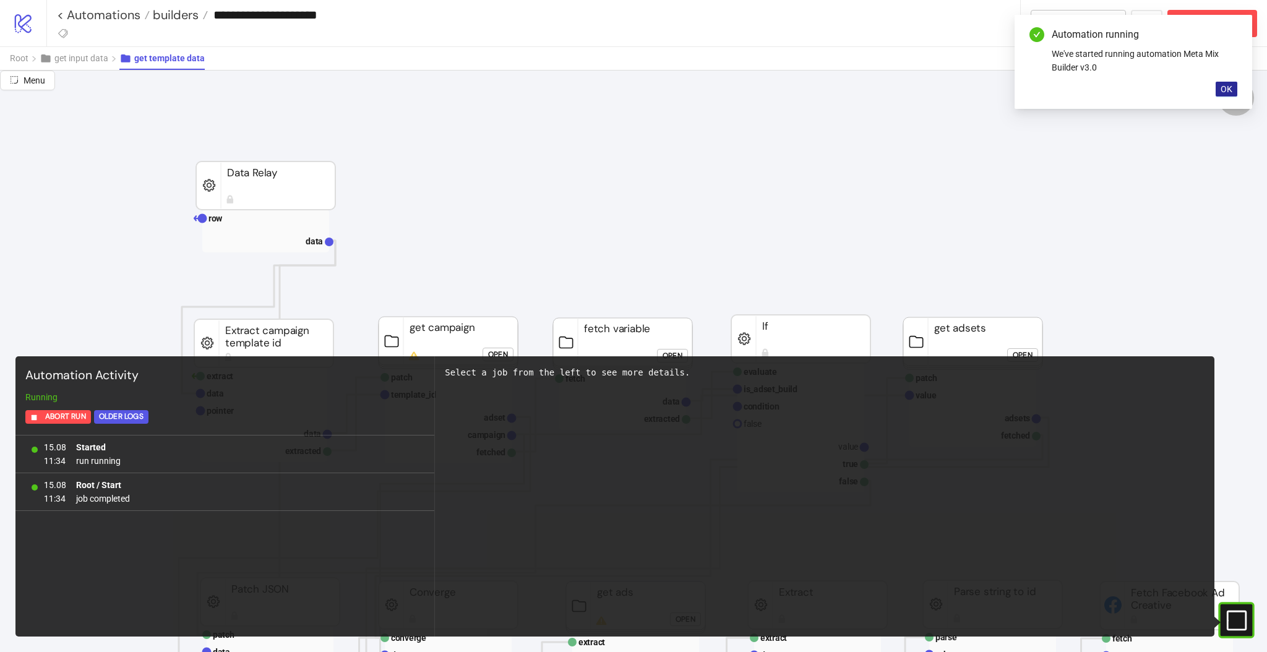
click at [1216, 93] on button "OK" at bounding box center [1227, 89] width 22 height 15
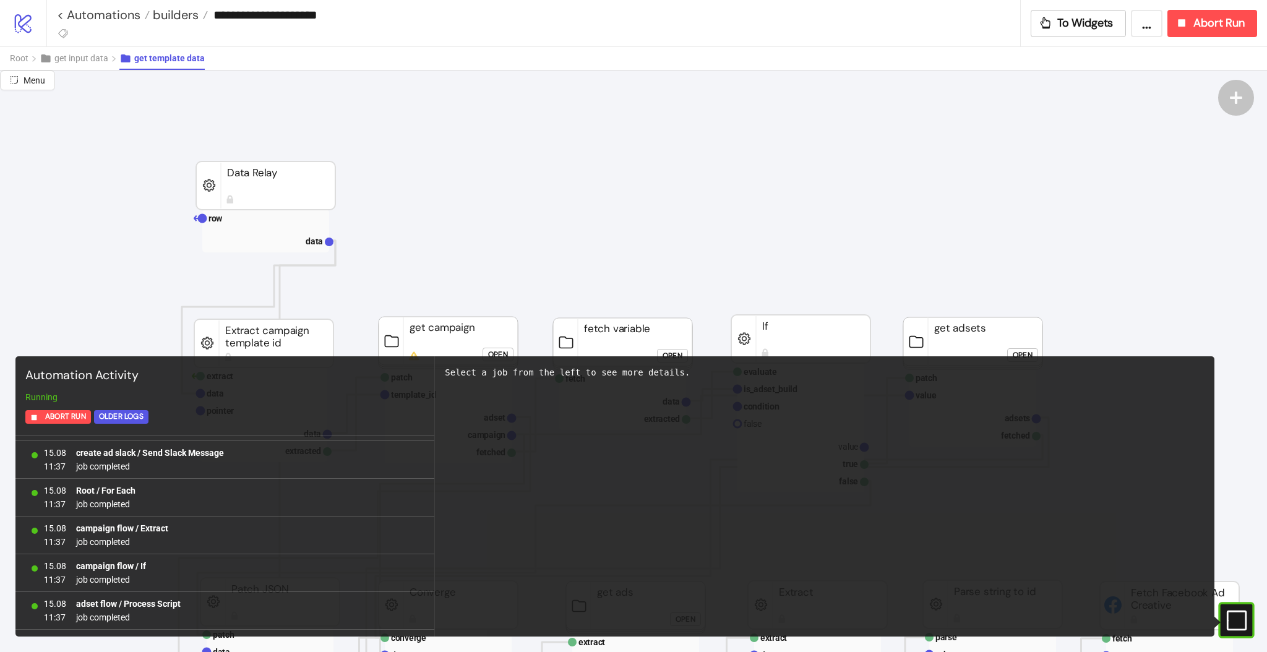
scroll to position [6183, 0]
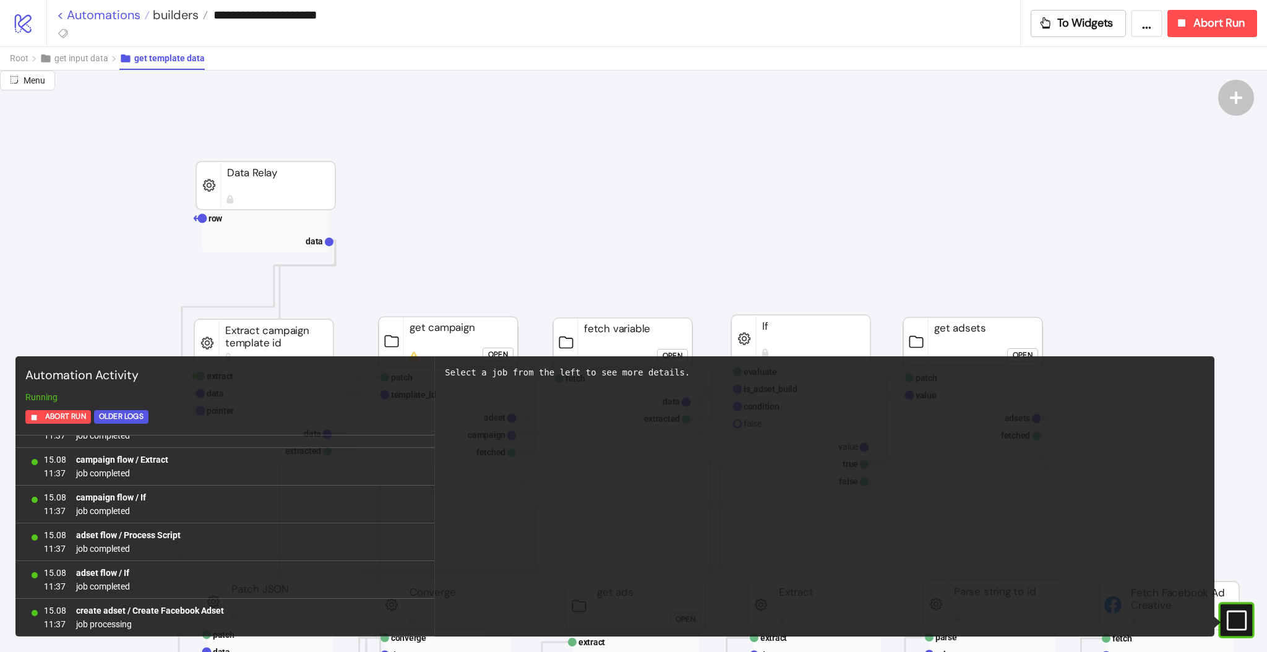
click at [124, 11] on link "< Automations" at bounding box center [103, 15] width 93 height 12
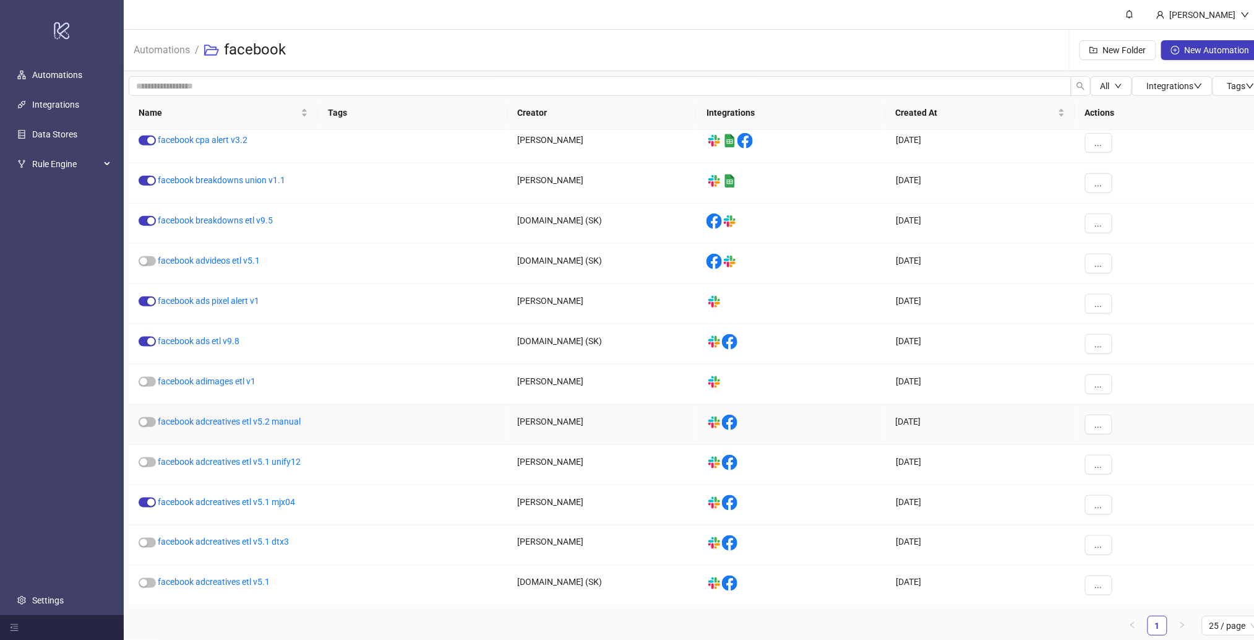
scroll to position [1, 0]
click at [209, 342] on link "facebook ads etl v9.8" at bounding box center [199, 340] width 82 height 10
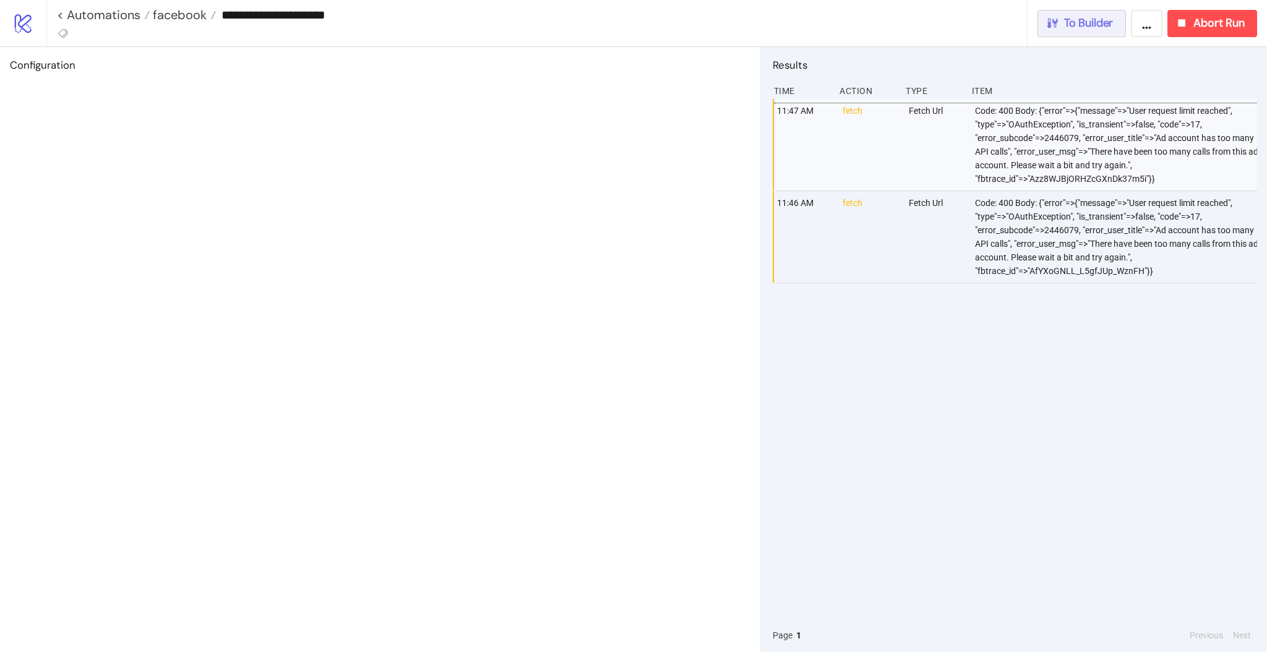
click at [1095, 28] on span "To Builder" at bounding box center [1088, 23] width 49 height 14
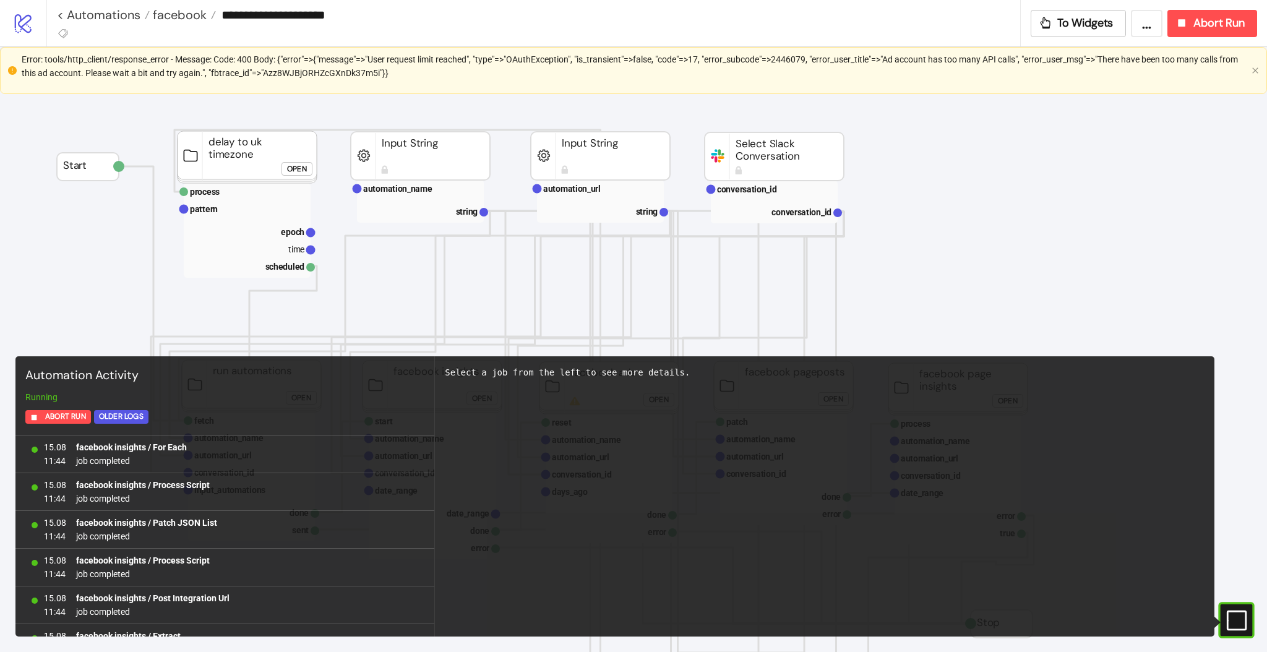
scroll to position [4899, 0]
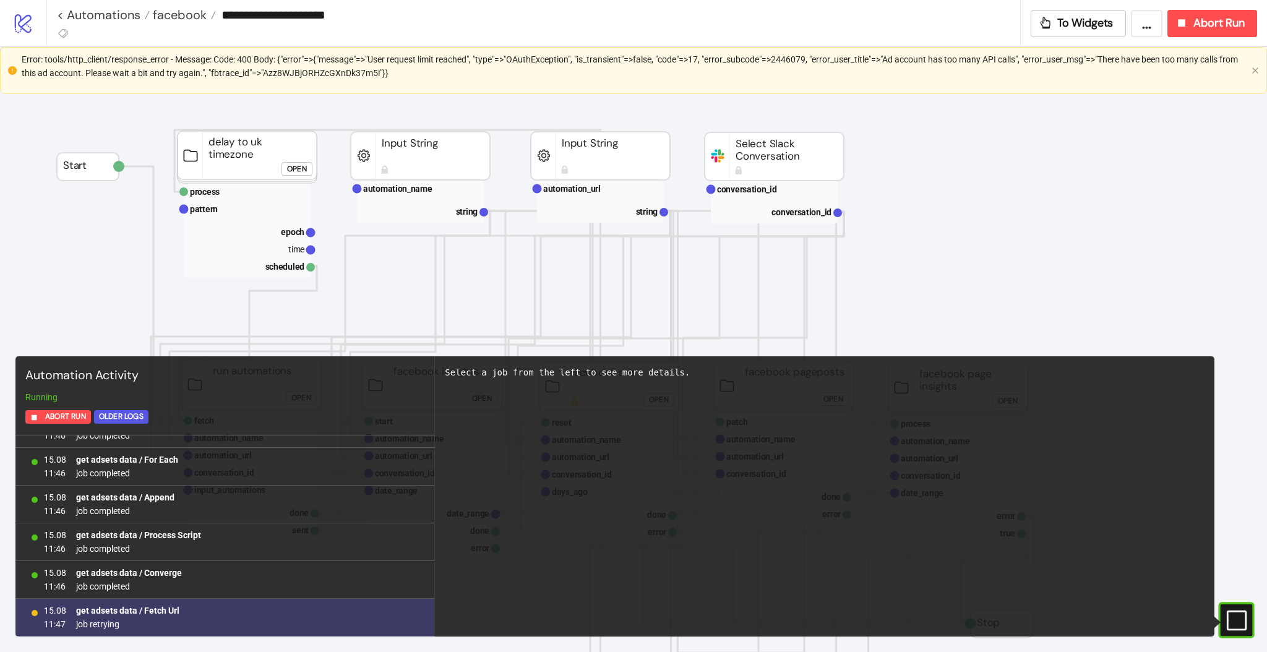
click at [153, 606] on b "get adsets data / Fetch Url" at bounding box center [127, 611] width 103 height 10
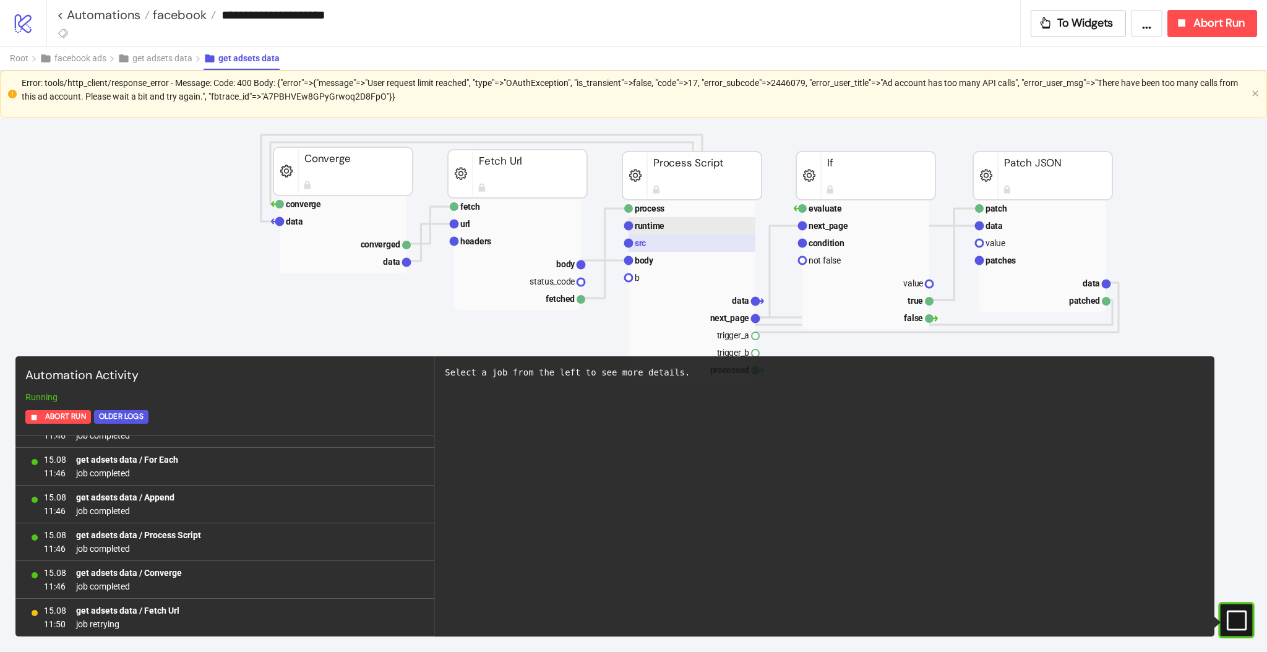
scroll to position [453, 145]
